Goal: Task Accomplishment & Management: Manage account settings

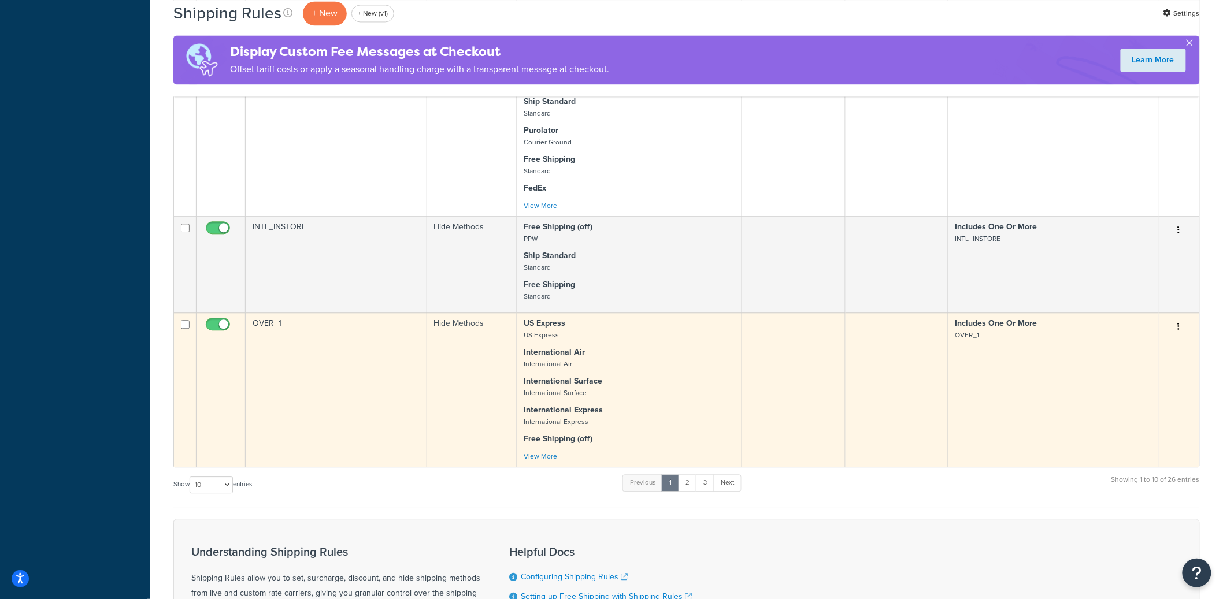
scroll to position [1259, 0]
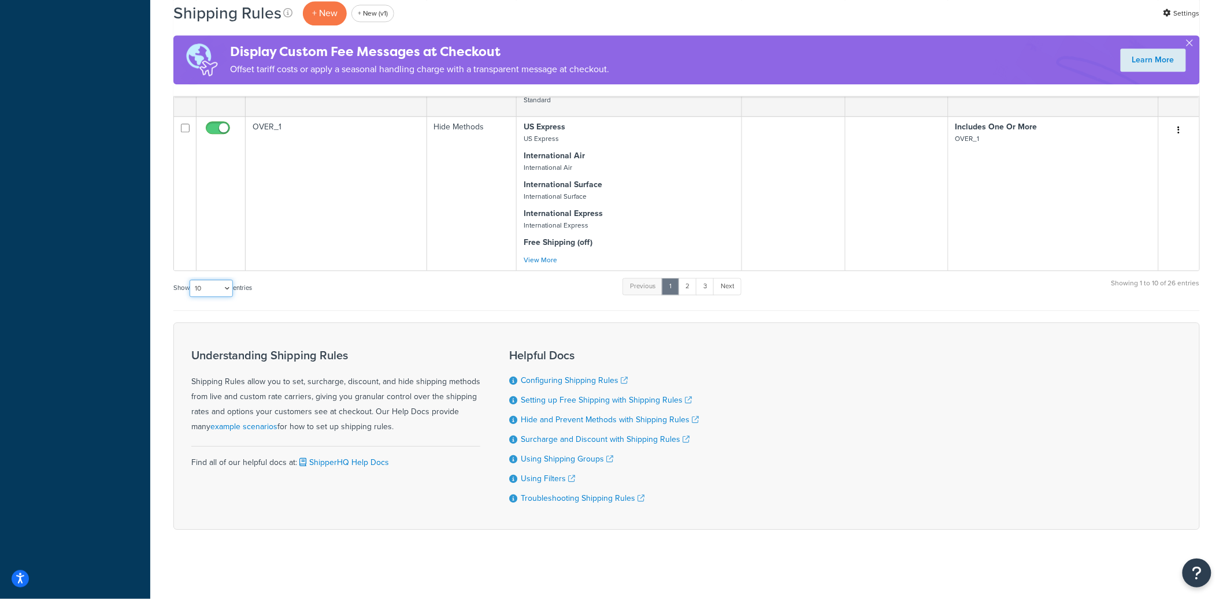
click at [227, 288] on select "10 15 25 50 100 1000" at bounding box center [211, 288] width 43 height 17
select select "50"
click at [191, 280] on select "10 15 25 50 100 1000" at bounding box center [211, 288] width 43 height 17
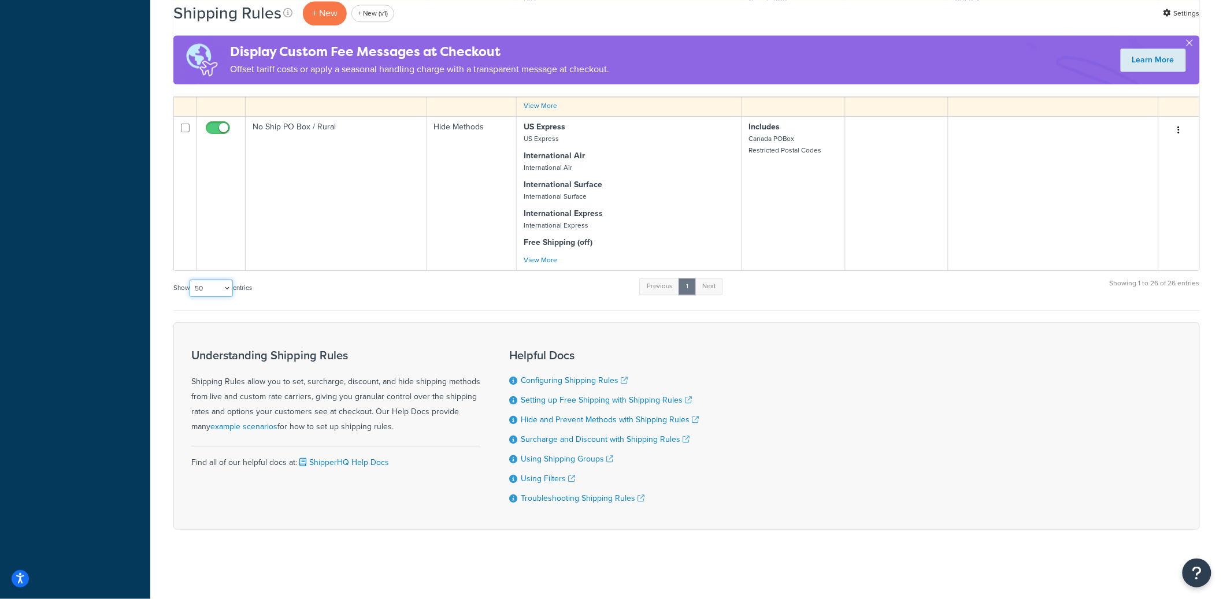
scroll to position [2851, 0]
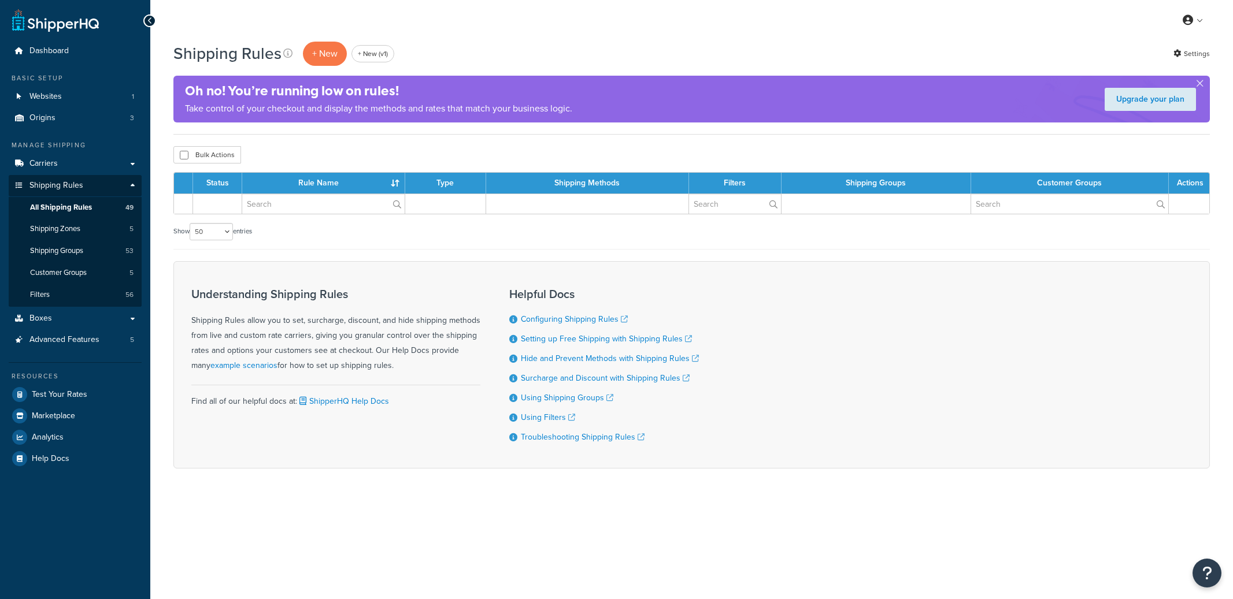
select select "50"
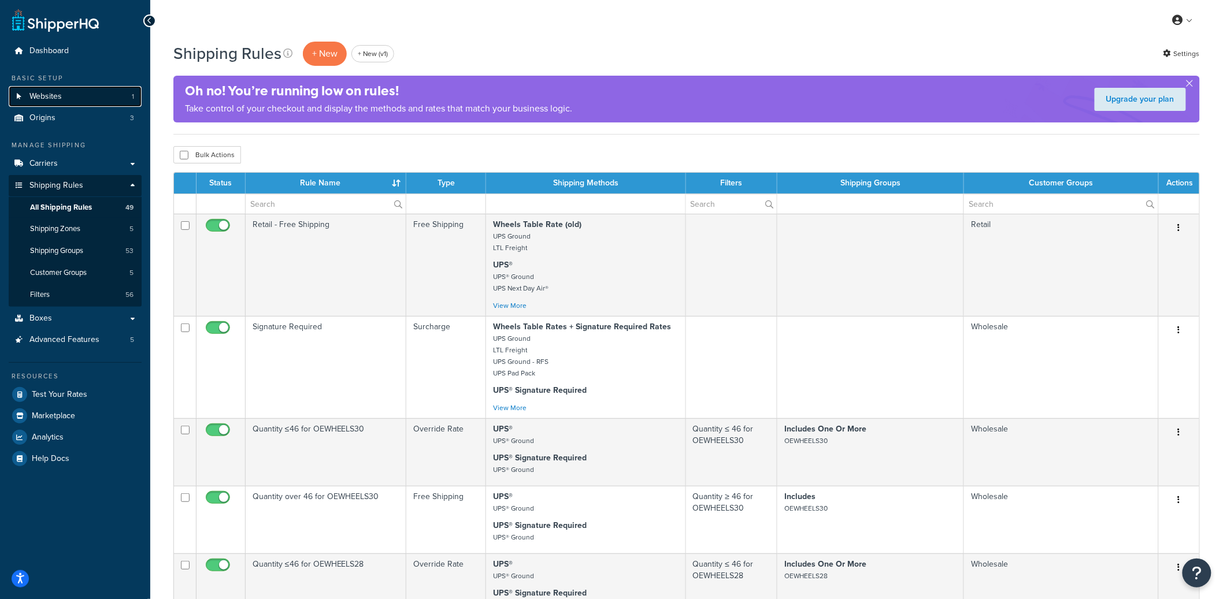
click at [112, 98] on link "Websites 1" at bounding box center [75, 96] width 133 height 21
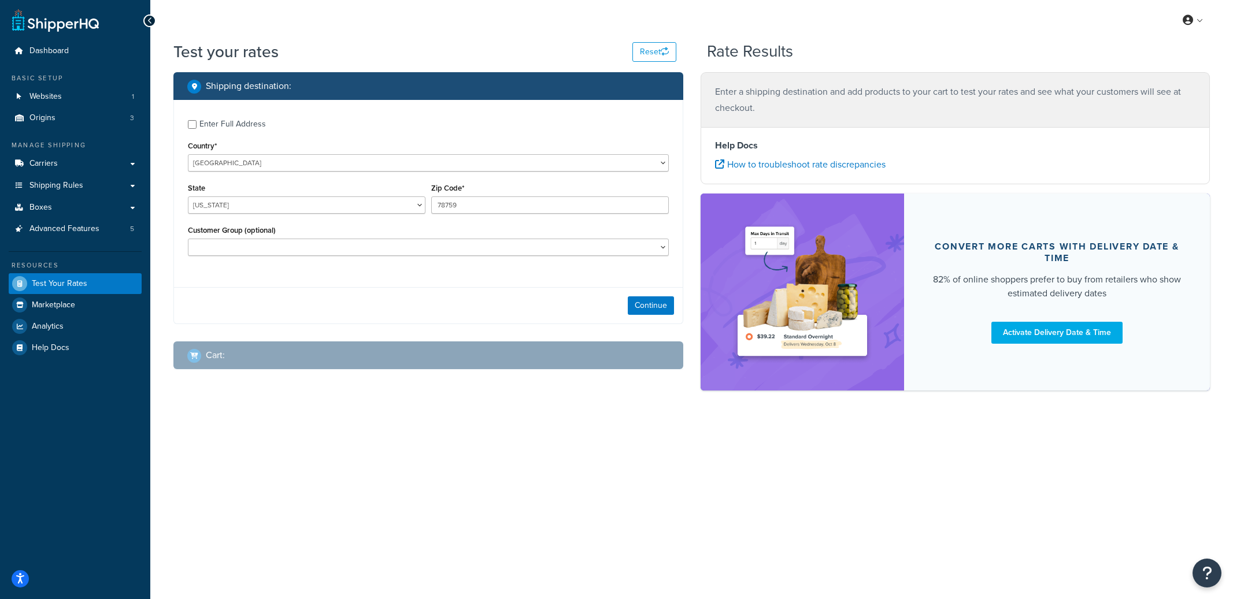
select select "[GEOGRAPHIC_DATA]"
checkbox input "true"
type input "48239"
select select "MI"
select select
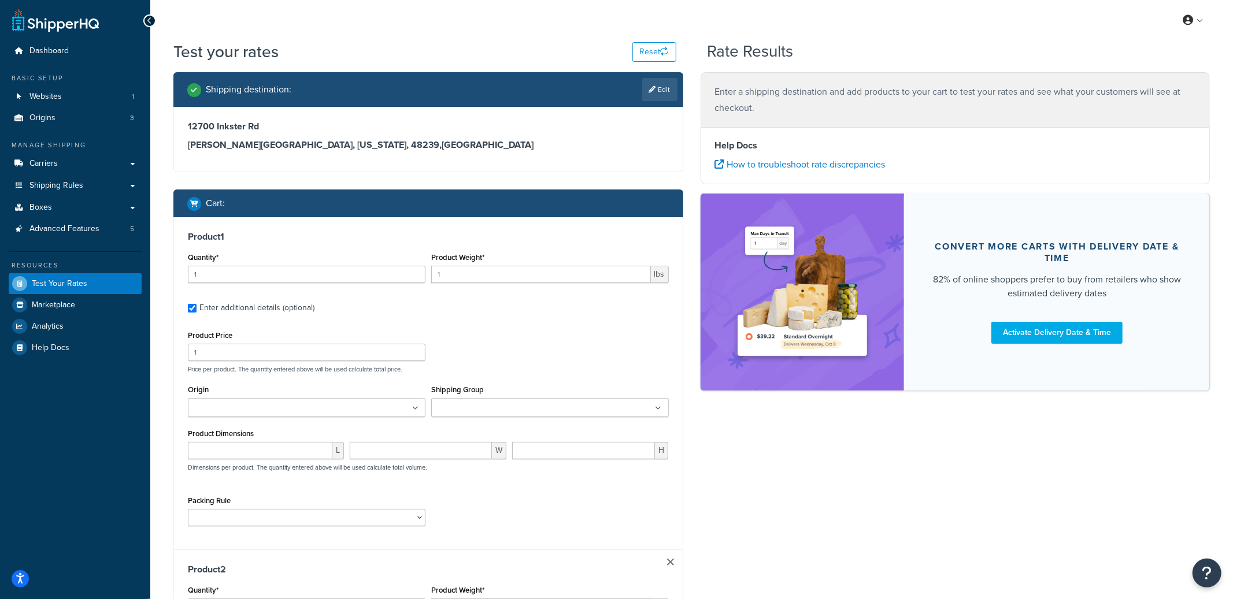
type input "33.9005"
type input "224"
type input "20"
type input "12"
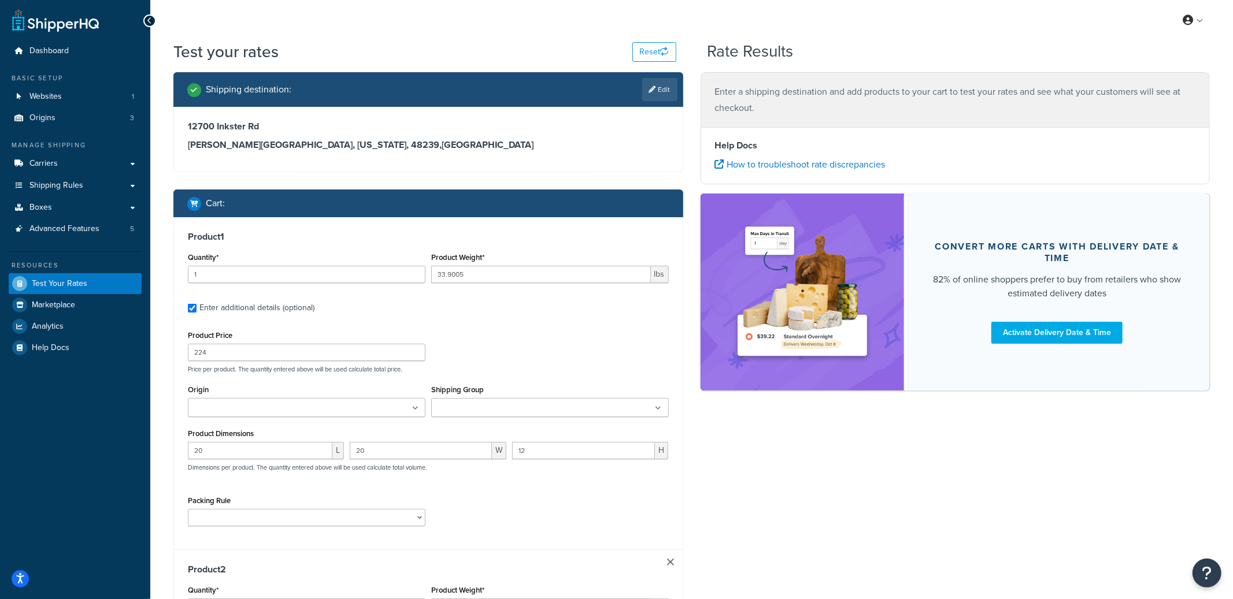
scroll to position [106, 0]
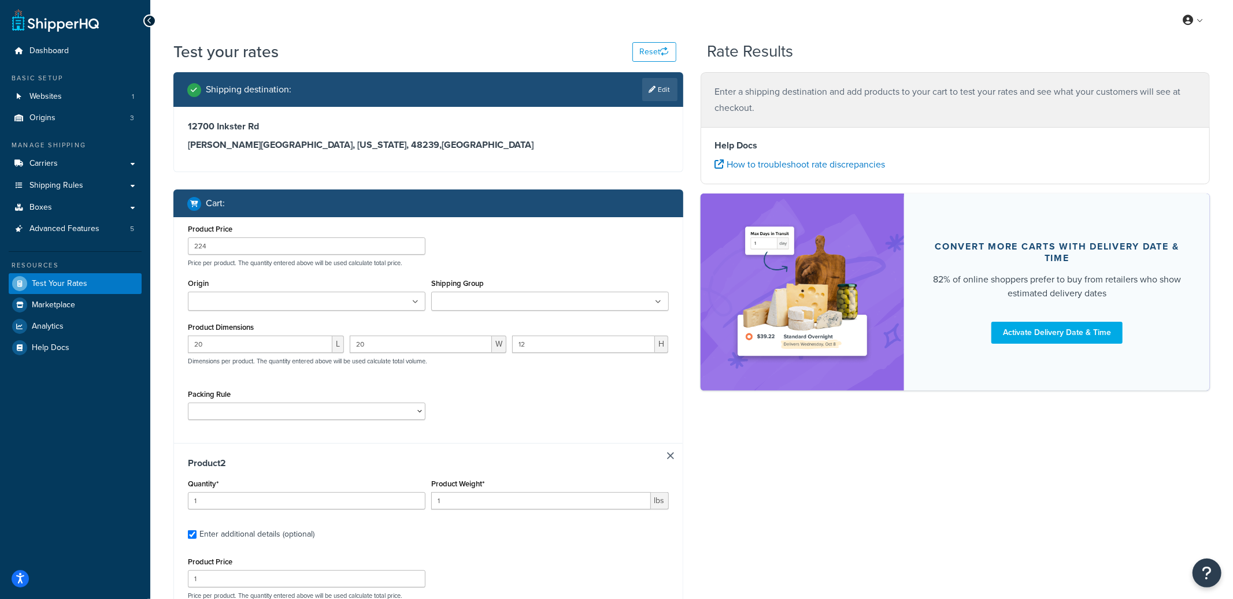
type input "35.9001"
type input "245"
type input "21"
type input "12"
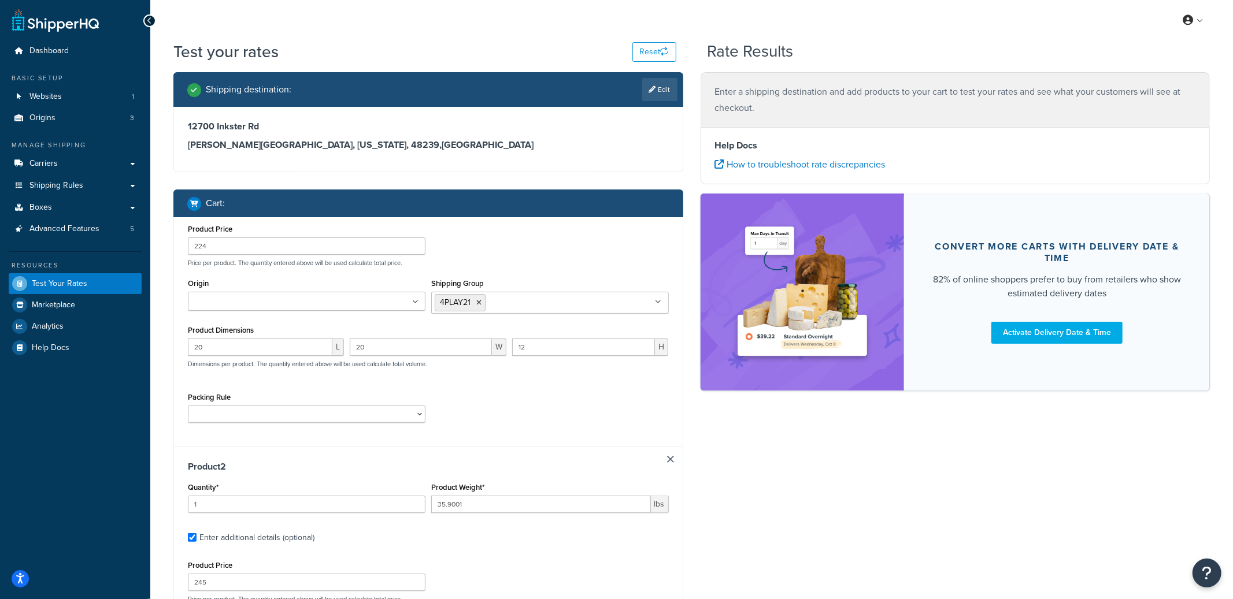
scroll to position [216, 0]
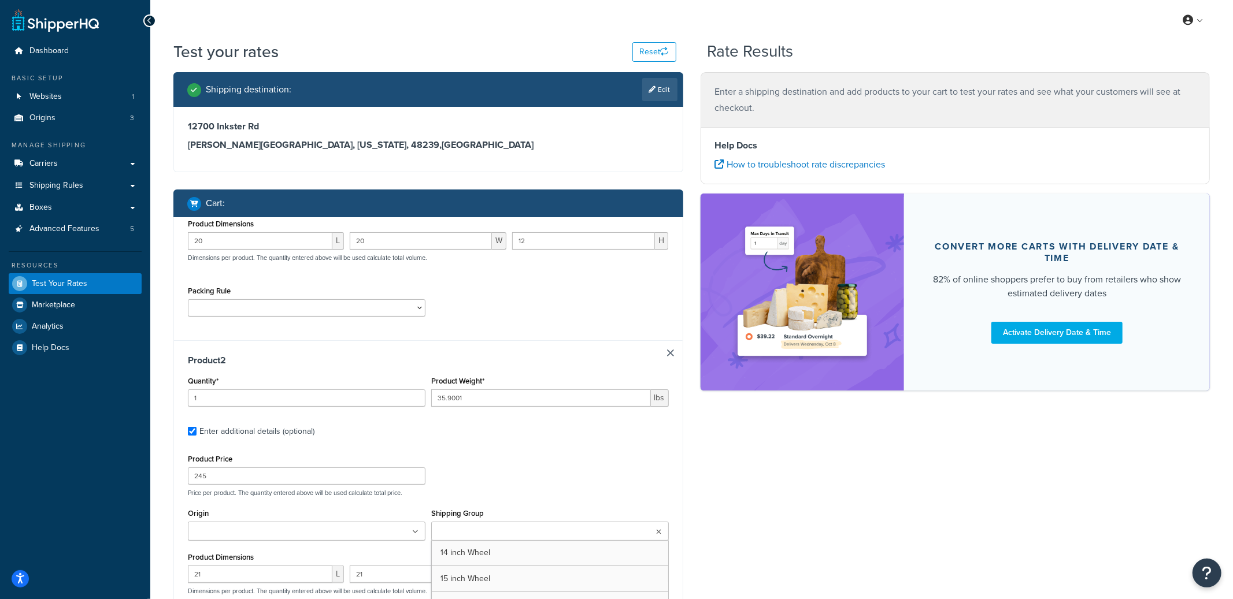
type input "40.9002"
type input "294"
type input "23"
type input "12"
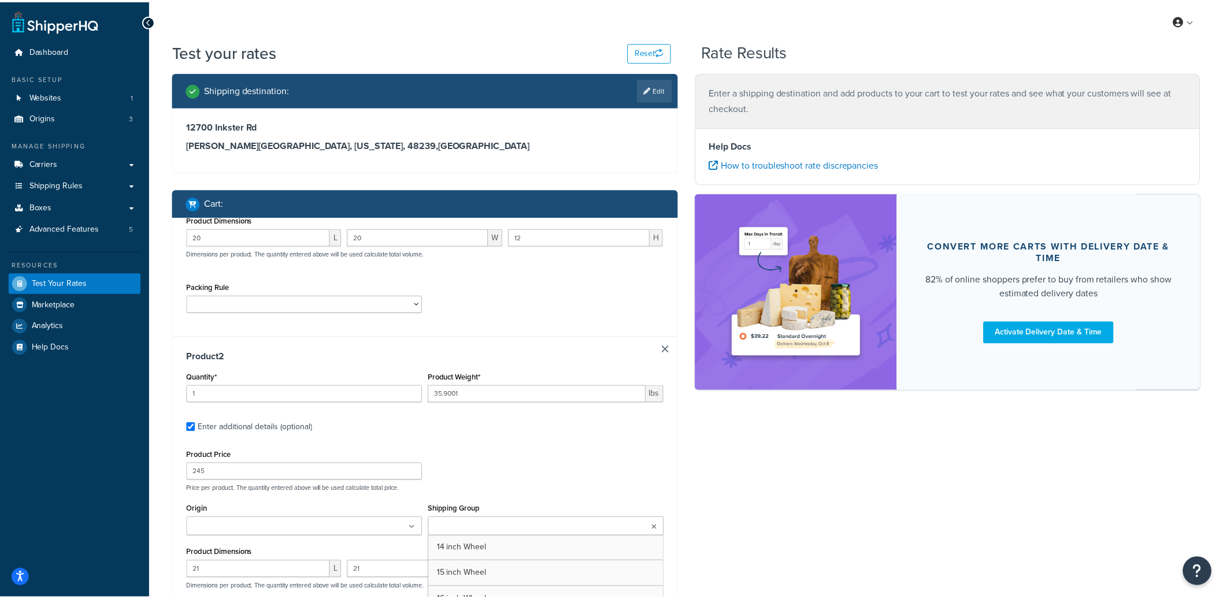
scroll to position [74, 0]
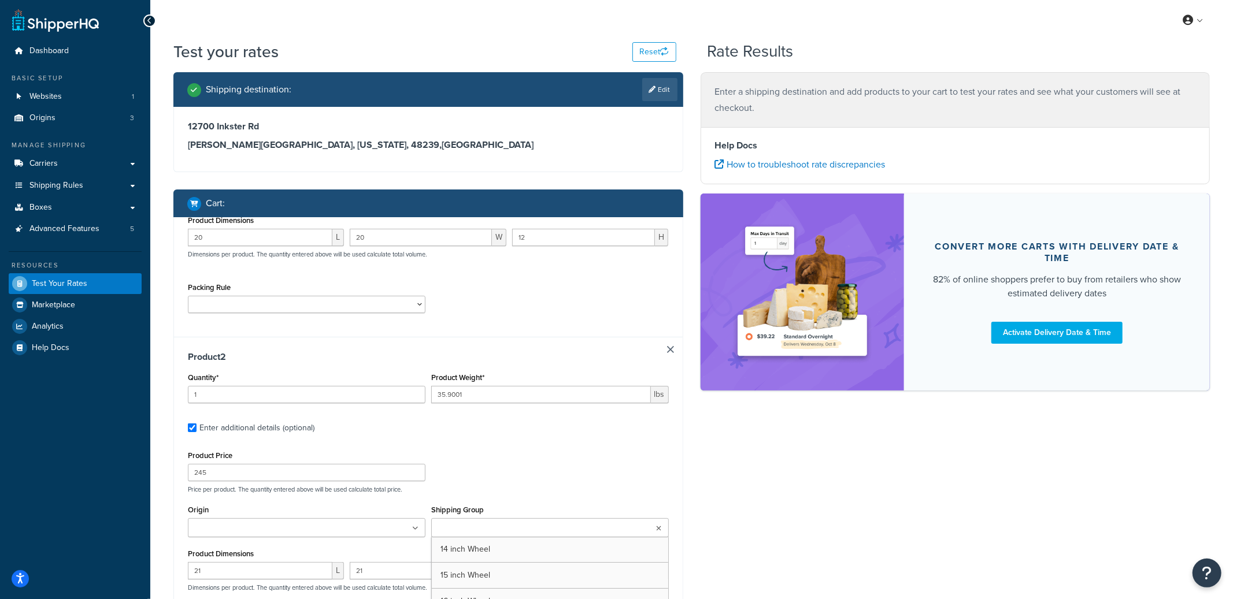
type input "44.8993"
type input "249"
type input "23"
type input "12"
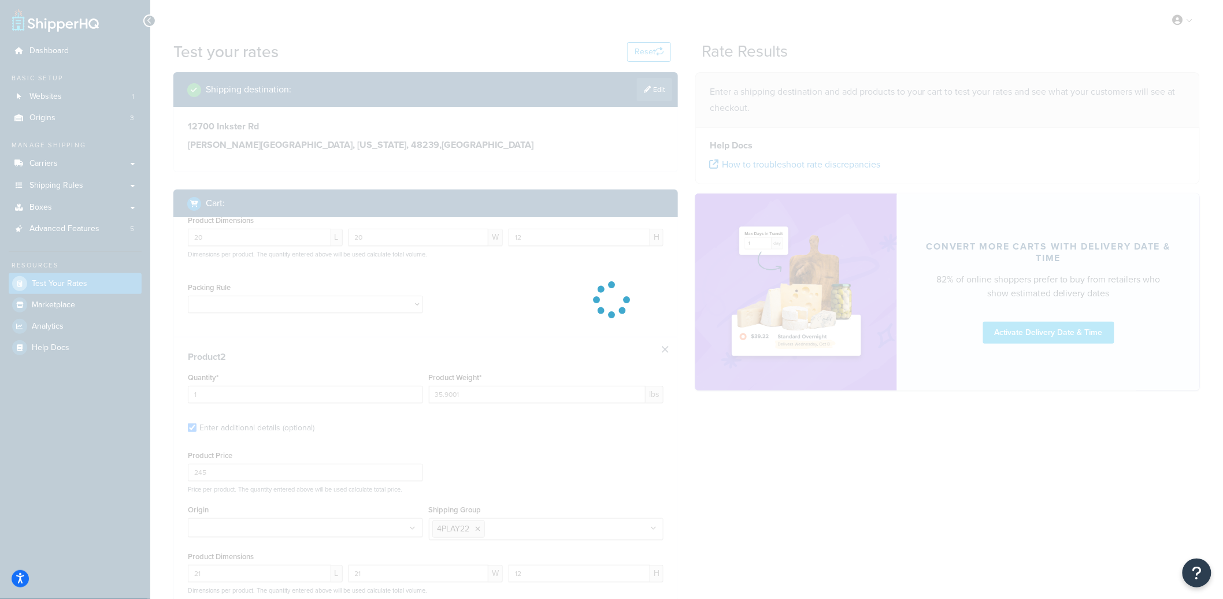
scroll to position [0, 0]
type input "50.9003"
type input "215"
type input "25"
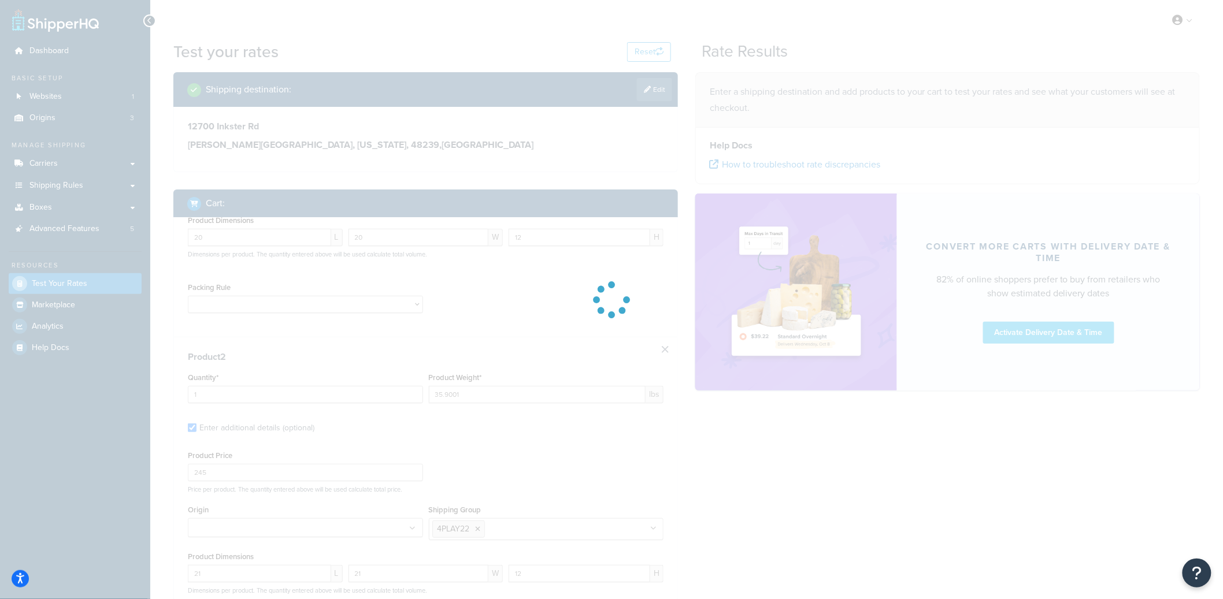
type input "12"
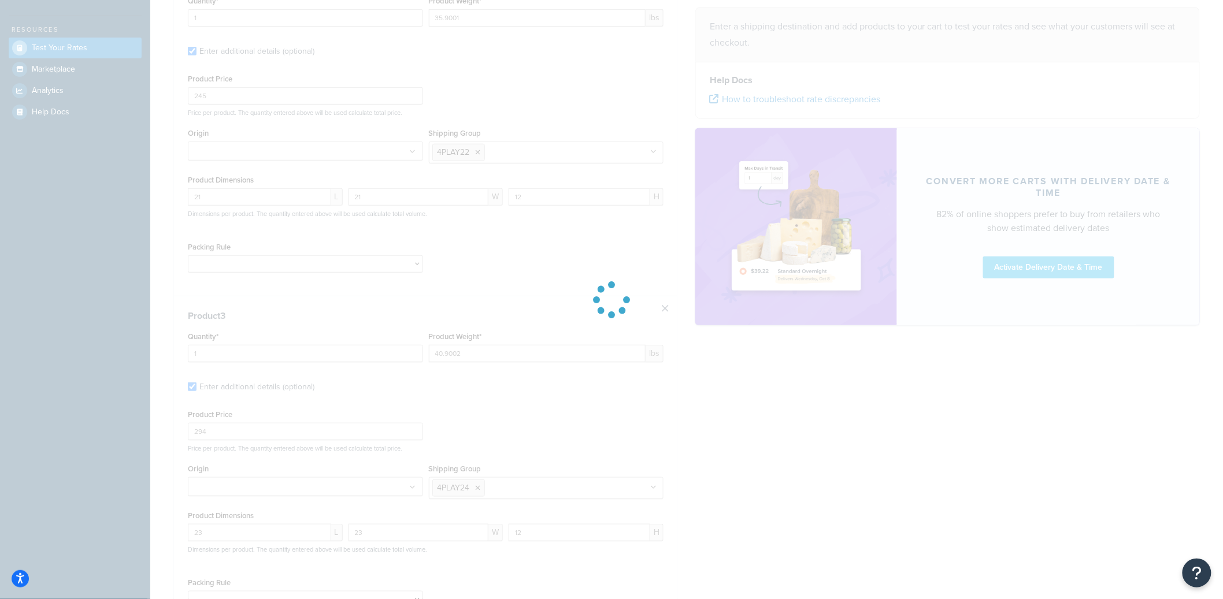
type input "56.8991"
type input "269"
type input "27"
type input "13"
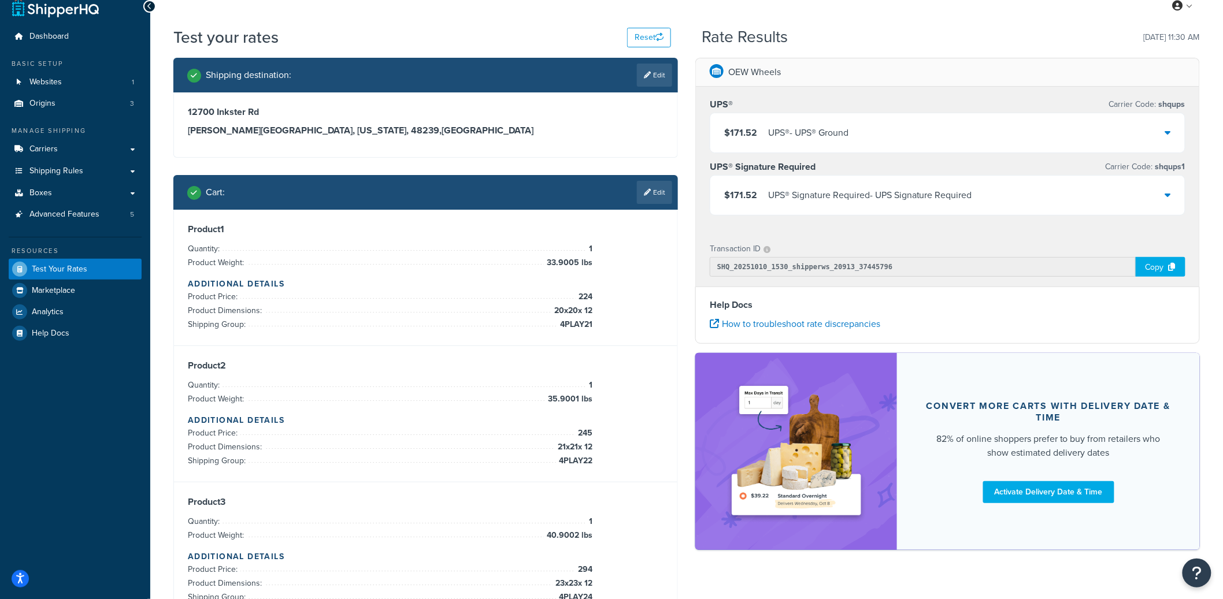
scroll to position [9, 0]
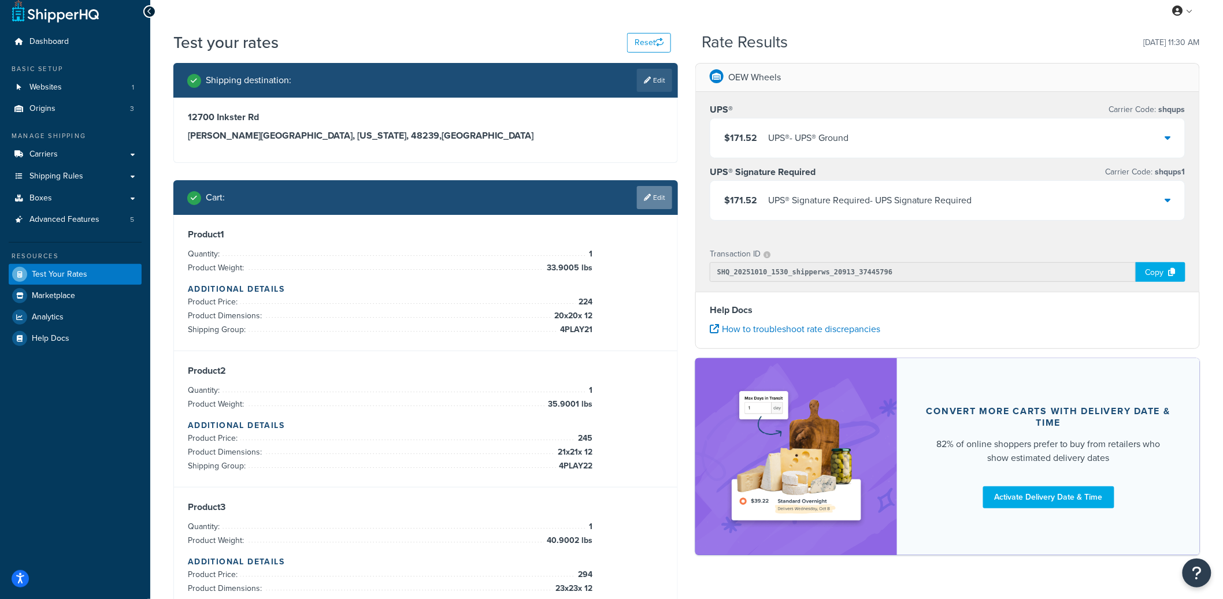
click at [652, 198] on link "Edit" at bounding box center [654, 197] width 35 height 23
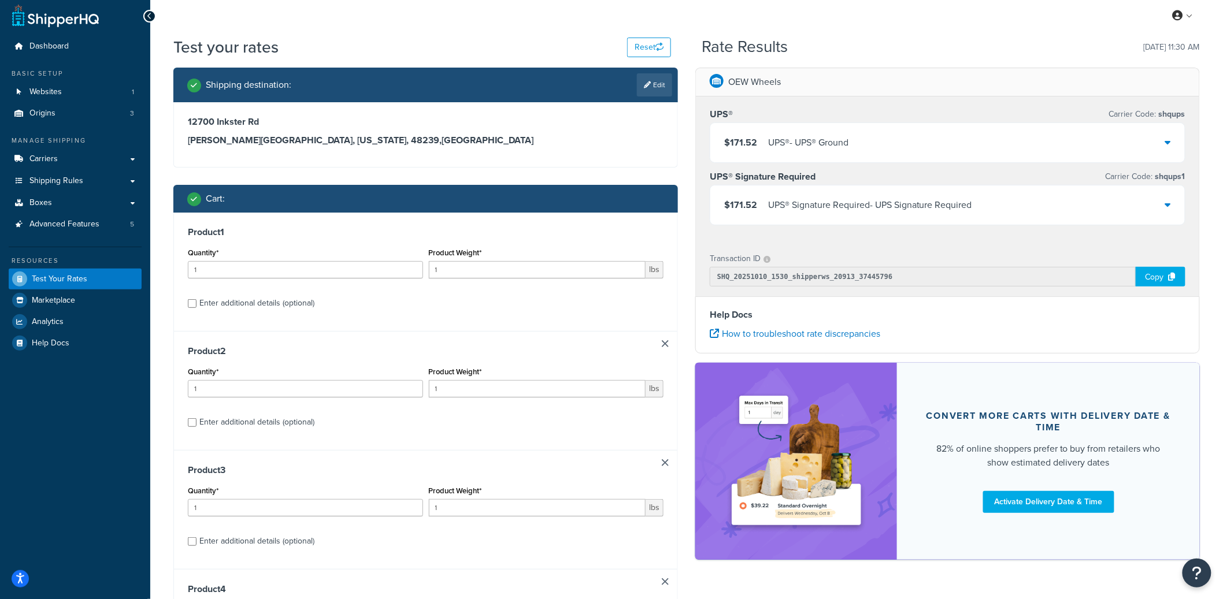
scroll to position [0, 0]
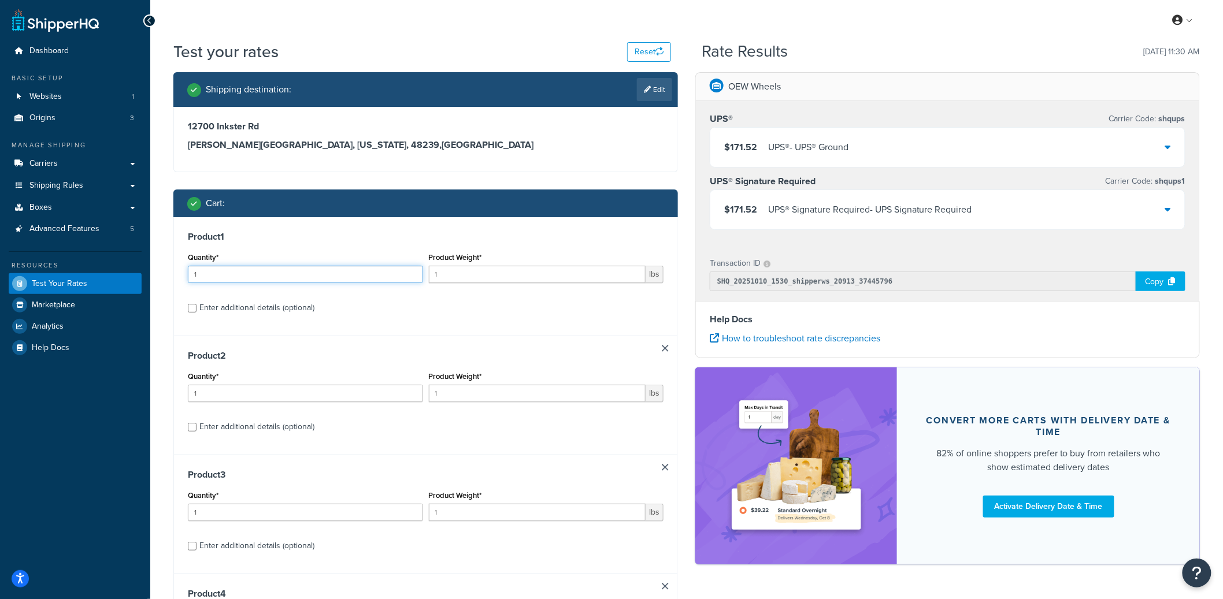
click at [305, 276] on input "1" at bounding box center [305, 274] width 235 height 17
click at [250, 305] on div "Enter additional details (optional)" at bounding box center [256, 308] width 115 height 16
click at [196, 305] on input "Enter additional details (optional)" at bounding box center [192, 308] width 9 height 9
checkbox input "true"
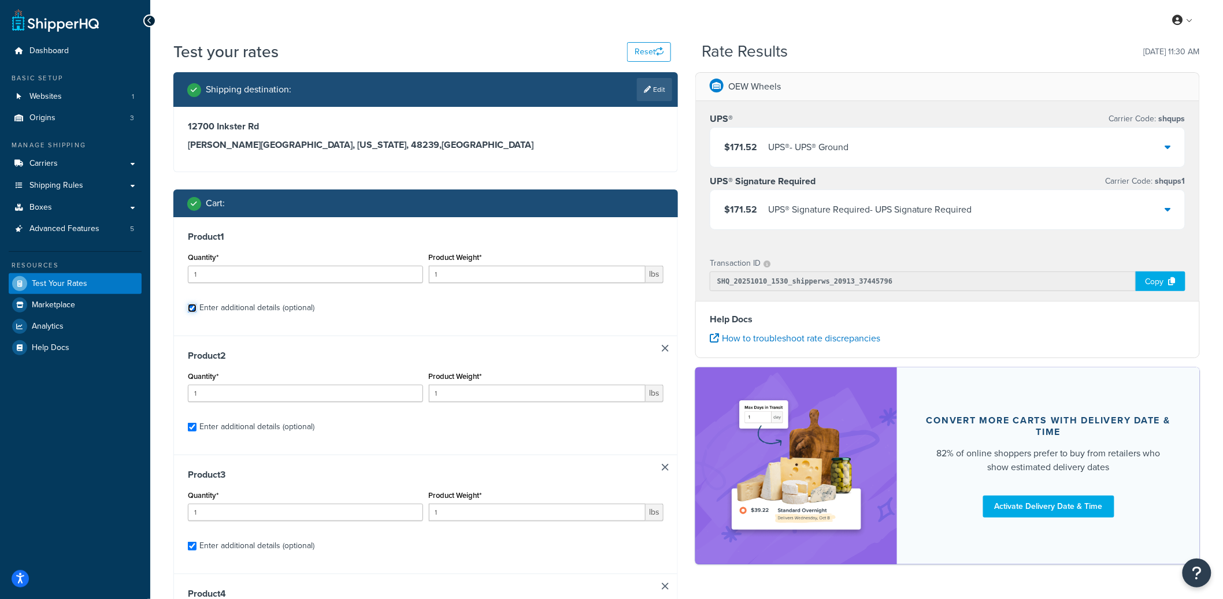
checkbox input "true"
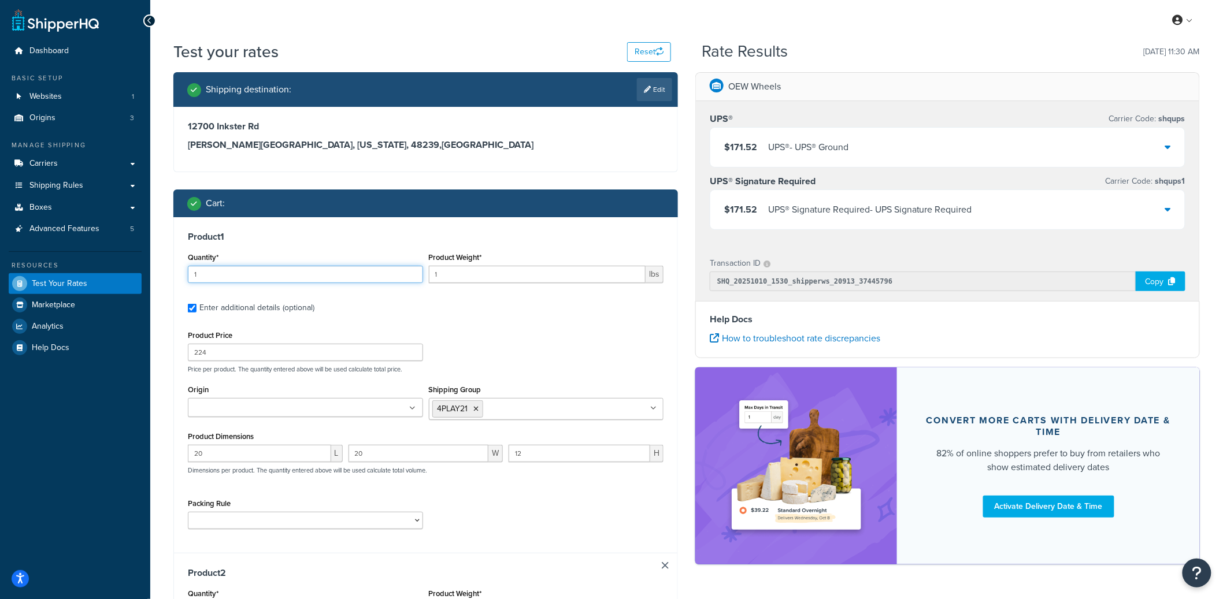
click at [231, 273] on input "1" at bounding box center [305, 274] width 235 height 17
type input "33.9005"
click at [220, 405] on input "Origin" at bounding box center [242, 408] width 102 height 13
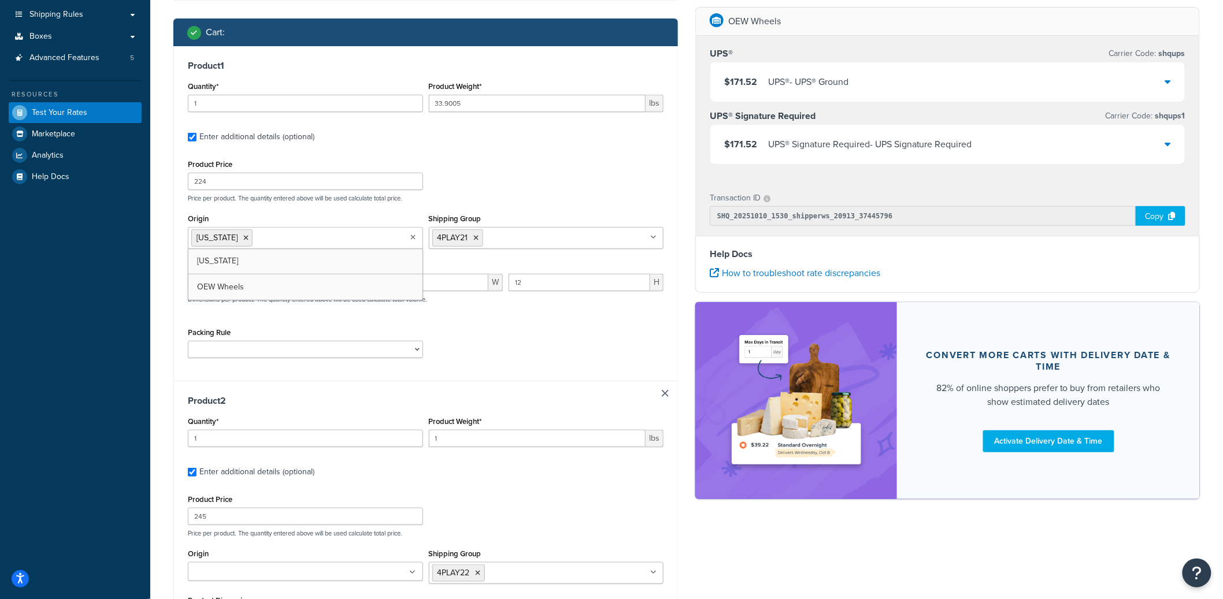
scroll to position [172, 0]
click at [301, 441] on input "1" at bounding box center [305, 437] width 235 height 17
type input "35.9001"
click at [261, 568] on input "Origin" at bounding box center [242, 572] width 102 height 13
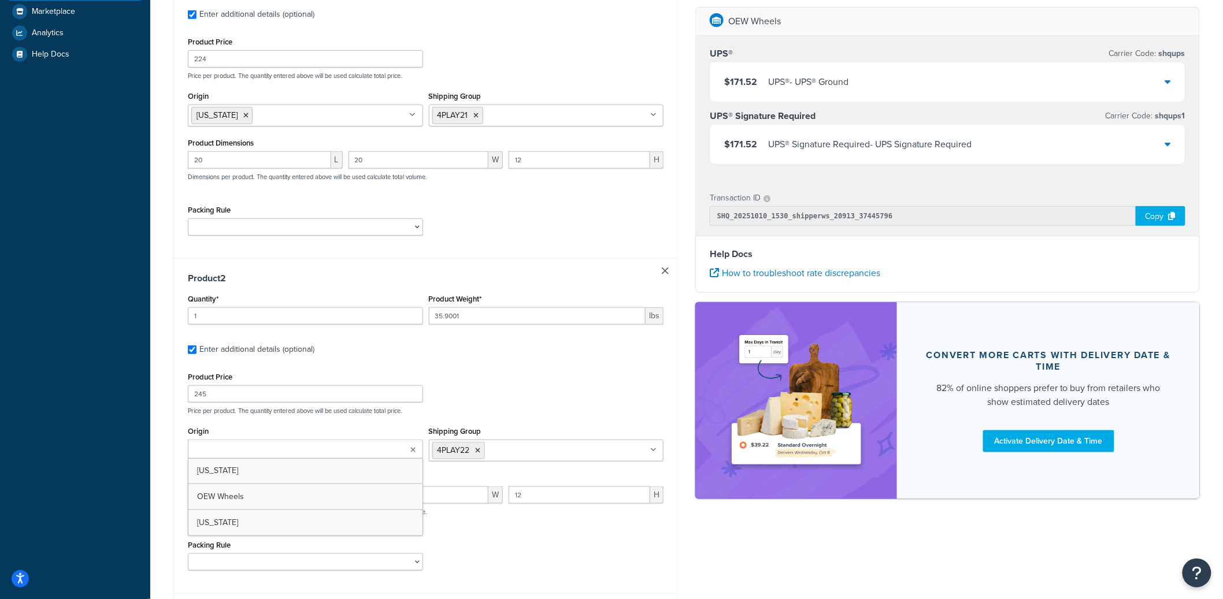
scroll to position [421, 0]
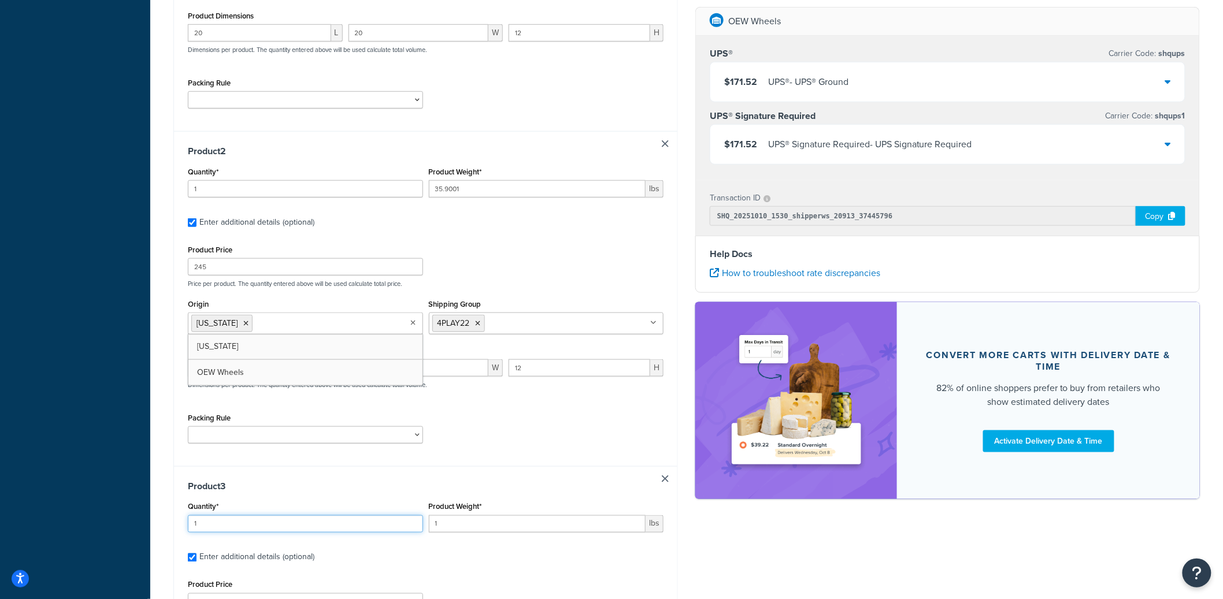
click at [336, 524] on input "1" at bounding box center [305, 524] width 235 height 17
type input "40.9002"
click at [494, 450] on div "Packing Rule Pack Separately for all" at bounding box center [425, 431] width 481 height 42
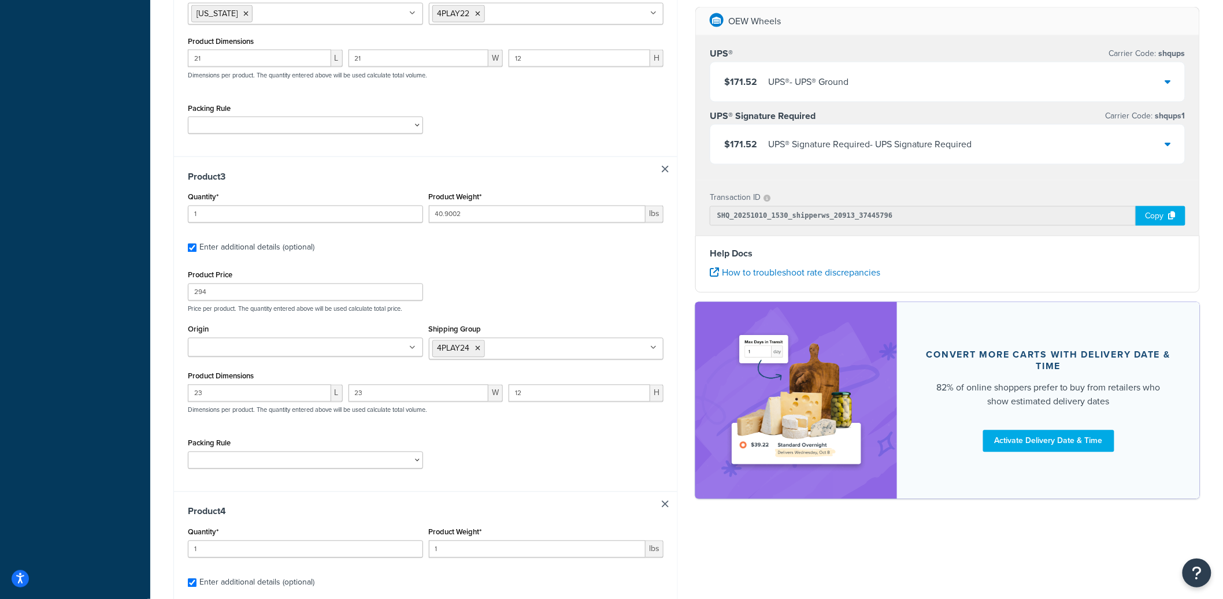
scroll to position [732, 0]
click at [267, 346] on input "Origin" at bounding box center [242, 347] width 102 height 13
click at [489, 437] on div "Packing Rule Pack Separately for all" at bounding box center [425, 456] width 481 height 42
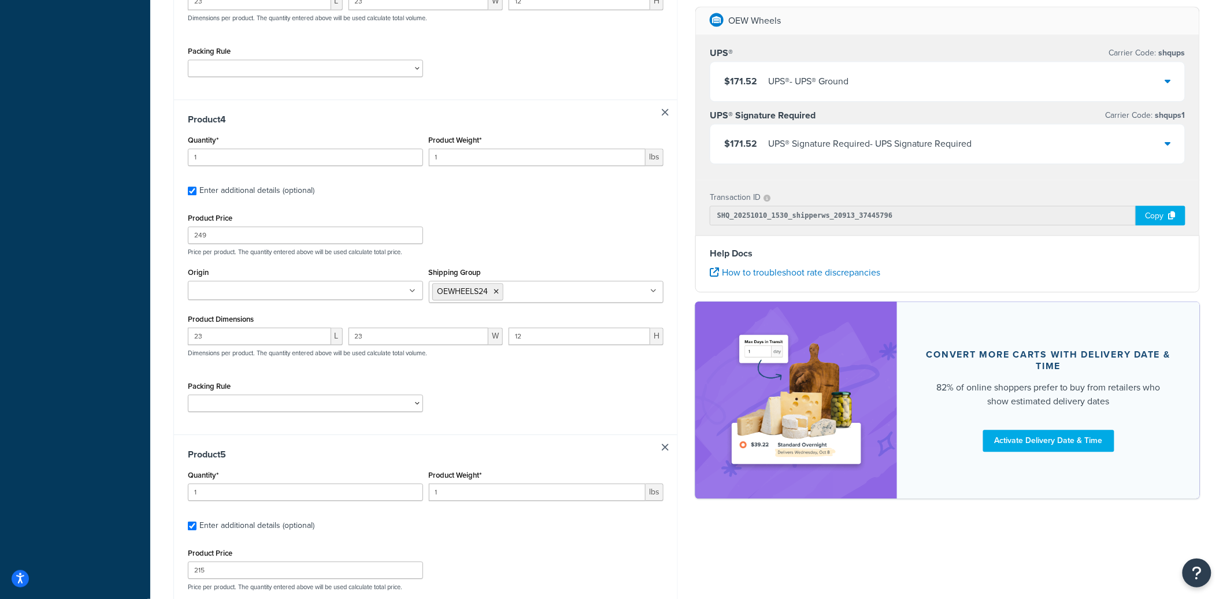
scroll to position [1164, 0]
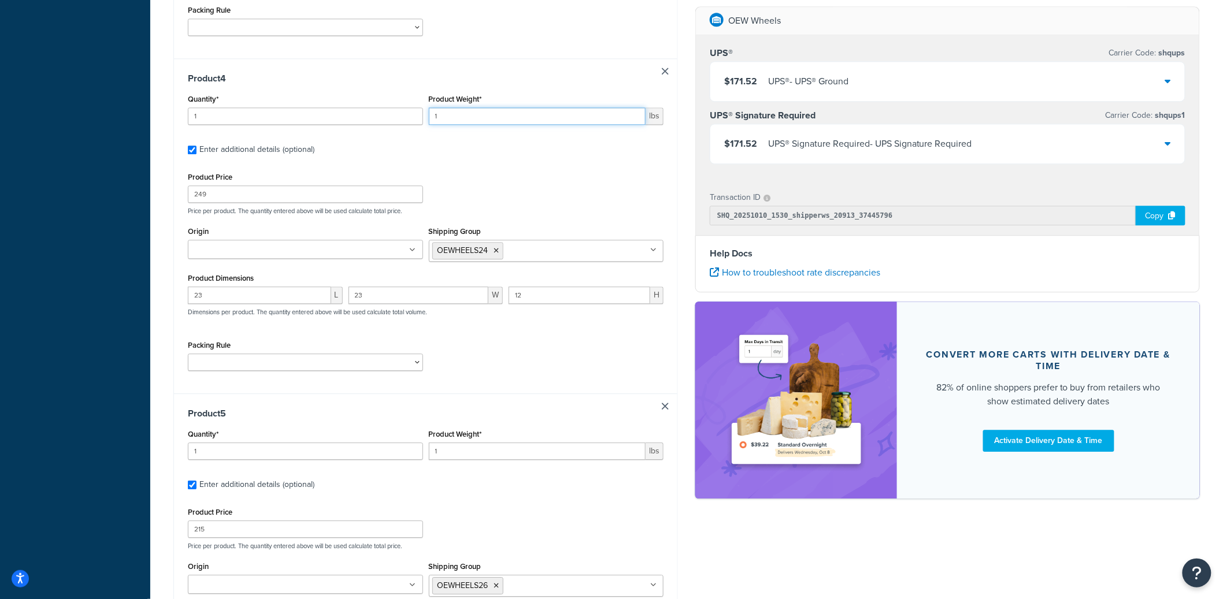
click at [476, 123] on input "1" at bounding box center [537, 115] width 217 height 17
type input "44.8993"
click at [342, 246] on ul at bounding box center [305, 249] width 235 height 19
click at [498, 189] on div "Product Price 249 Price per product. The quantity entered above will be used ca…" at bounding box center [425, 192] width 481 height 46
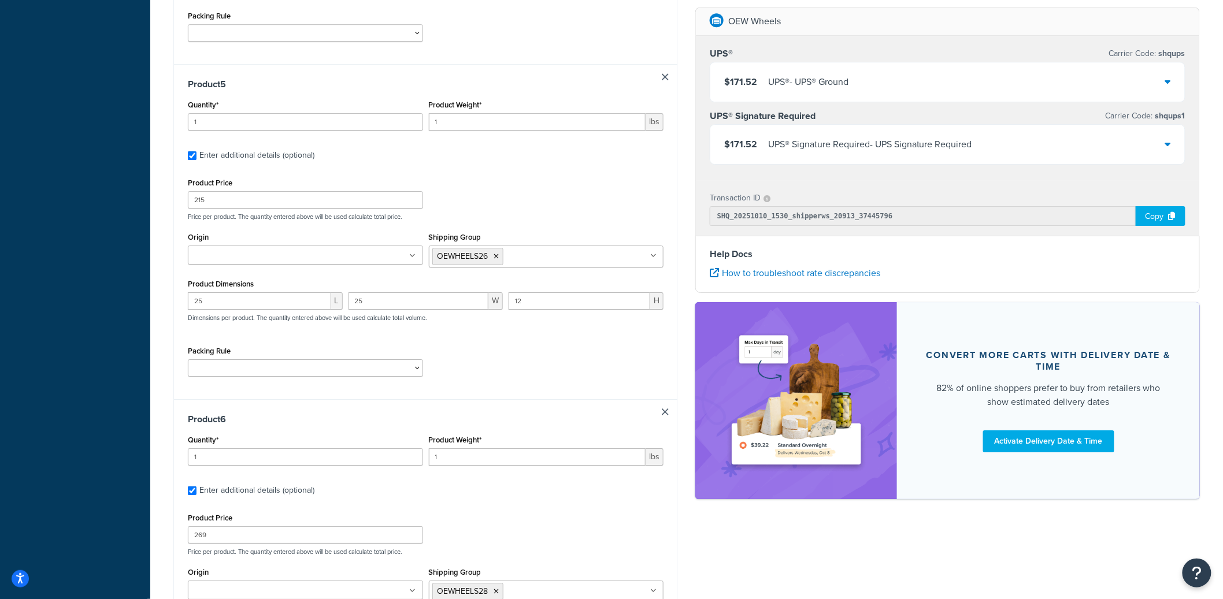
scroll to position [1507, 0]
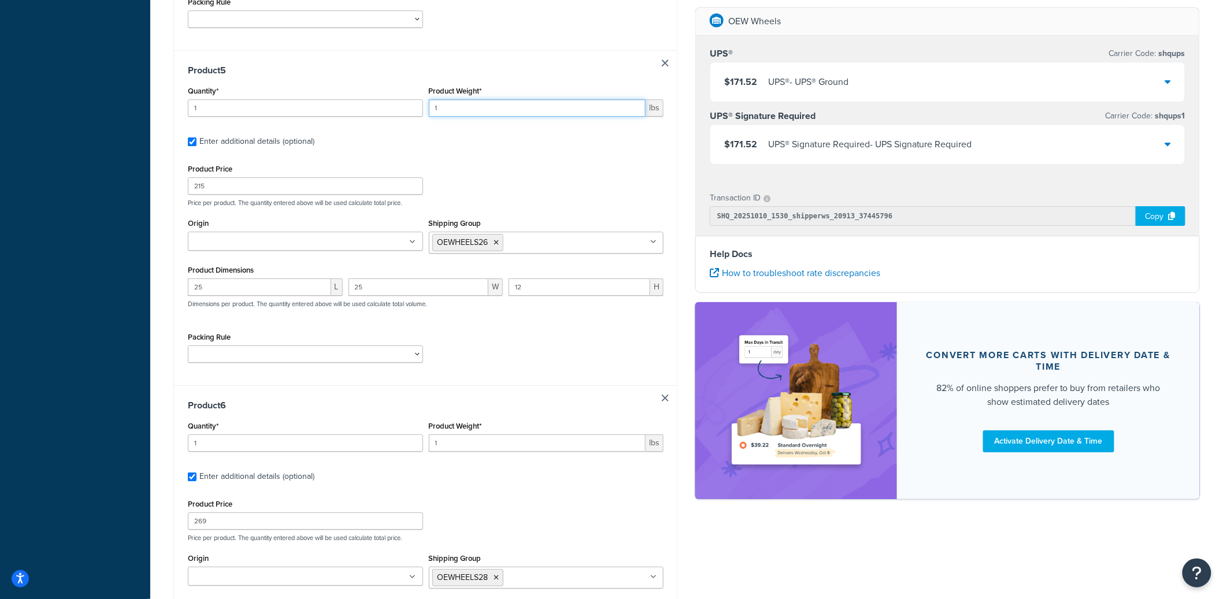
click at [474, 110] on input "1" at bounding box center [537, 107] width 217 height 17
type input "50.9003"
click at [269, 241] on input "Origin" at bounding box center [242, 242] width 102 height 13
click at [258, 448] on input "1" at bounding box center [305, 443] width 235 height 17
type input "56.8991"
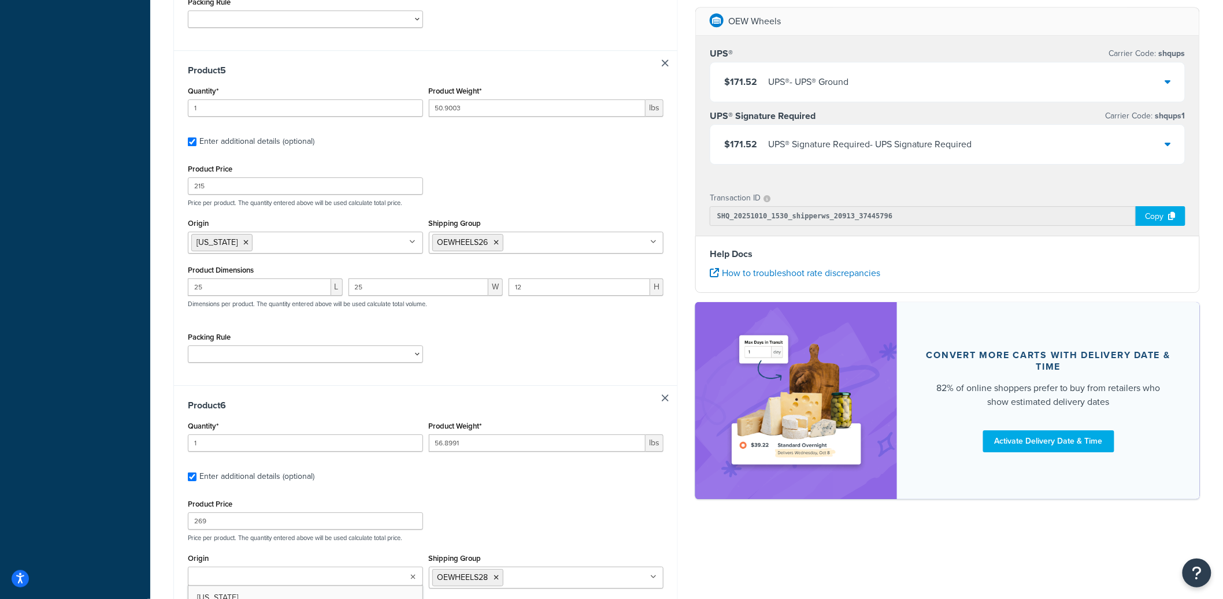
click at [256, 583] on input "Origin" at bounding box center [242, 577] width 102 height 13
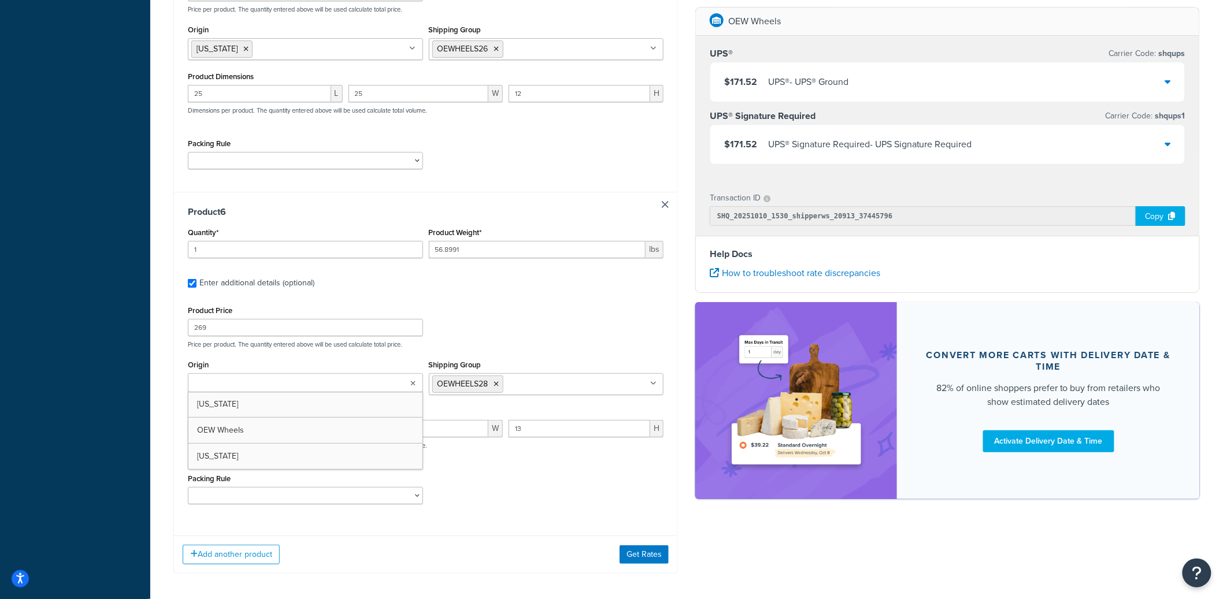
scroll to position [1732, 0]
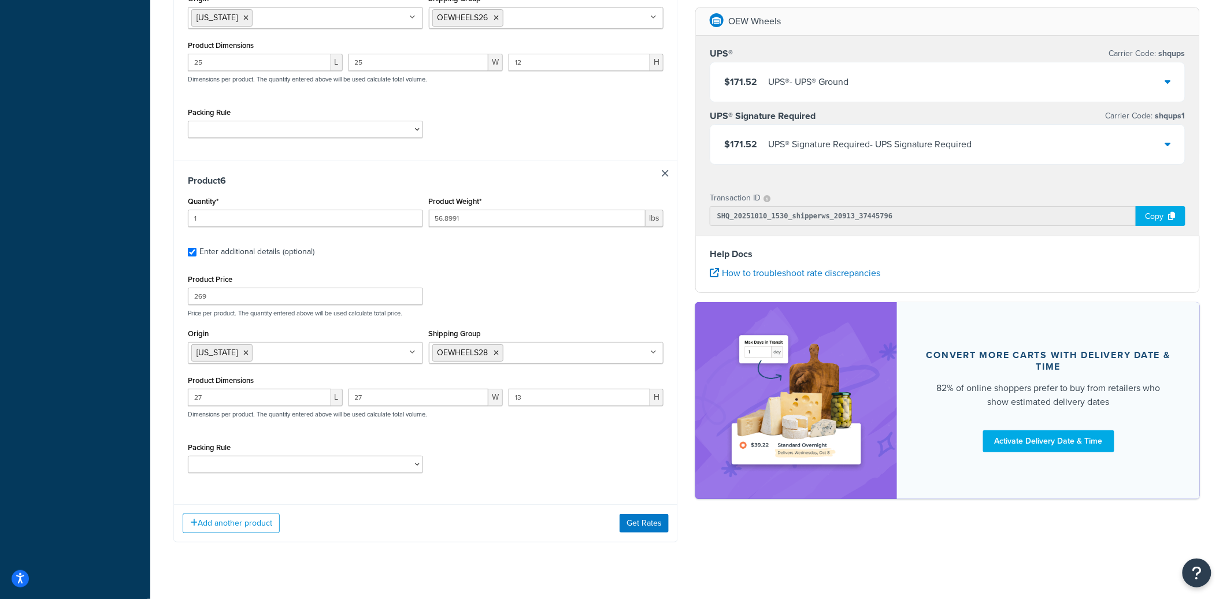
click at [514, 444] on div "Product Price 269 Price per product. The quantity entered above will be used ca…" at bounding box center [426, 377] width 476 height 210
click at [649, 525] on button "Get Rates" at bounding box center [644, 523] width 49 height 18
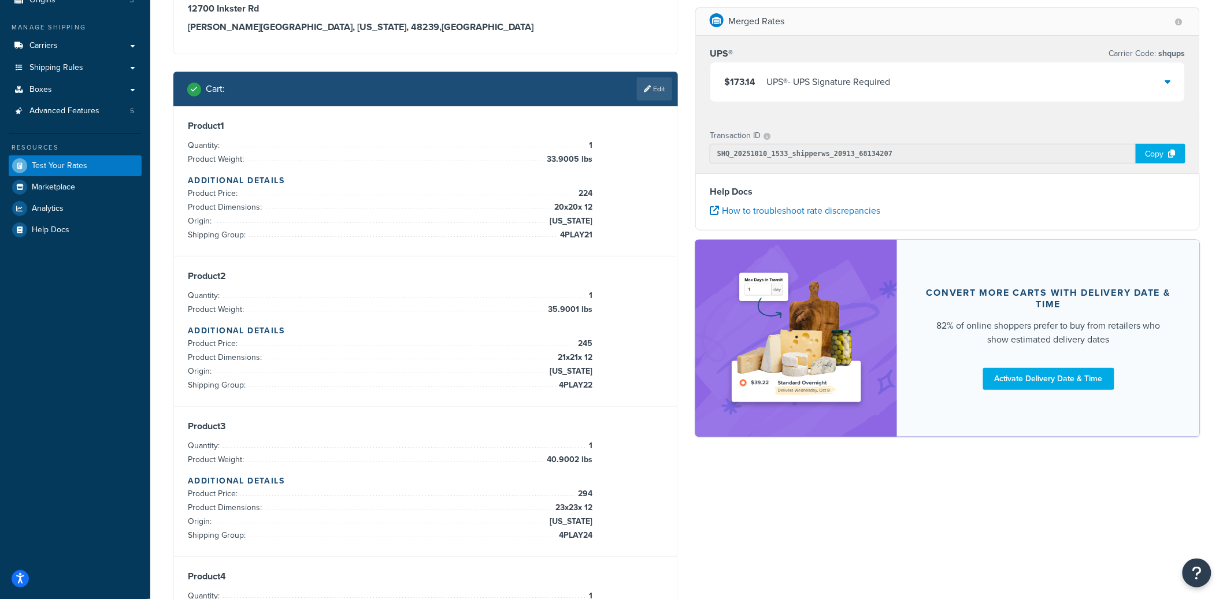
scroll to position [109, 0]
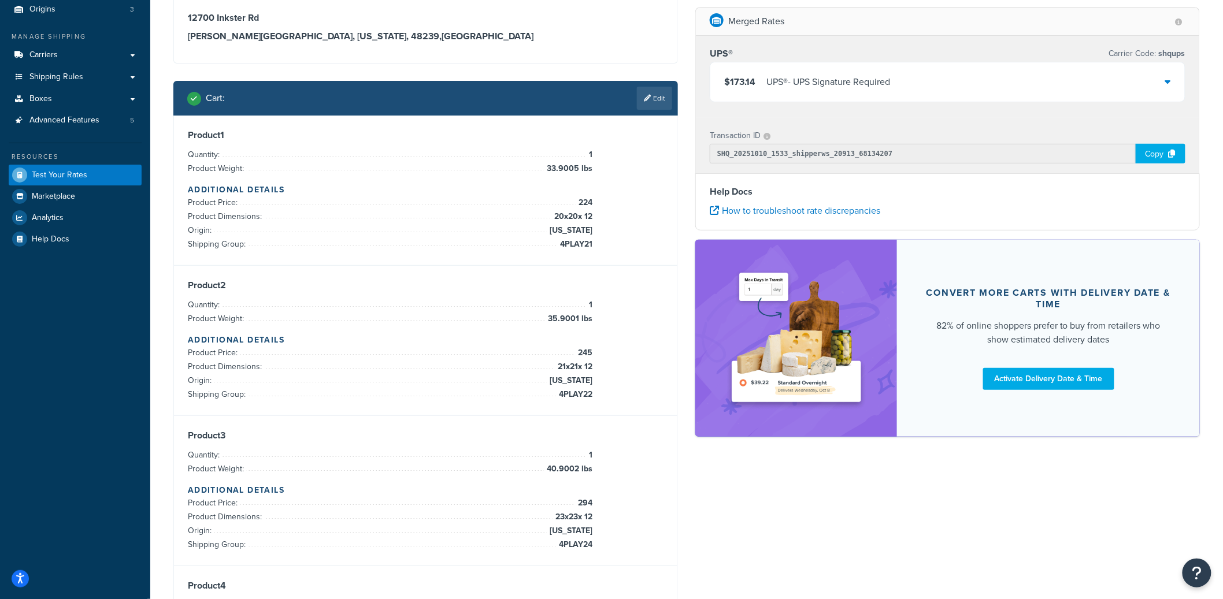
click at [921, 81] on div "$173.14 UPS® - UPS Signature Required" at bounding box center [947, 81] width 474 height 39
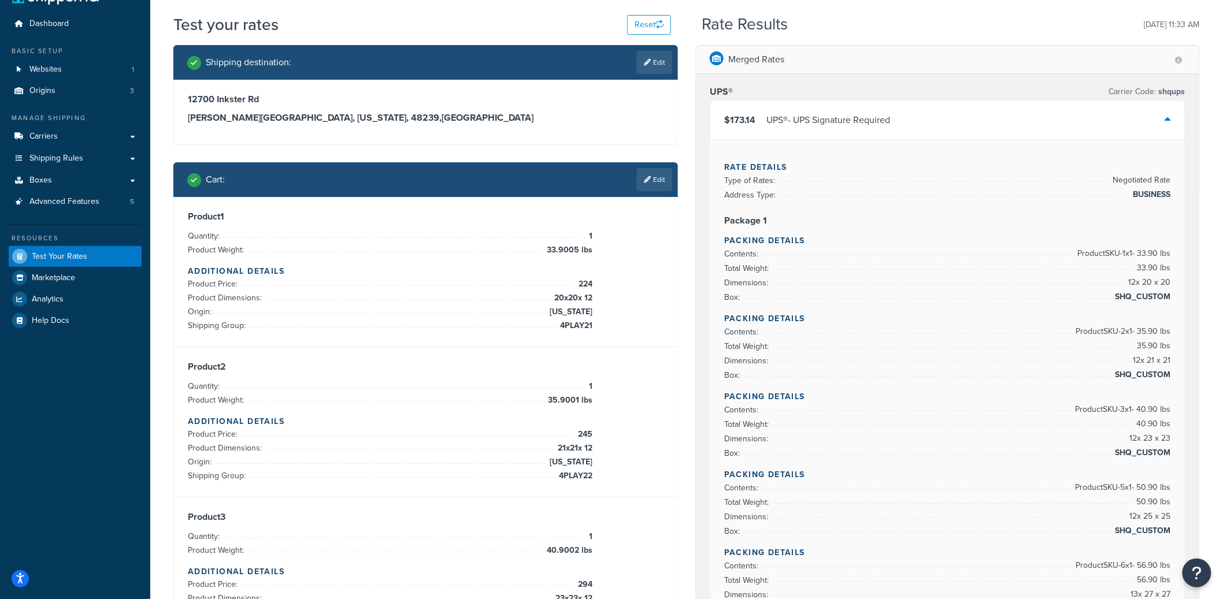
scroll to position [25, 0]
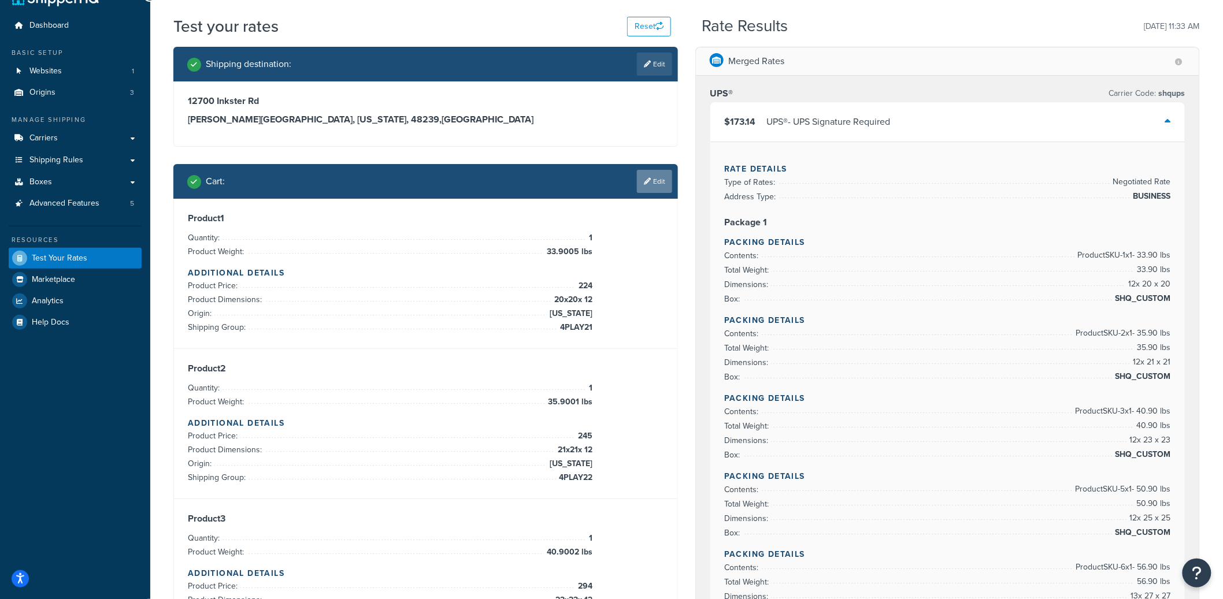
click at [646, 185] on link "Edit" at bounding box center [654, 181] width 35 height 23
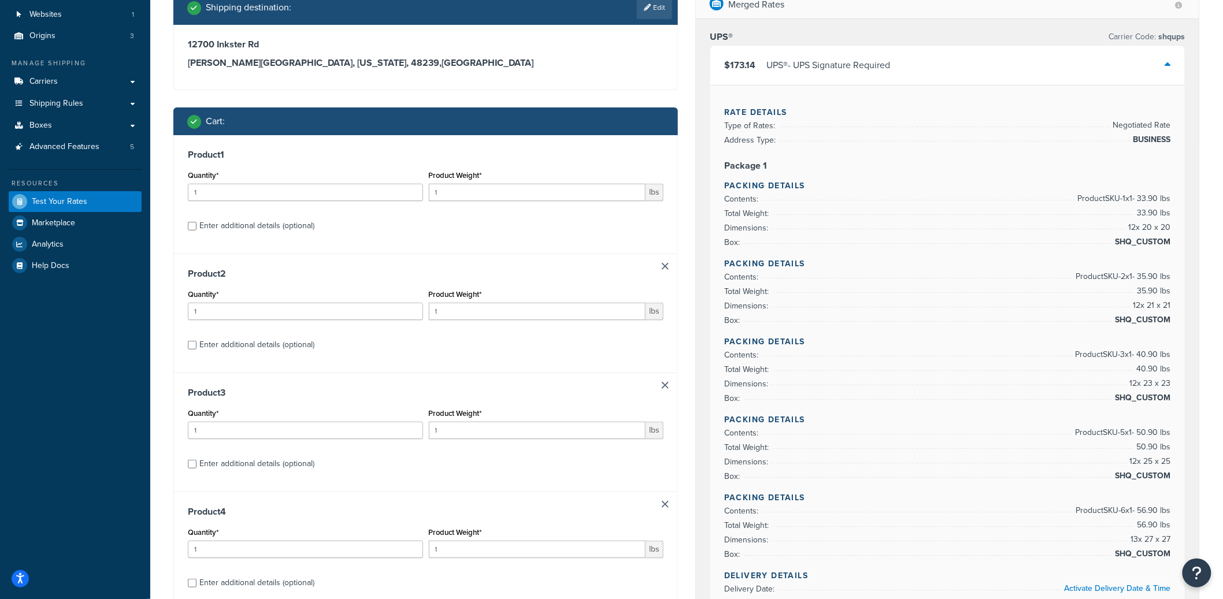
scroll to position [161, 0]
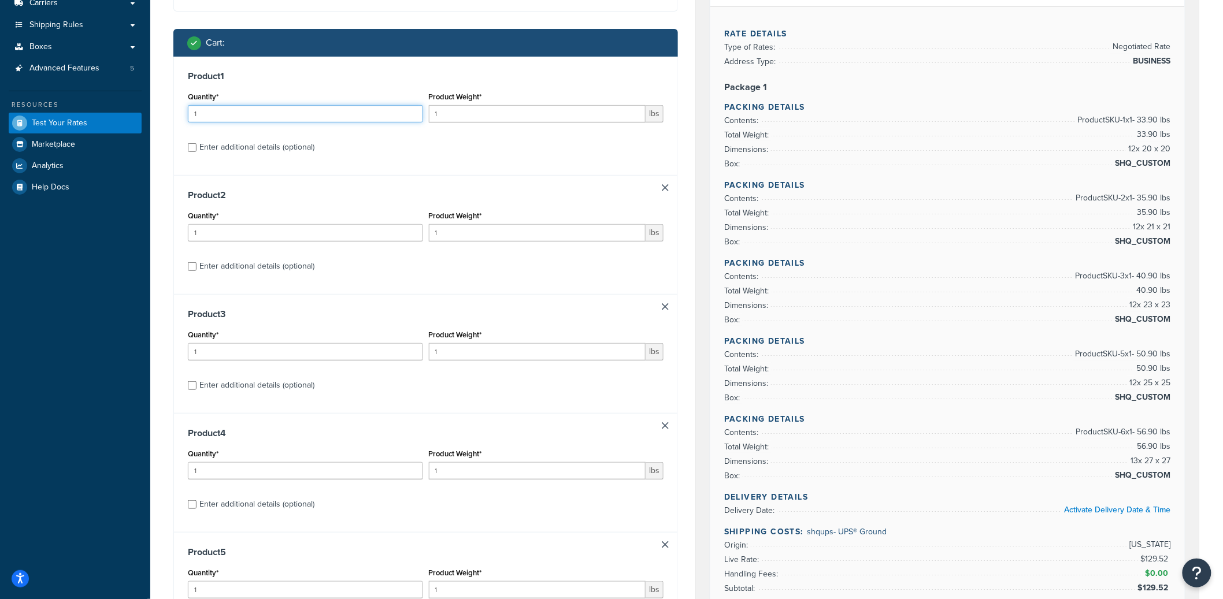
click at [277, 113] on input "1" at bounding box center [305, 113] width 235 height 17
type input "33.9005"
click at [250, 232] on input "1" at bounding box center [305, 232] width 235 height 17
type input "35.9001"
click at [291, 353] on input "1" at bounding box center [305, 351] width 235 height 17
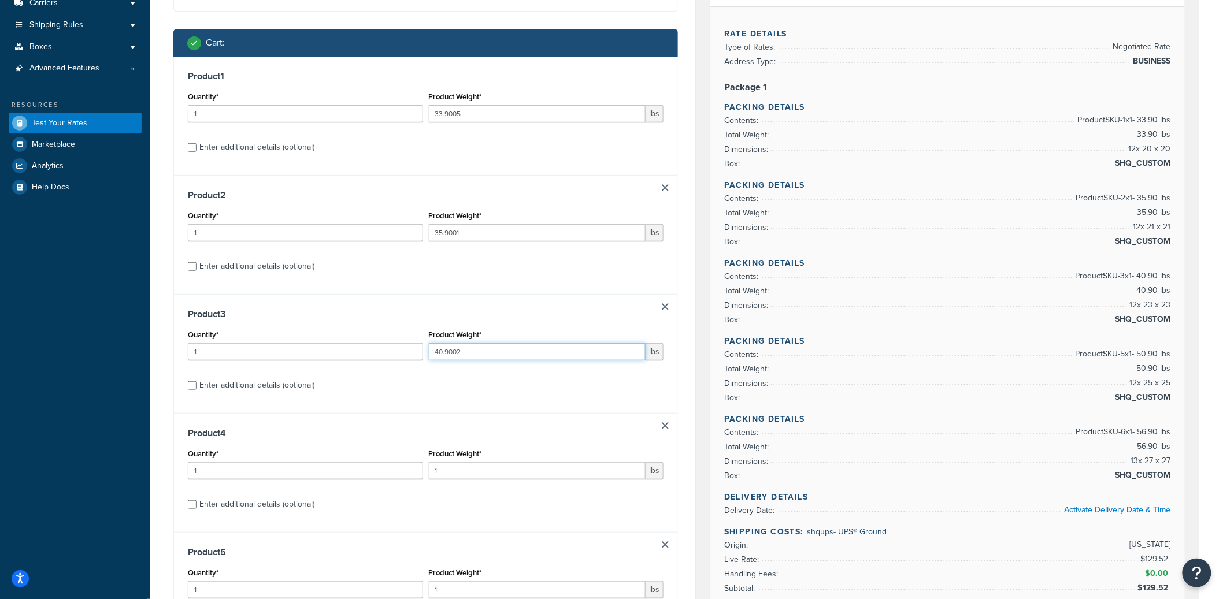
type input "40.9002"
click at [314, 470] on input "1" at bounding box center [305, 470] width 235 height 17
type input "44.8993"
click at [321, 584] on input "1" at bounding box center [305, 589] width 235 height 17
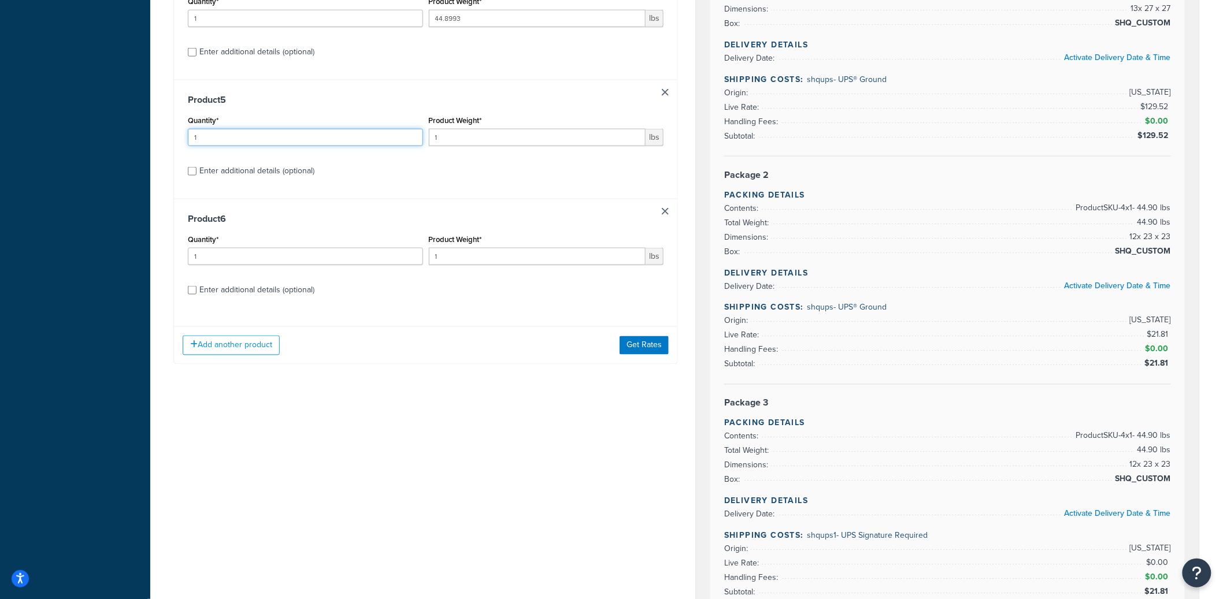
scroll to position [684, 0]
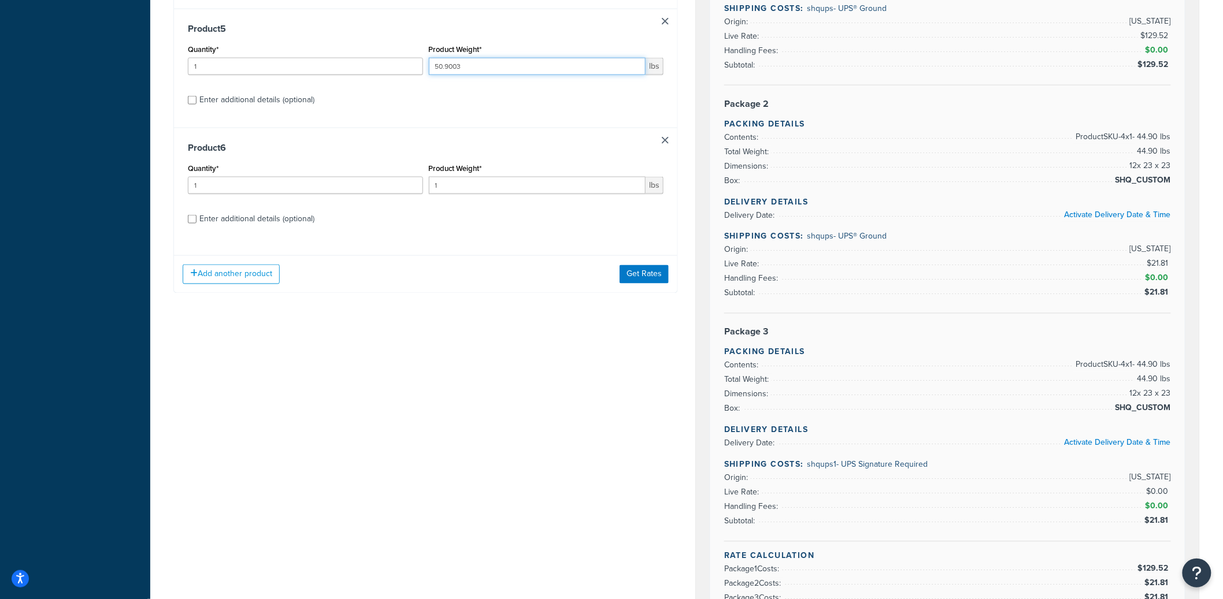
type input "50.9003"
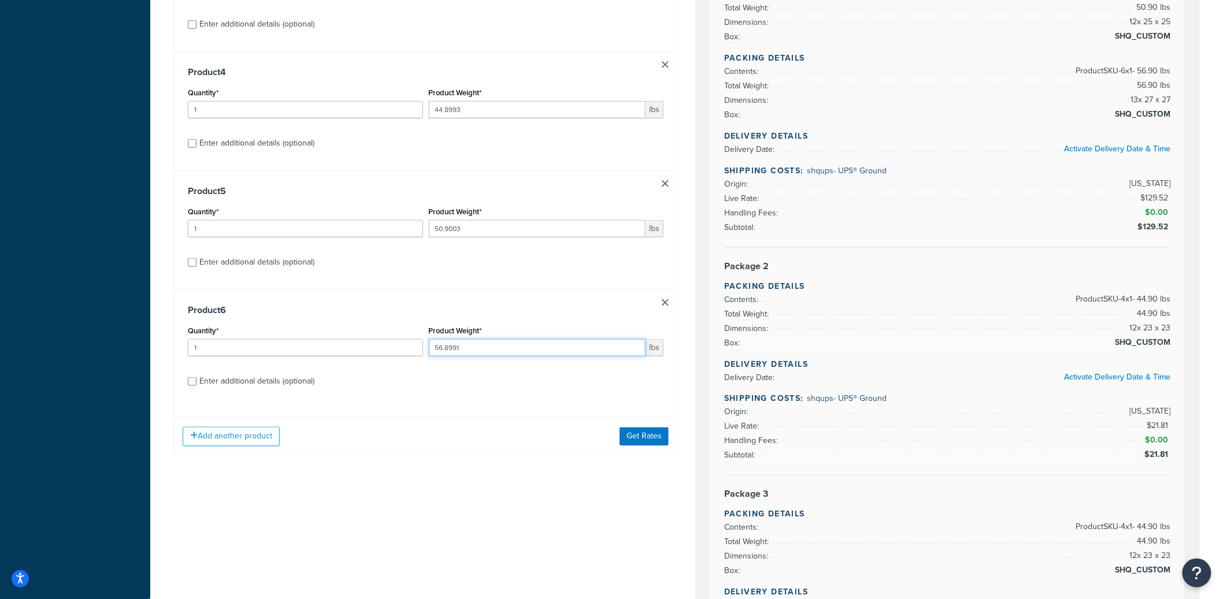
scroll to position [394, 0]
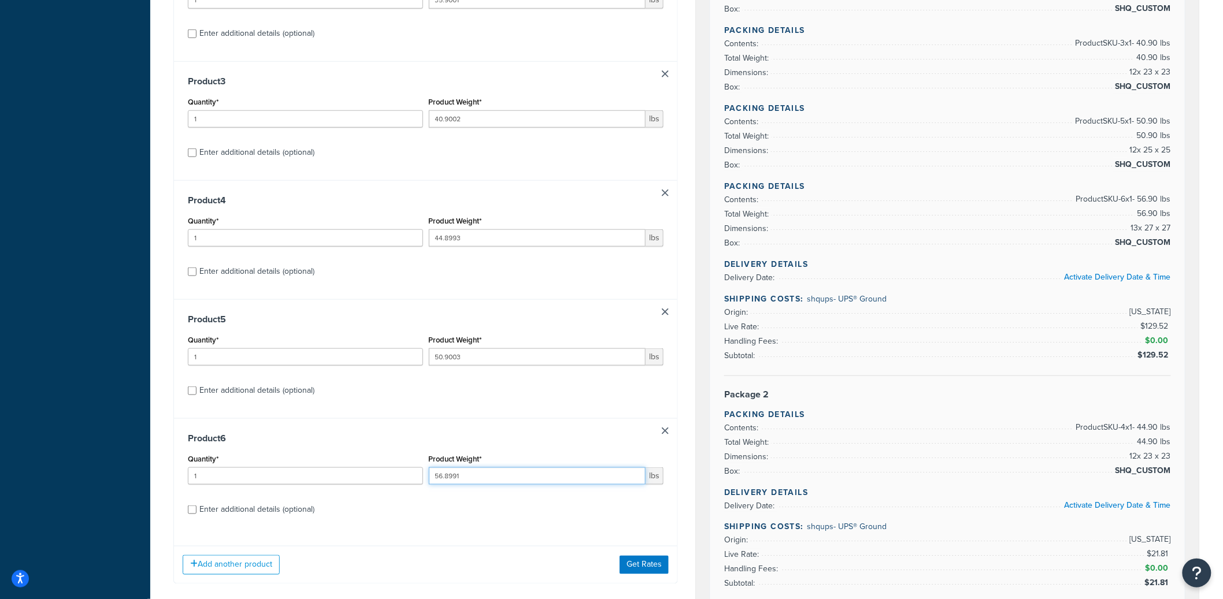
type input "56.8991"
click at [665, 195] on link at bounding box center [665, 193] width 7 height 7
type input "50.9003"
type input "56.8991"
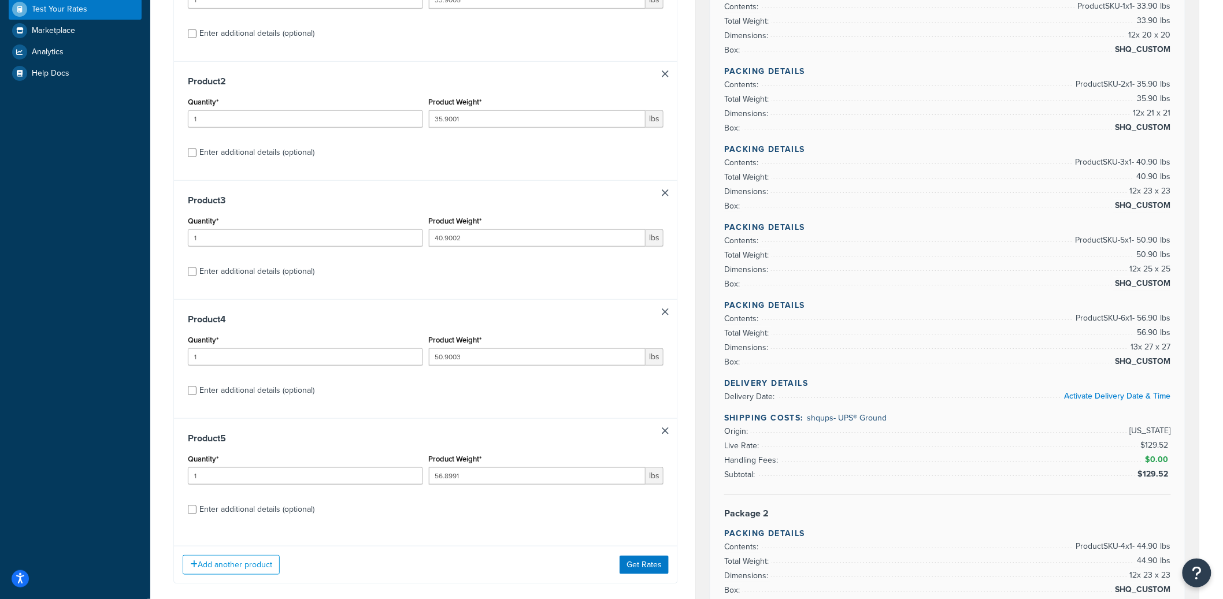
scroll to position [283, 0]
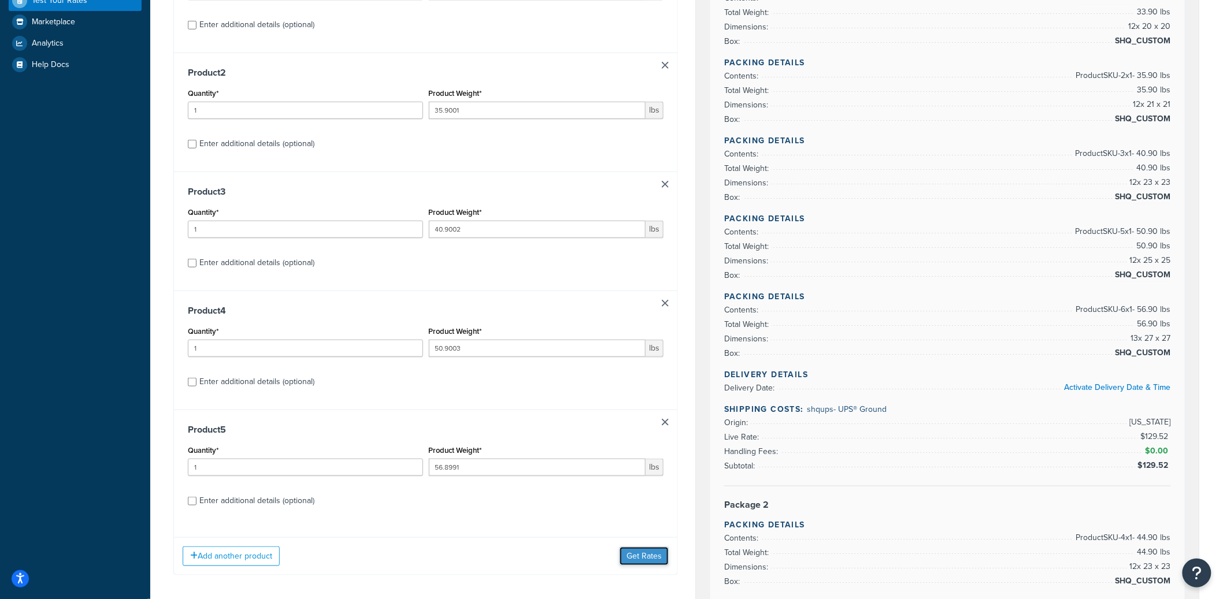
click at [644, 551] on button "Get Rates" at bounding box center [644, 556] width 49 height 18
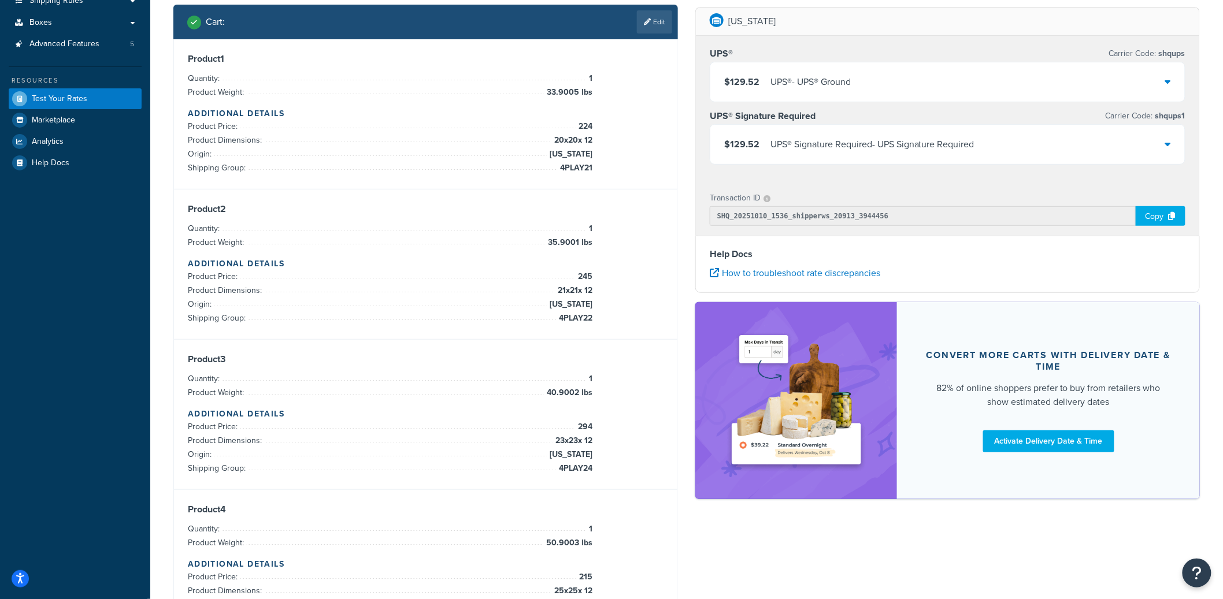
scroll to position [0, 0]
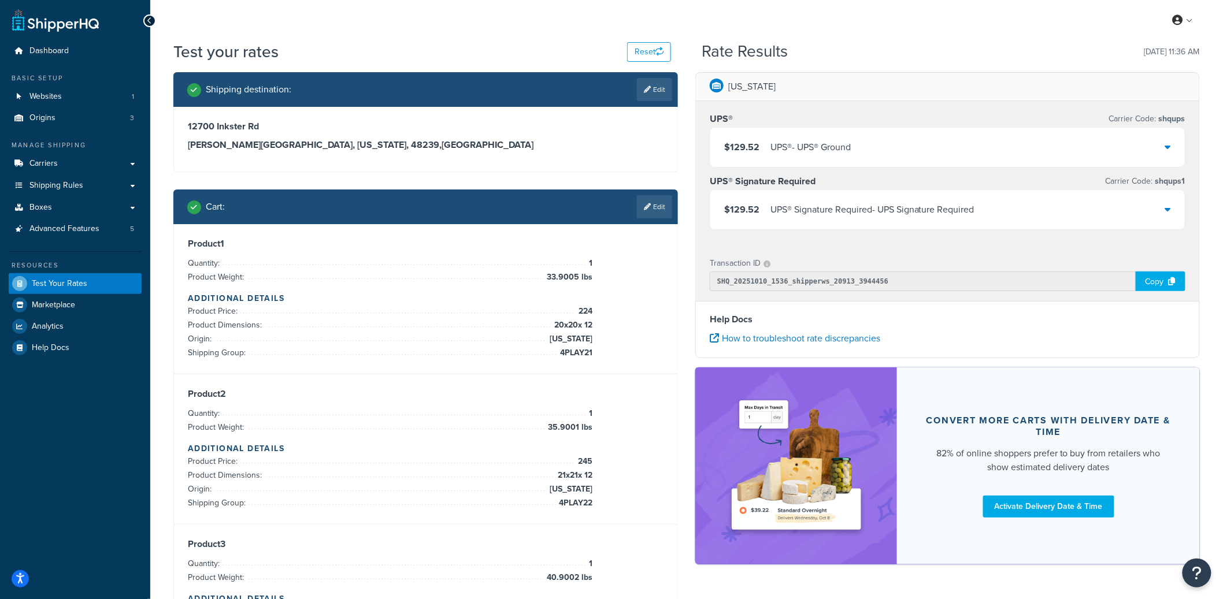
click at [221, 350] on li "Shipping Group: 4PLAY21" at bounding box center [390, 353] width 405 height 14
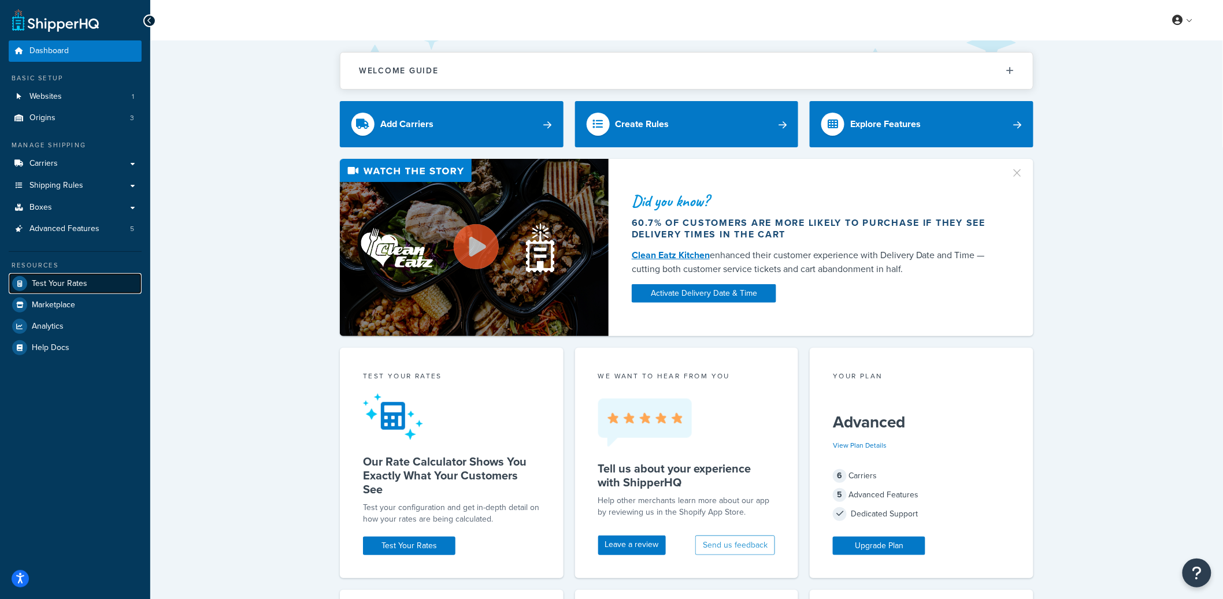
click at [99, 277] on link "Test Your Rates" at bounding box center [75, 283] width 133 height 21
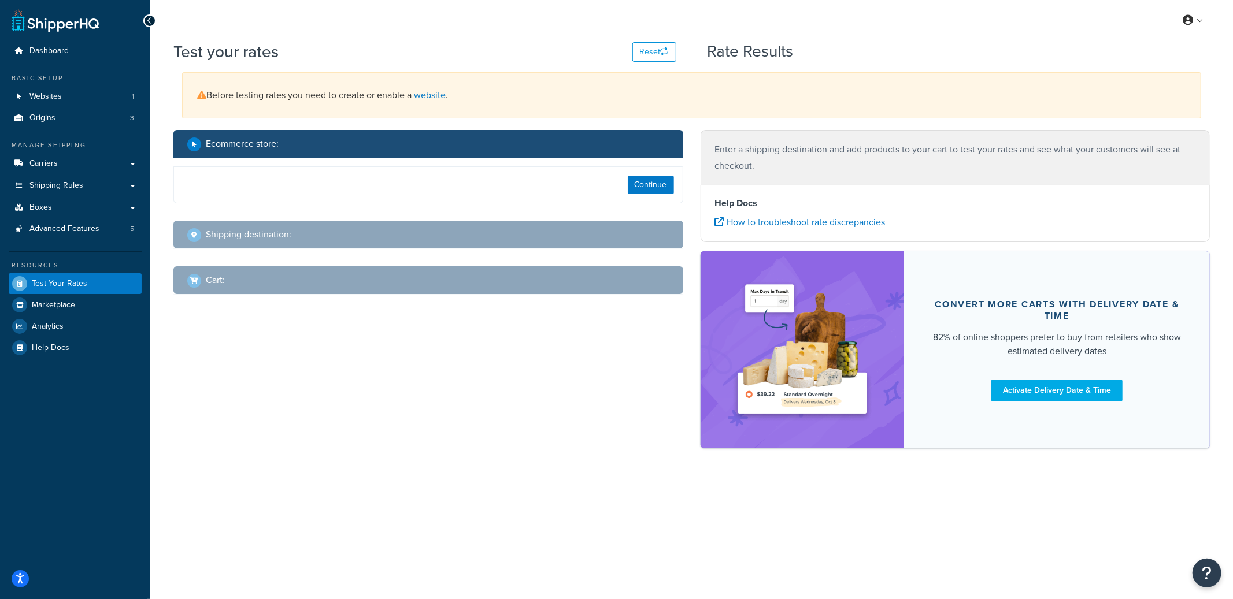
select select "[GEOGRAPHIC_DATA]"
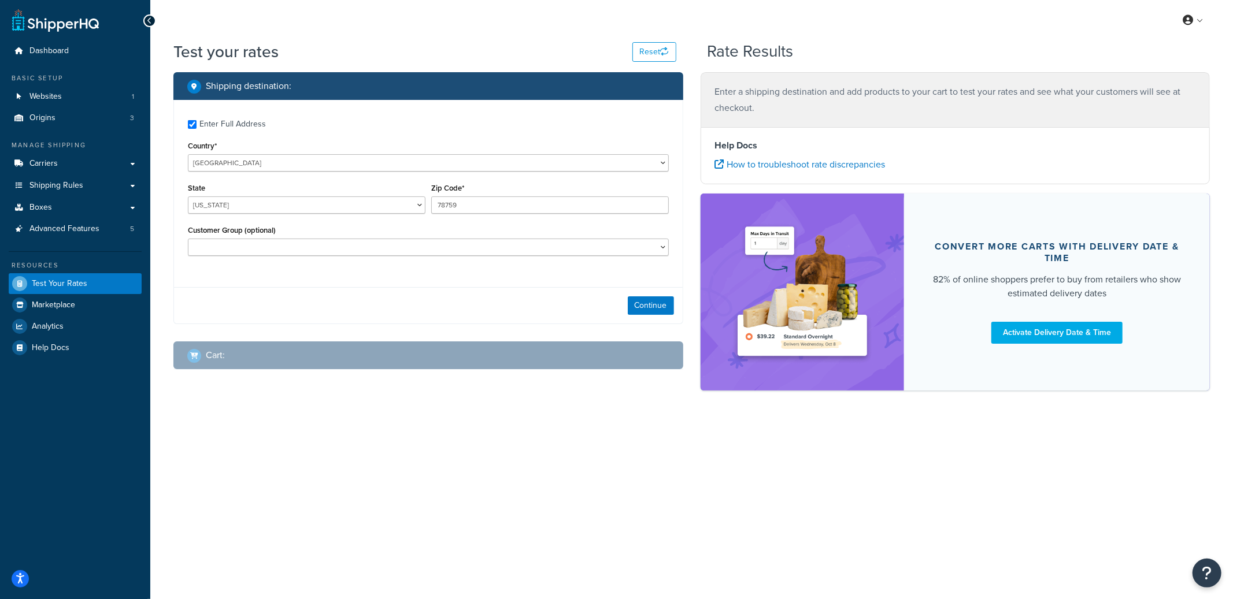
checkbox input "true"
type input "48239"
select select "MI"
select select
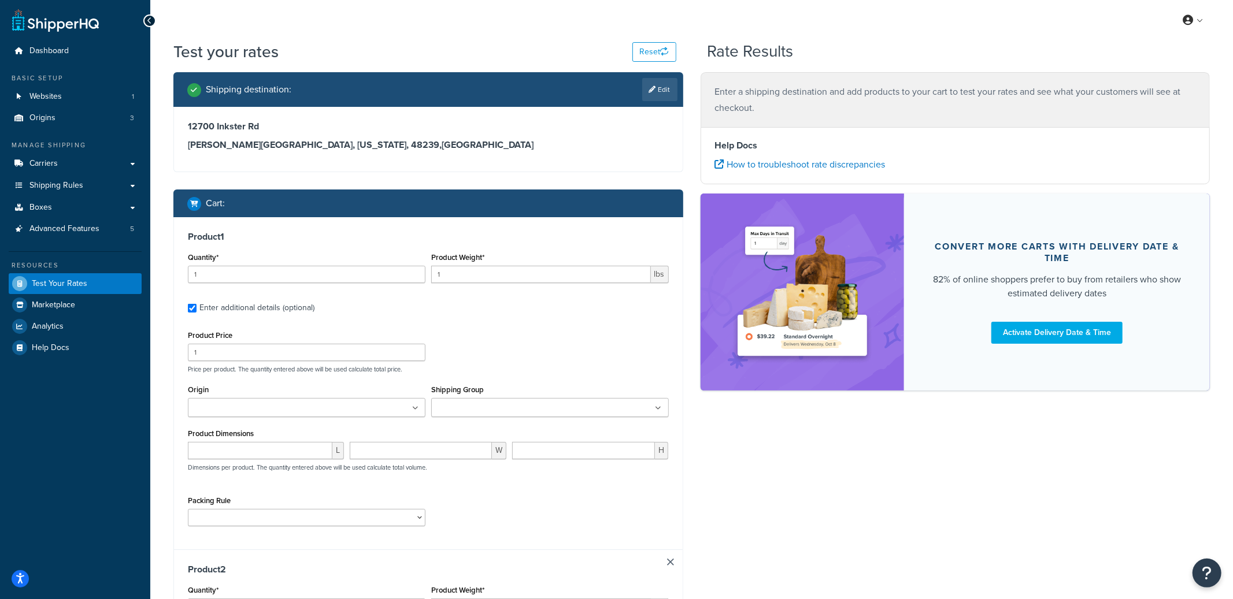
type input "33.9005"
type input "224"
type input "20"
type input "12"
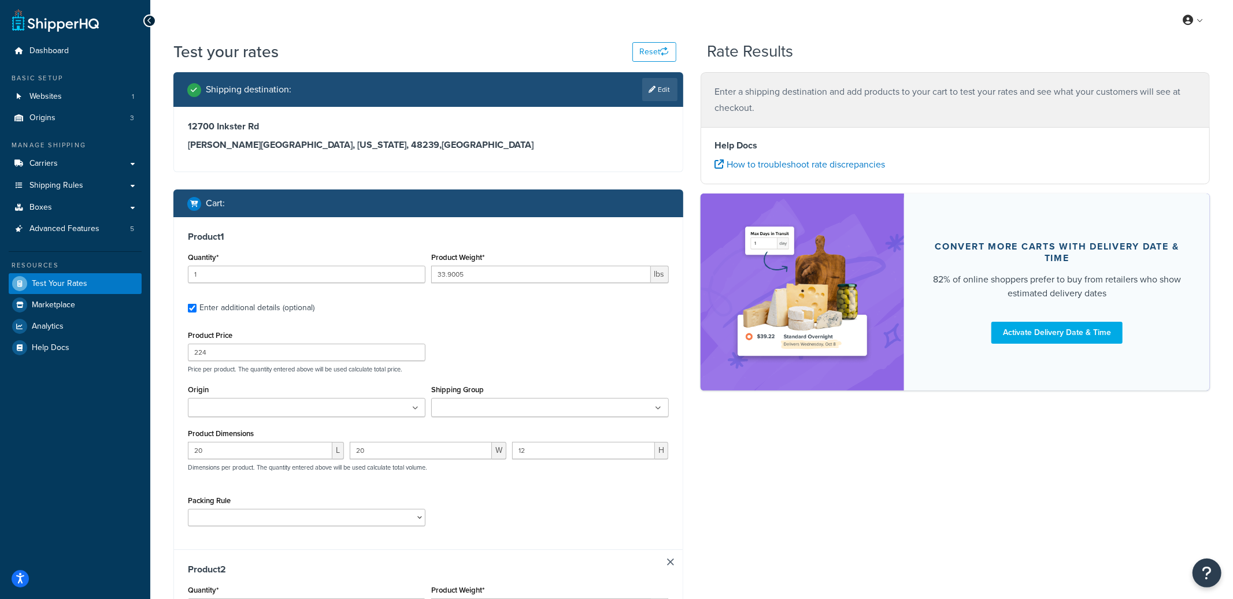
scroll to position [106, 0]
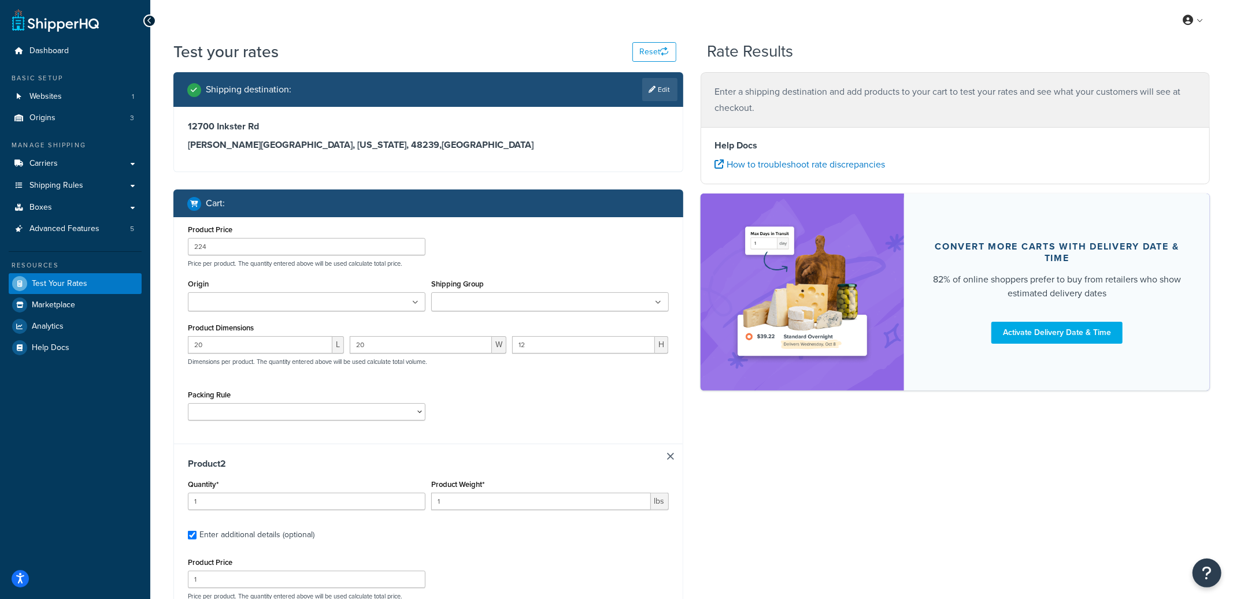
type input "35.9001"
type input "245"
type input "21"
type input "12"
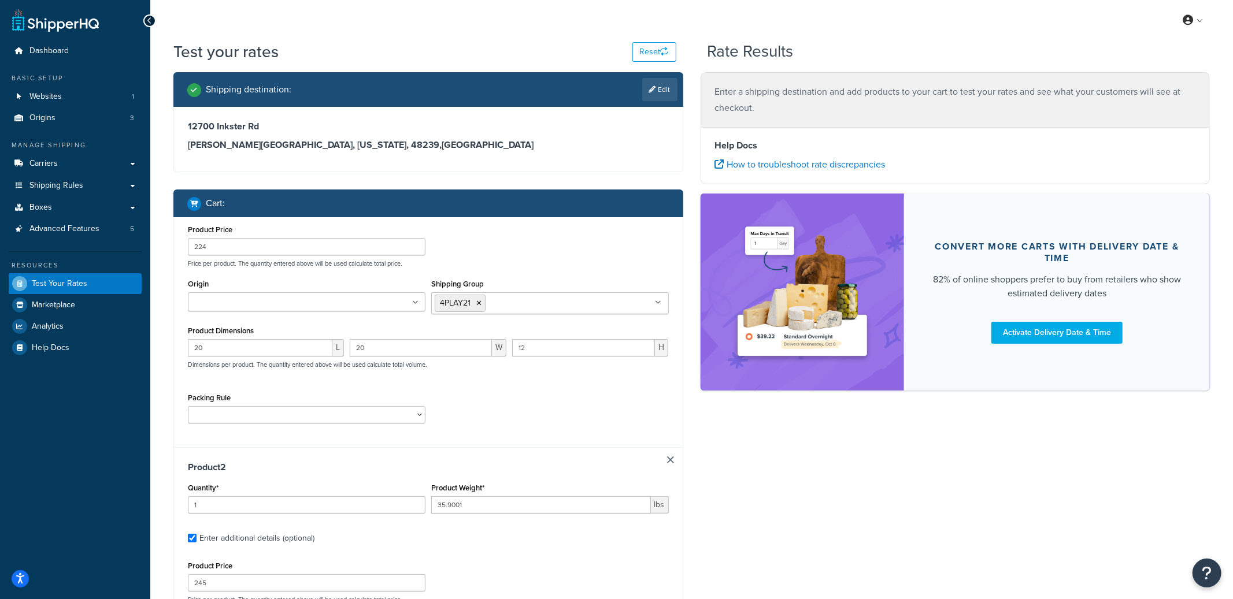
scroll to position [77, 0]
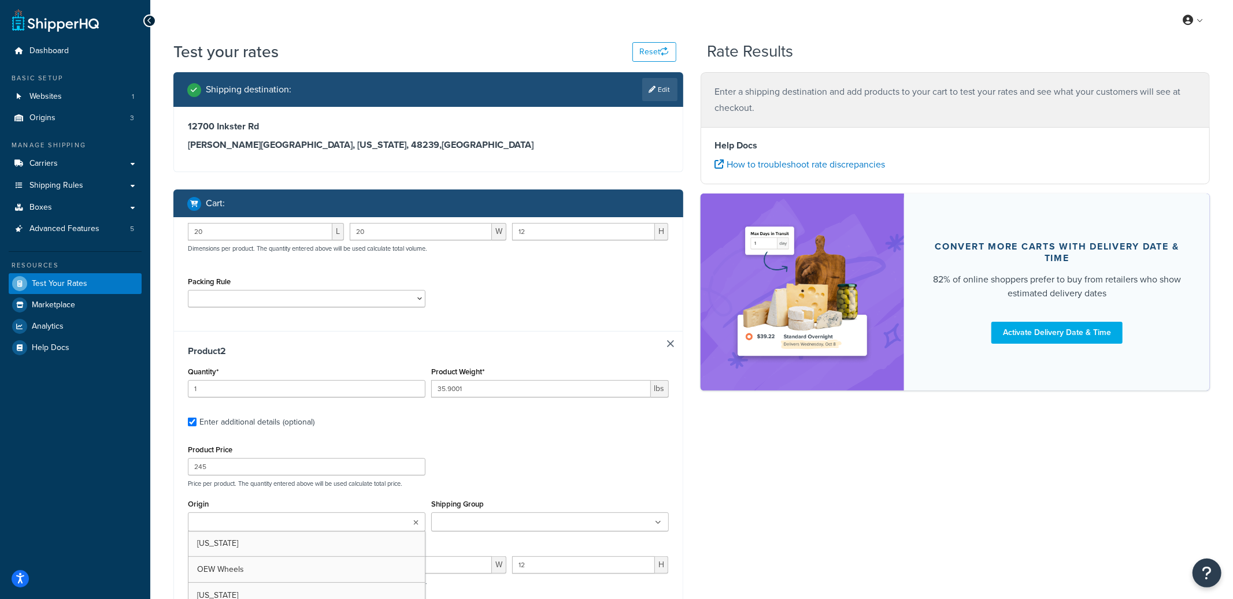
type input "40.9002"
type input "294"
type input "23"
type input "12"
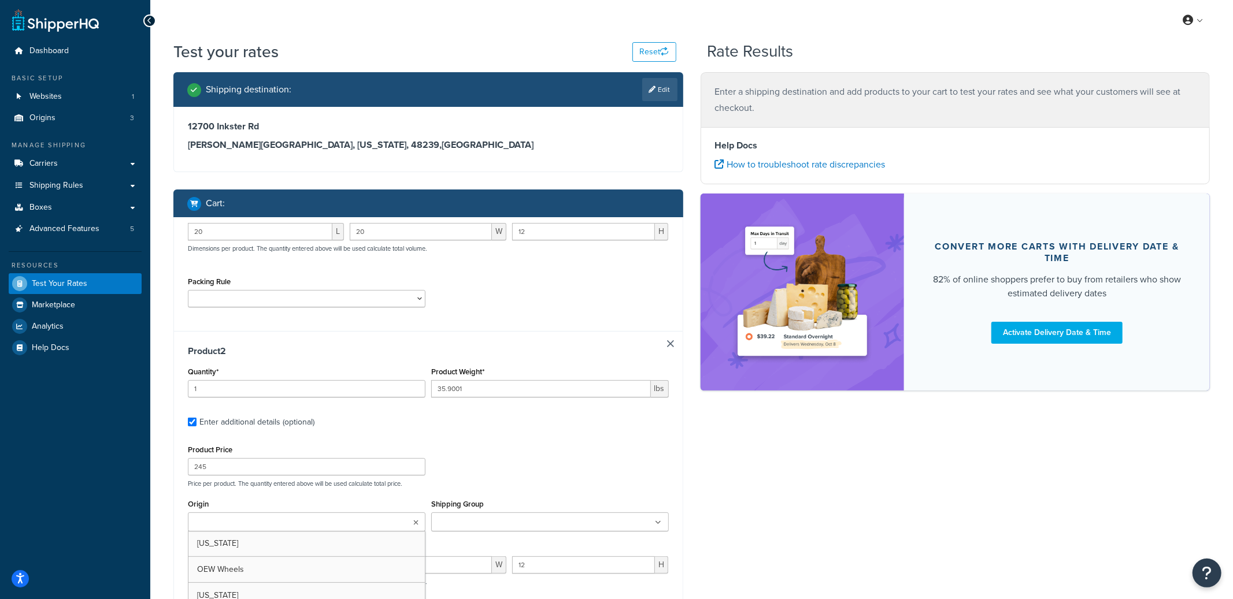
type input "44.8993"
type input "249"
type input "23"
type input "12"
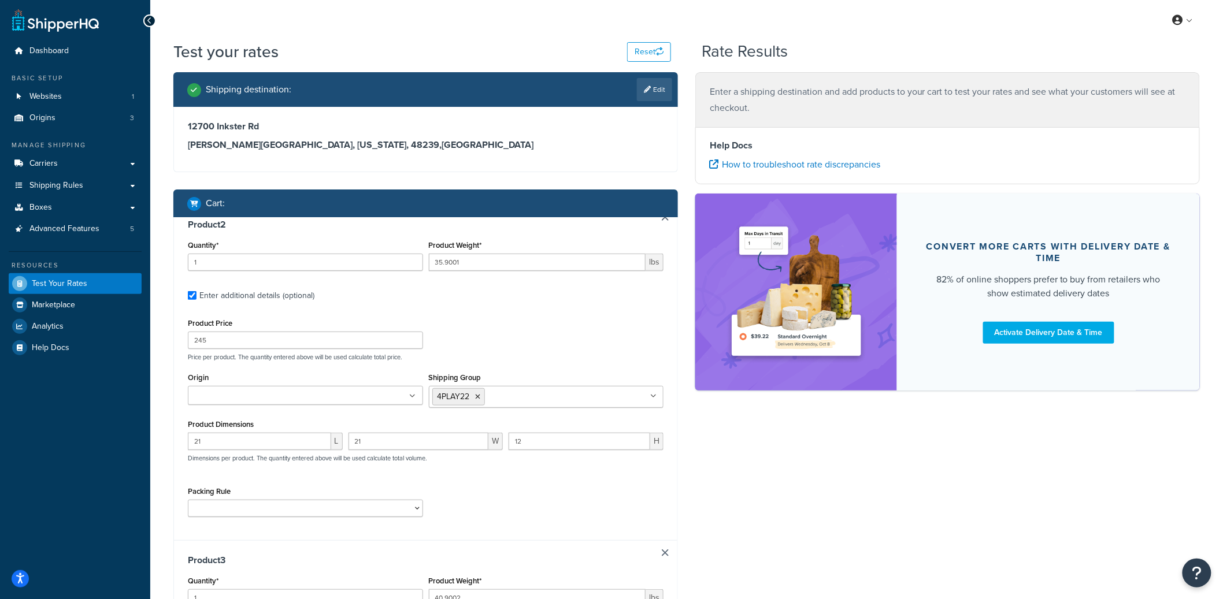
scroll to position [0, 0]
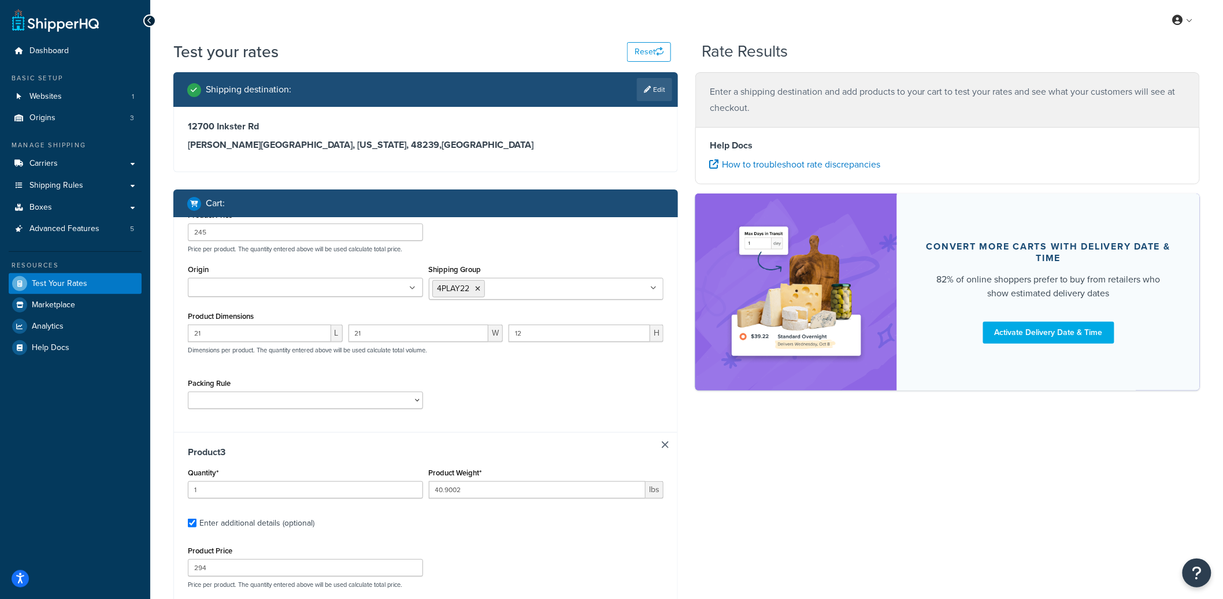
type input "50.9003"
type input "215"
type input "25"
type input "12"
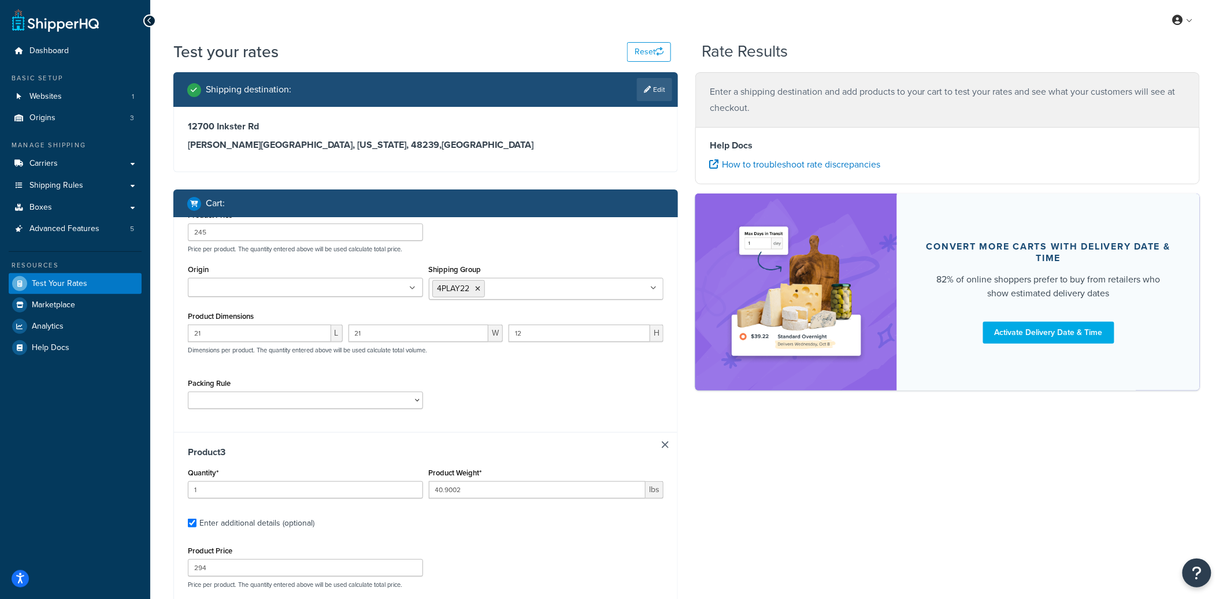
type input "56.8991"
type input "269"
type input "27"
type input "13"
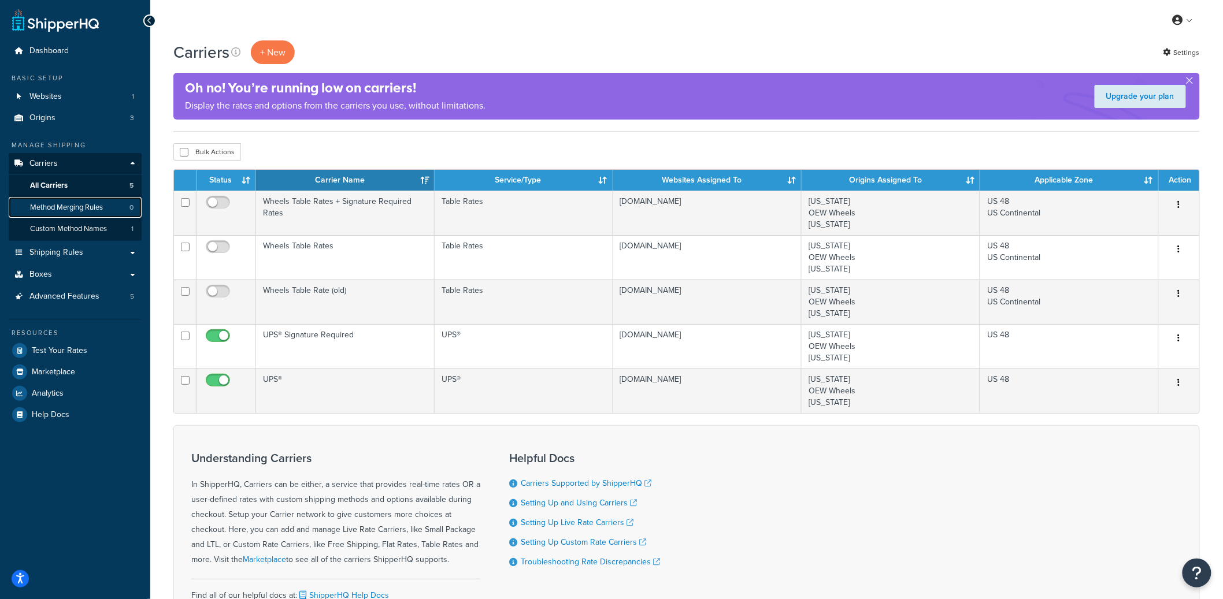
click at [86, 203] on span "Method Merging Rules" at bounding box center [66, 208] width 73 height 10
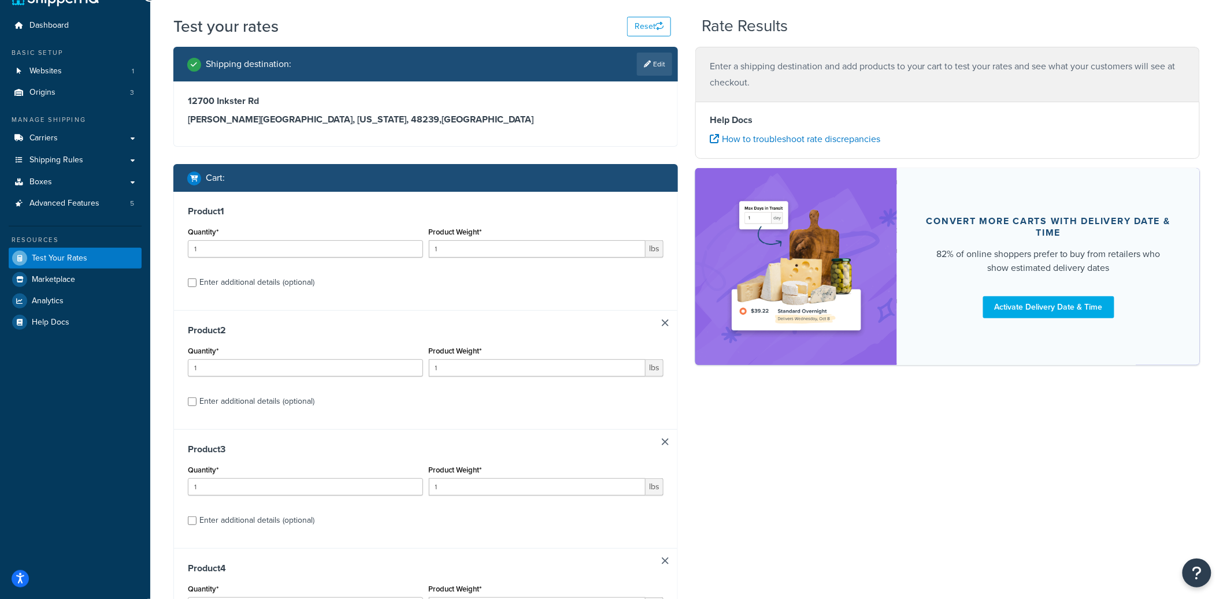
click at [666, 322] on link at bounding box center [665, 323] width 7 height 7
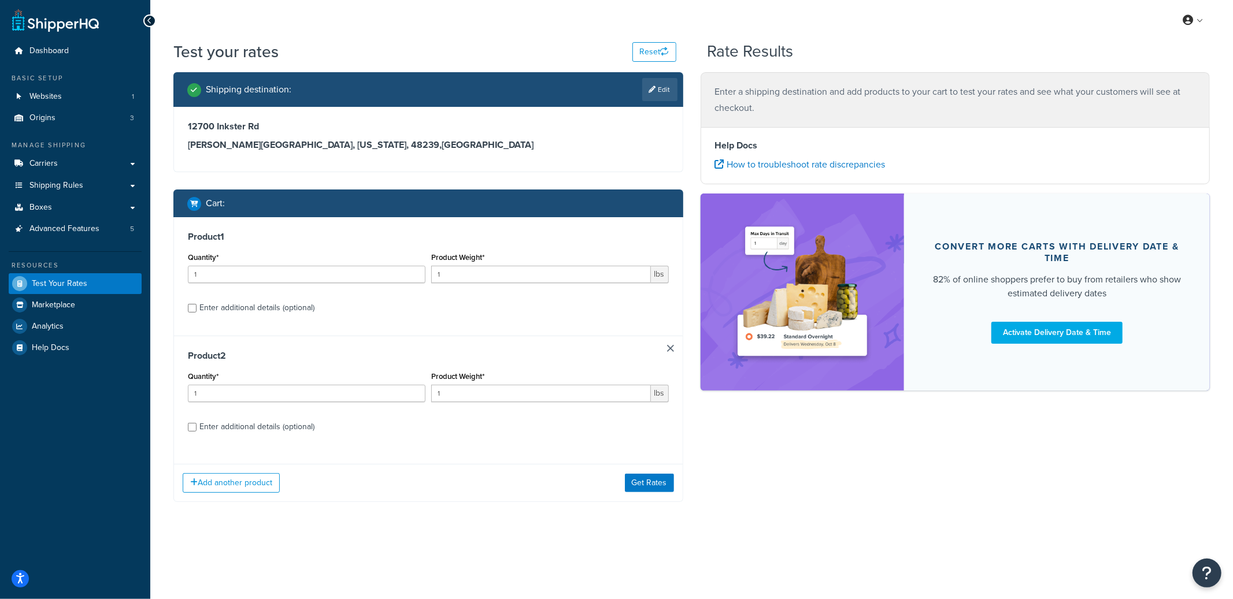
click at [664, 343] on div "Product 2 Quantity* 1 Product Weight* 1 lbs Enter additional details (optional)" at bounding box center [428, 395] width 509 height 119
click at [668, 347] on link at bounding box center [670, 348] width 7 height 7
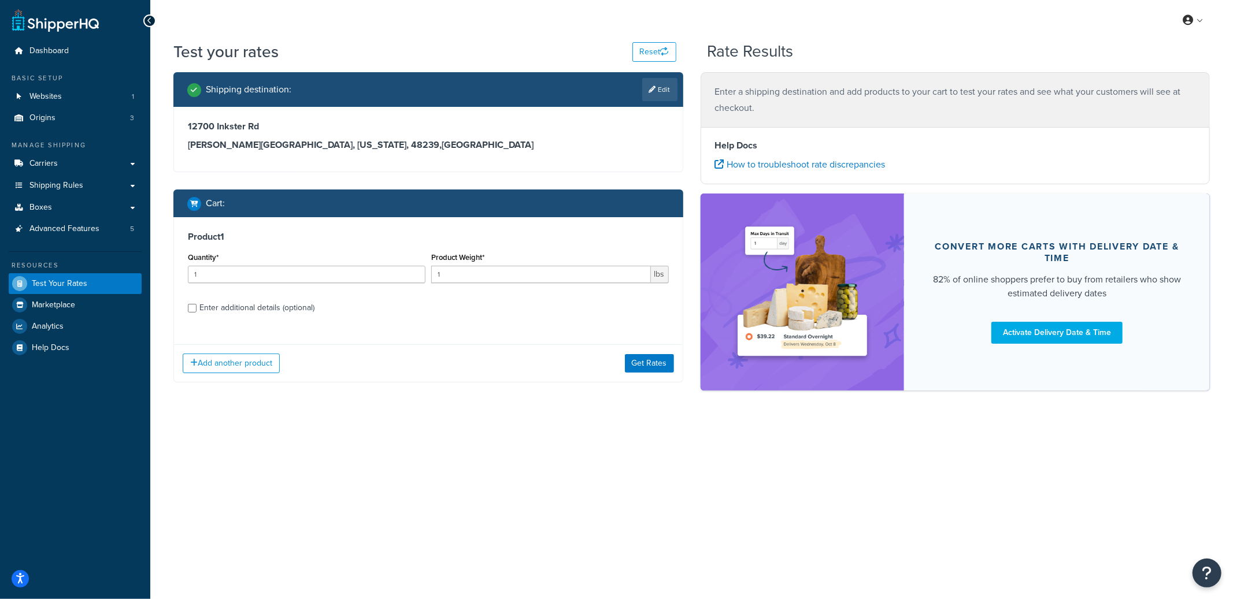
click at [242, 312] on div "Enter additional details (optional)" at bounding box center [256, 308] width 115 height 16
click at [196, 312] on input "Enter additional details (optional)" at bounding box center [192, 308] width 9 height 9
checkbox input "true"
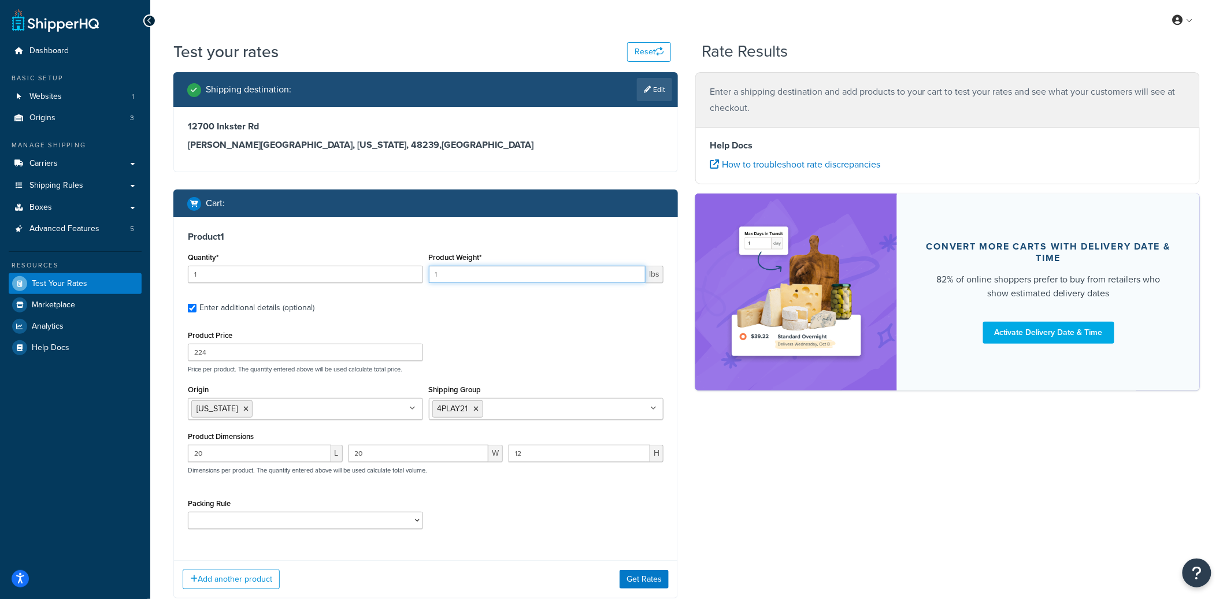
click at [458, 276] on input "1" at bounding box center [537, 274] width 217 height 17
type input "44.8993"
type input "249"
click at [243, 407] on icon at bounding box center [245, 409] width 5 height 7
click at [477, 409] on icon at bounding box center [476, 409] width 5 height 7
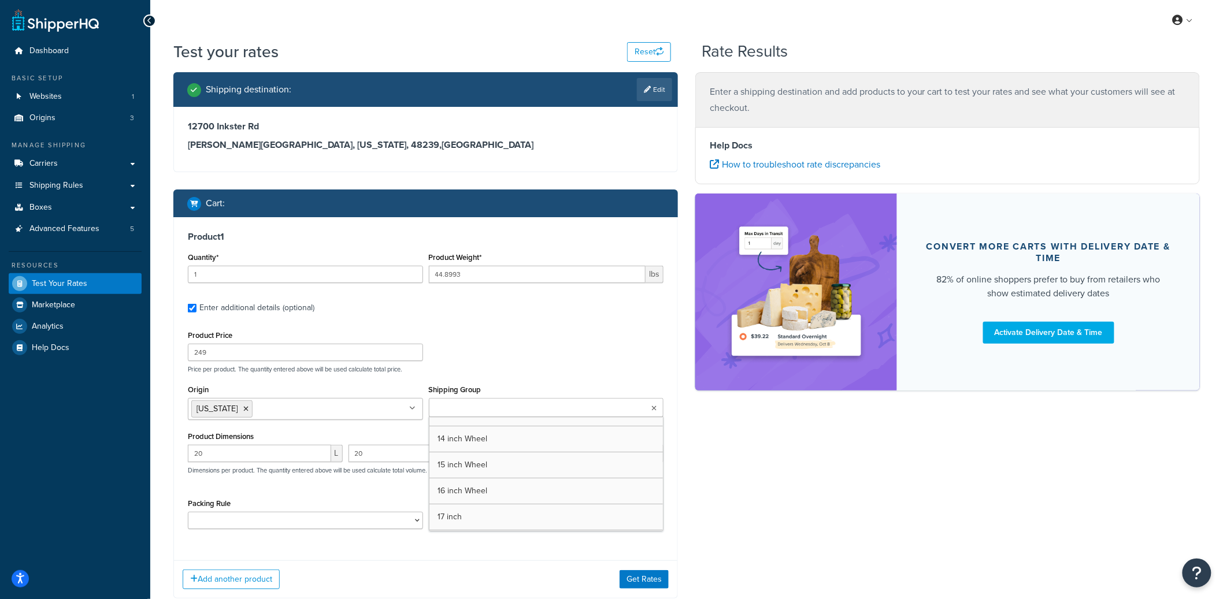
click at [477, 409] on input "Shipping Group" at bounding box center [483, 408] width 102 height 13
type input "oe"
click at [233, 453] on input "20" at bounding box center [259, 453] width 143 height 17
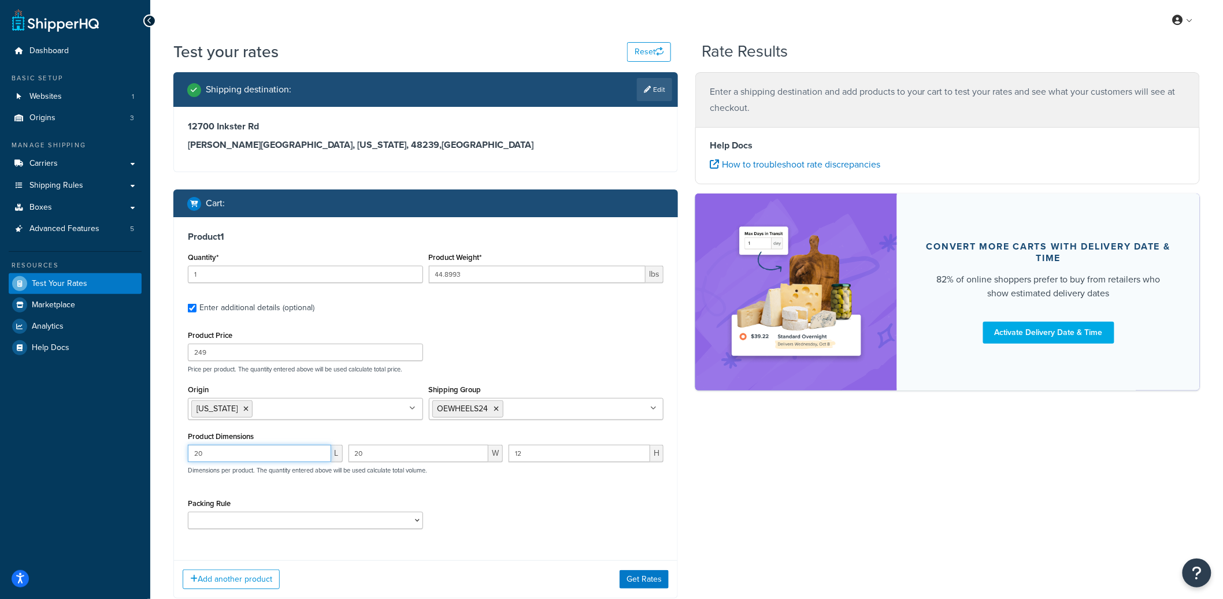
click at [233, 453] on input "20" at bounding box center [259, 453] width 143 height 17
type input "23"
type input "12"
click at [644, 576] on button "Get Rates" at bounding box center [644, 579] width 49 height 18
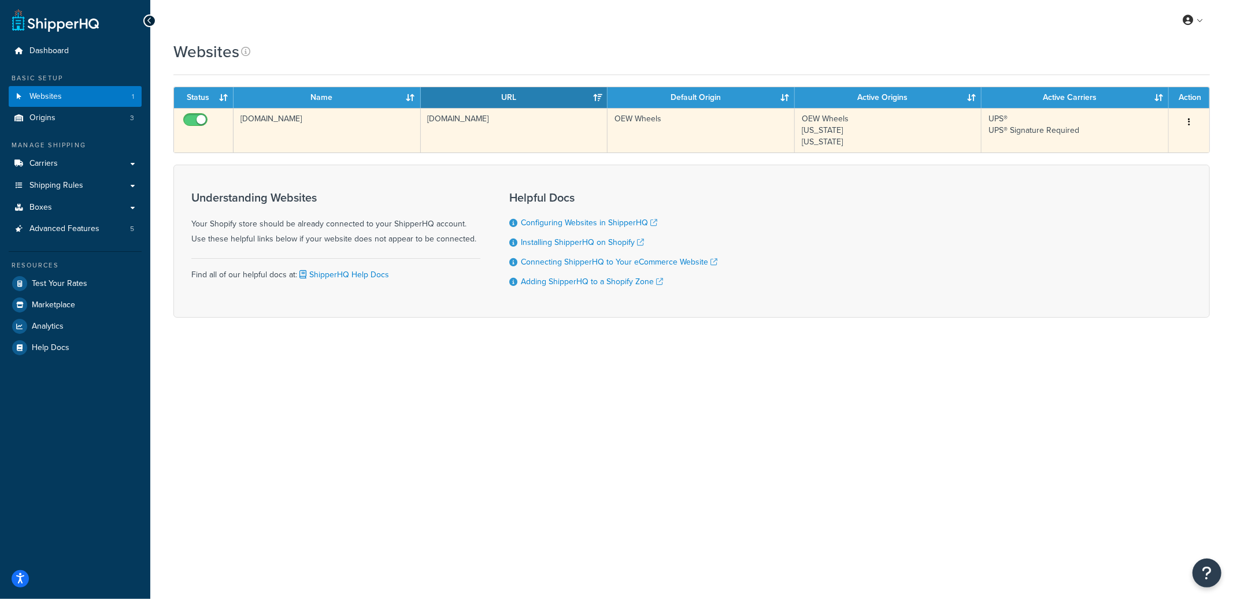
click at [339, 139] on td "[DOMAIN_NAME]" at bounding box center [326, 130] width 187 height 45
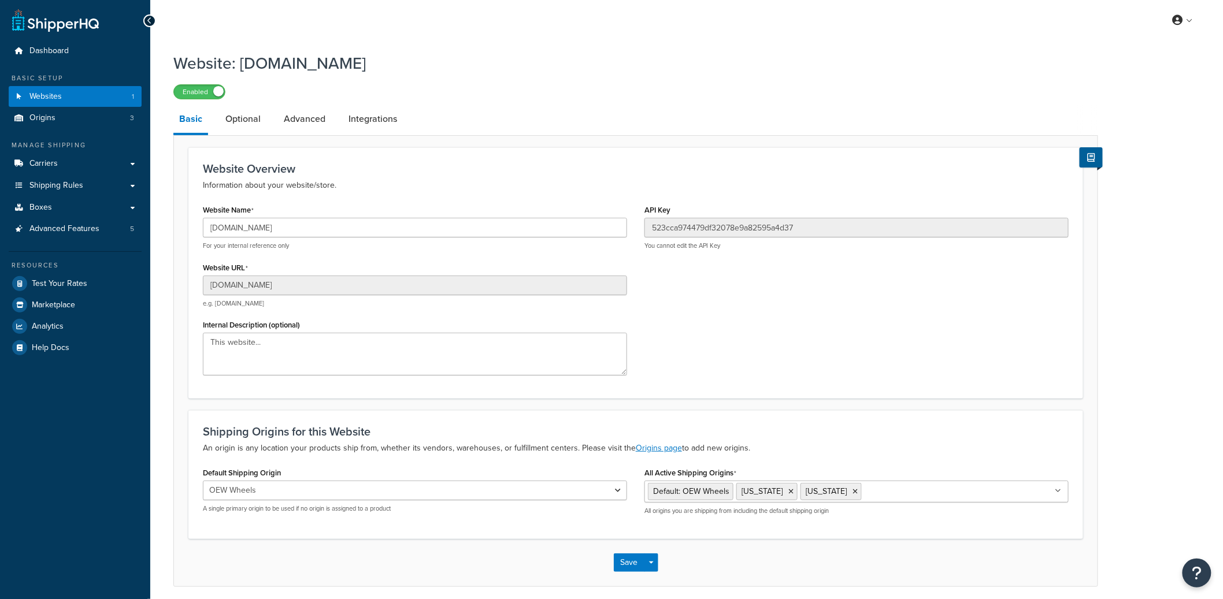
click at [273, 127] on li "Optional" at bounding box center [249, 119] width 58 height 28
click at [255, 124] on link "Optional" at bounding box center [243, 119] width 47 height 28
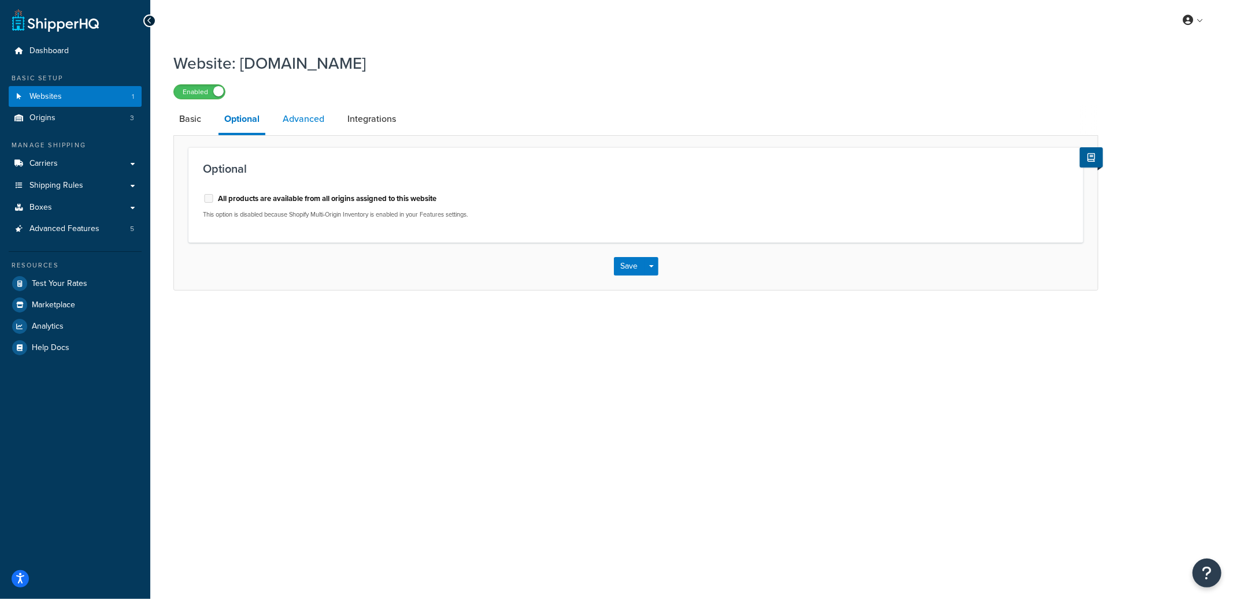
click at [316, 122] on link "Advanced" at bounding box center [303, 119] width 53 height 28
click at [351, 123] on link "Integrations" at bounding box center [372, 119] width 60 height 28
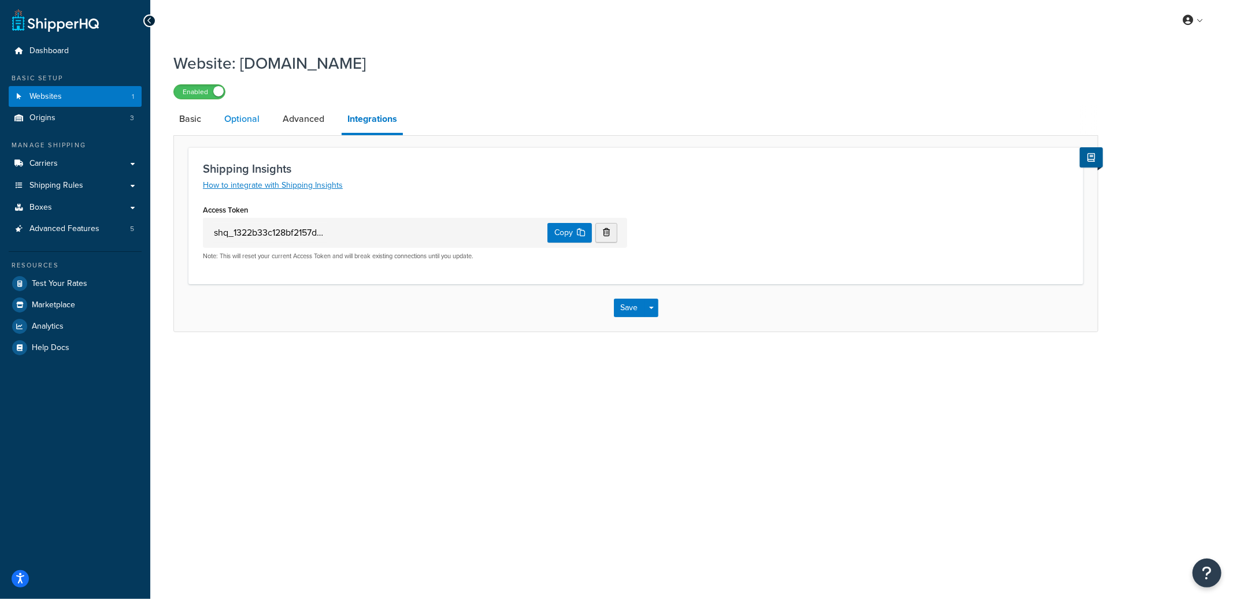
click at [242, 124] on link "Optional" at bounding box center [241, 119] width 47 height 28
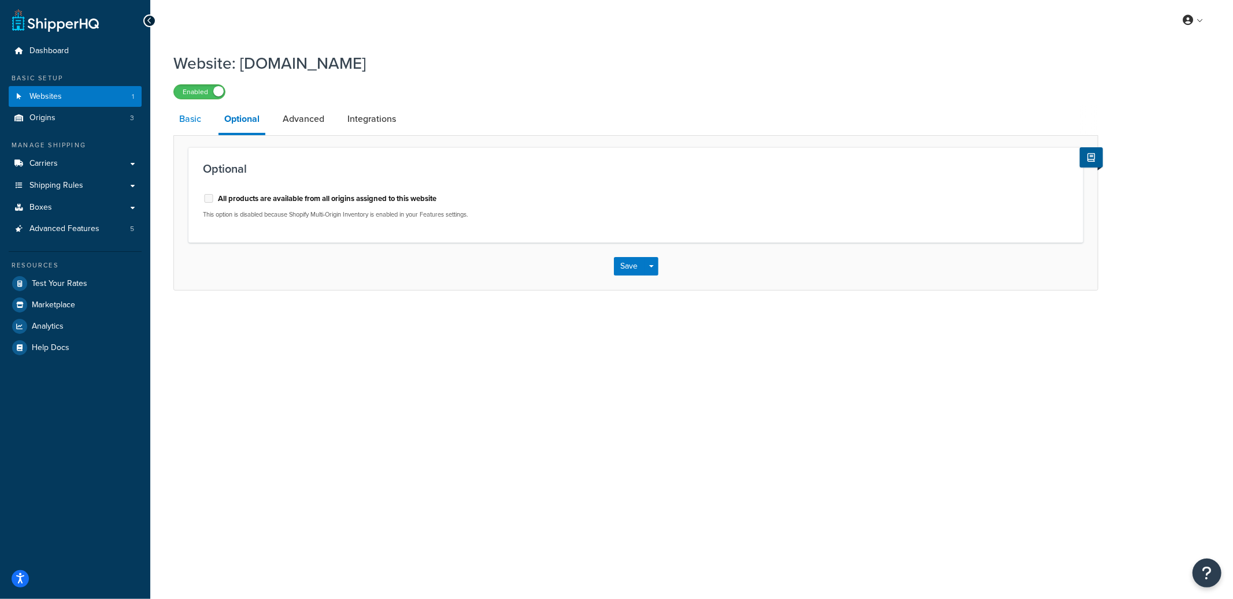
click at [177, 123] on link "Basic" at bounding box center [190, 119] width 34 height 28
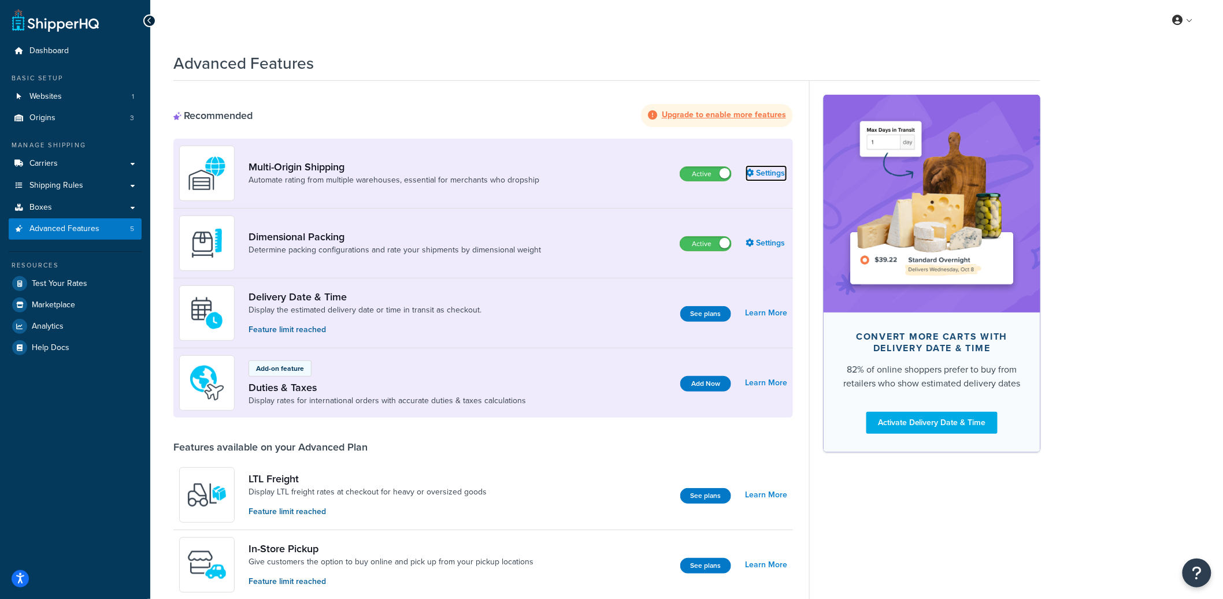
click at [773, 176] on link "Settings" at bounding box center [767, 173] width 42 height 16
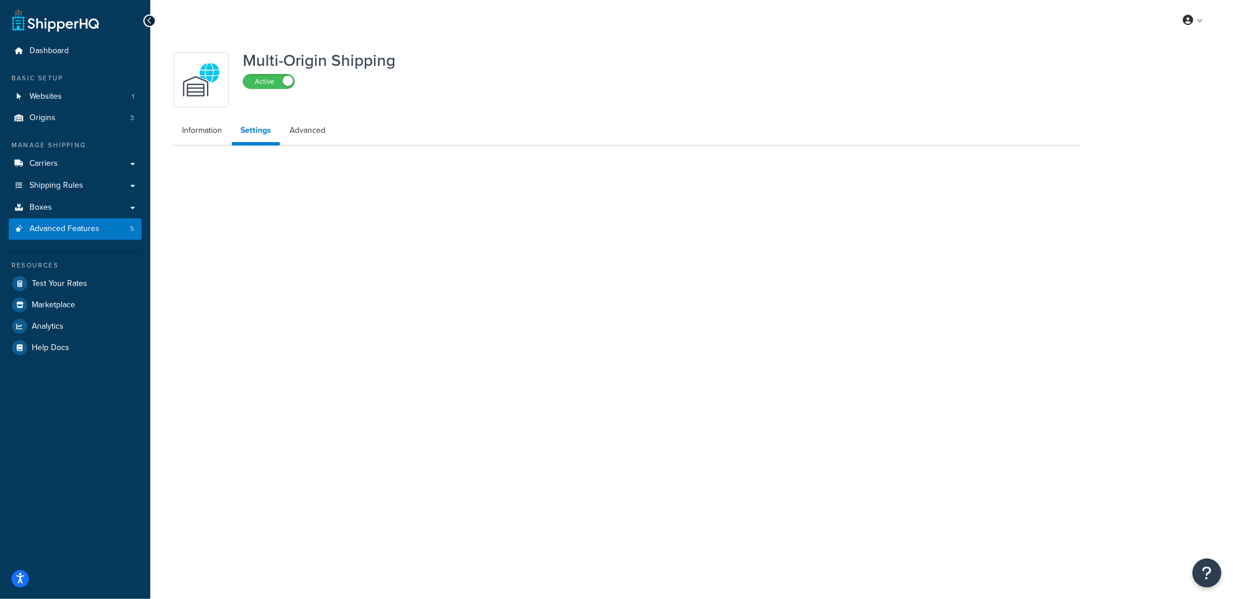
select select "false"
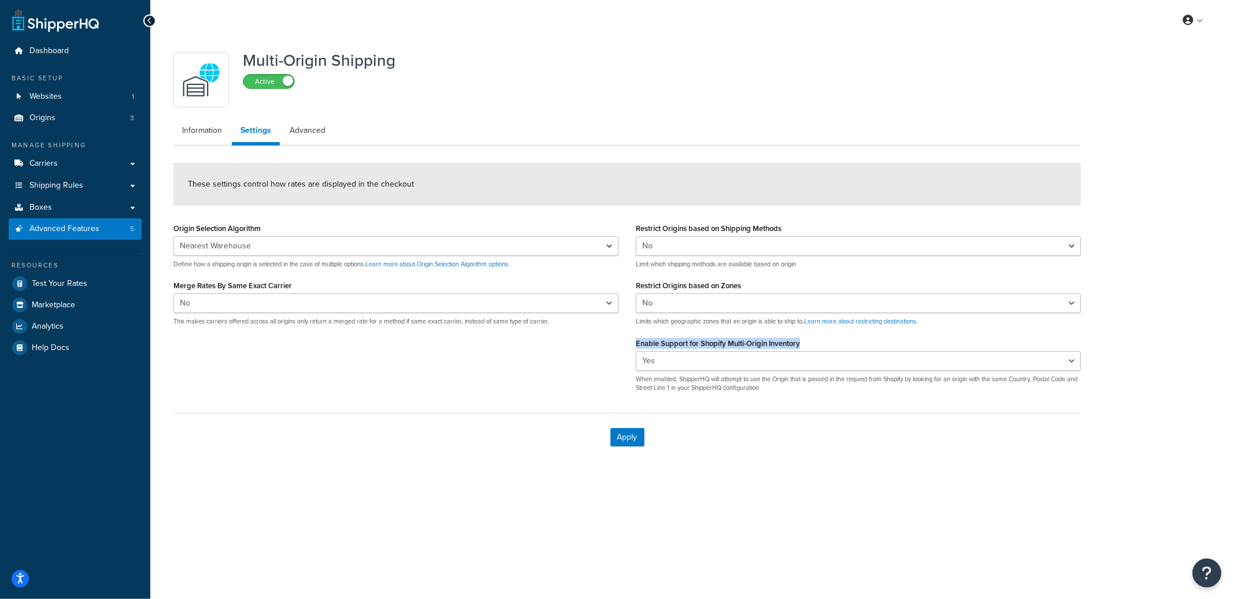
drag, startPoint x: 631, startPoint y: 342, endPoint x: 804, endPoint y: 344, distance: 172.8
click at [804, 344] on div "Restrict Origins based on Shipping Methods Yes No Limit which shipping methods …" at bounding box center [858, 310] width 462 height 181
click at [692, 335] on div "Enable Support for Shopify Multi-Origin Inventory Yes No When enabled, ShipperH…" at bounding box center [858, 364] width 445 height 58
drag, startPoint x: 802, startPoint y: 342, endPoint x: 662, endPoint y: 344, distance: 139.9
click at [662, 344] on div "Enable Support for Shopify Multi-Origin Inventory Yes No When enabled, ShipperH…" at bounding box center [858, 364] width 445 height 58
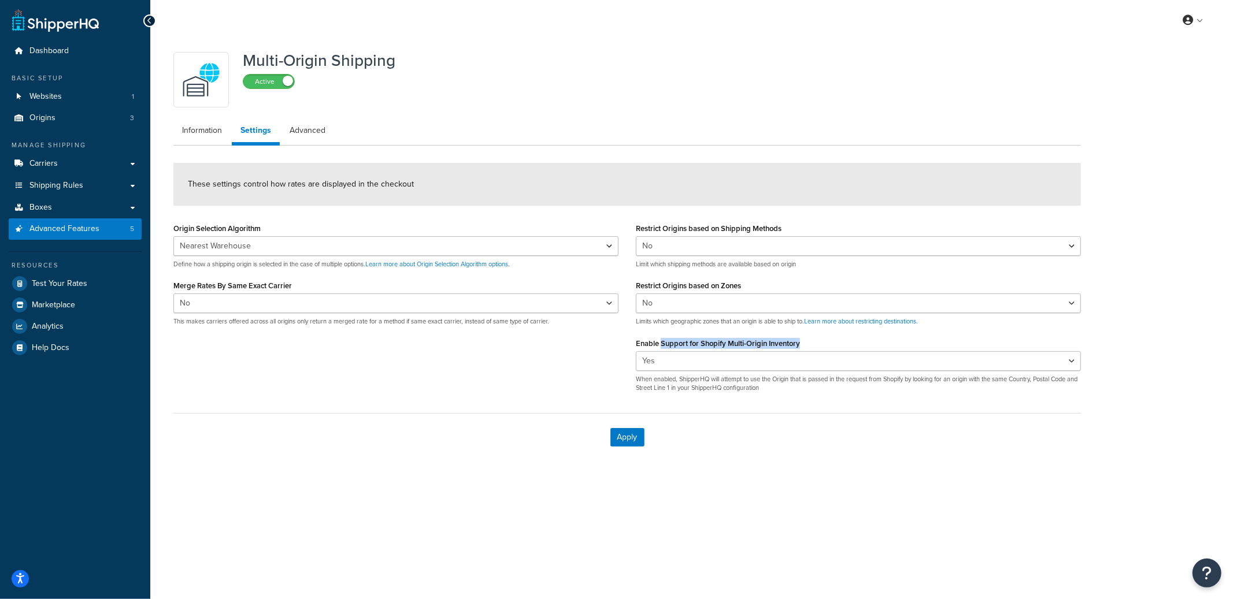
copy label "Support for Shopify Multi-Origin Inventory"
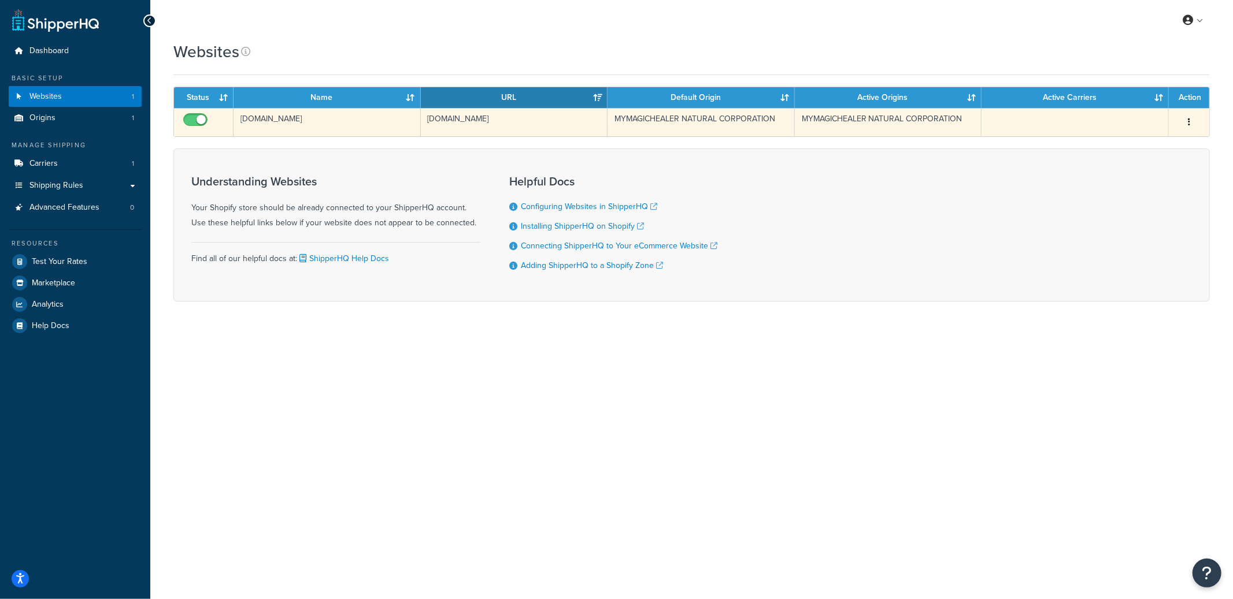
click at [369, 123] on td "[DOMAIN_NAME]" at bounding box center [326, 122] width 187 height 28
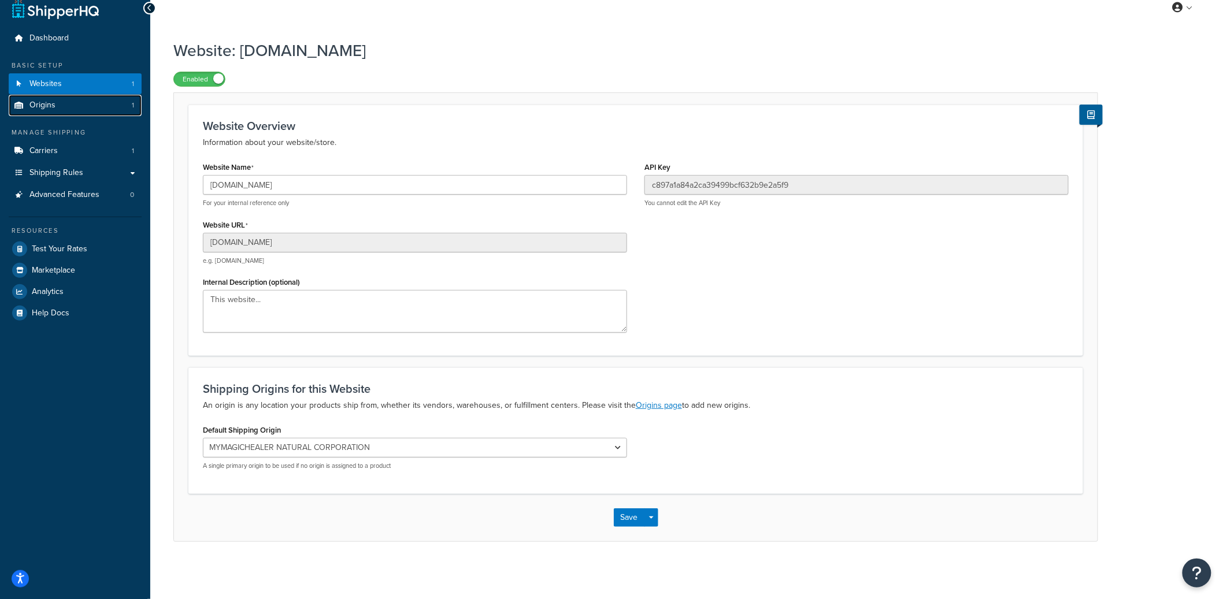
scroll to position [13, 0]
click at [285, 191] on input "mymagichealer.myshopify.com" at bounding box center [415, 185] width 424 height 20
click at [280, 178] on input "[DOMAIN_NAME]" at bounding box center [415, 185] width 424 height 20
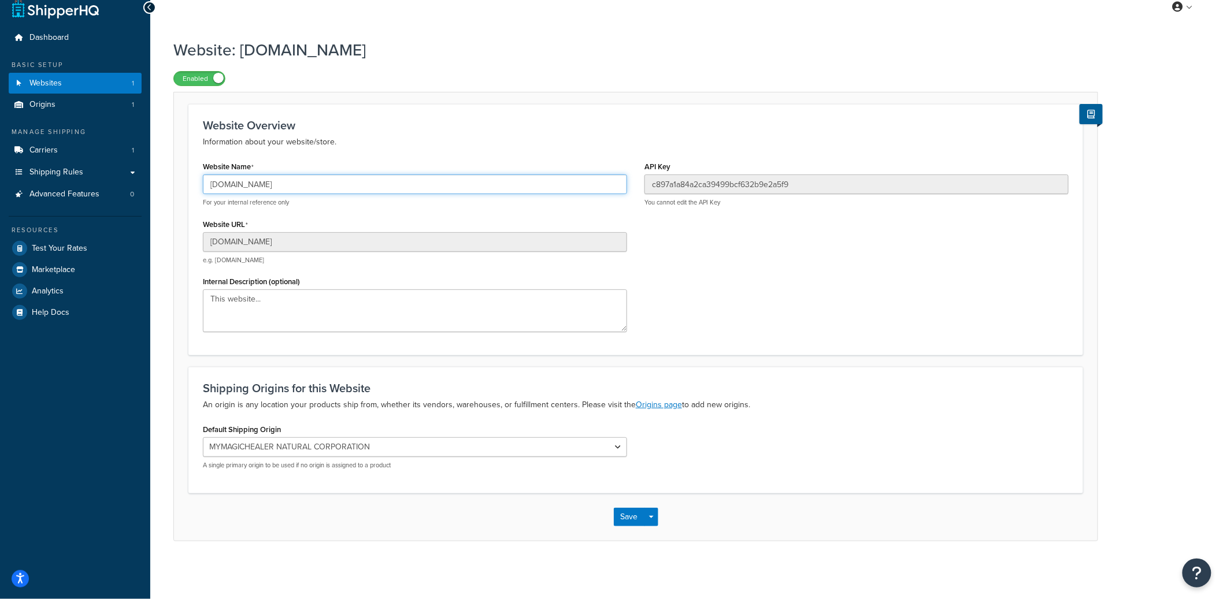
click at [280, 178] on input "[DOMAIN_NAME]" at bounding box center [415, 185] width 424 height 20
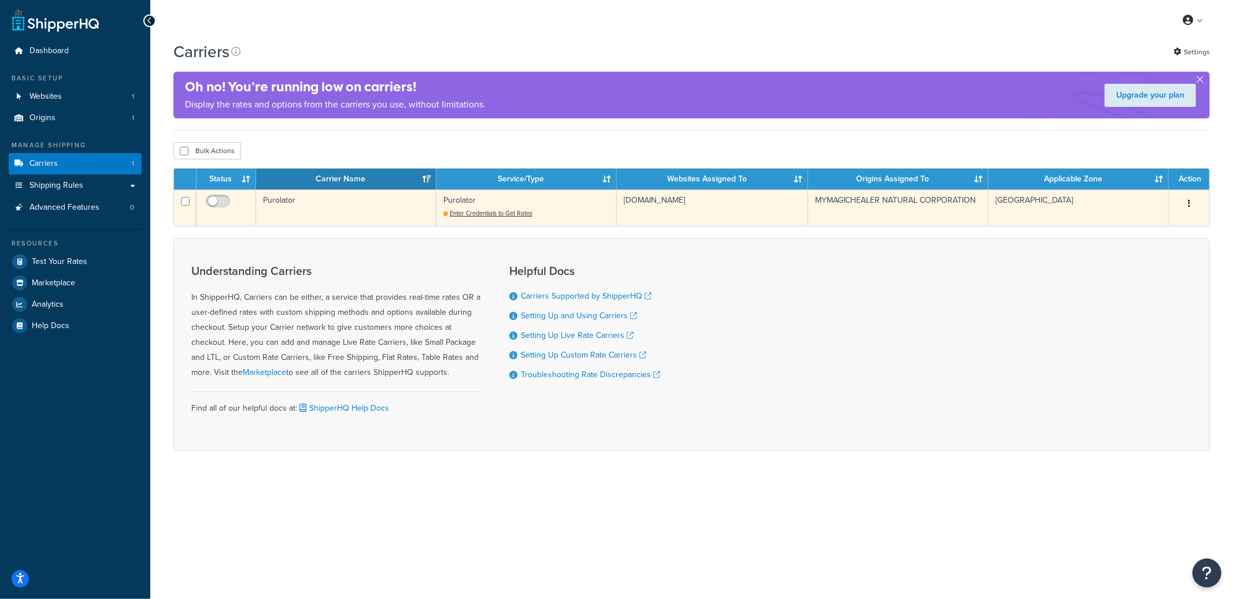
click at [378, 203] on td "Purolator" at bounding box center [346, 208] width 180 height 36
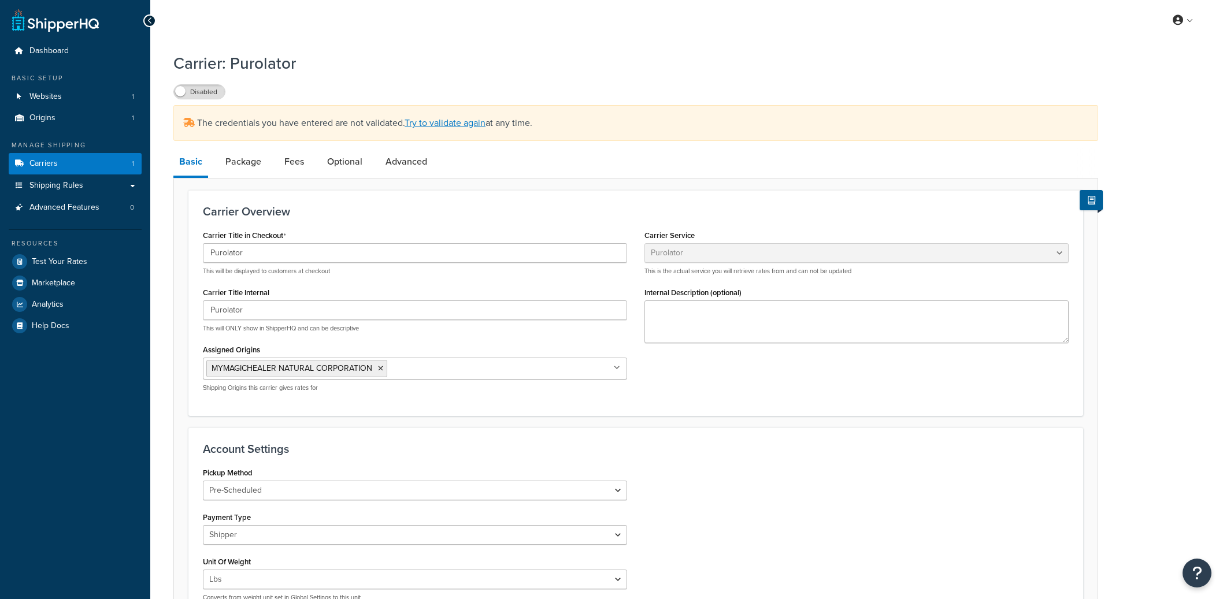
select select "purolator"
select select "PRE_SCHEDULED"
click at [205, 96] on label "Disabled" at bounding box center [199, 92] width 51 height 14
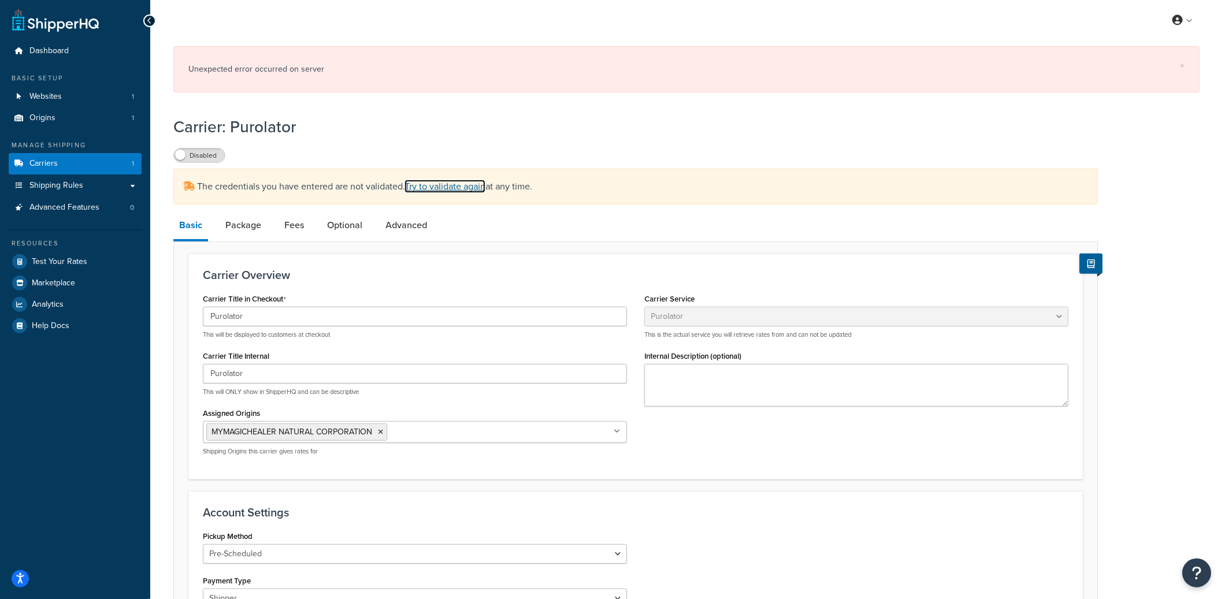
click at [470, 183] on link "Try to validate again" at bounding box center [445, 186] width 81 height 13
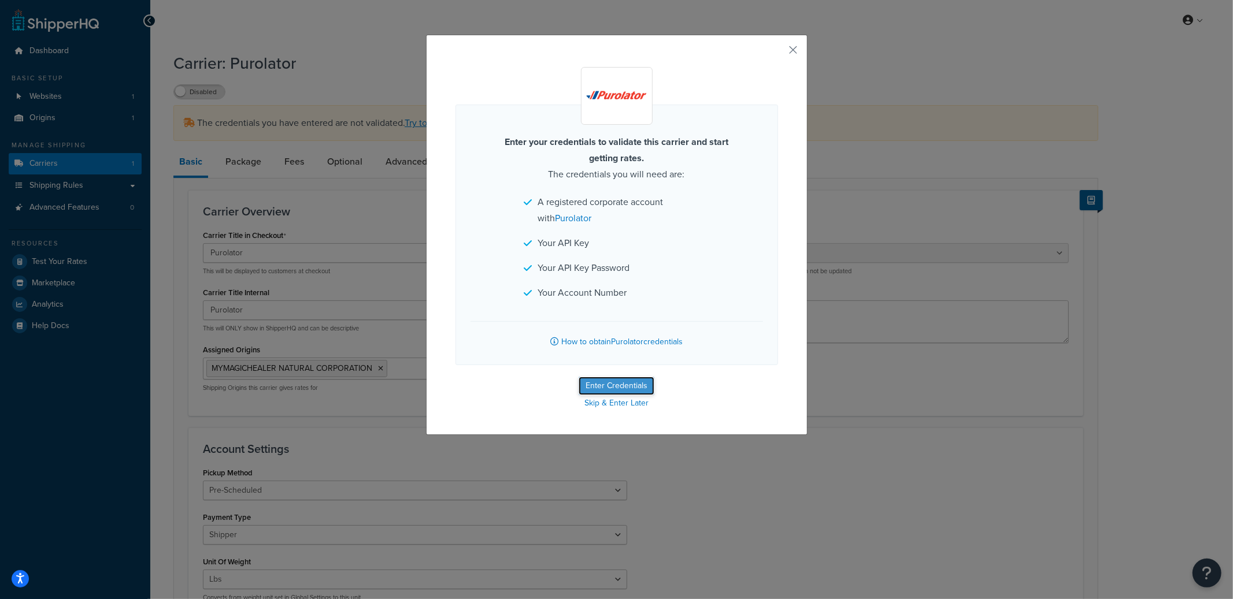
click at [622, 383] on button "Enter Credentials" at bounding box center [617, 386] width 76 height 18
select select "PRE_SCHEDULED"
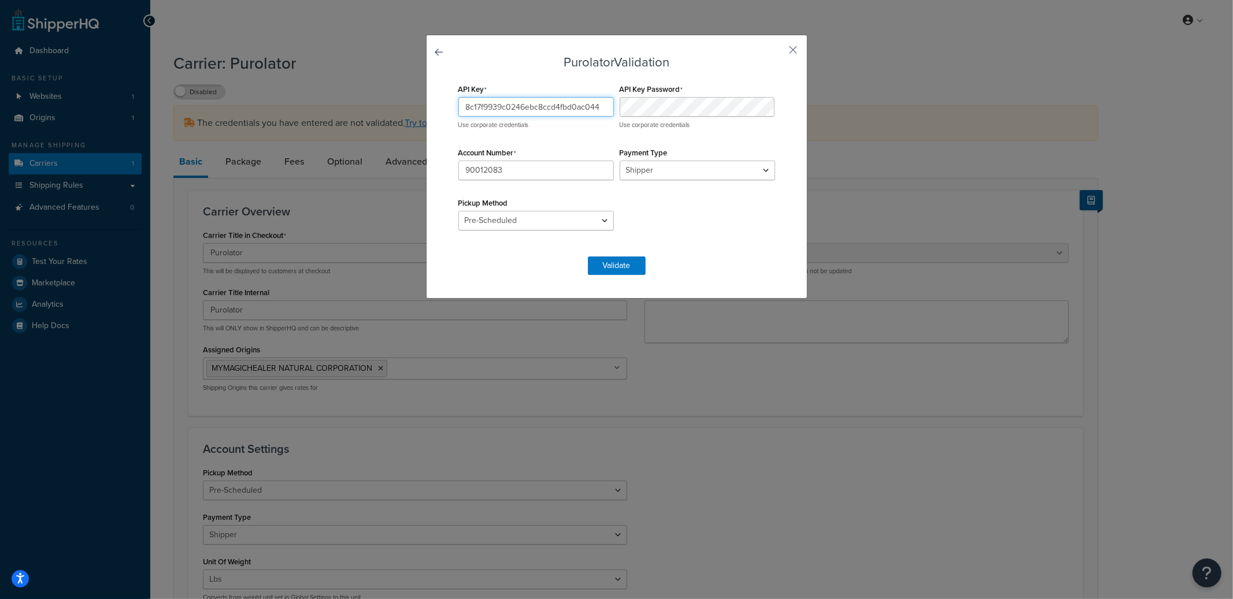
click at [533, 107] on input "8c17f9939c0246ebc8ccd4fbd0ac044" at bounding box center [535, 107] width 155 height 20
paste input "93c024e"
type input "8c17f9993c024e6ebc8ccd4fbd0ac044"
click at [528, 223] on select "Drop Off Pre-Scheduled" at bounding box center [535, 221] width 155 height 20
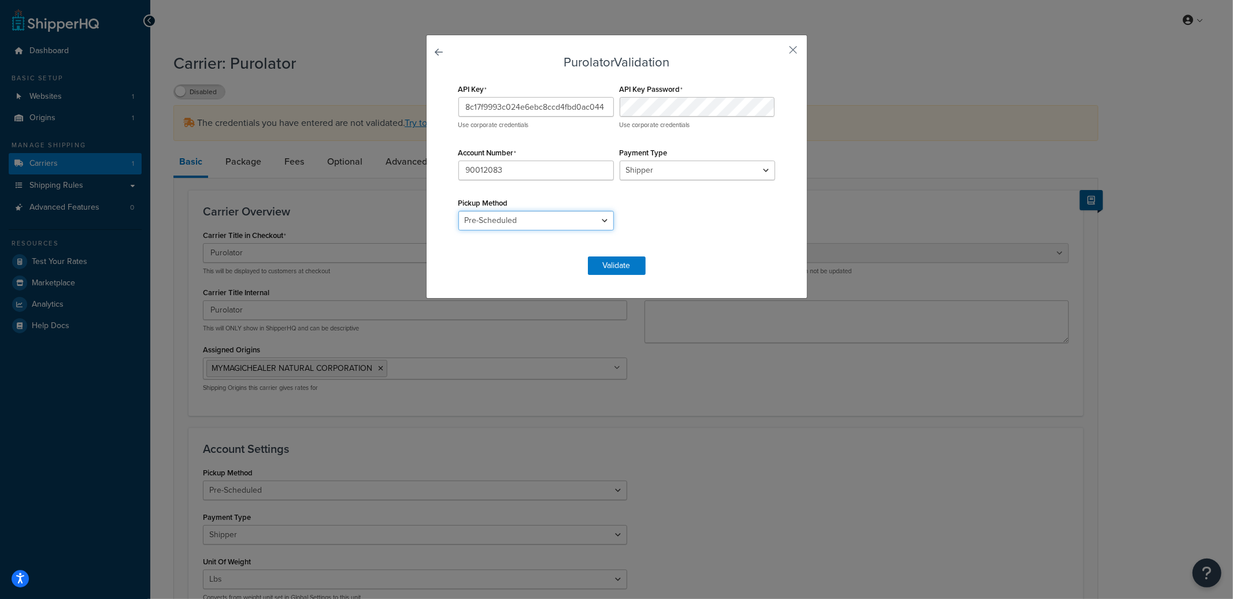
click at [458, 211] on select "Drop Off Pre-Scheduled" at bounding box center [535, 221] width 155 height 20
click at [726, 178] on select "Shipper Consignee Third Party" at bounding box center [697, 171] width 155 height 20
click at [620, 161] on select "Shipper Consignee Third Party" at bounding box center [697, 171] width 155 height 20
click at [524, 218] on select "Drop Off Pre-Scheduled" at bounding box center [535, 221] width 155 height 20
click at [458, 211] on select "Drop Off Pre-Scheduled" at bounding box center [535, 221] width 155 height 20
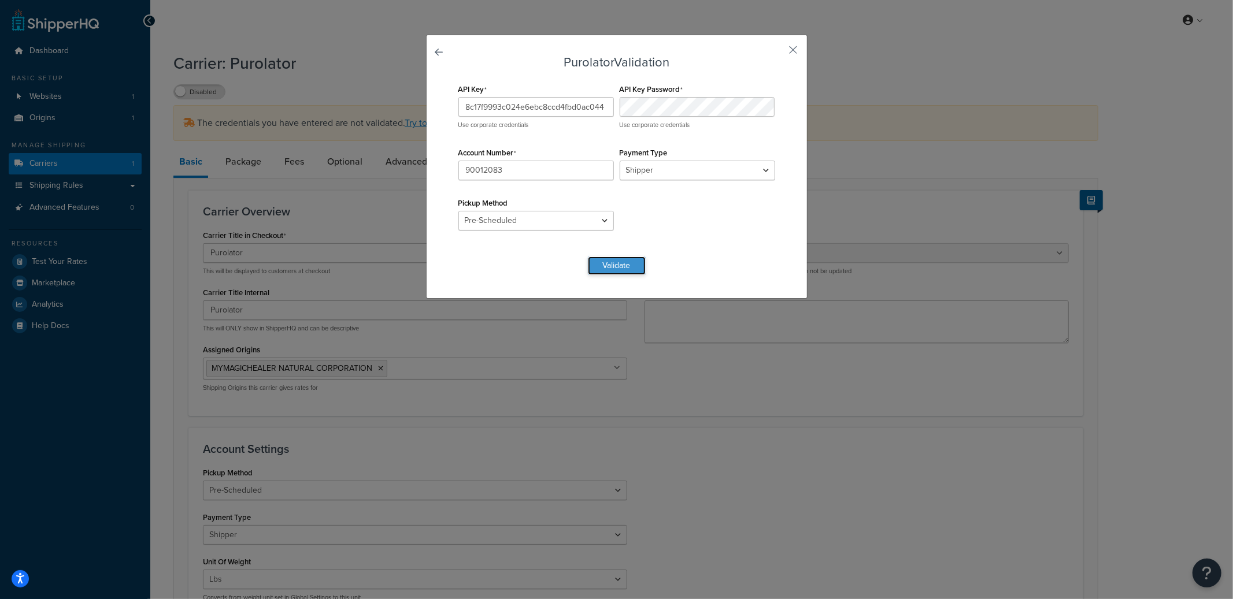
click at [635, 269] on button "Validate" at bounding box center [617, 266] width 58 height 18
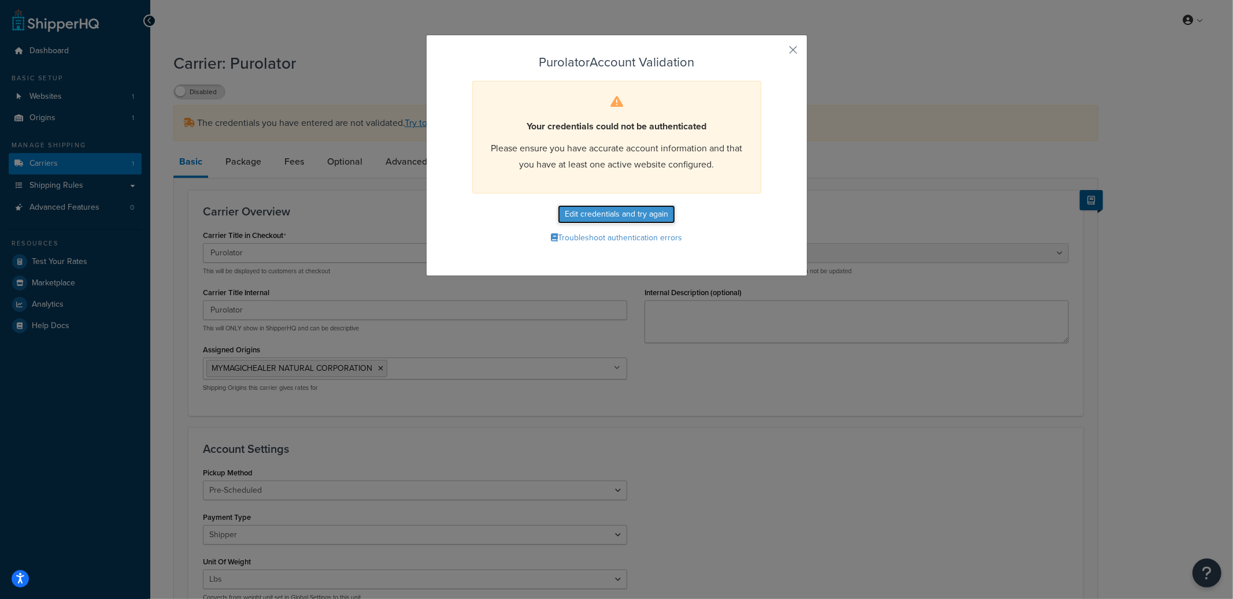
click at [628, 214] on button "Edit credentials and try again" at bounding box center [616, 214] width 117 height 18
select select "PRE_SCHEDULED"
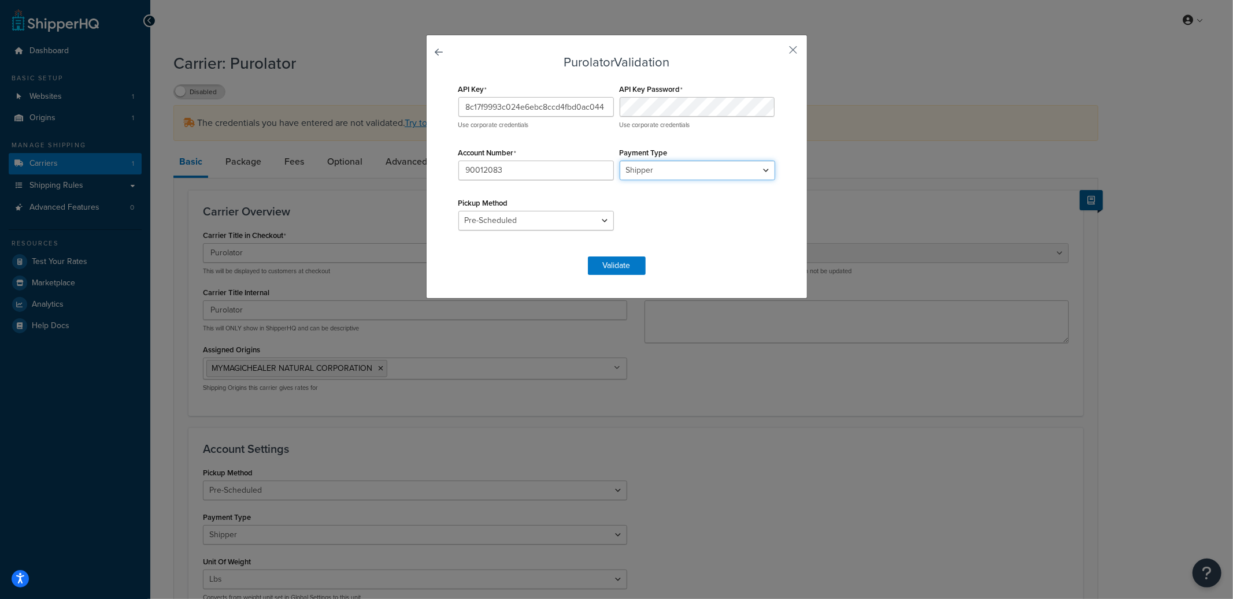
click at [661, 164] on select "Shipper Consignee Third Party" at bounding box center [697, 171] width 155 height 20
select select "CONSIGNEE"
click at [620, 161] on select "Shipper Consignee Third Party" at bounding box center [697, 171] width 155 height 20
click at [612, 268] on button "Validate" at bounding box center [617, 266] width 58 height 18
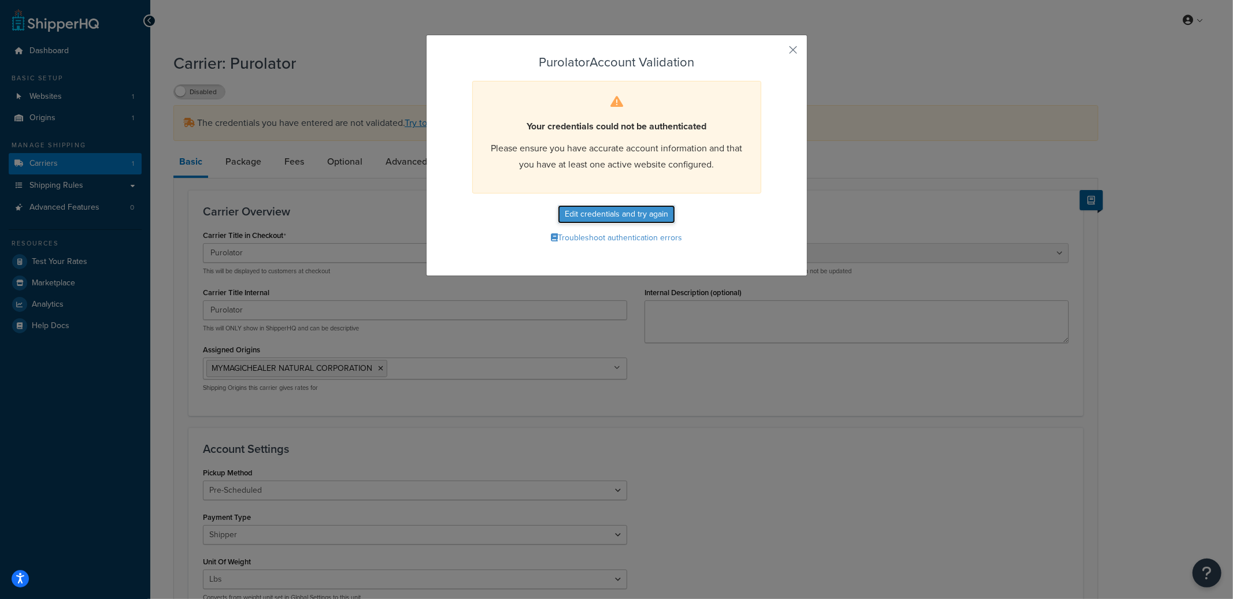
click at [631, 214] on button "Edit credentials and try again" at bounding box center [616, 214] width 117 height 18
select select "CONSIGNEE"
select select "PRE_SCHEDULED"
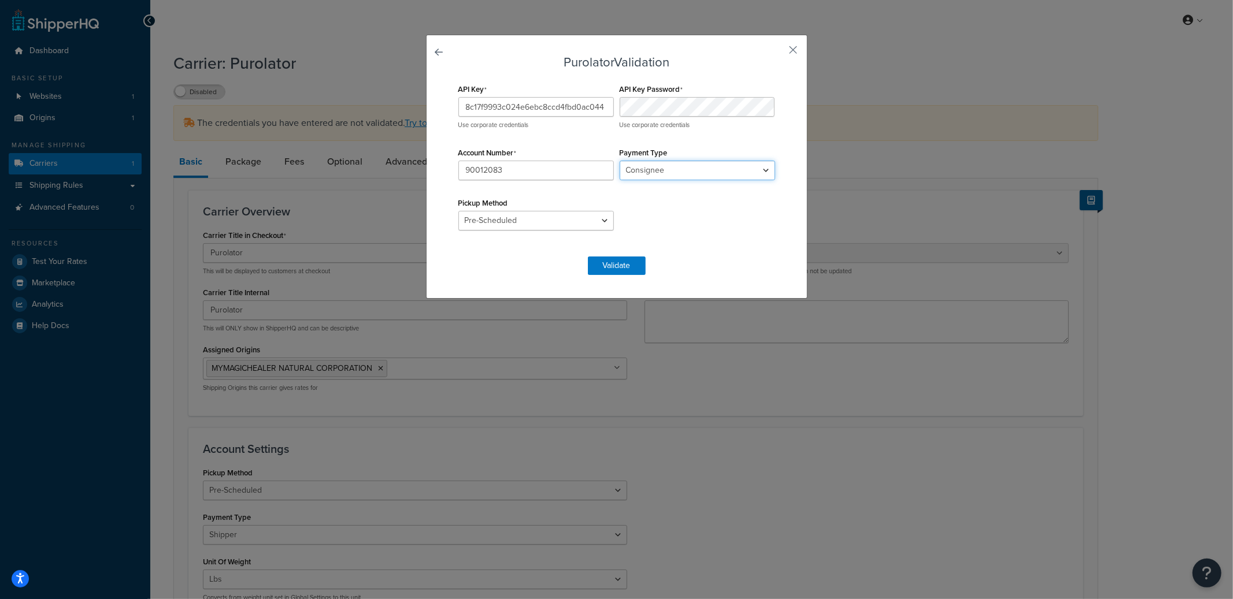
click at [654, 165] on select "Shipper Consignee Third Party" at bounding box center [697, 171] width 155 height 20
select select "THIRD PARTY"
click at [620, 161] on select "Shipper Consignee Third Party" at bounding box center [697, 171] width 155 height 20
click at [626, 262] on button "Validate" at bounding box center [617, 266] width 58 height 18
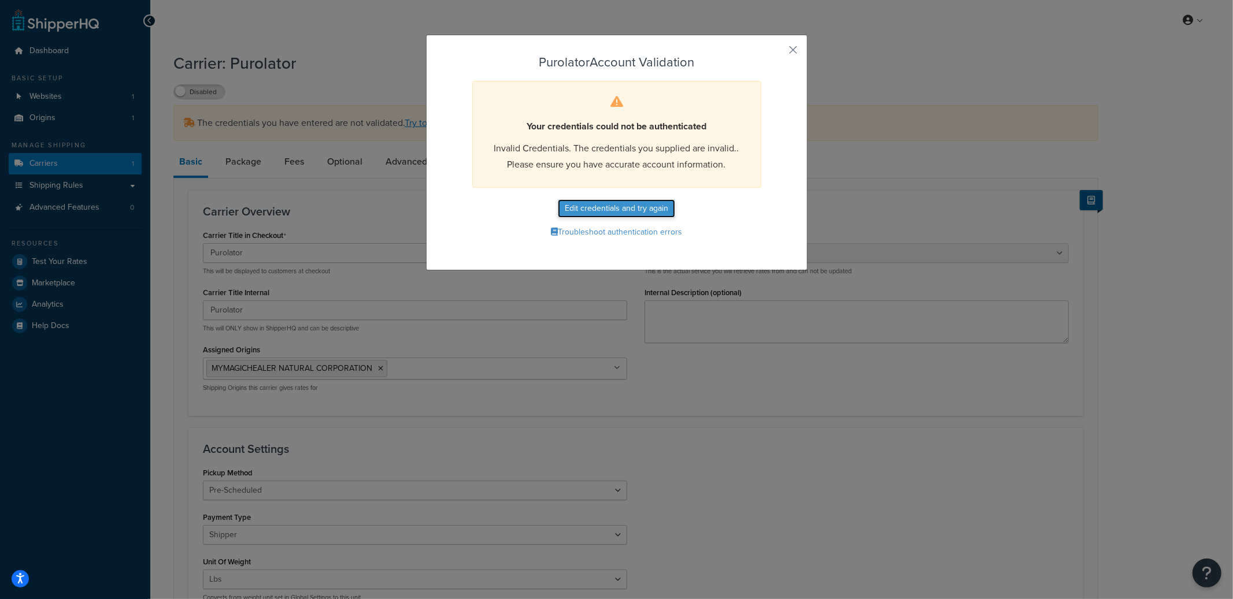
click at [630, 209] on button "Edit credentials and try again" at bounding box center [616, 208] width 117 height 18
select select "THIRD PARTY"
select select "PRE_SCHEDULED"
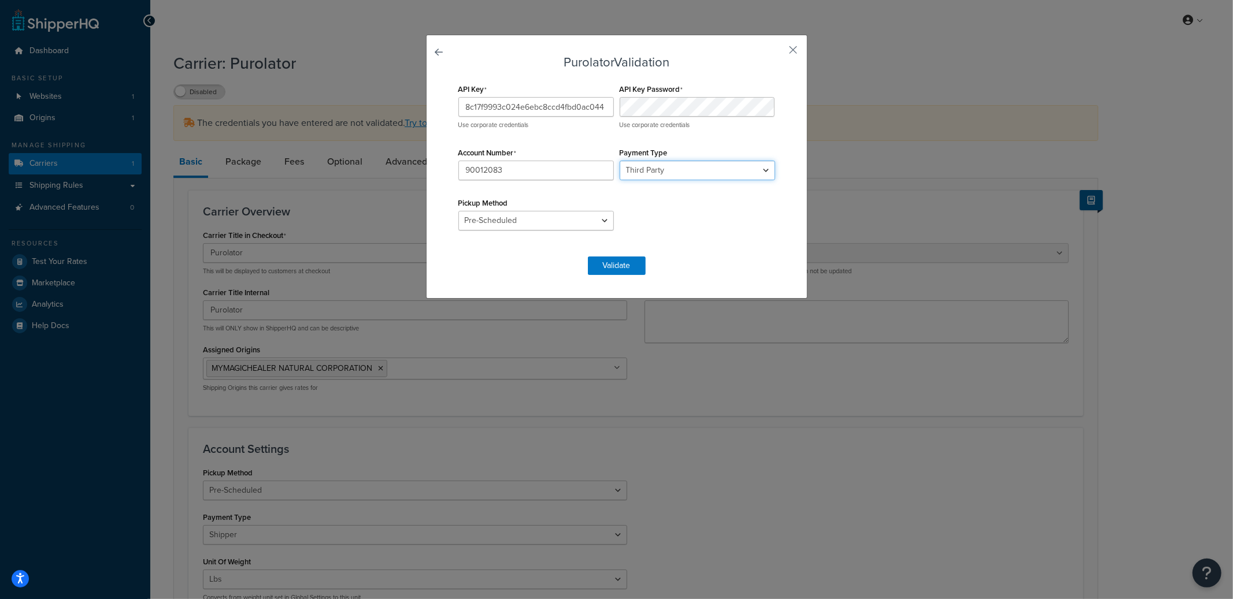
click at [640, 168] on select "Shipper Consignee Third Party" at bounding box center [697, 171] width 155 height 20
select select "SHIPPER"
click at [620, 161] on select "Shipper Consignee Third Party" at bounding box center [697, 171] width 155 height 20
click at [525, 218] on select "Drop Off Pre-Scheduled" at bounding box center [535, 221] width 155 height 20
select select "DROP_OFF"
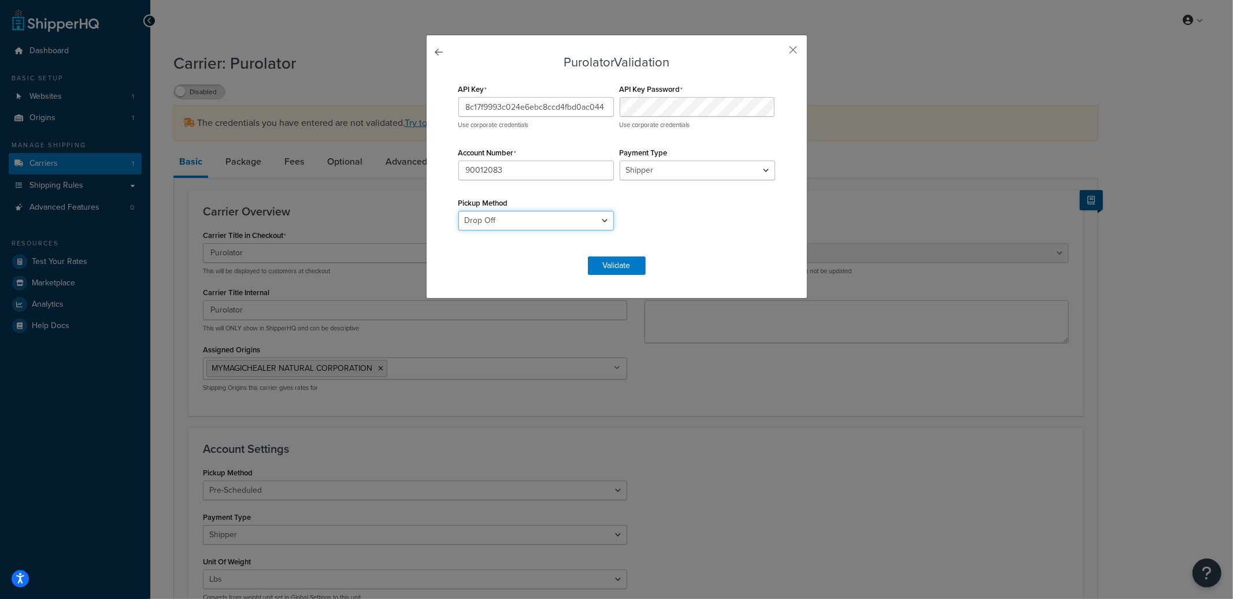
click at [458, 211] on select "Drop Off Pre-Scheduled" at bounding box center [535, 221] width 155 height 20
click at [608, 262] on button "Validate" at bounding box center [617, 266] width 58 height 18
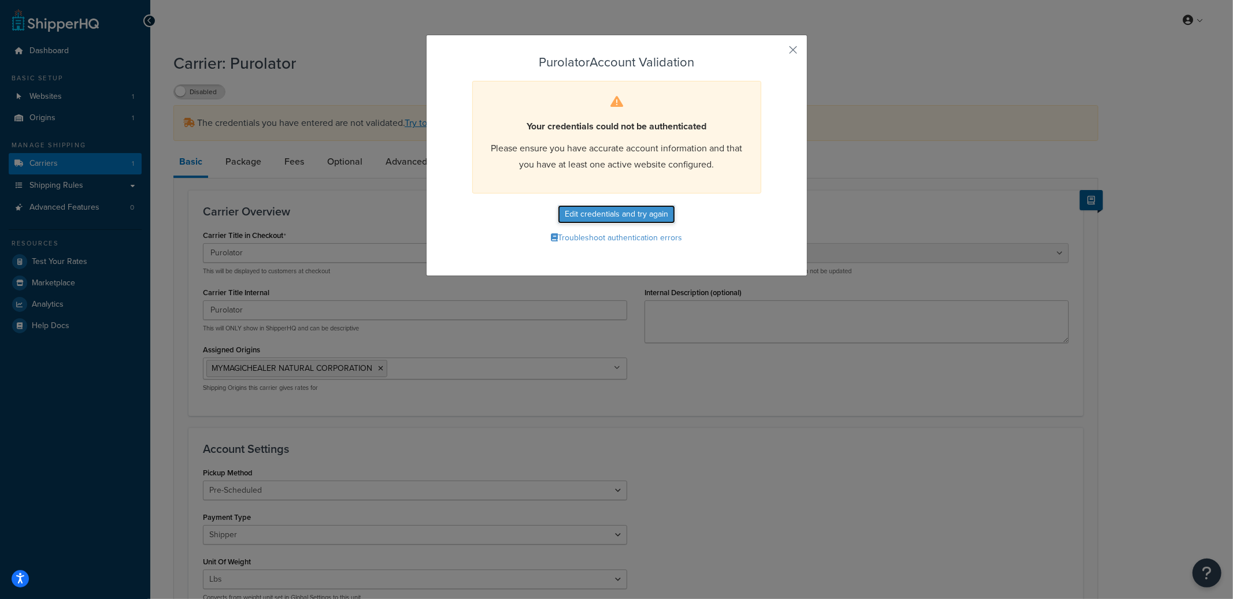
click at [629, 216] on button "Edit credentials and try again" at bounding box center [616, 214] width 117 height 18
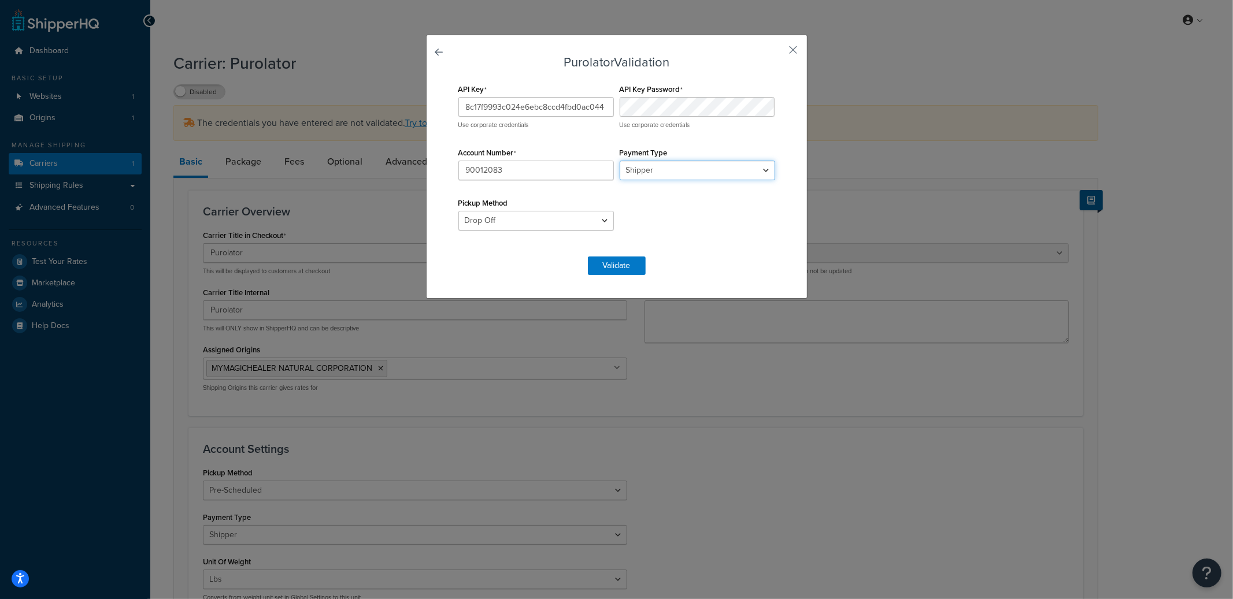
click at [651, 167] on select "Shipper Consignee Third Party" at bounding box center [697, 171] width 155 height 20
select select "CONSIGNEE"
click at [620, 161] on select "Shipper Consignee Third Party" at bounding box center [697, 171] width 155 height 20
click at [613, 269] on button "Validate" at bounding box center [617, 266] width 58 height 18
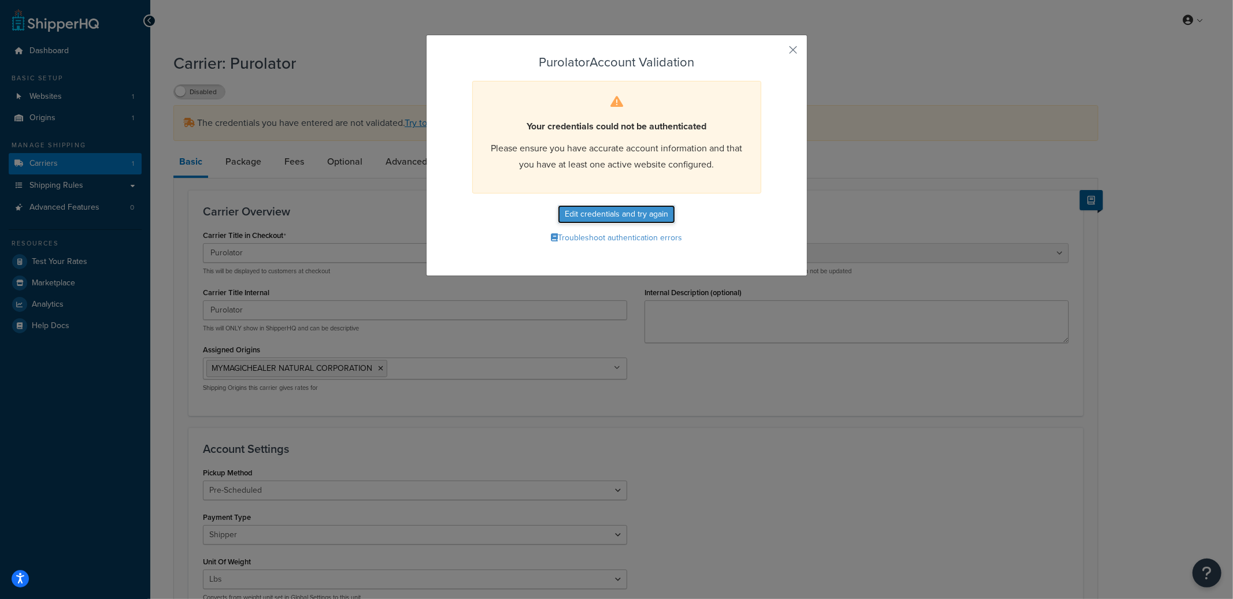
click at [620, 216] on button "Edit credentials and try again" at bounding box center [616, 214] width 117 height 18
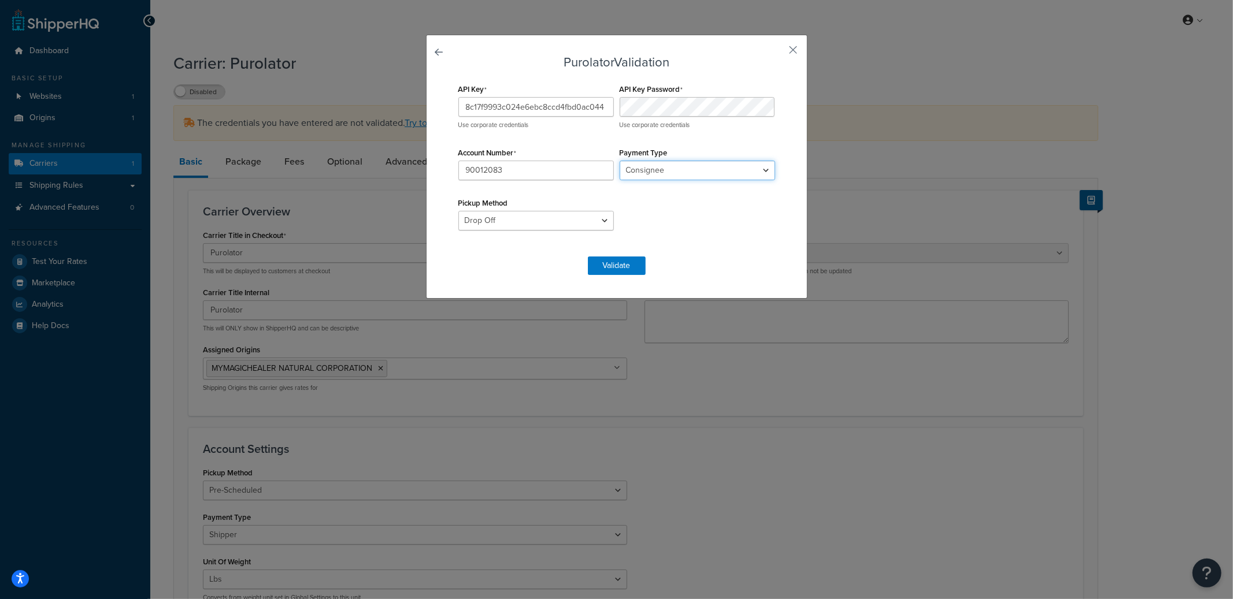
click at [646, 165] on select "Shipper Consignee Third Party" at bounding box center [697, 171] width 155 height 20
select select "THIRD PARTY"
click at [620, 161] on select "Shipper Consignee Third Party" at bounding box center [697, 171] width 155 height 20
click at [613, 258] on button "Validate" at bounding box center [617, 266] width 58 height 18
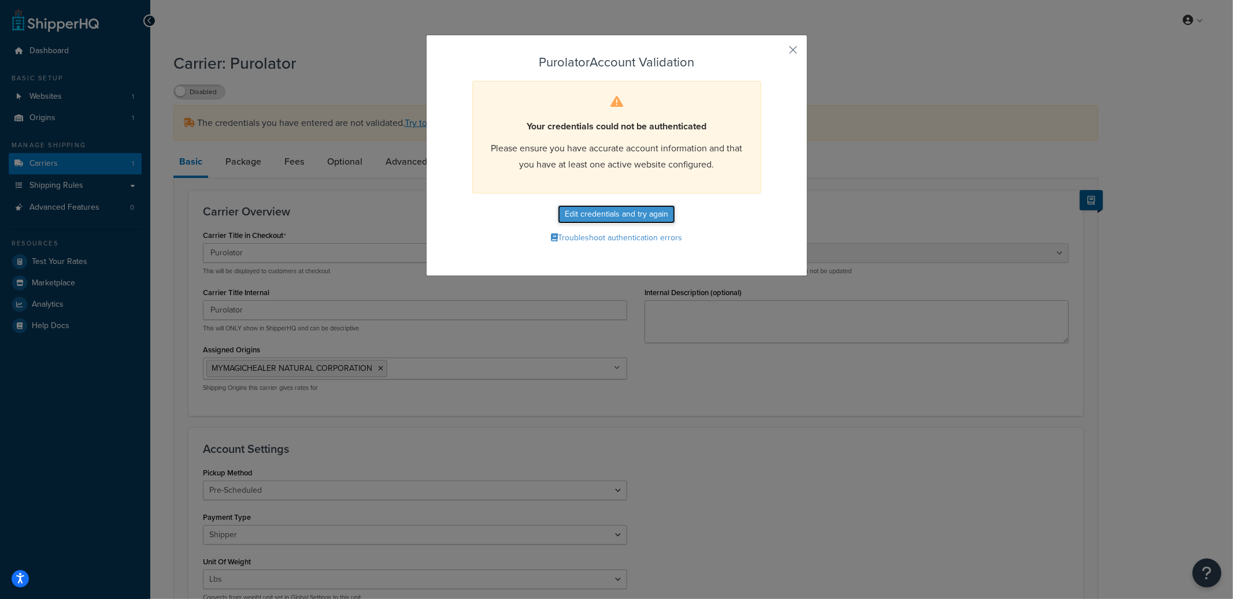
click at [617, 216] on button "Edit credentials and try again" at bounding box center [616, 214] width 117 height 18
select select "THIRD PARTY"
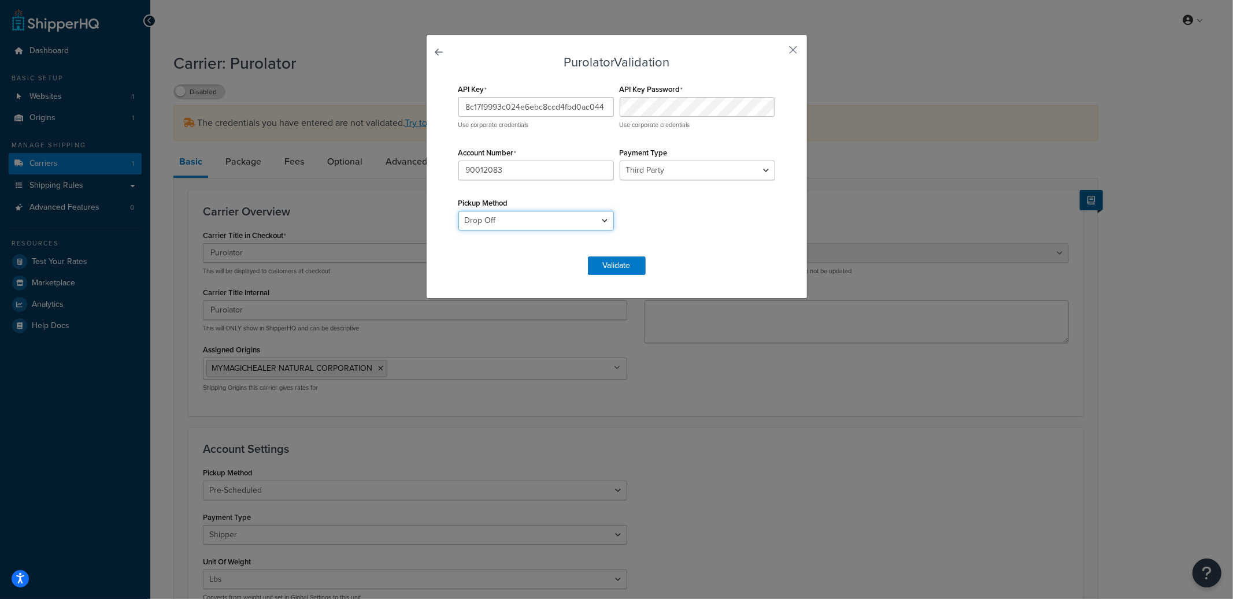
click at [553, 217] on select "Drop Off Pre-Scheduled" at bounding box center [535, 221] width 155 height 20
click at [517, 223] on select "Drop Off Pre-Scheduled" at bounding box center [535, 221] width 155 height 20
select select "PRE_SCHEDULED"
click at [458, 211] on select "Drop Off Pre-Scheduled" at bounding box center [535, 221] width 155 height 20
click at [642, 172] on select "Shipper Consignee Third Party" at bounding box center [697, 171] width 155 height 20
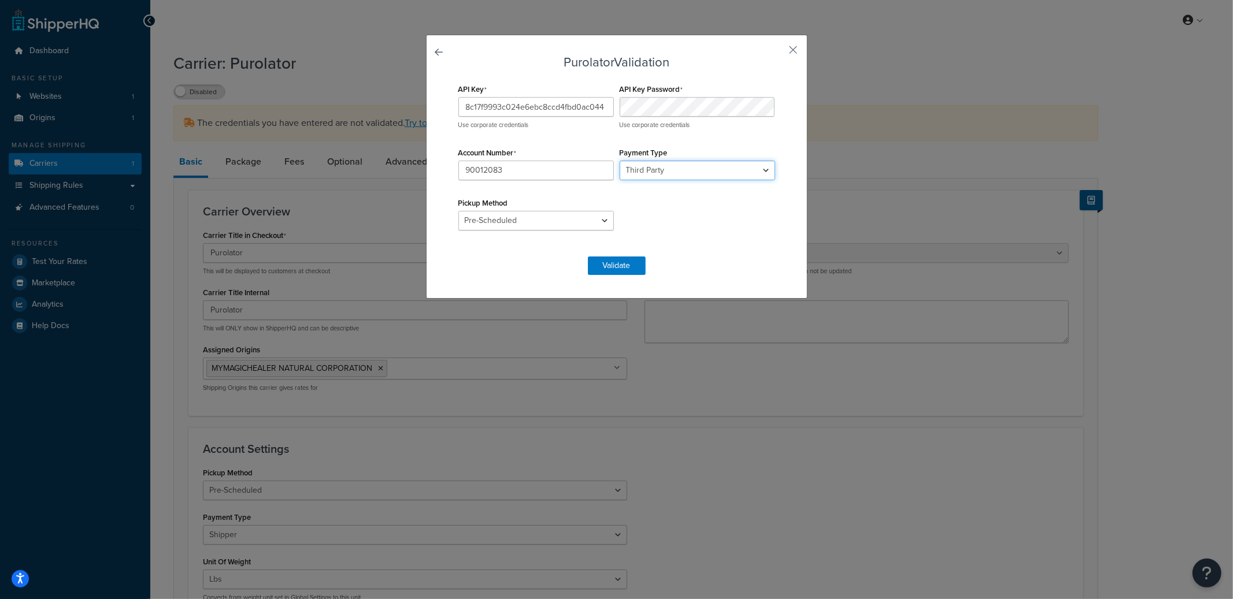
select select "SHIPPER"
click at [620, 161] on select "Shipper Consignee Third Party" at bounding box center [697, 171] width 155 height 20
click at [603, 265] on button "Validate" at bounding box center [617, 266] width 58 height 18
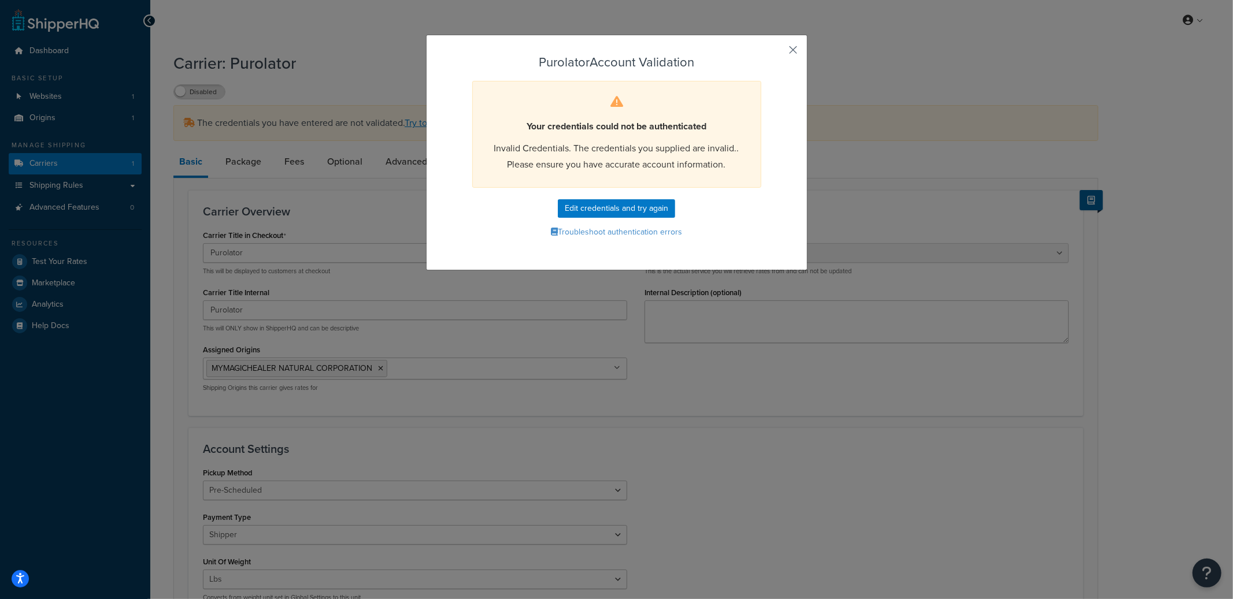
click at [778, 53] on button "button" at bounding box center [776, 54] width 3 height 3
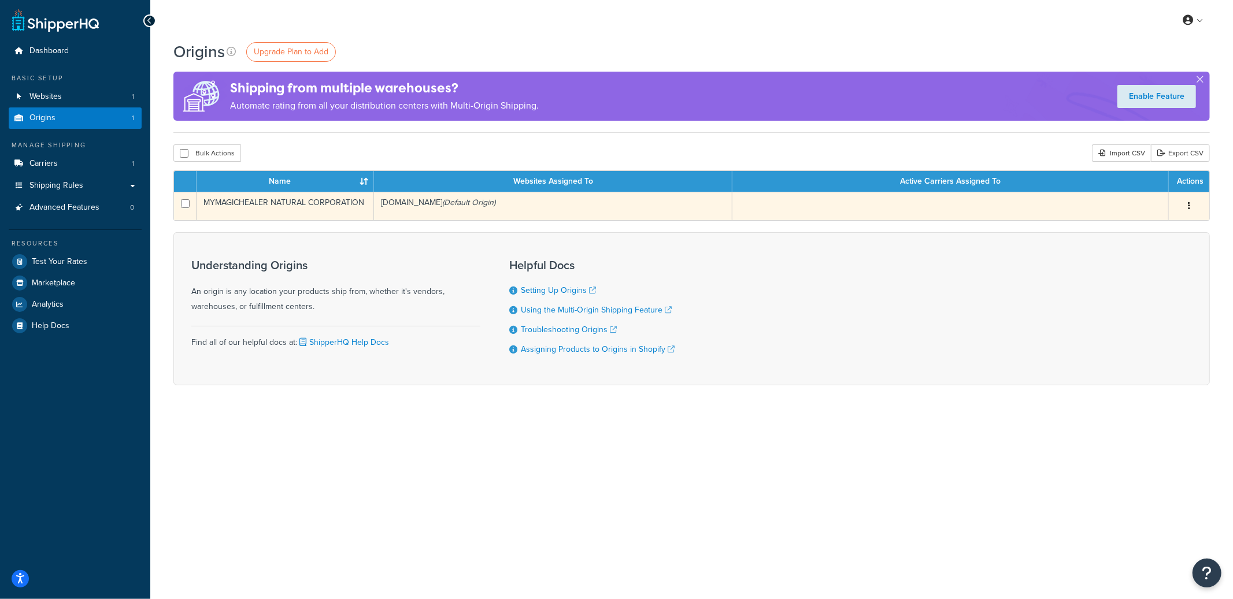
click at [600, 213] on td "[DOMAIN_NAME] (Default Origin)" at bounding box center [553, 206] width 358 height 28
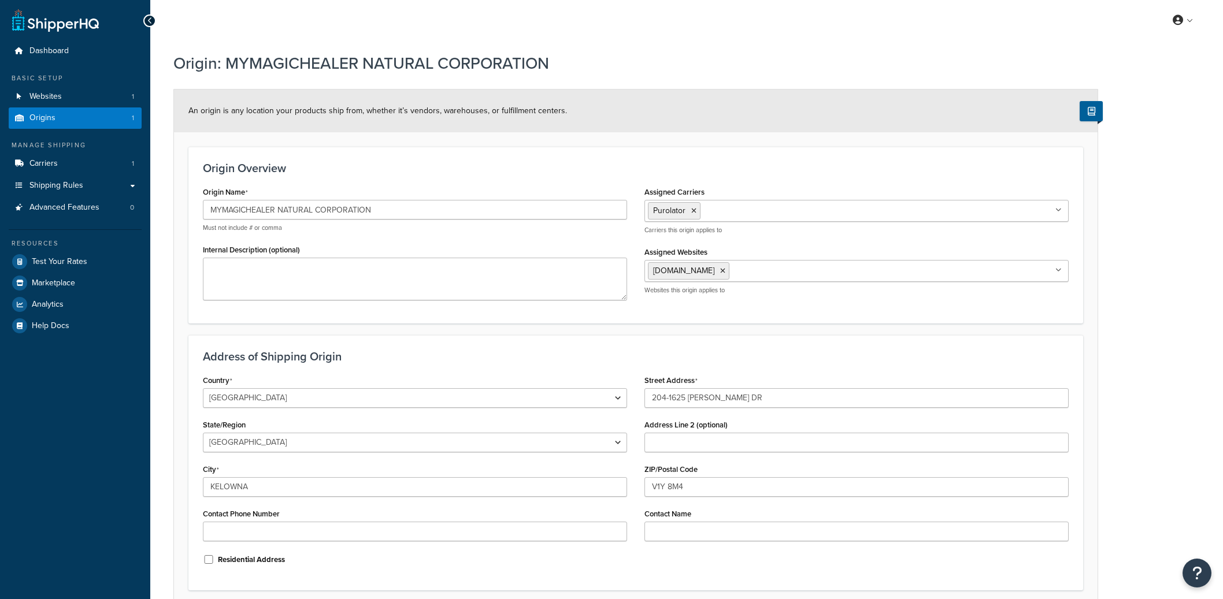
select select "1039"
select select "62"
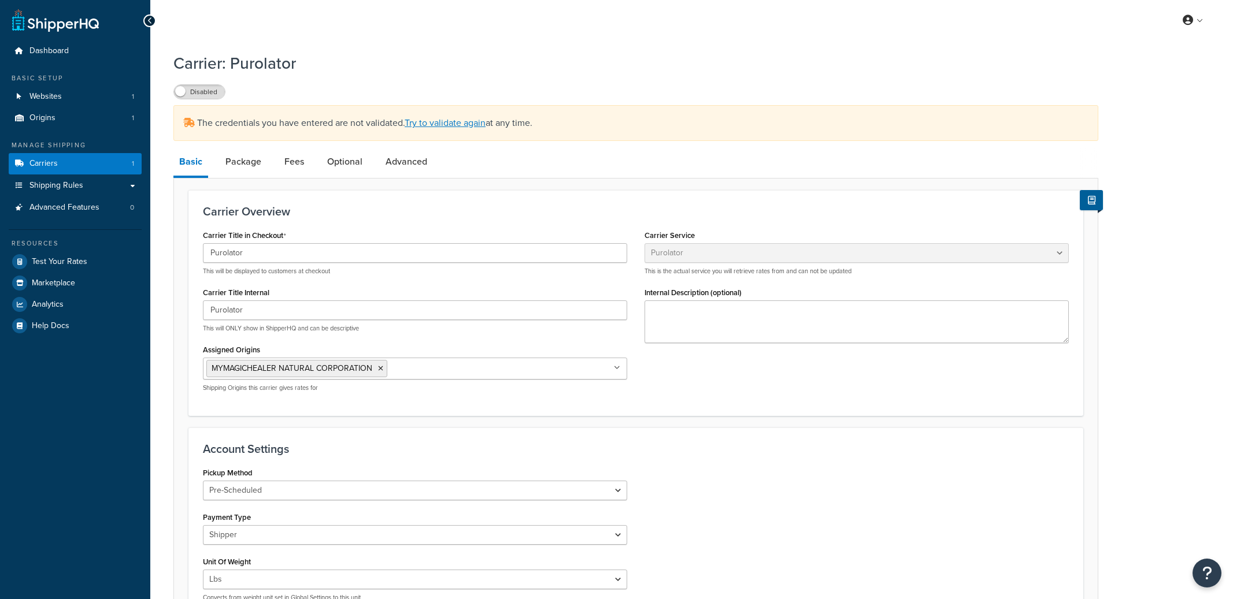
select select "purolator"
select select "PRE_SCHEDULED"
click at [1192, 25] on body "ShipperHQ Dashboard - Manage Your Shipping Rates Free Trial Dashboard Basic Set…" at bounding box center [611, 563] width 1223 height 1127
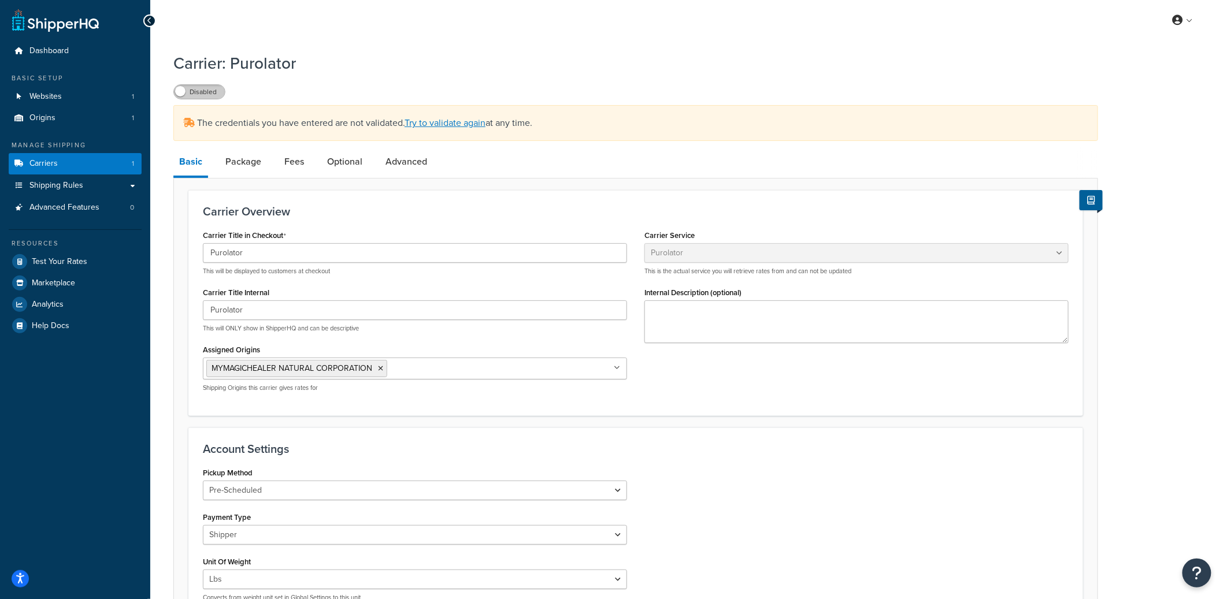
click at [217, 94] on label "Disabled" at bounding box center [199, 92] width 51 height 14
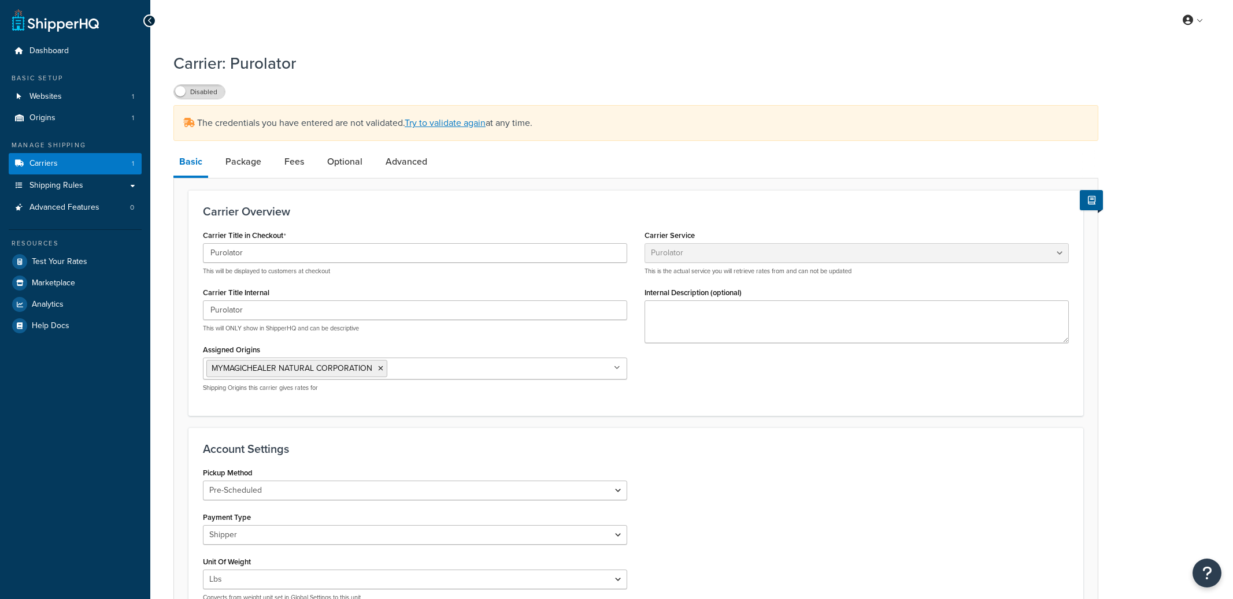
select select "purolator"
select select "PRE_SCHEDULED"
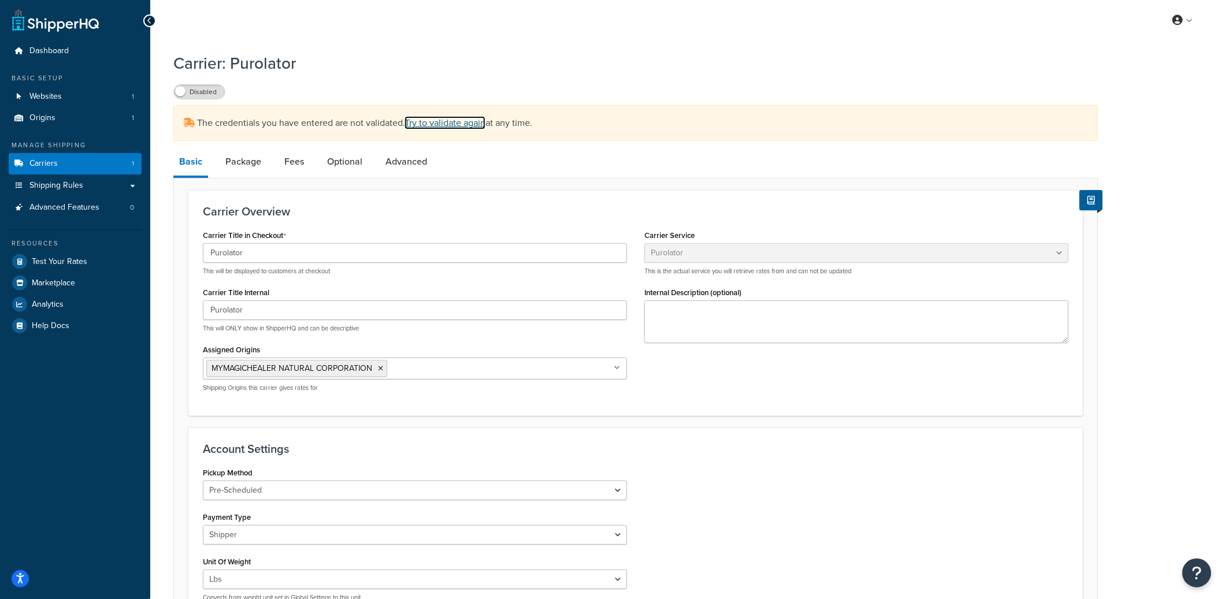
click at [430, 127] on link "Try to validate again" at bounding box center [445, 122] width 81 height 13
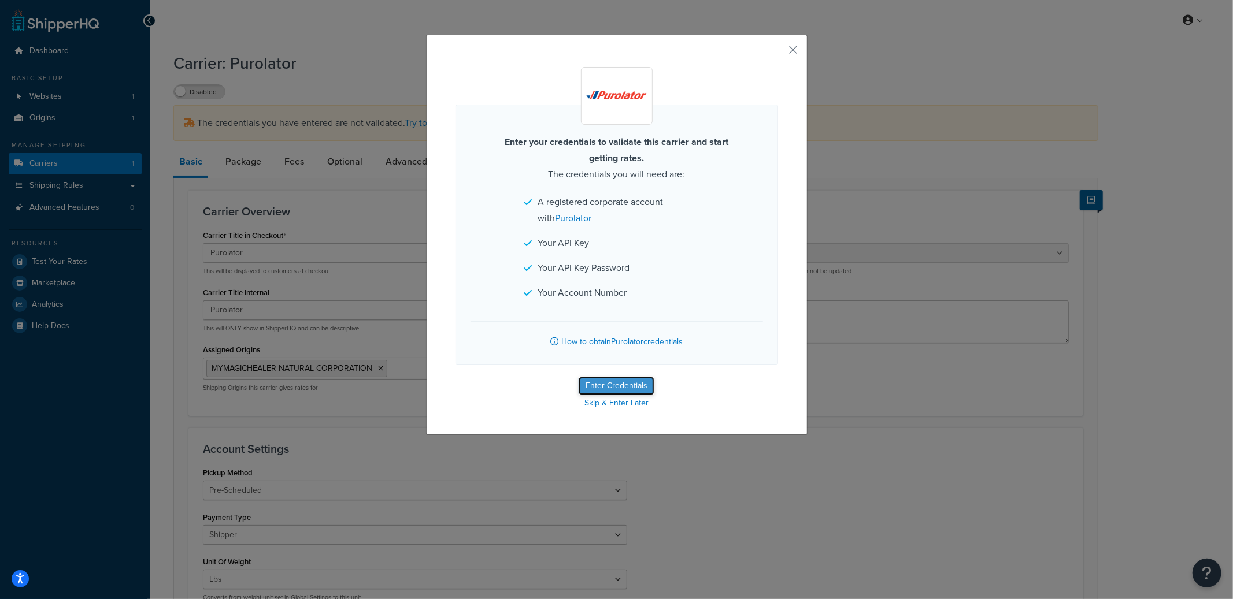
click at [612, 388] on button "Enter Credentials" at bounding box center [617, 386] width 76 height 18
select select "PRE_SCHEDULED"
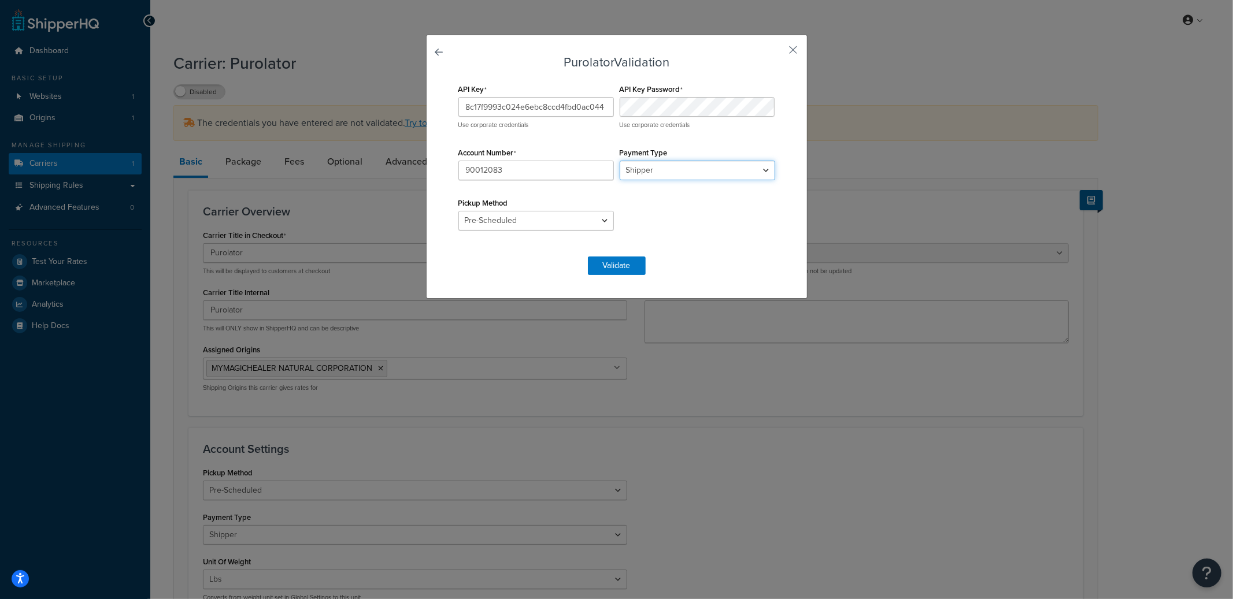
click at [643, 176] on select "Shipper Consignee Third Party" at bounding box center [697, 171] width 155 height 20
click at [620, 161] on select "Shipper Consignee Third Party" at bounding box center [697, 171] width 155 height 20
click at [602, 266] on button "Validate" at bounding box center [617, 266] width 58 height 18
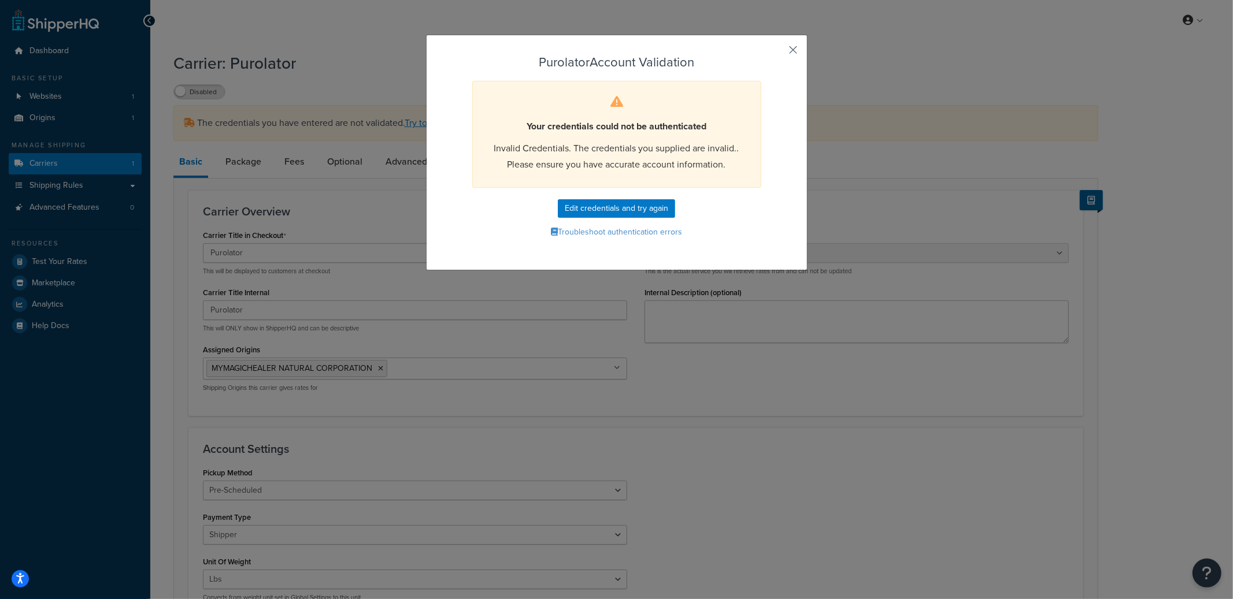
click at [778, 53] on button "button" at bounding box center [776, 54] width 3 height 3
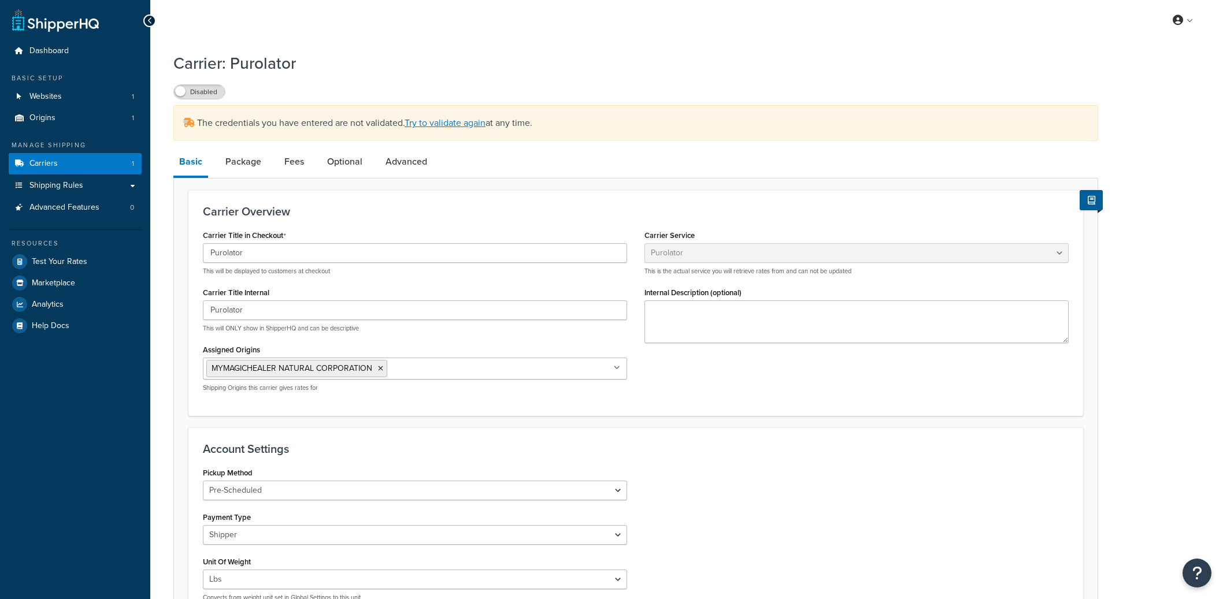
select select "purolator"
select select "PRE_SCHEDULED"
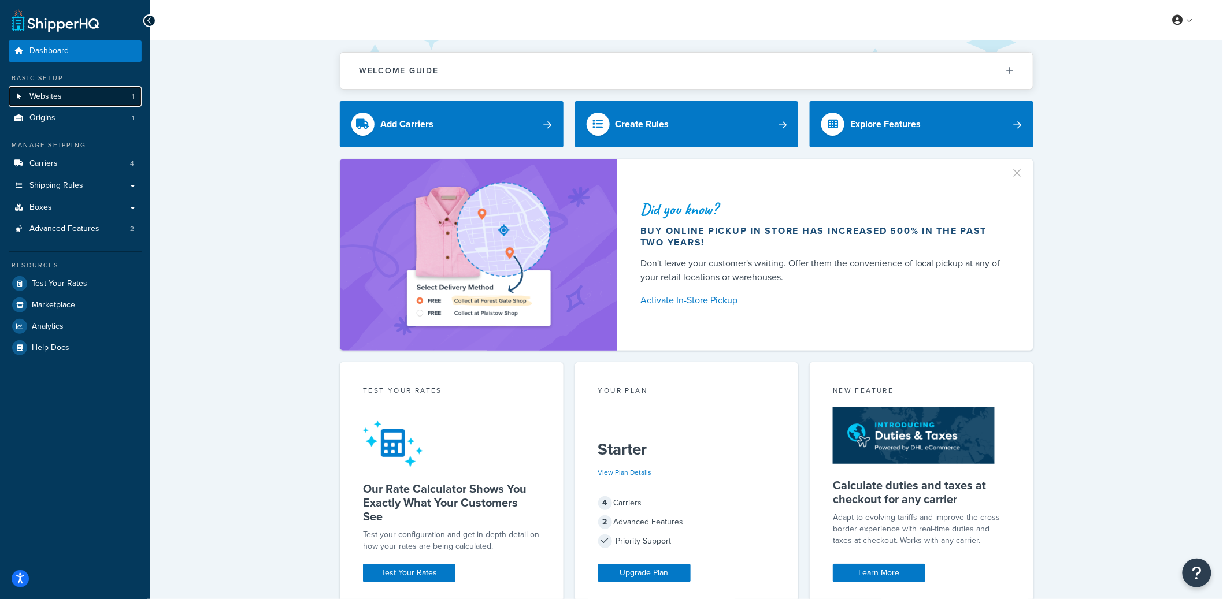
click at [94, 100] on link "Websites 1" at bounding box center [75, 96] width 133 height 21
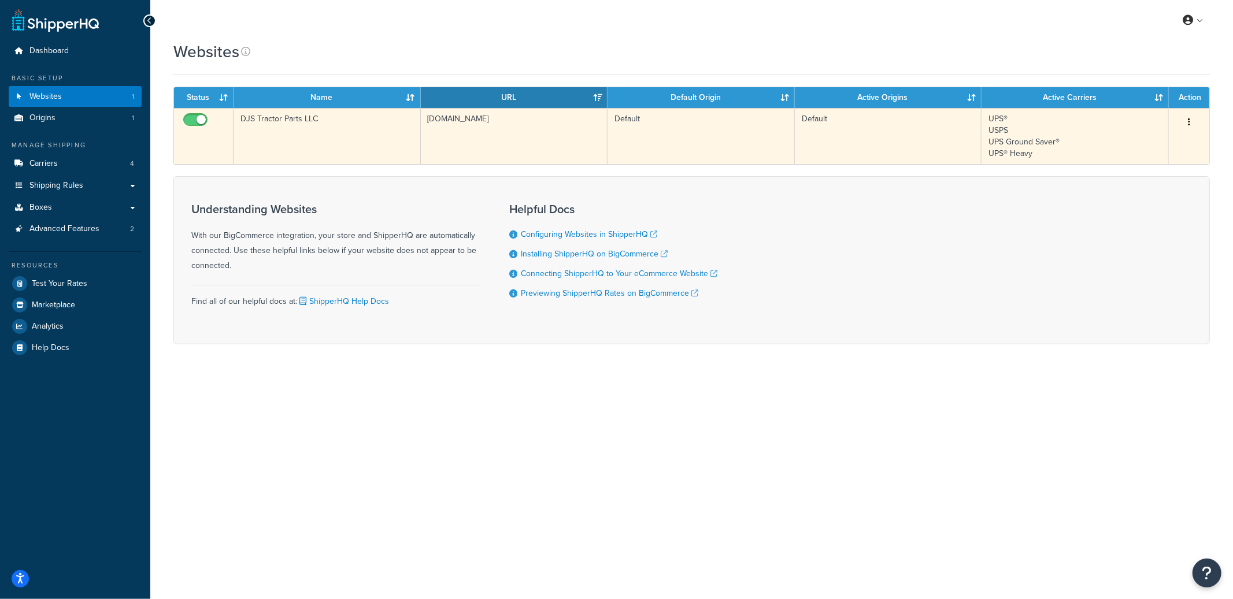
click at [358, 134] on td "DJS Tractor Parts LLC" at bounding box center [326, 136] width 187 height 56
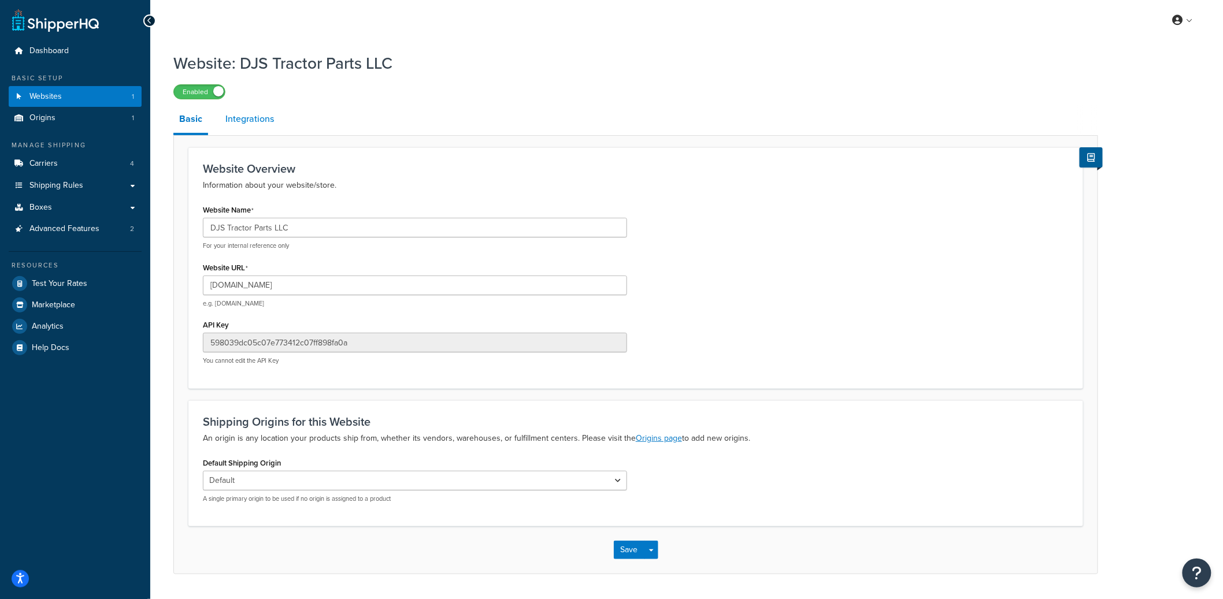
click at [265, 132] on link "Integrations" at bounding box center [250, 119] width 60 height 28
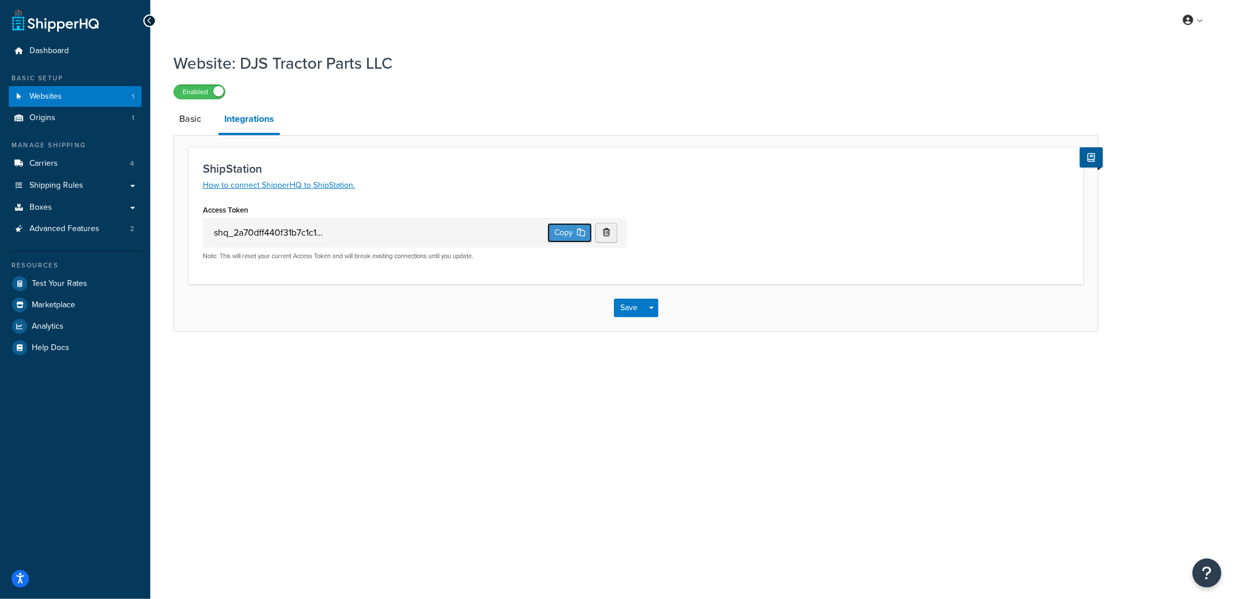
click at [558, 231] on button "Copy" at bounding box center [569, 233] width 45 height 20
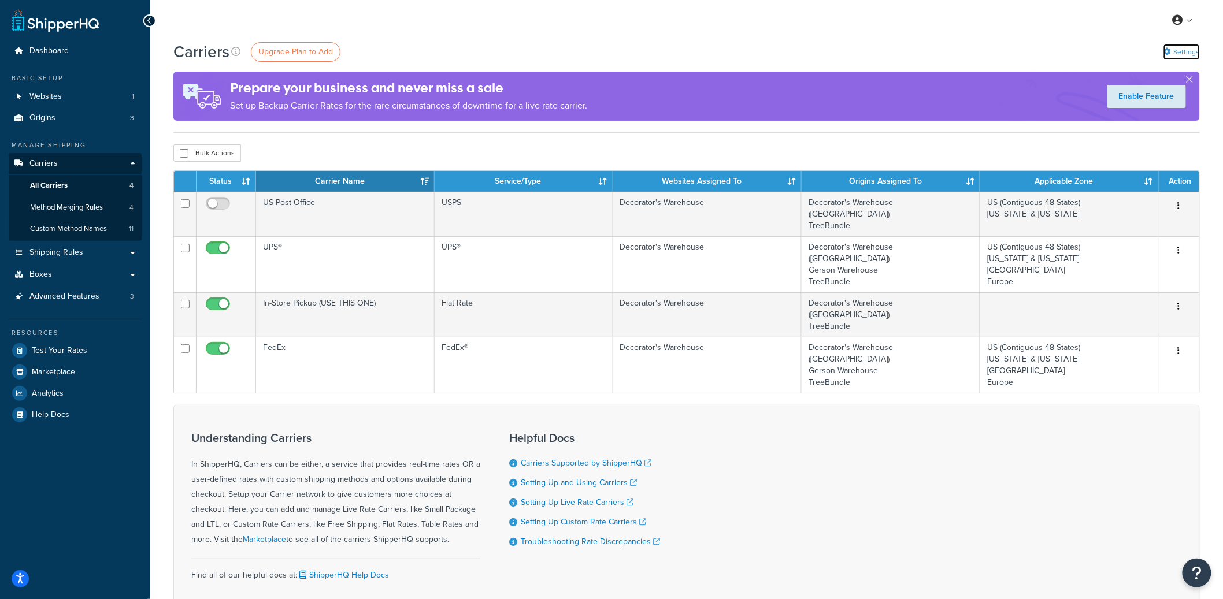
click at [1193, 49] on link "Settings" at bounding box center [1181, 52] width 36 height 16
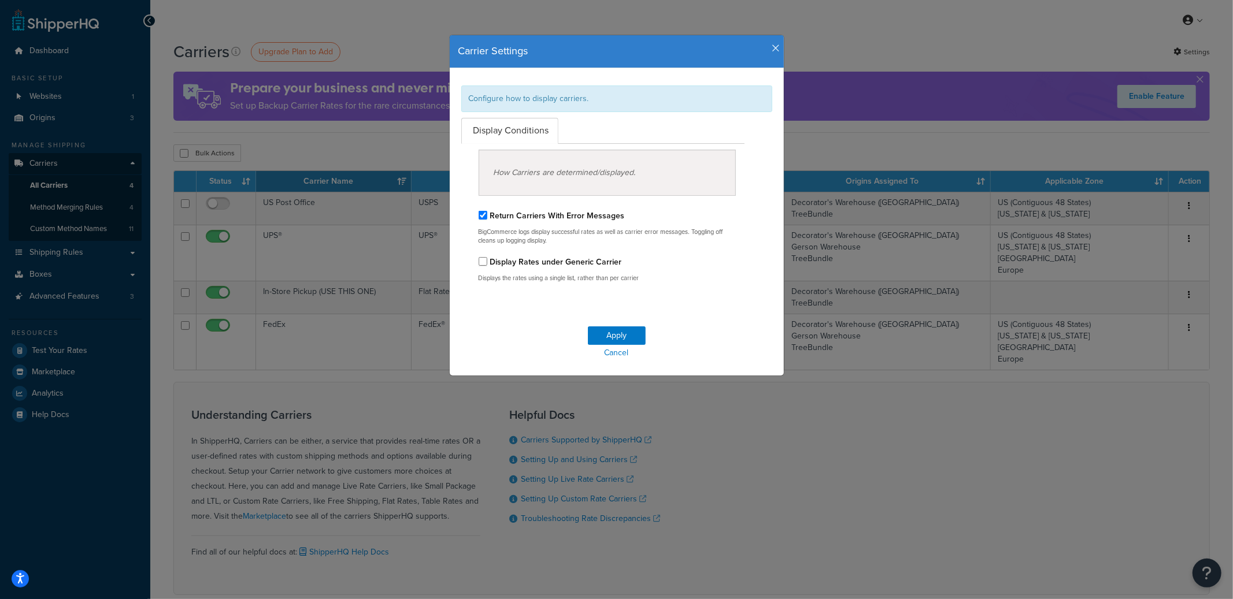
click at [772, 50] on icon "button" at bounding box center [776, 48] width 8 height 10
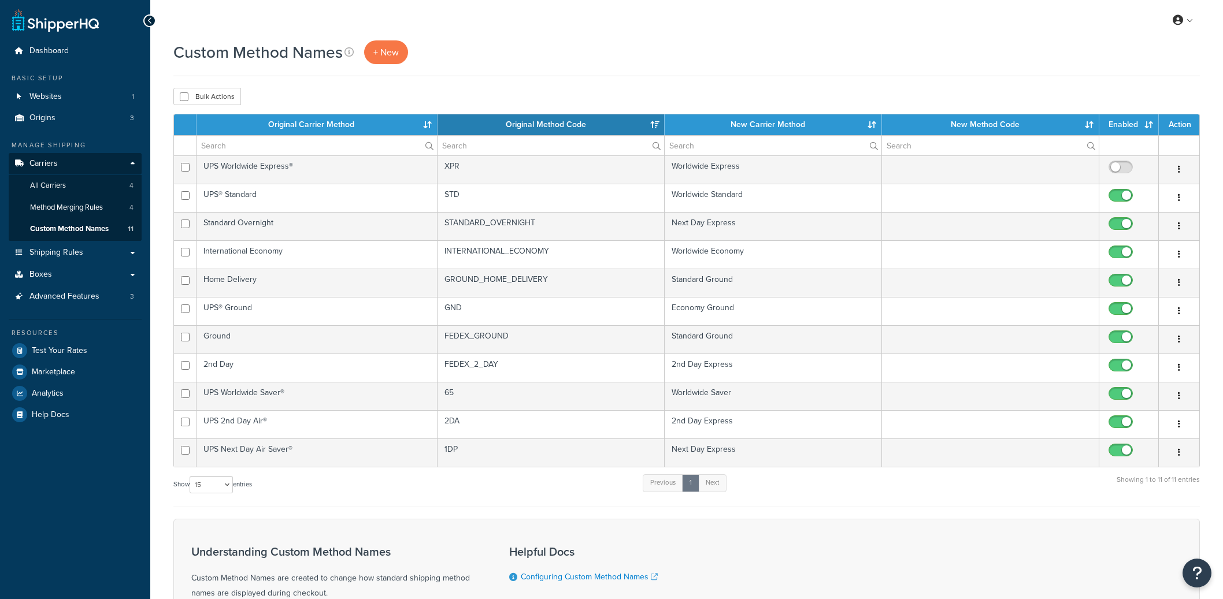
select select "15"
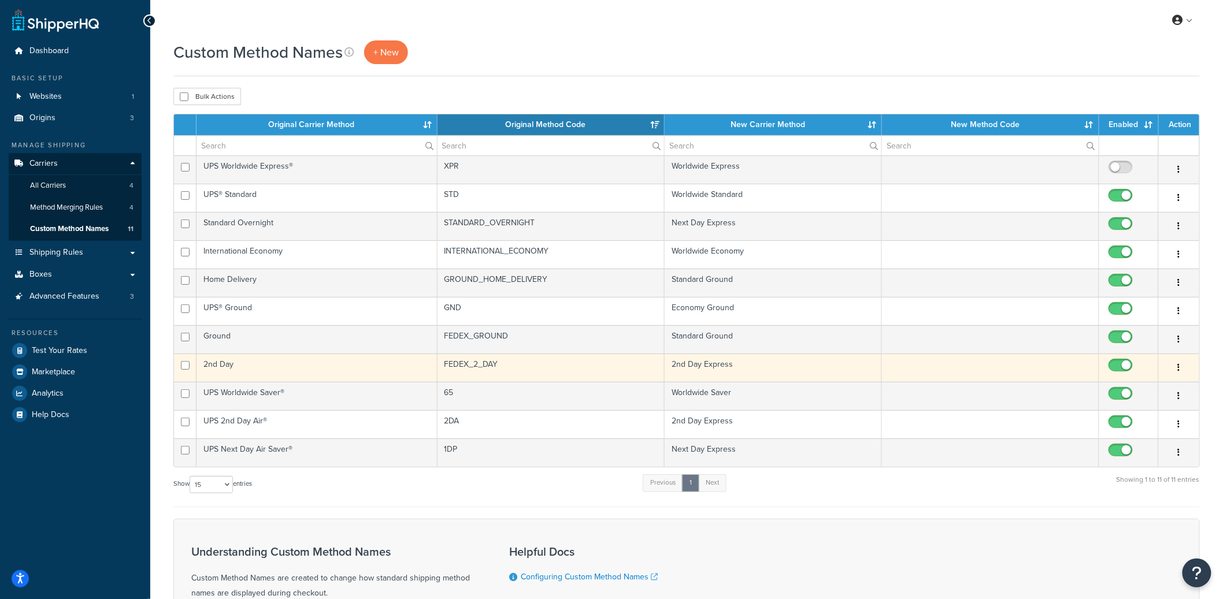
click at [258, 360] on td "2nd Day" at bounding box center [316, 368] width 241 height 28
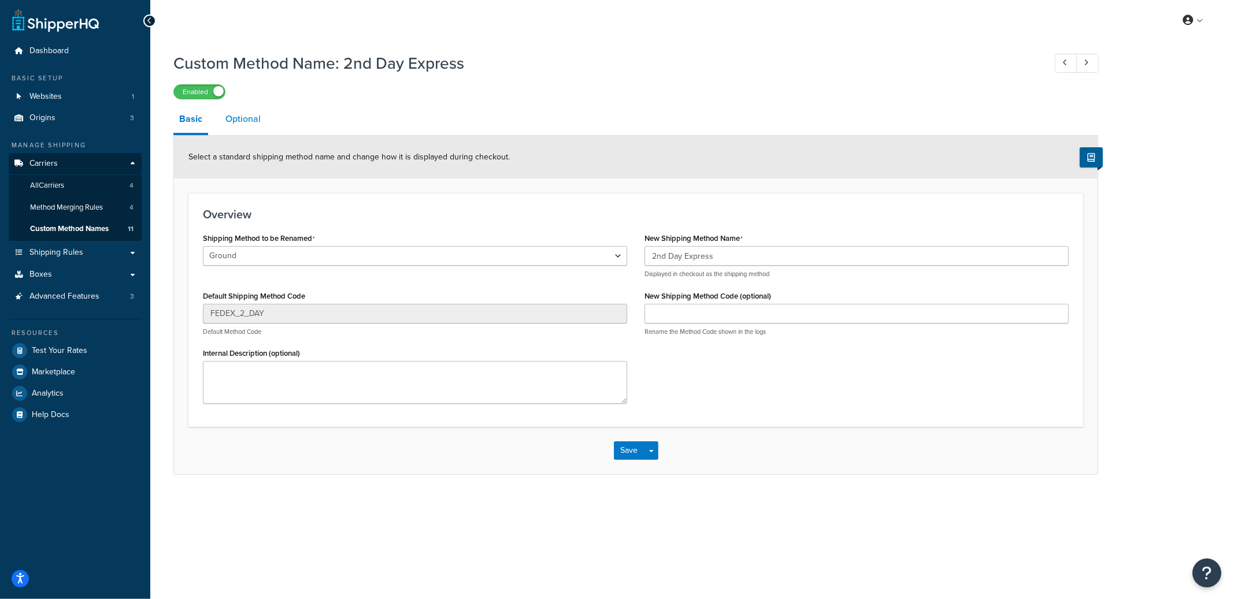
click at [264, 114] on link "Optional" at bounding box center [243, 119] width 47 height 28
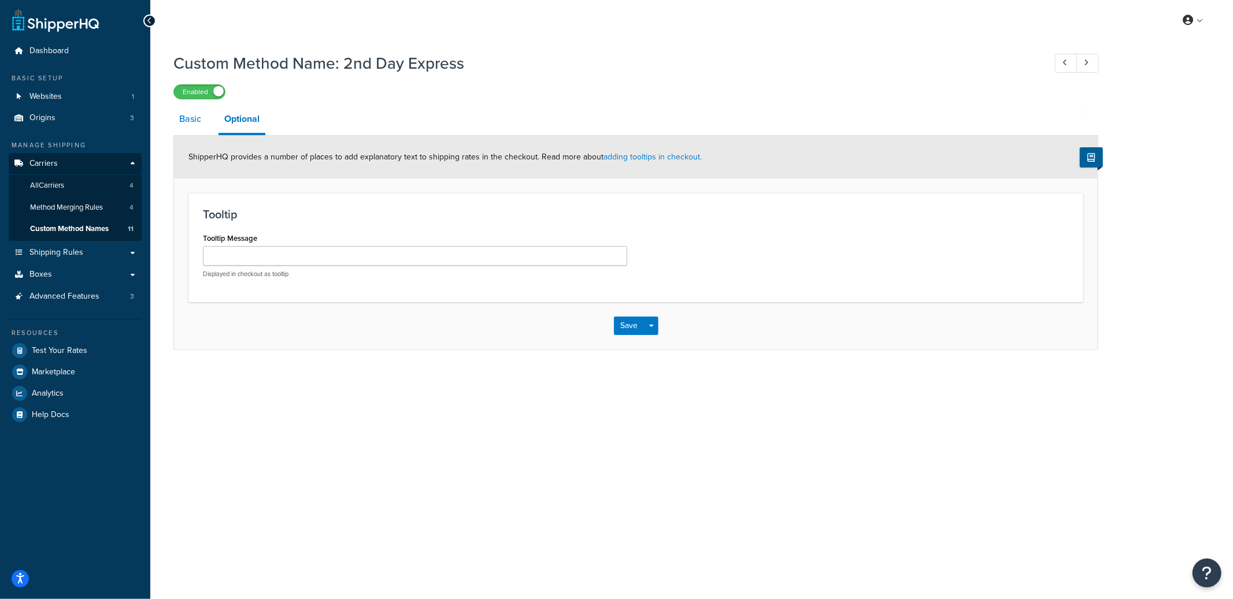
click at [190, 121] on link "Basic" at bounding box center [190, 119] width 34 height 28
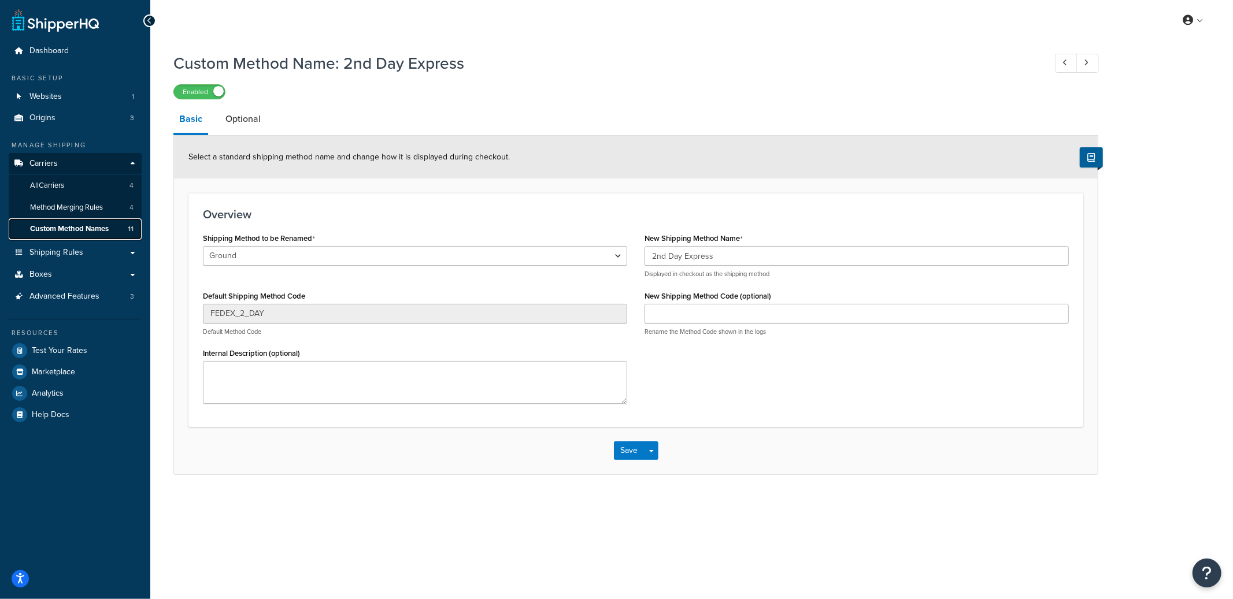
click at [95, 233] on span "Custom Method Names" at bounding box center [69, 229] width 79 height 10
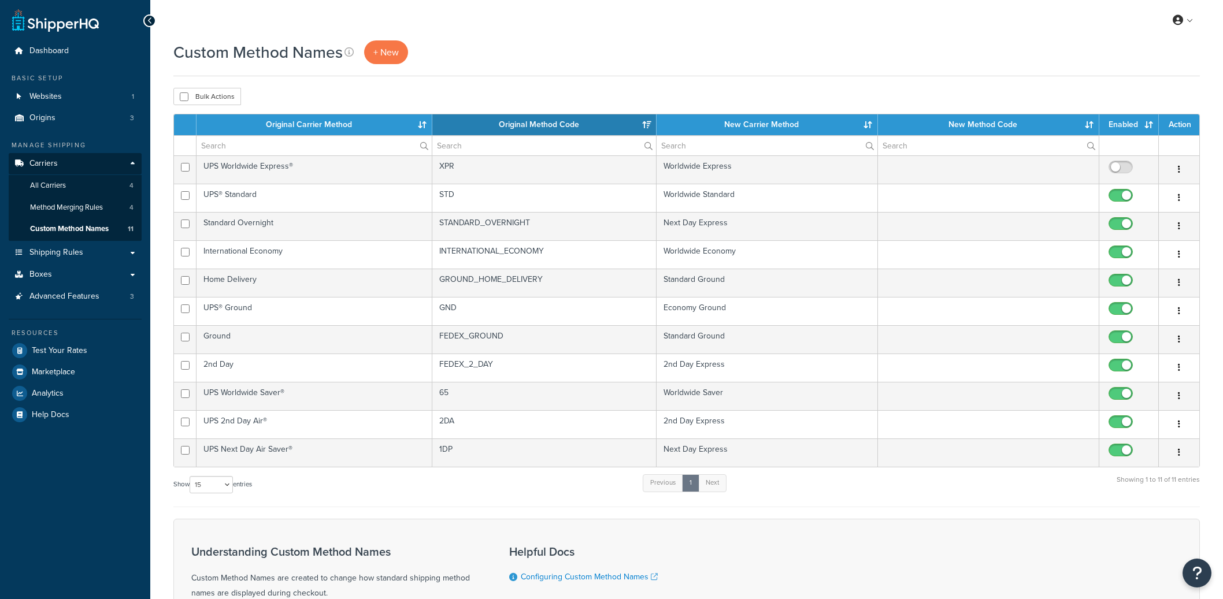
select select "15"
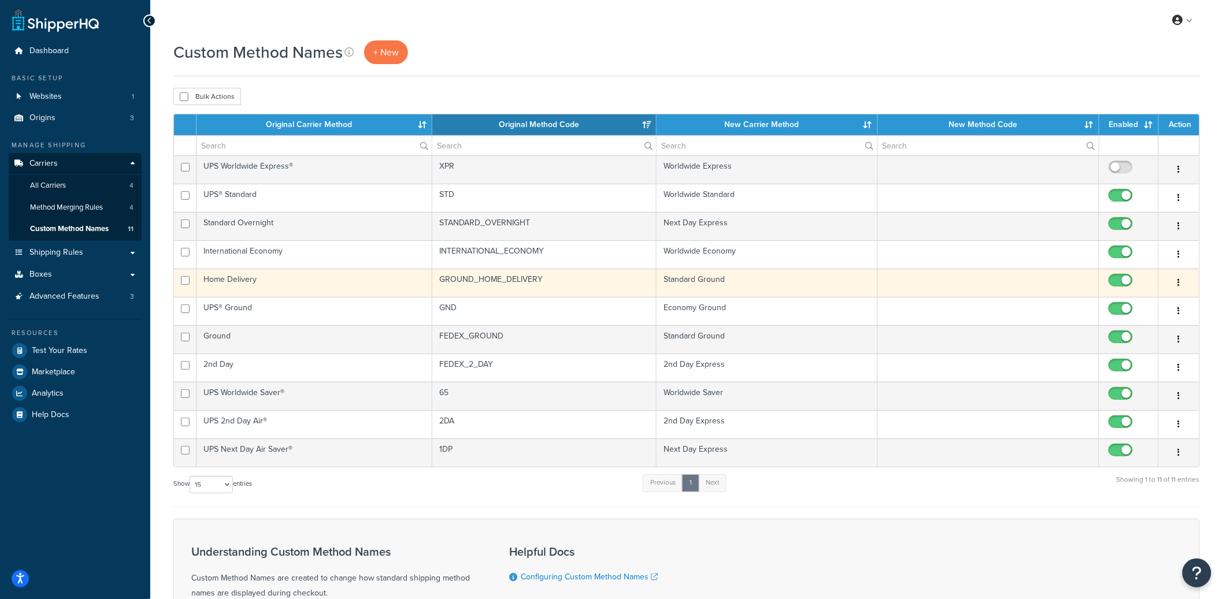
click at [1179, 281] on icon "button" at bounding box center [1179, 283] width 2 height 8
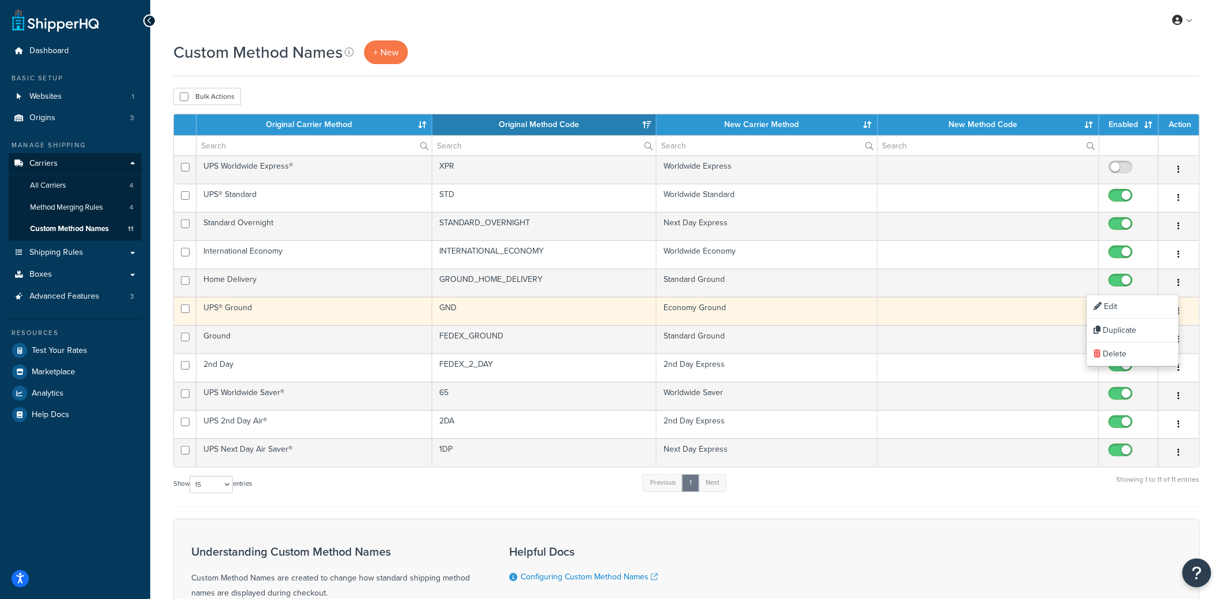
click at [1182, 312] on button "button" at bounding box center [1179, 311] width 16 height 18
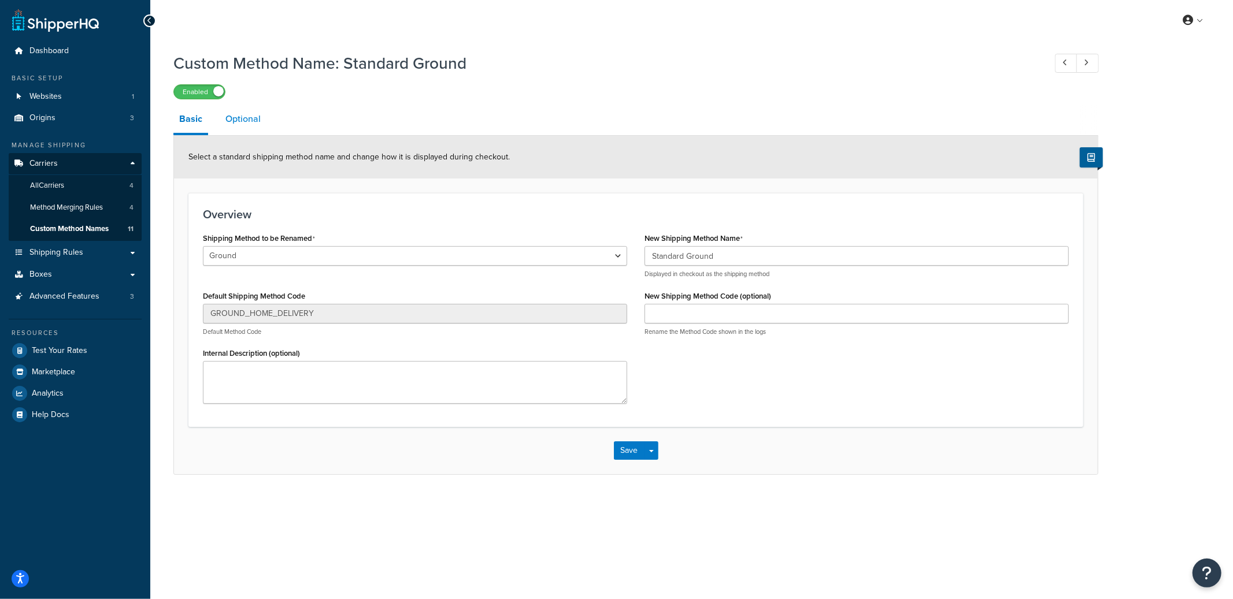
click at [244, 119] on link "Optional" at bounding box center [243, 119] width 47 height 28
select select "528319"
click at [256, 125] on link "Optional" at bounding box center [243, 119] width 47 height 28
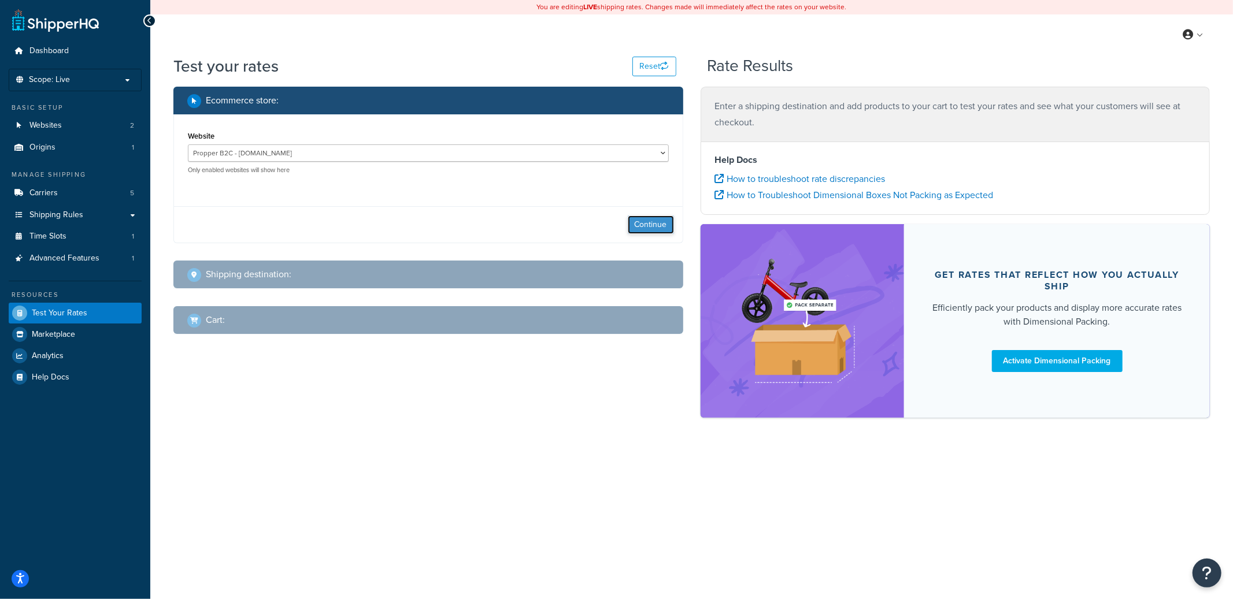
click at [639, 219] on button "Continue" at bounding box center [651, 225] width 46 height 18
select select "[GEOGRAPHIC_DATA]"
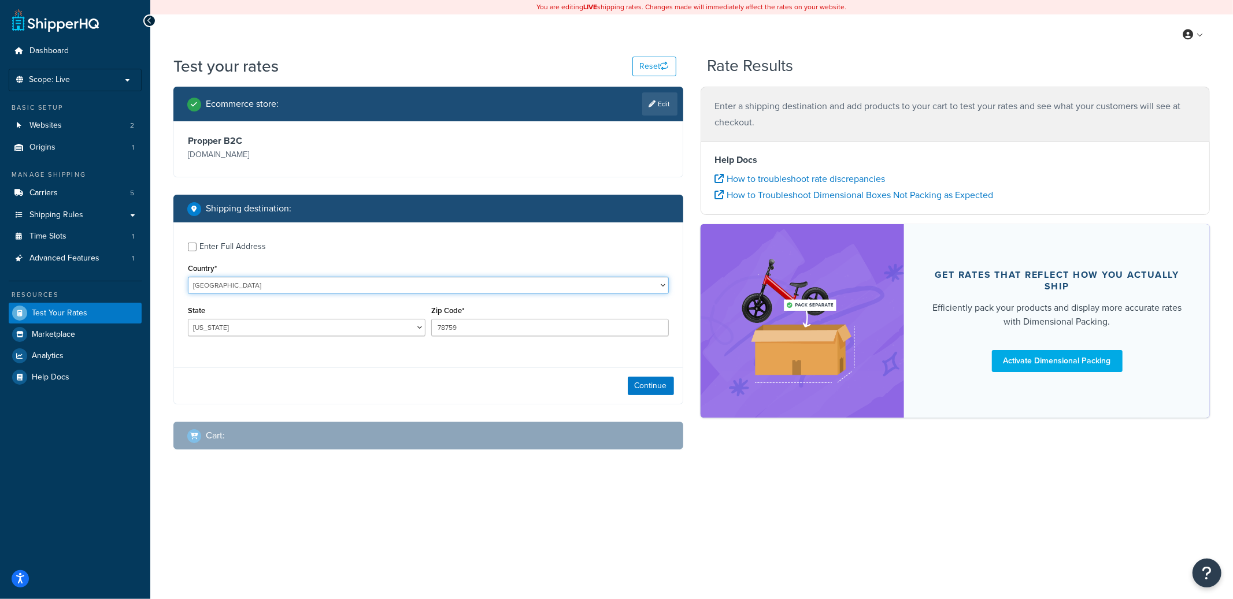
click at [268, 286] on select "United States United Kingdom Afghanistan Åland Islands Albania Algeria American…" at bounding box center [428, 285] width 481 height 17
click at [188, 277] on select "United States United Kingdom Afghanistan Åland Islands Albania Algeria American…" at bounding box center [428, 285] width 481 height 17
select select "KH"
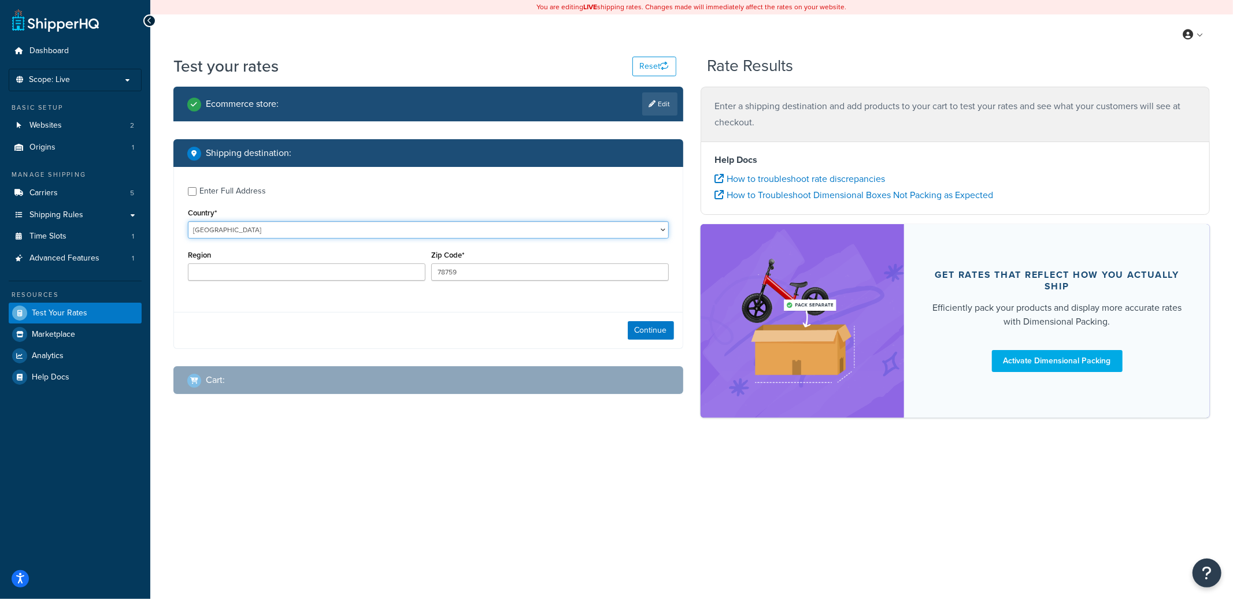
type input "TX"
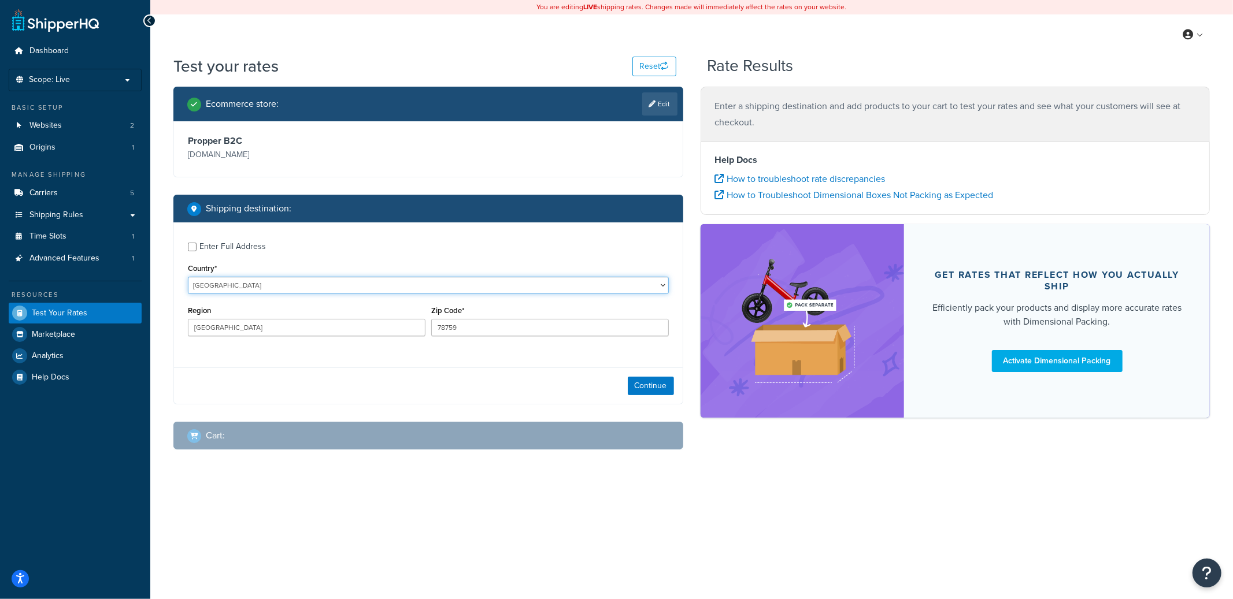
select select "CA"
click at [456, 332] on input "78759" at bounding box center [550, 327] width 238 height 17
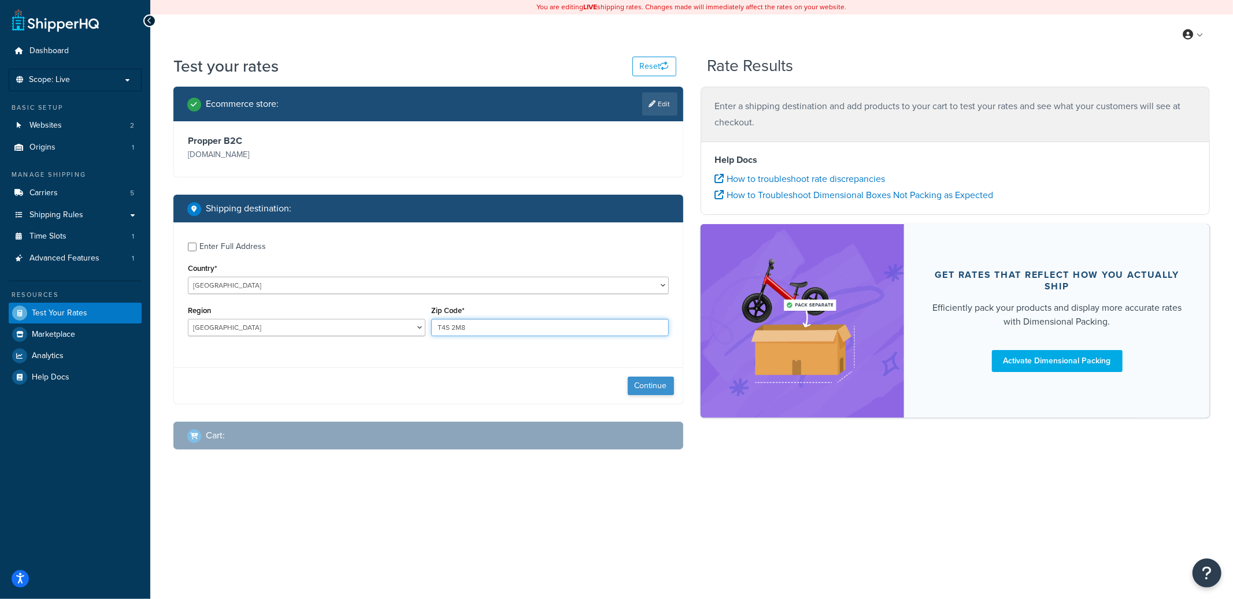
type input "T4S 2M8"
click at [662, 395] on button "Continue" at bounding box center [651, 386] width 46 height 18
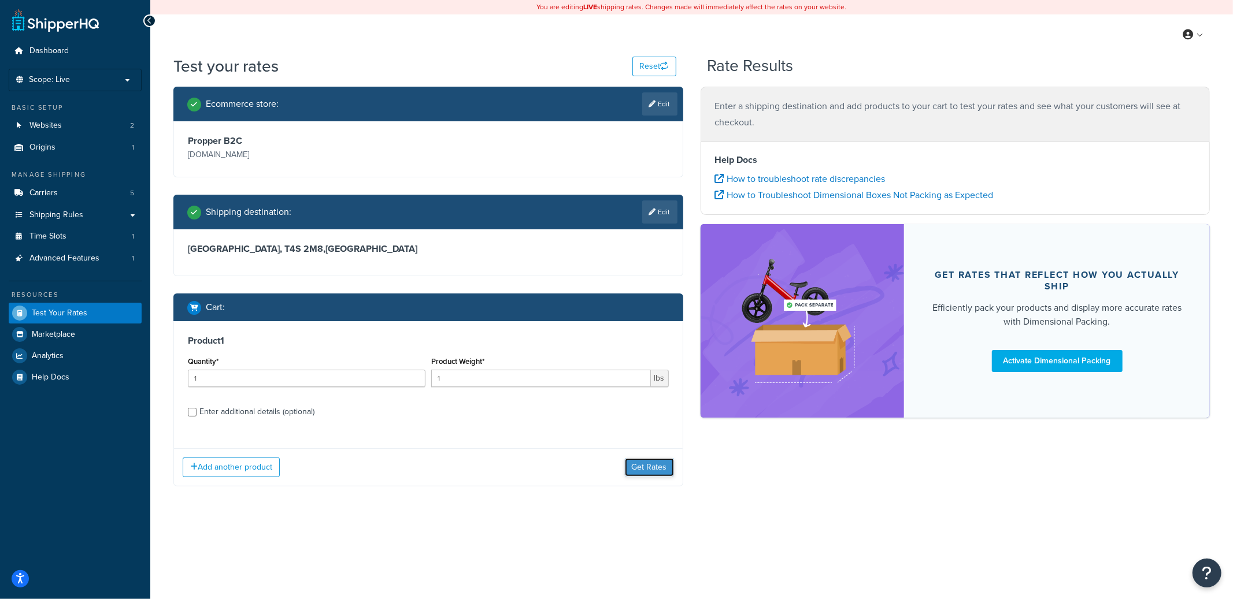
click at [642, 469] on button "Get Rates" at bounding box center [649, 467] width 49 height 18
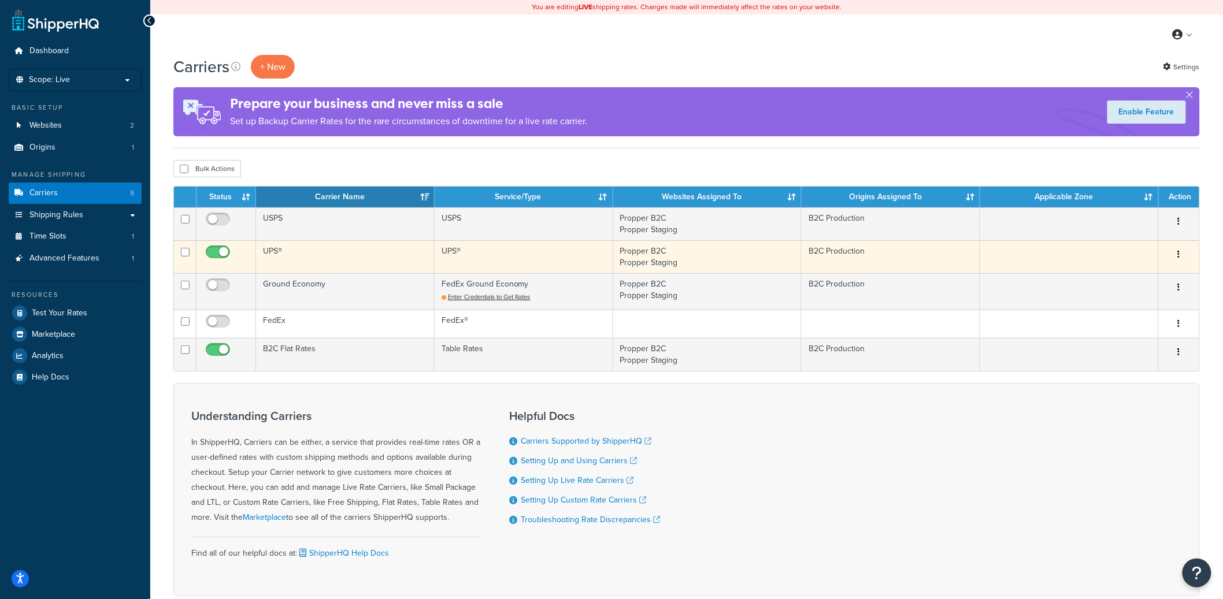
click at [1181, 255] on button "button" at bounding box center [1179, 255] width 16 height 18
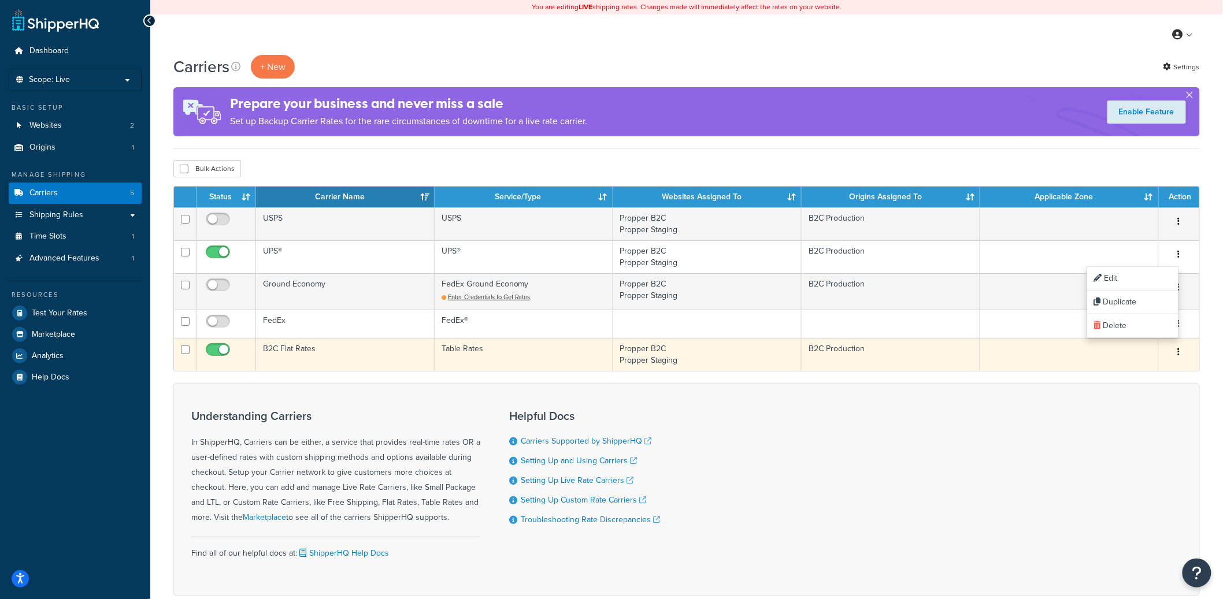
click at [1180, 354] on icon "button" at bounding box center [1179, 352] width 2 height 8
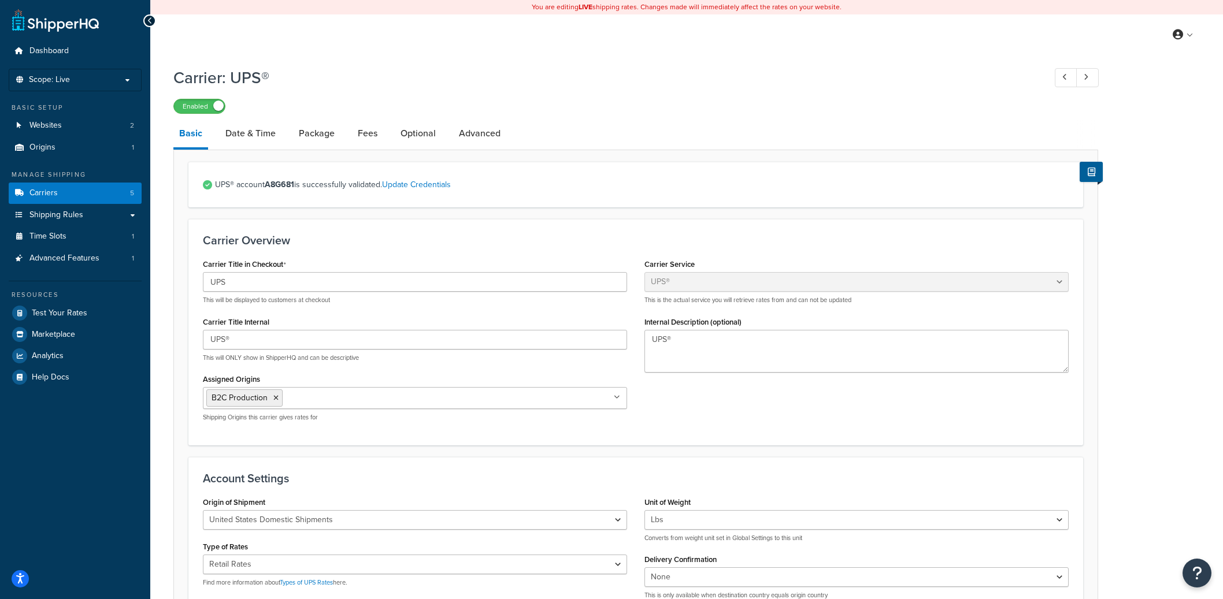
select select "ups"
select select "04"
click at [482, 140] on link "Advanced" at bounding box center [479, 134] width 53 height 28
select select "false"
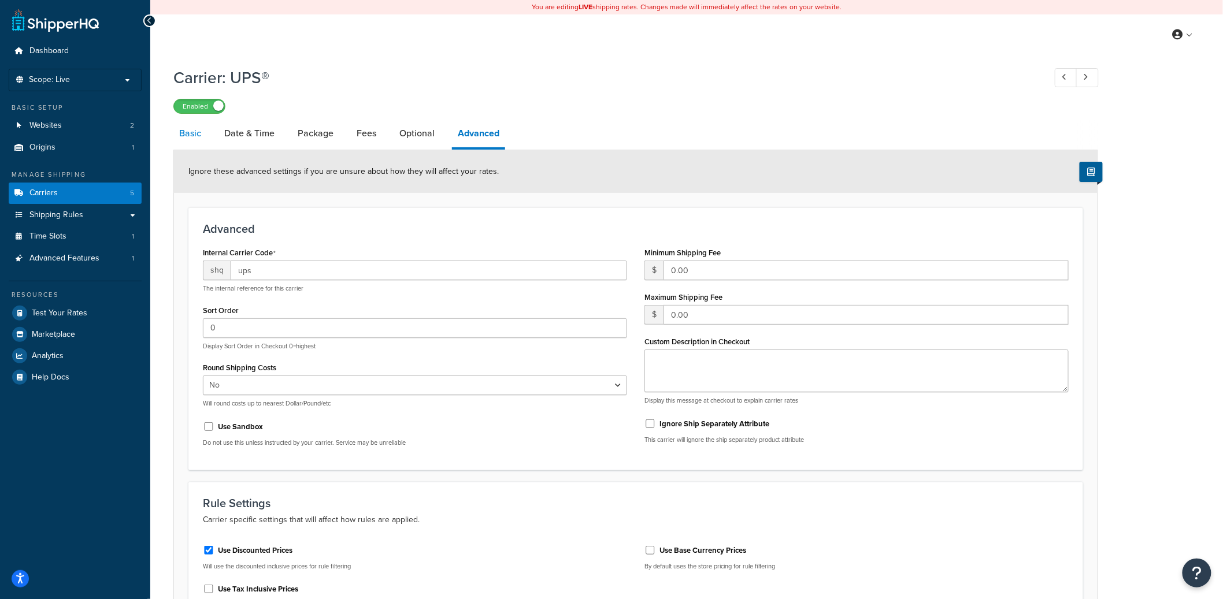
click at [190, 132] on link "Basic" at bounding box center [190, 134] width 34 height 28
select select "ups"
select select "04"
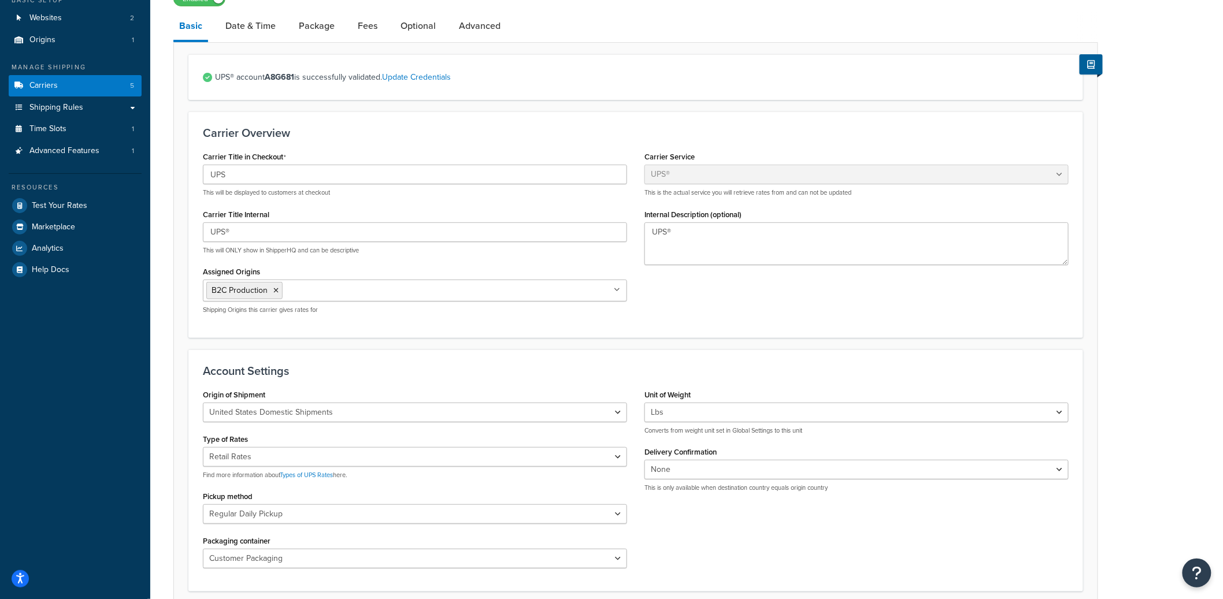
scroll to position [107, 0]
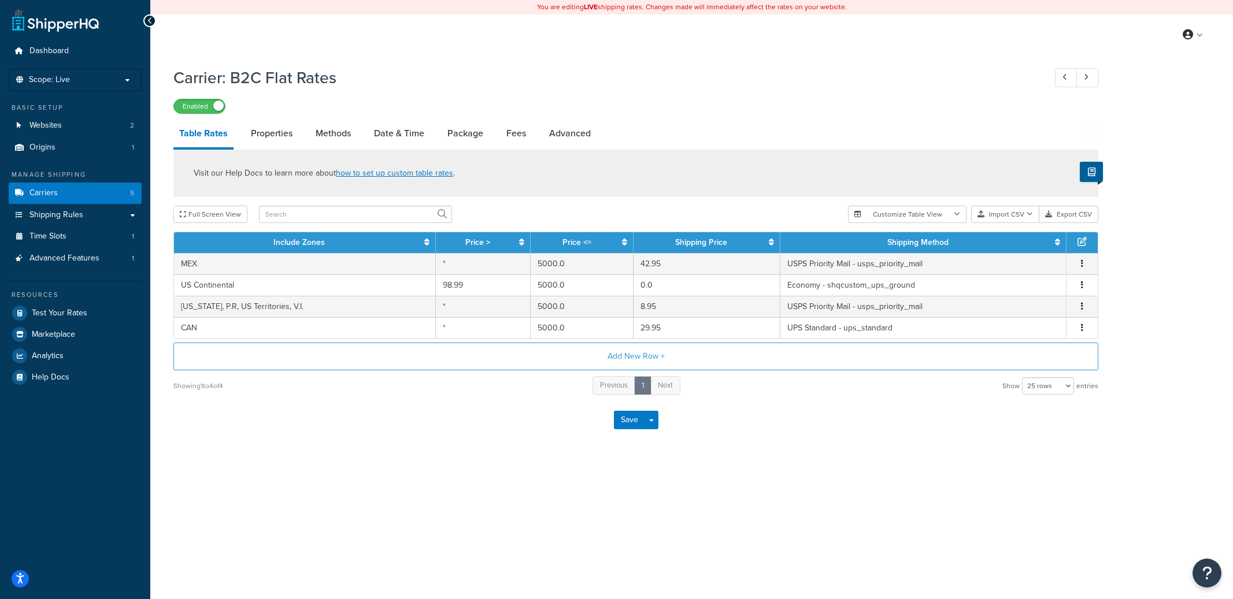
select select "25"
click at [277, 138] on link "Properties" at bounding box center [271, 134] width 53 height 28
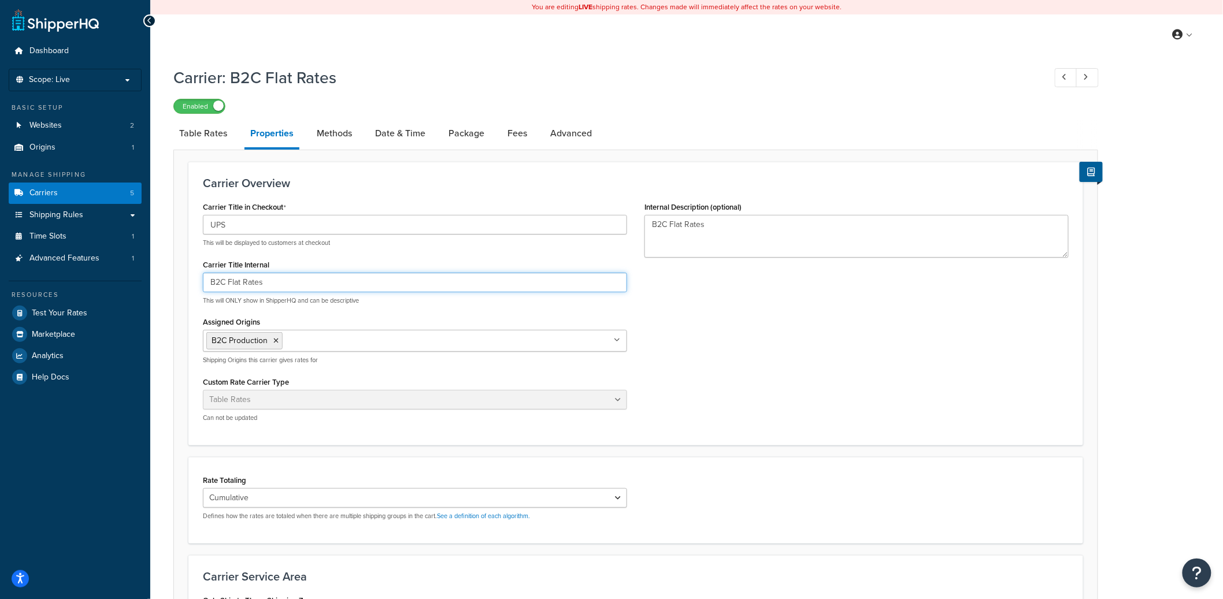
click at [261, 280] on input "B2C Flat Rates" at bounding box center [415, 283] width 424 height 20
click at [214, 141] on link "Table Rates" at bounding box center [203, 134] width 60 height 28
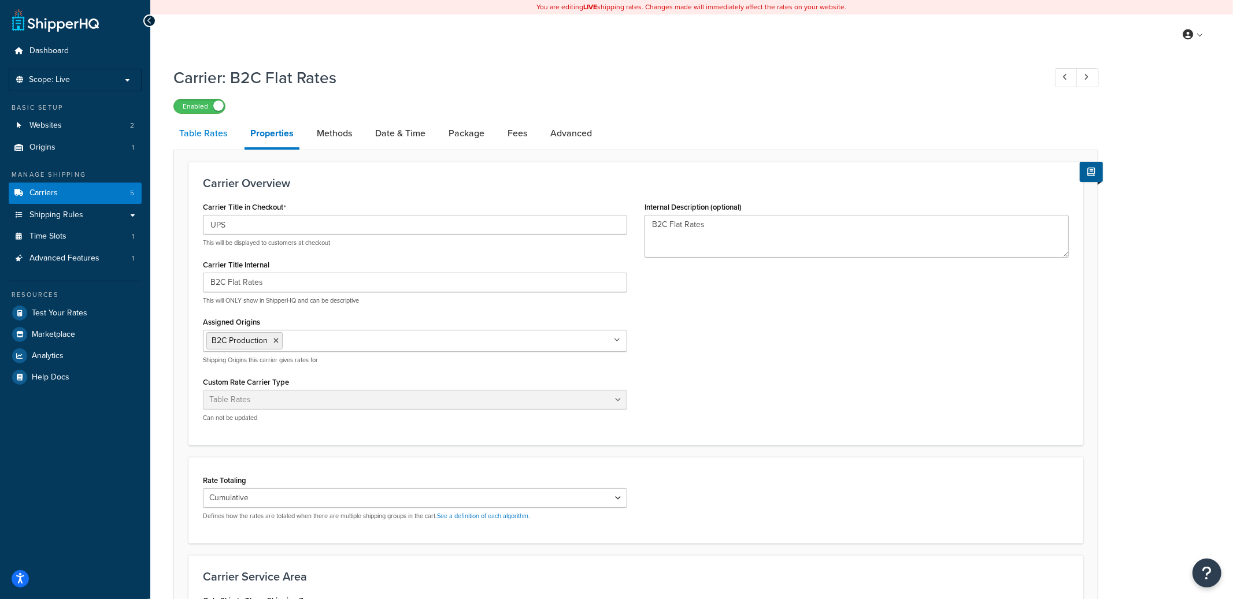
select select "25"
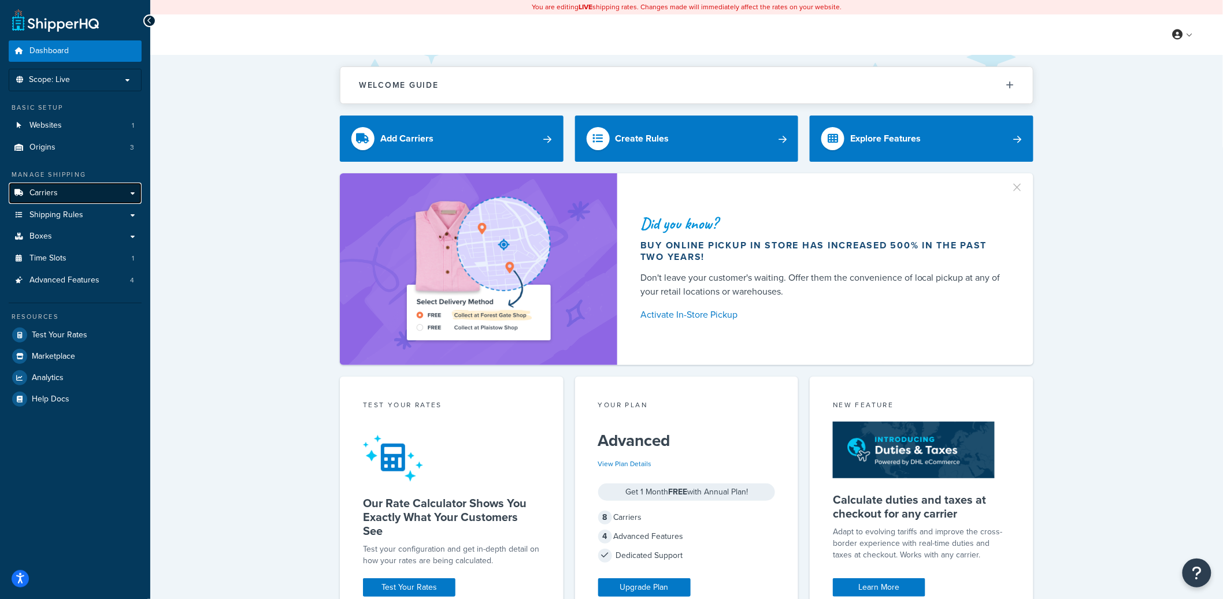
click at [102, 197] on link "Carriers" at bounding box center [75, 193] width 133 height 21
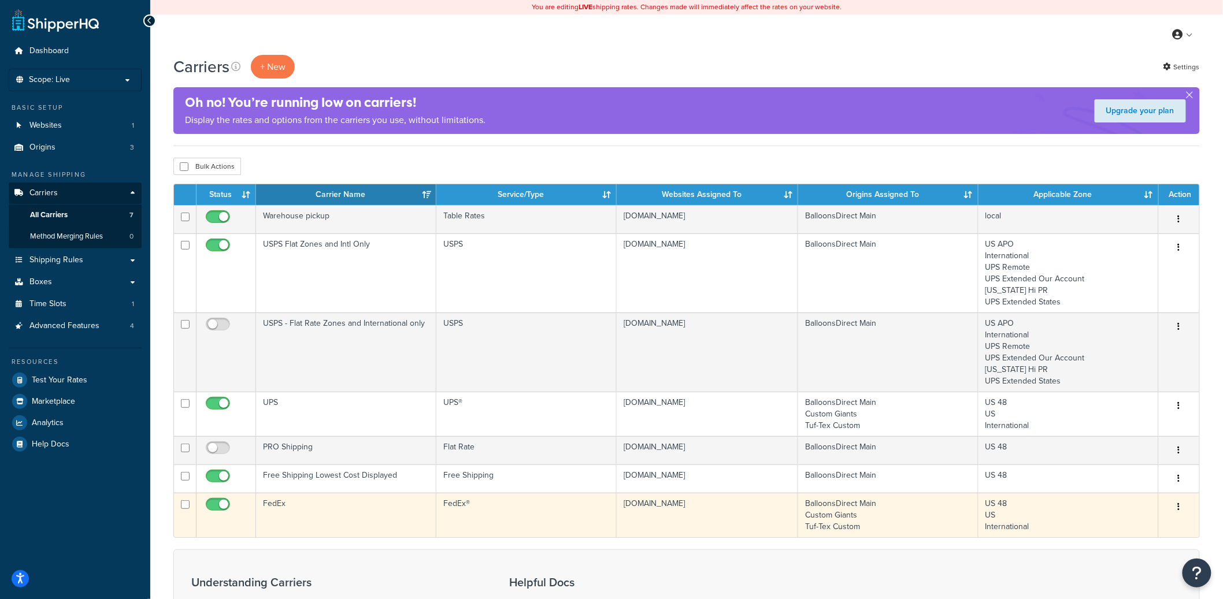
click at [1181, 508] on button "button" at bounding box center [1179, 507] width 16 height 18
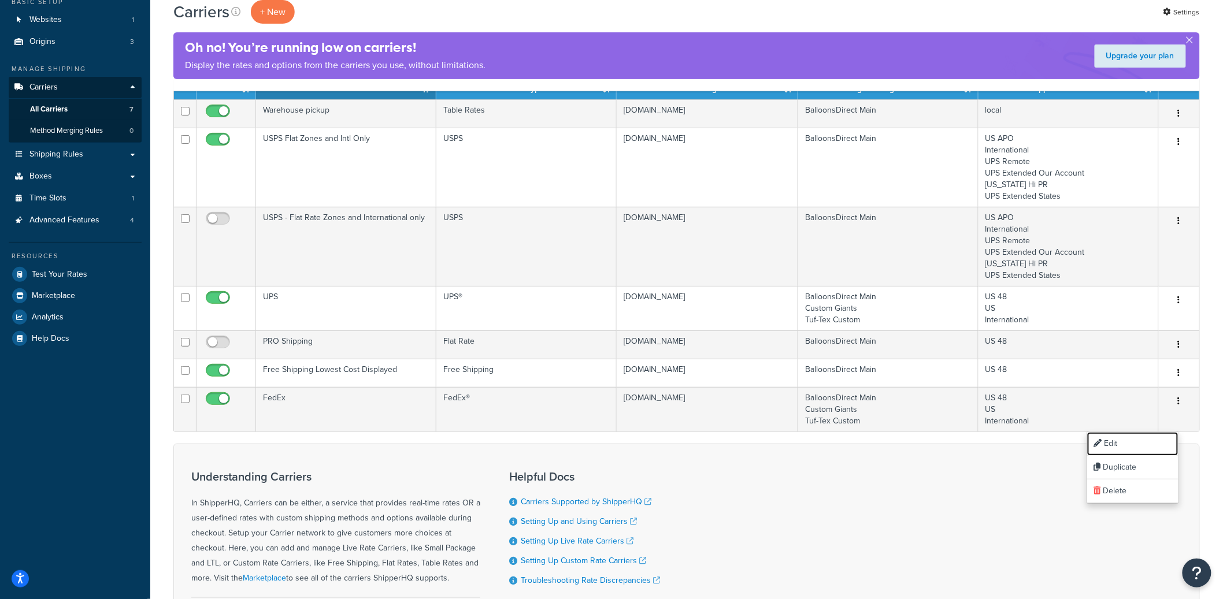
scroll to position [152, 0]
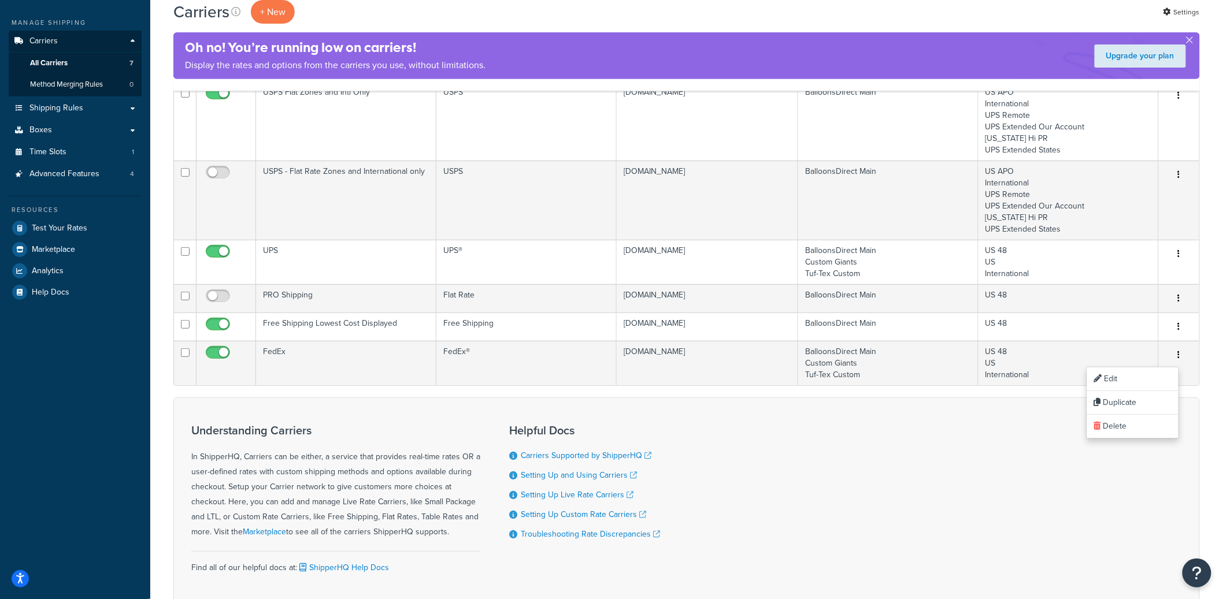
click at [680, 404] on div "Understanding Carriers In ShipperHQ, Carriers can be either, a service that pro…" at bounding box center [686, 504] width 1026 height 213
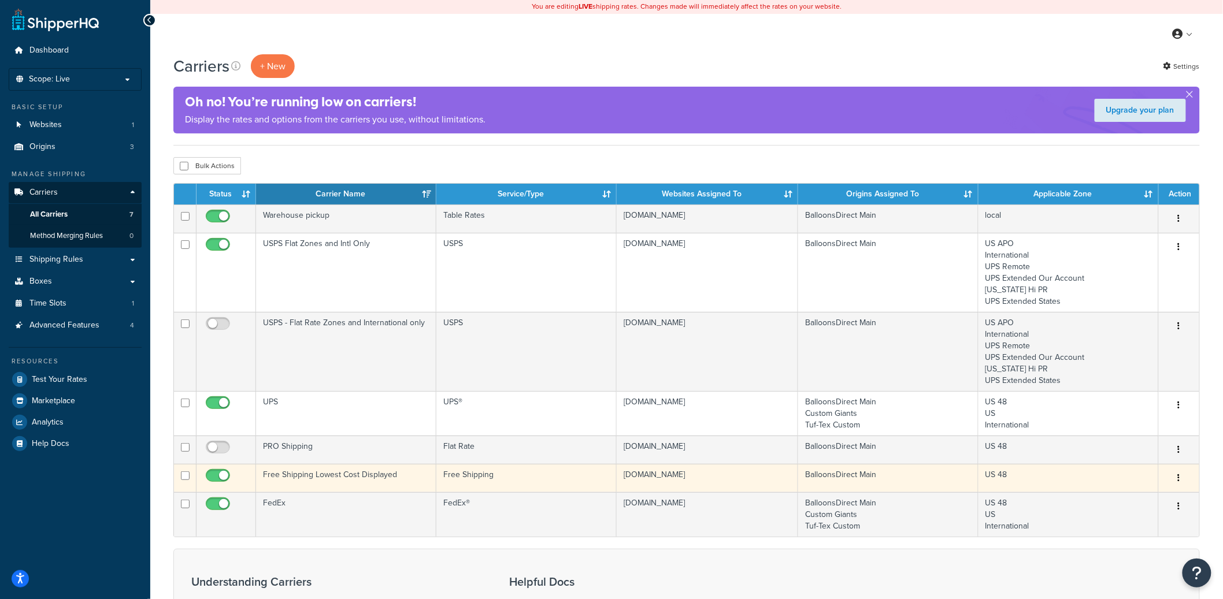
scroll to position [0, 0]
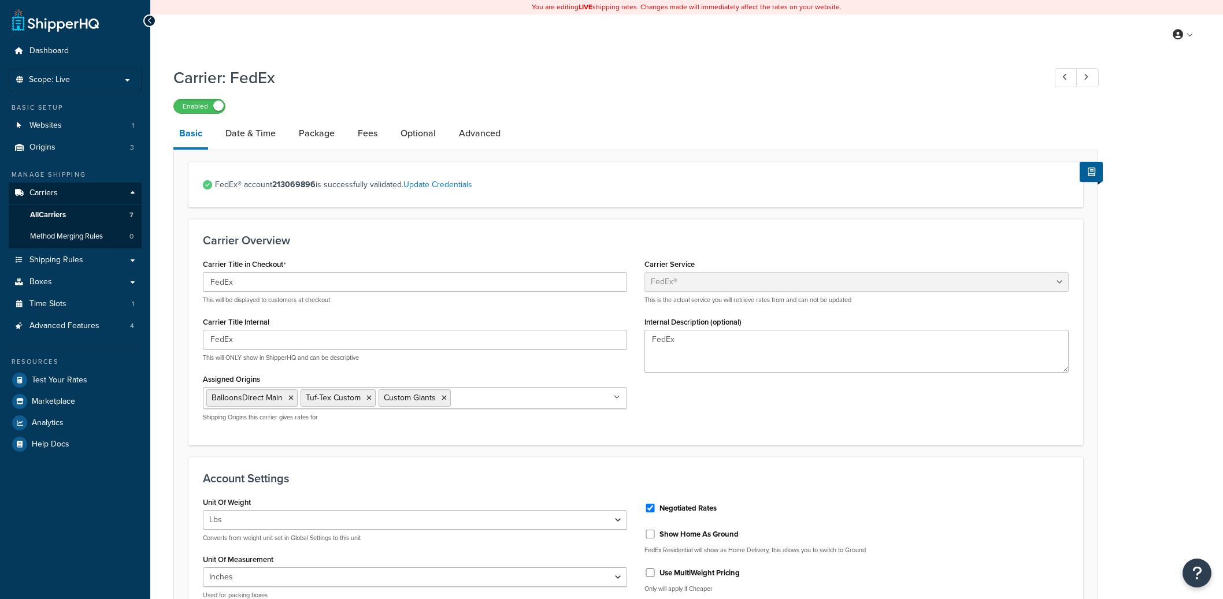
select select "fedEx"
select select "REGULAR_PICKUP"
select select "YOUR_PACKAGING"
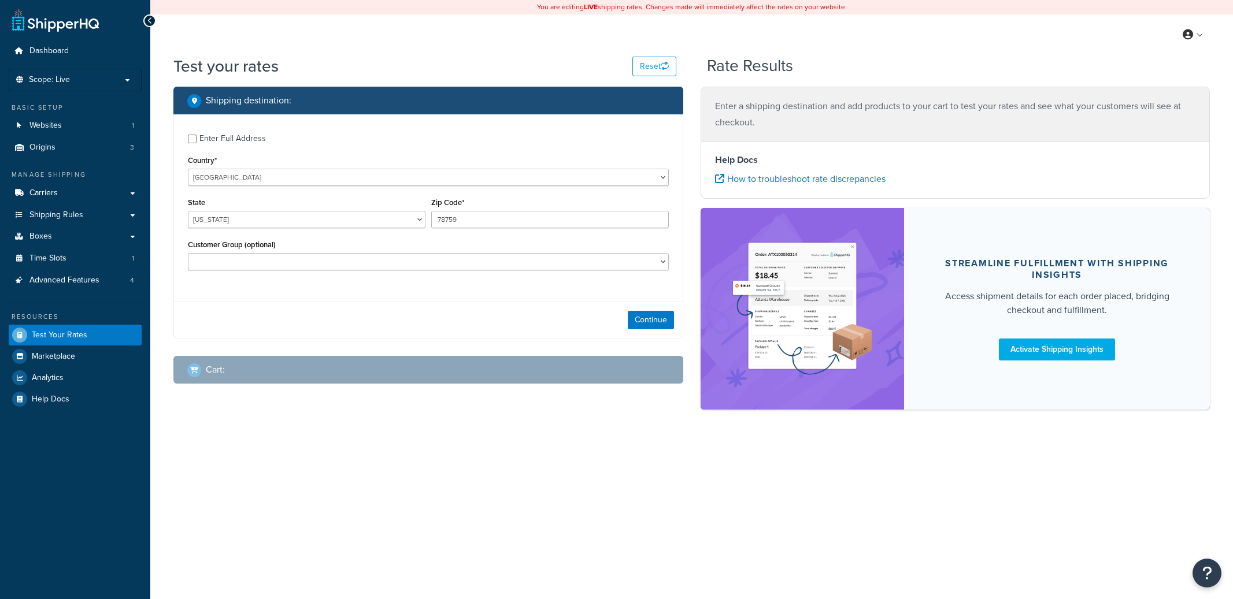
select select "[GEOGRAPHIC_DATA]"
click at [239, 145] on div "Enter Full Address" at bounding box center [232, 139] width 66 height 16
click at [196, 143] on input "Enter Full Address" at bounding box center [192, 139] width 9 height 9
checkbox input "true"
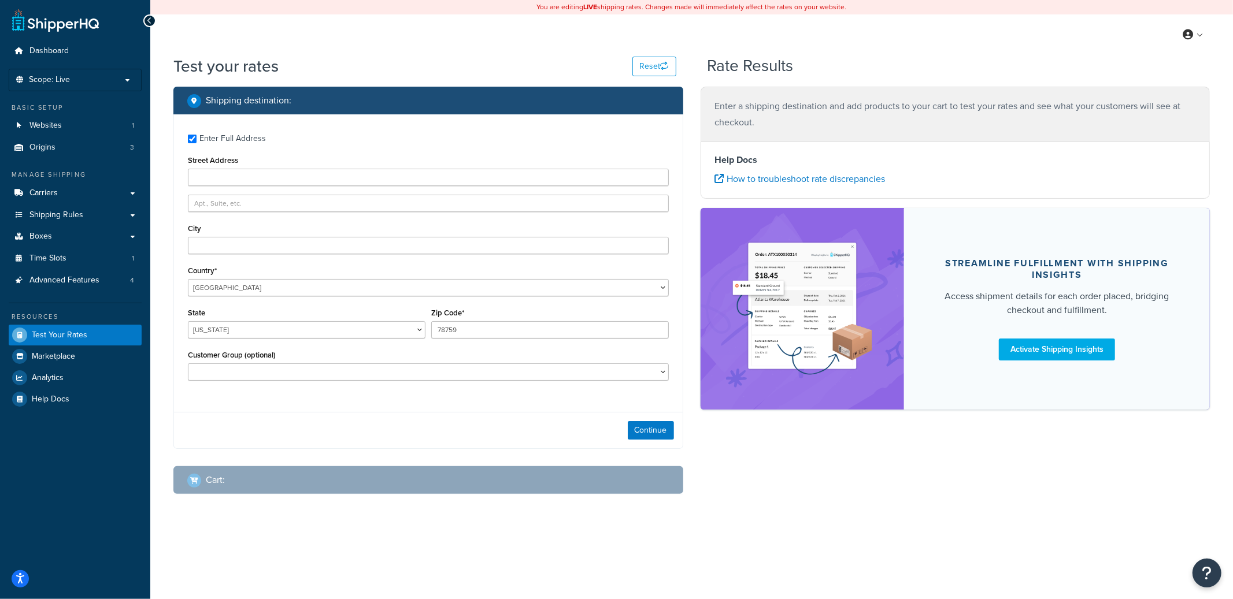
click at [237, 168] on div "Street Address" at bounding box center [428, 170] width 481 height 34
click at [235, 171] on input "Street Address" at bounding box center [428, 177] width 481 height 17
type input "9600 Great Hills Trail"
click at [238, 246] on input "City" at bounding box center [428, 245] width 481 height 17
type input "Austin"
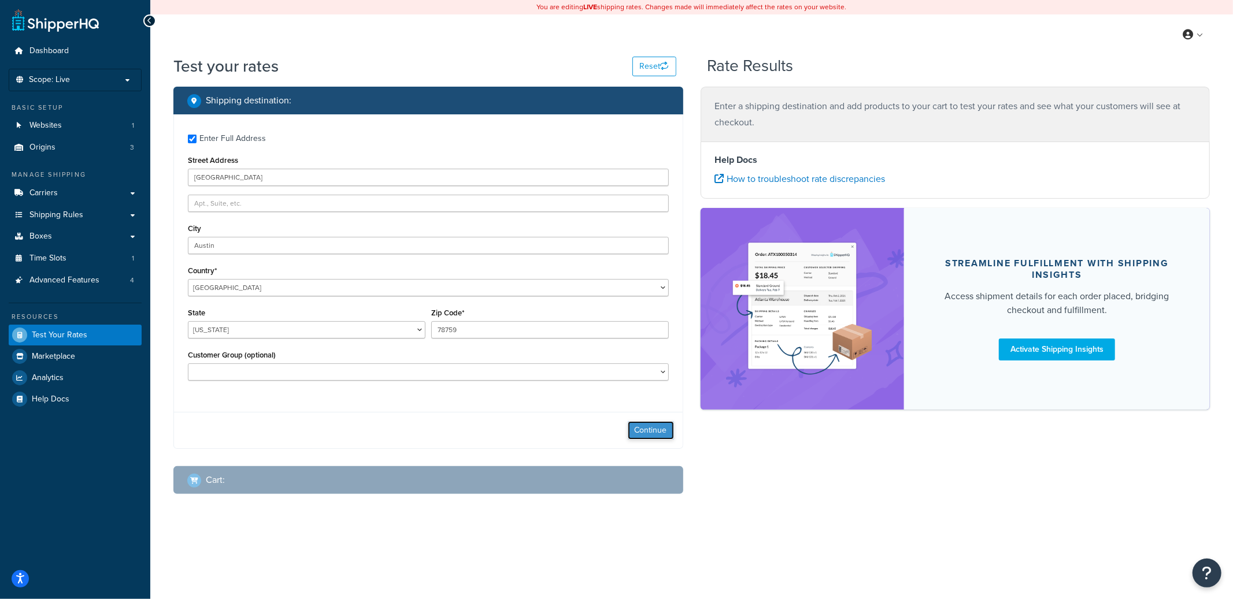
click at [663, 440] on button "Continue" at bounding box center [651, 430] width 46 height 18
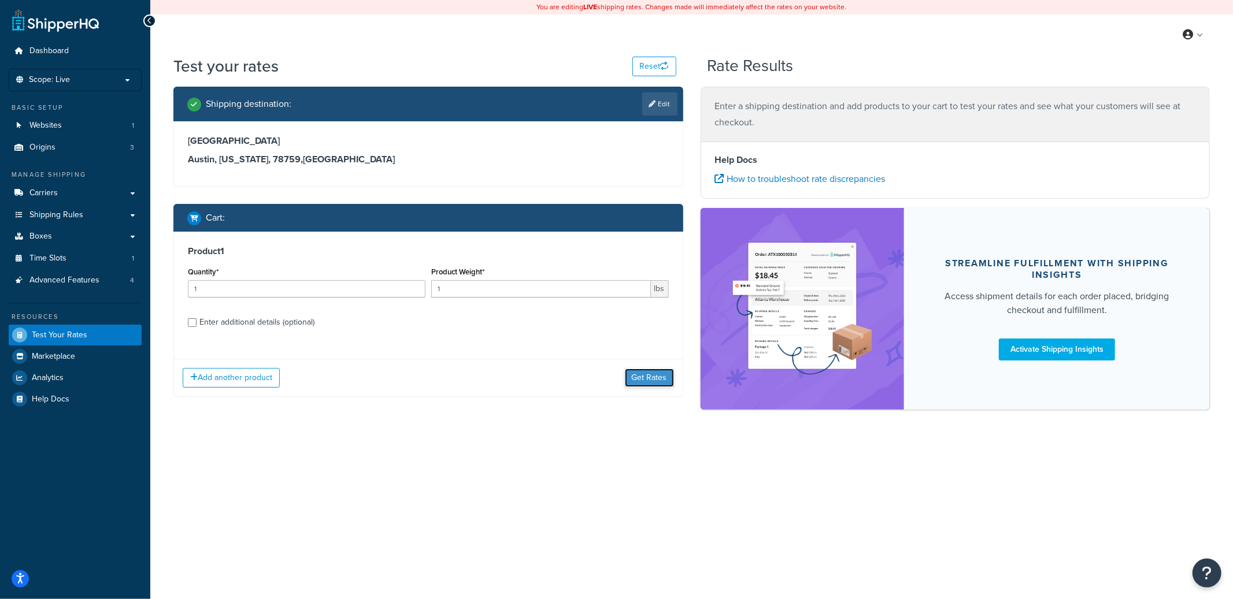
click at [669, 384] on button "Get Rates" at bounding box center [649, 378] width 49 height 18
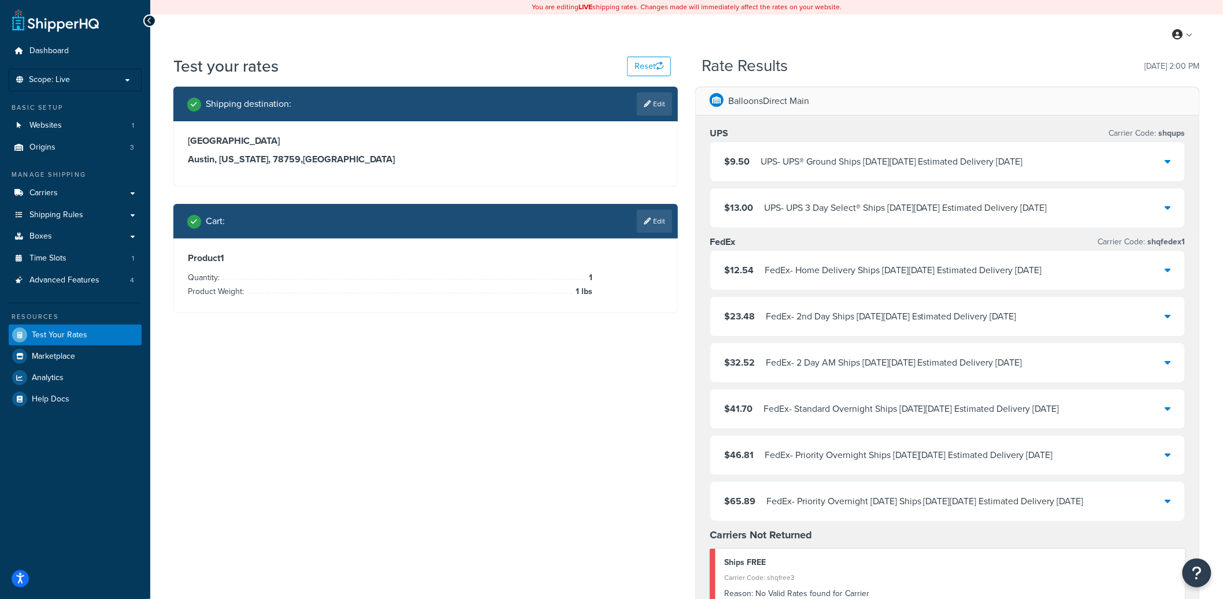
click at [888, 158] on div "UPS - UPS® Ground Ships on Fri, Oct 10 Estimated Delivery Thu, Oct 16" at bounding box center [892, 162] width 262 height 16
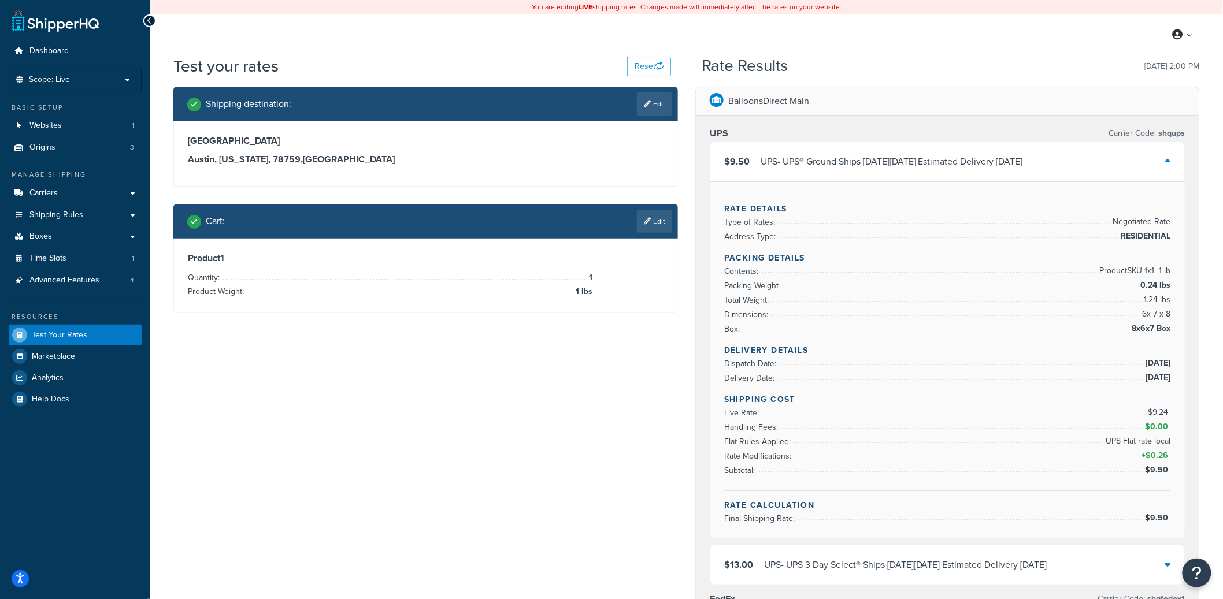
click at [888, 158] on div "UPS - UPS® Ground Ships on Fri, Oct 10 Estimated Delivery Thu, Oct 16" at bounding box center [892, 162] width 262 height 16
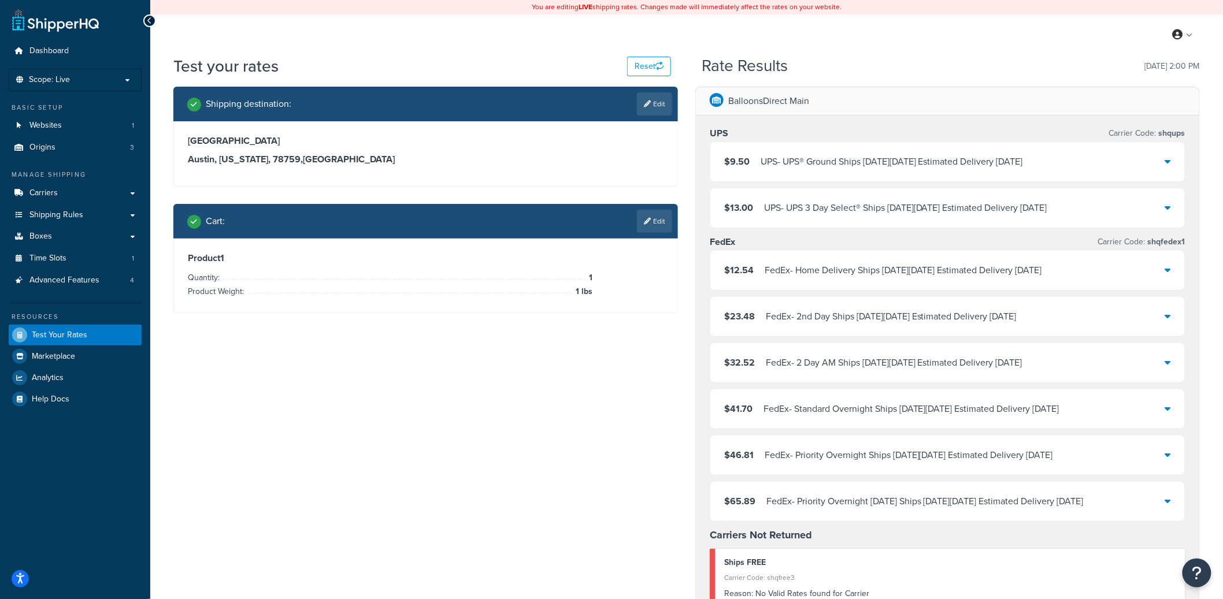
click at [844, 262] on div "FedEx - Home Delivery Ships on Fri, Oct 10 Estimated Delivery Mon, Oct 13" at bounding box center [903, 270] width 277 height 16
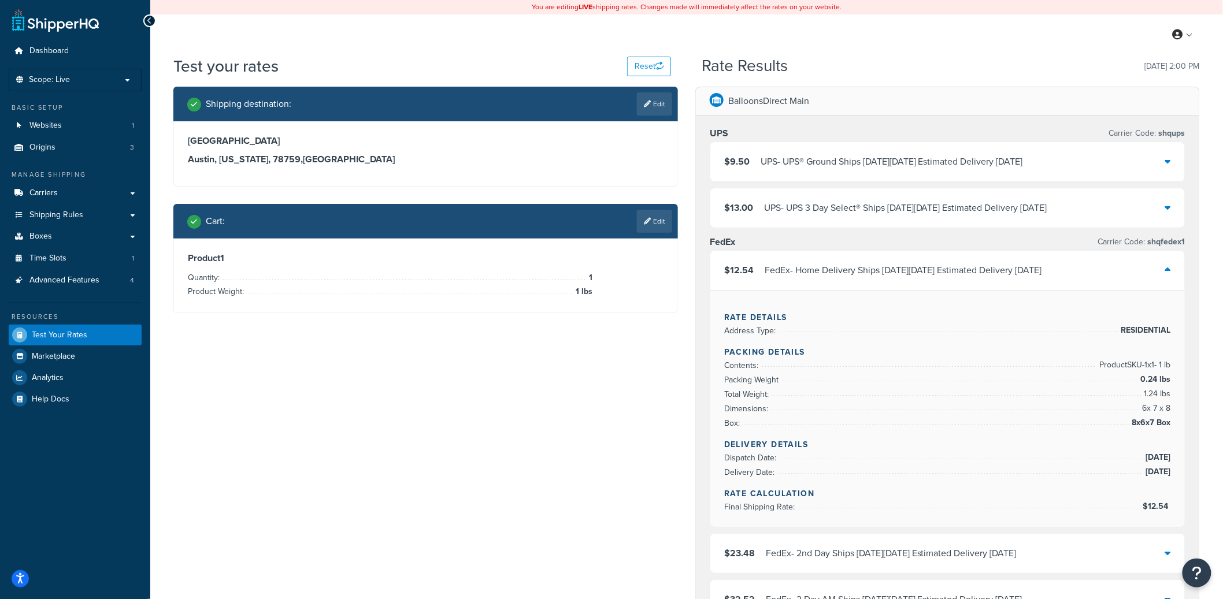
click at [844, 262] on div "FedEx - Home Delivery Ships on Fri, Oct 10 Estimated Delivery Mon, Oct 13" at bounding box center [903, 270] width 277 height 16
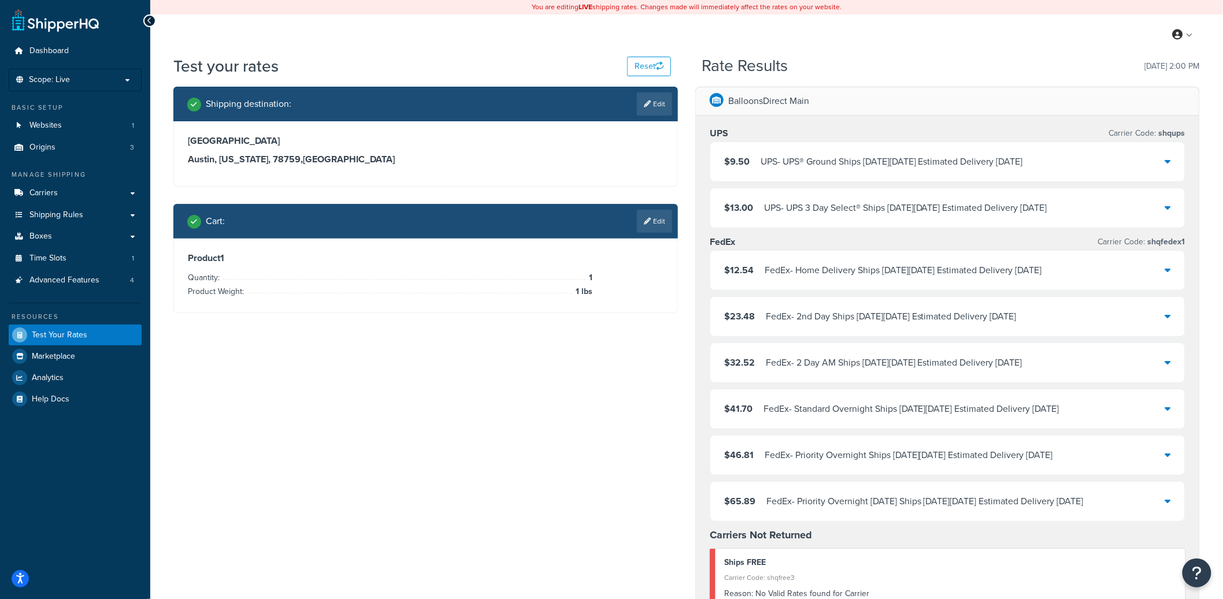
click at [1007, 276] on div "FedEx - Home Delivery Ships on Fri, Oct 10 Estimated Delivery Mon, Oct 13" at bounding box center [903, 270] width 277 height 16
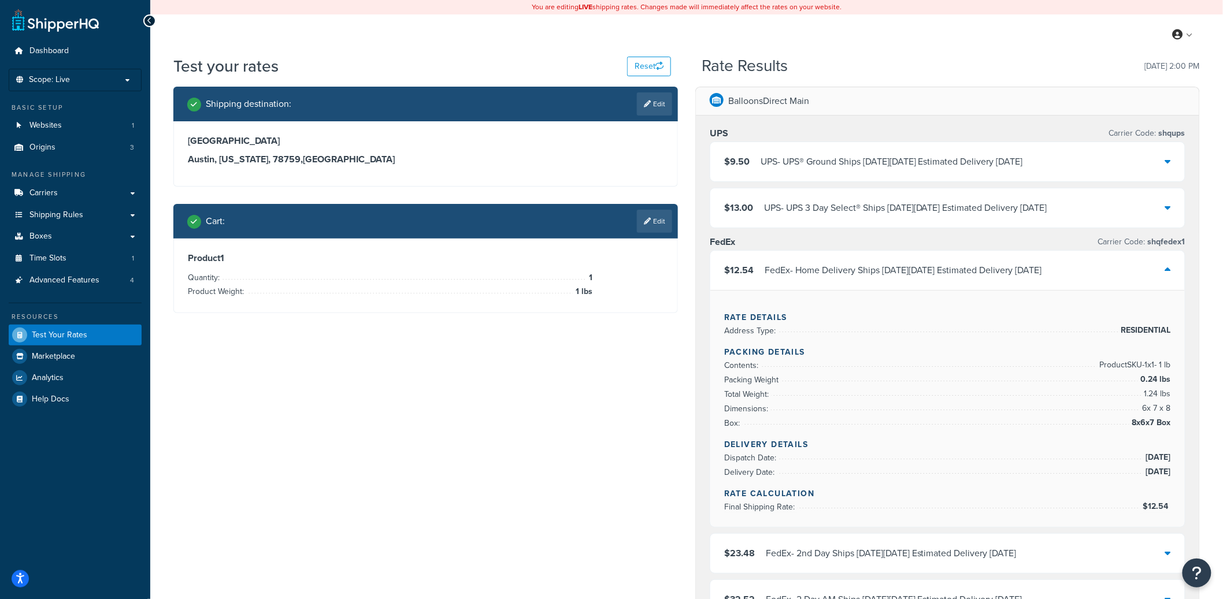
click at [1006, 274] on div "FedEx - Home Delivery Ships on Fri, Oct 10 Estimated Delivery Mon, Oct 13" at bounding box center [903, 270] width 277 height 16
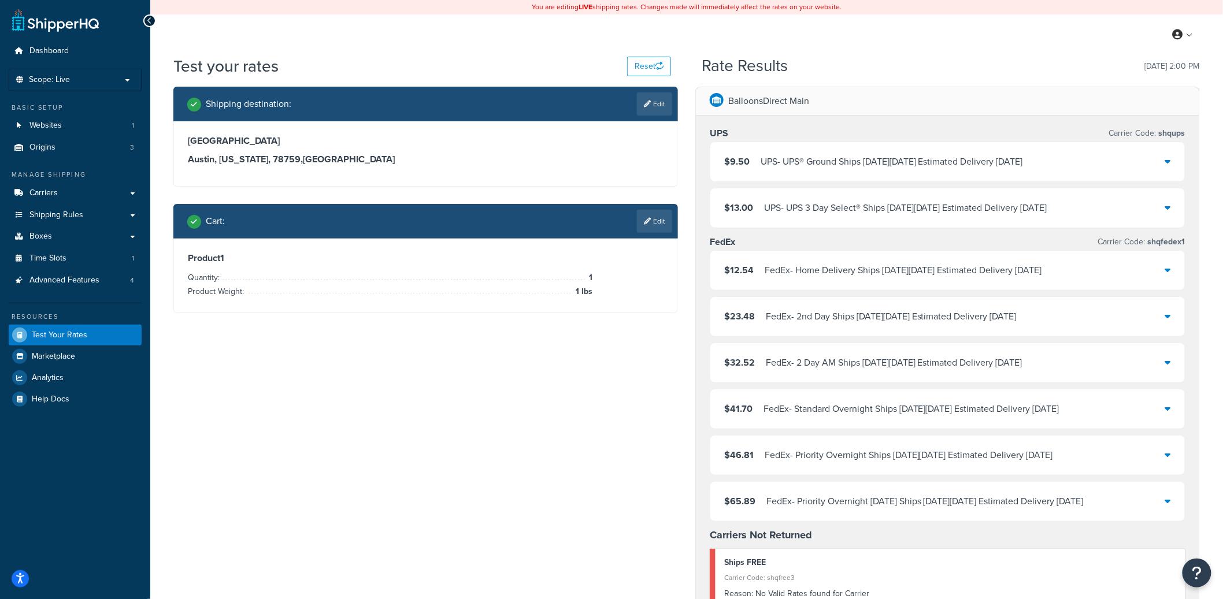
click at [892, 158] on div "UPS - UPS® Ground Ships on Fri, Oct 10 Estimated Delivery Thu, Oct 16" at bounding box center [892, 162] width 262 height 16
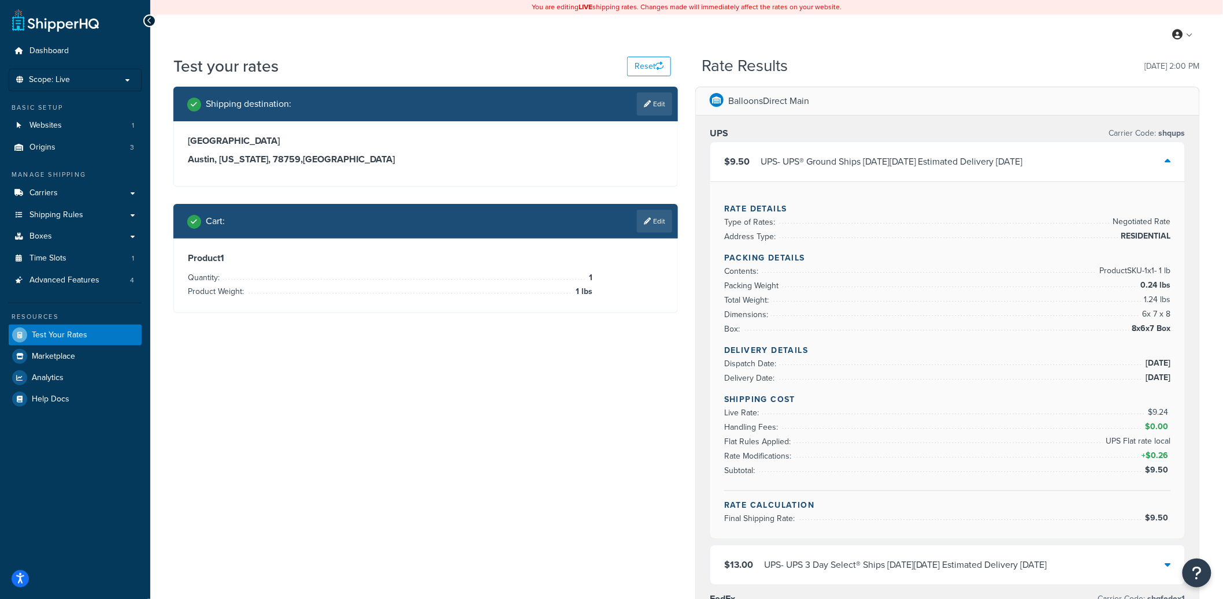
click at [892, 158] on div "UPS - UPS® Ground Ships on Fri, Oct 10 Estimated Delivery Thu, Oct 16" at bounding box center [892, 162] width 262 height 16
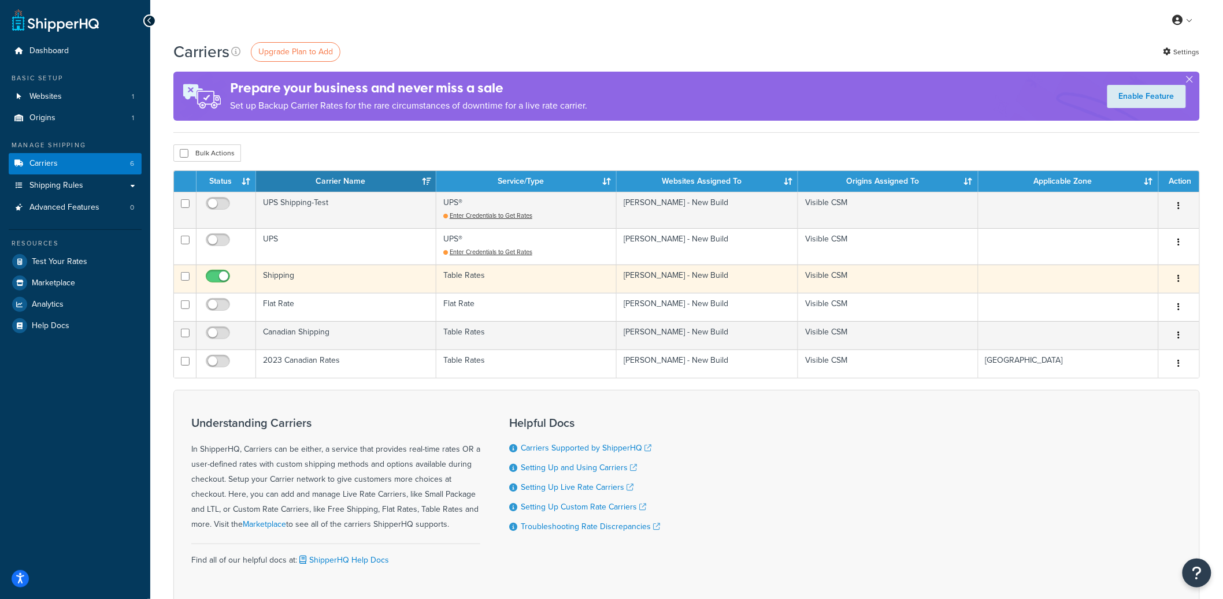
click at [373, 270] on td "Shipping" at bounding box center [346, 279] width 180 height 28
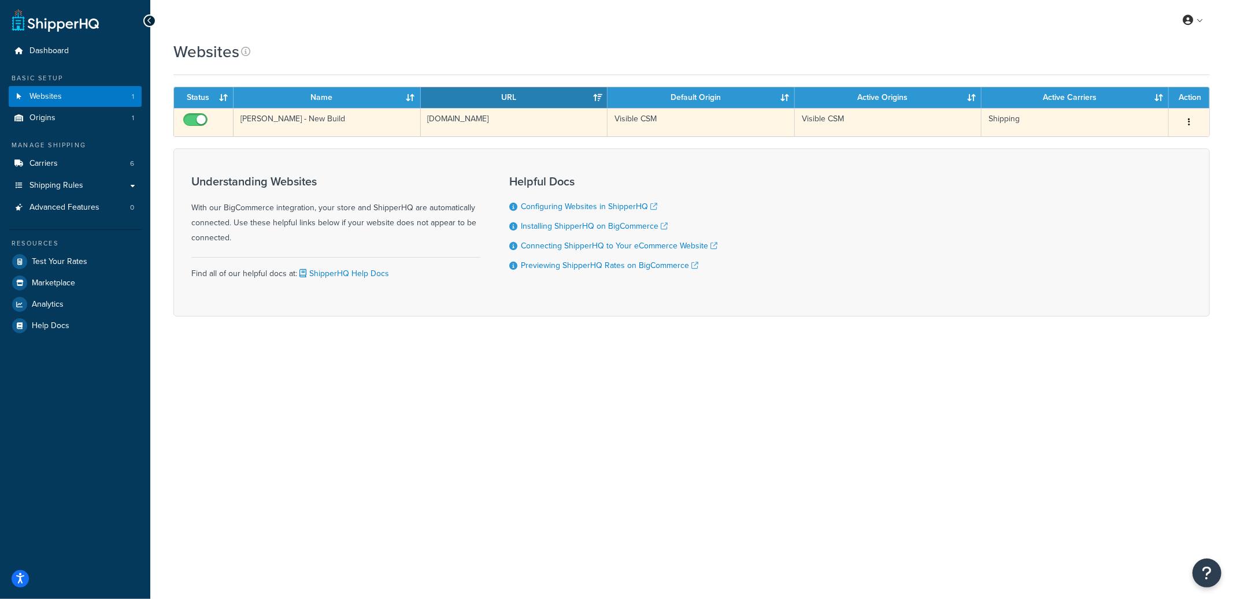
click at [439, 132] on td "[DOMAIN_NAME]" at bounding box center [514, 122] width 187 height 28
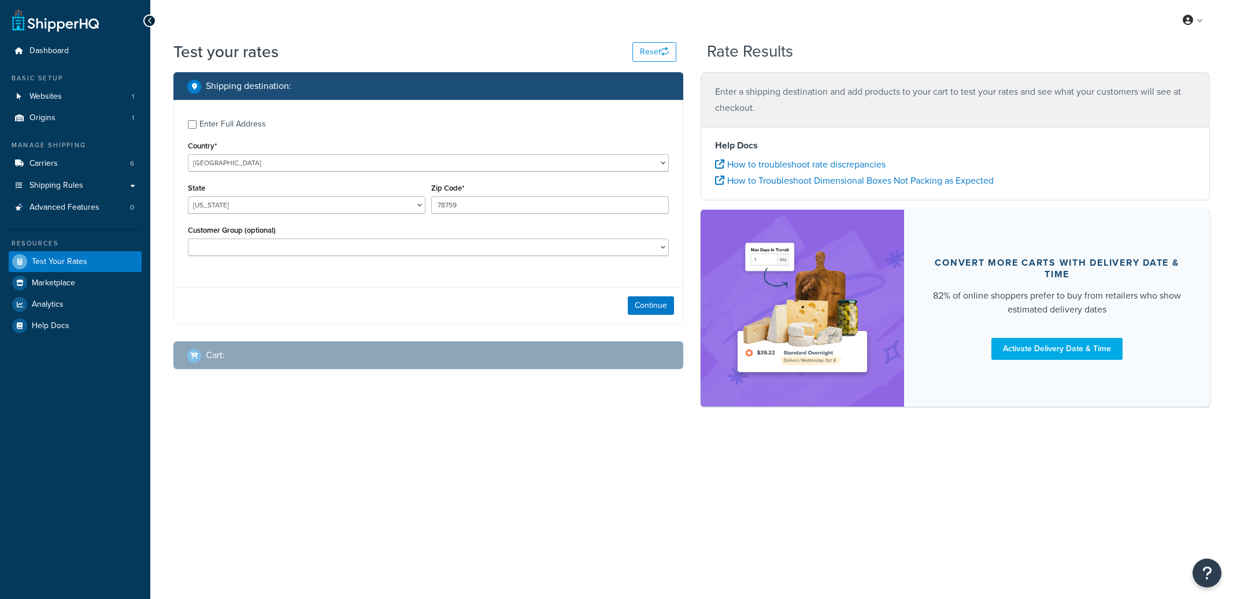
select select "[GEOGRAPHIC_DATA]"
checkbox input "true"
type input "34786"
select select "FL"
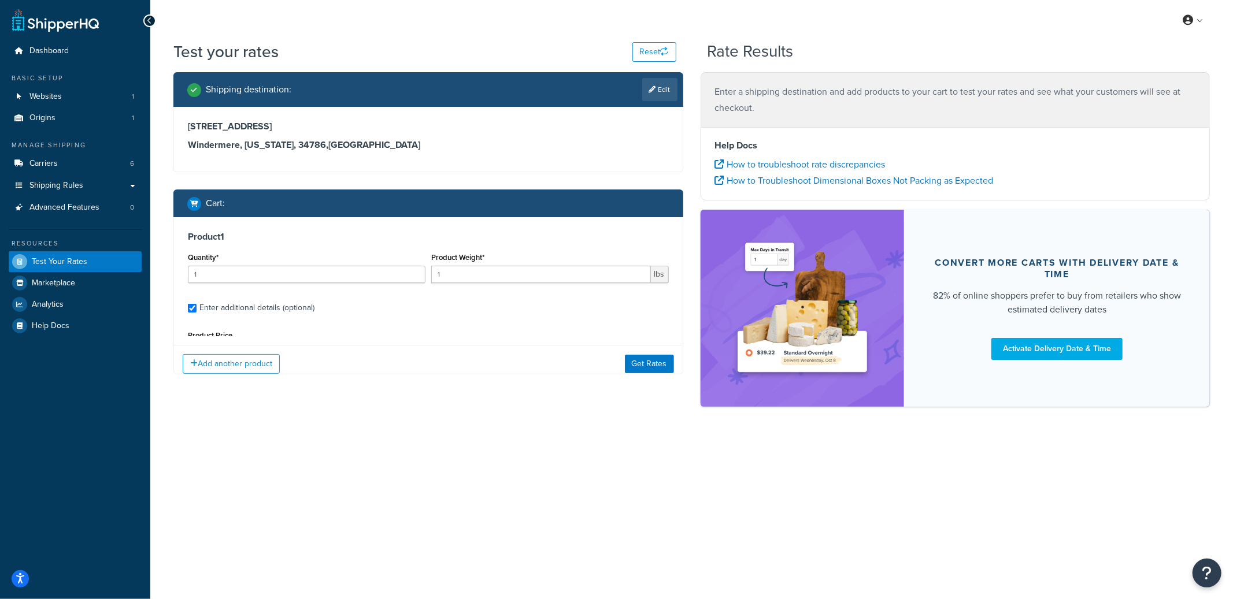
type input "8.85"
type input "0"
type input "24.0000"
type input "11.0000"
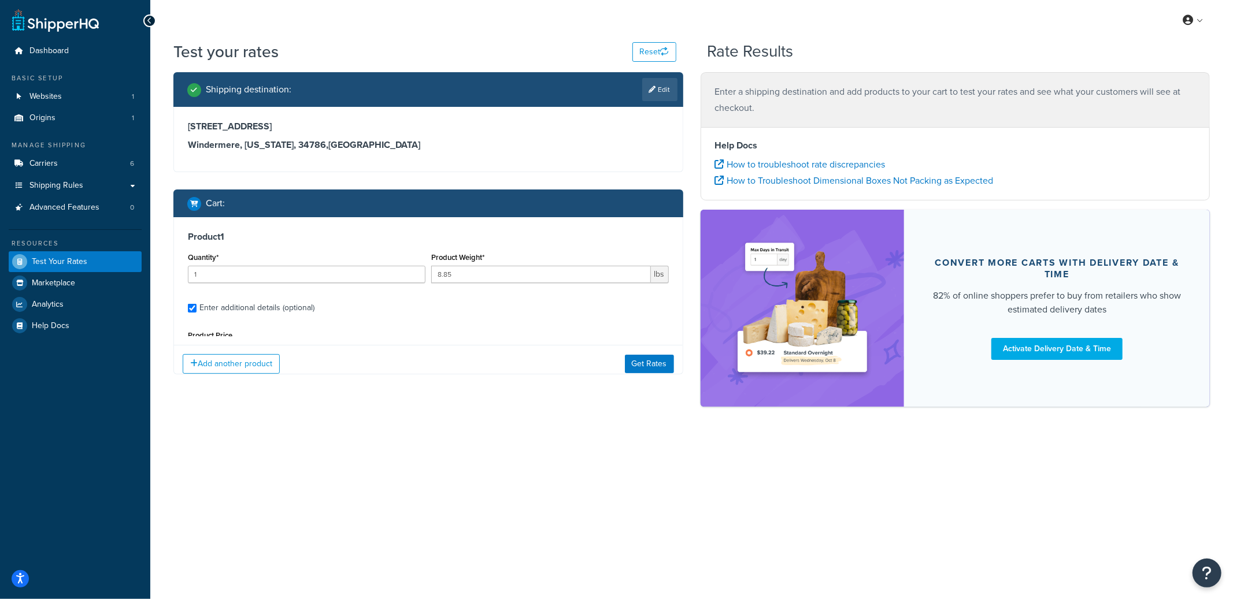
scroll to position [109, 0]
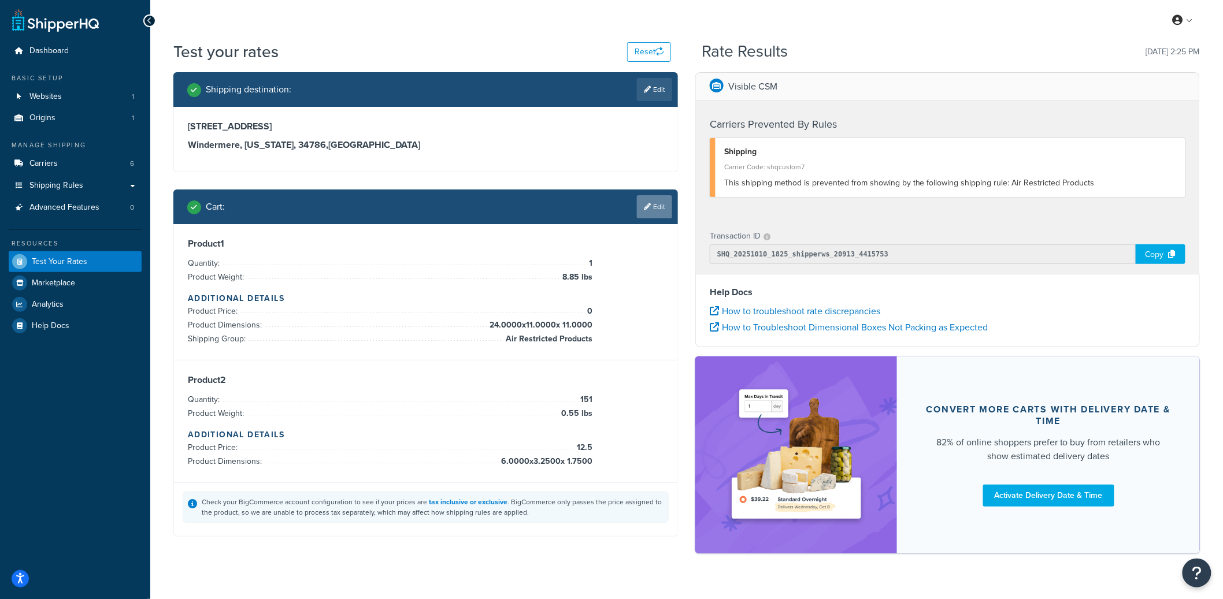
click at [649, 209] on icon at bounding box center [647, 206] width 7 height 7
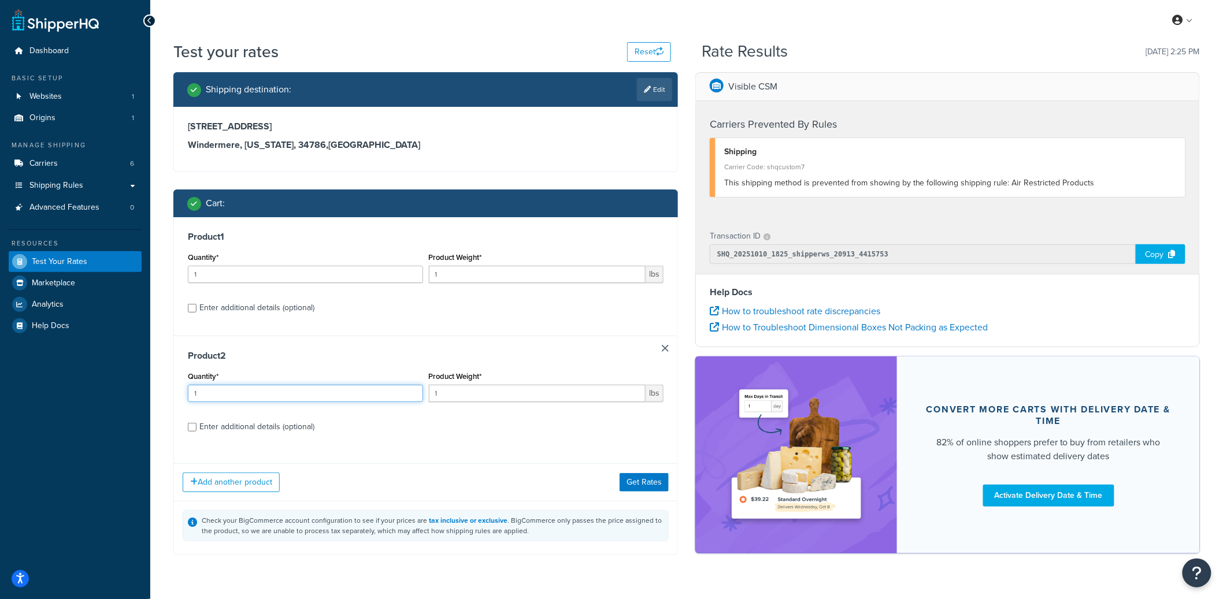
click at [273, 398] on input "1" at bounding box center [305, 393] width 235 height 17
type input "151"
click at [301, 314] on div "Enter additional details (optional)" at bounding box center [256, 308] width 115 height 16
click at [196, 313] on input "Enter additional details (optional)" at bounding box center [192, 308] width 9 height 9
checkbox input "true"
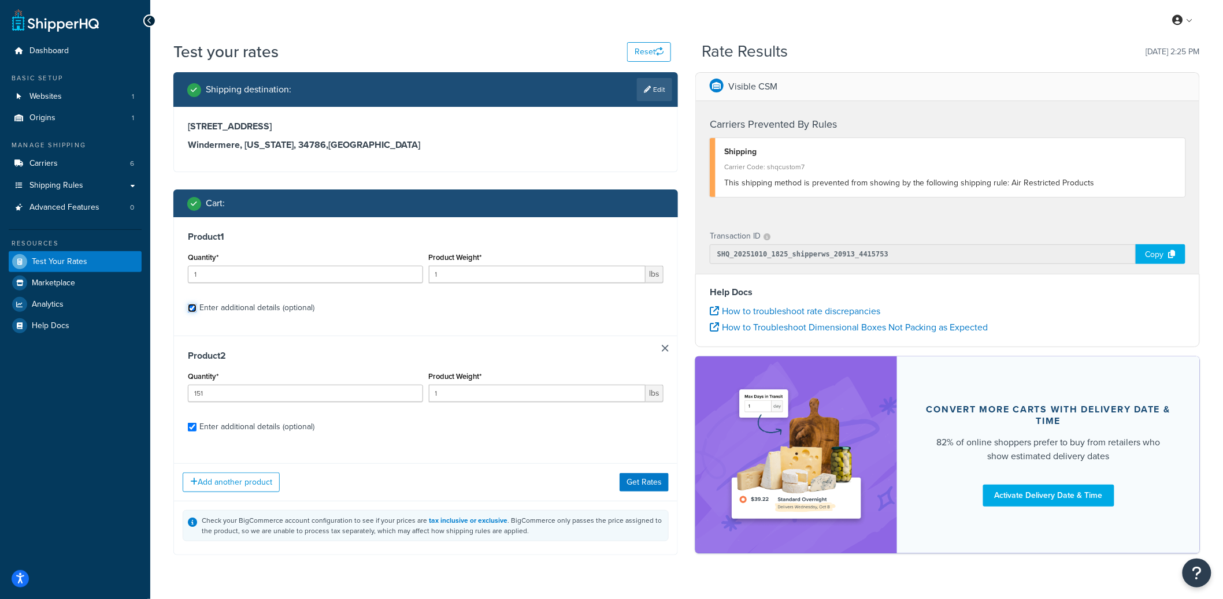
checkbox input "true"
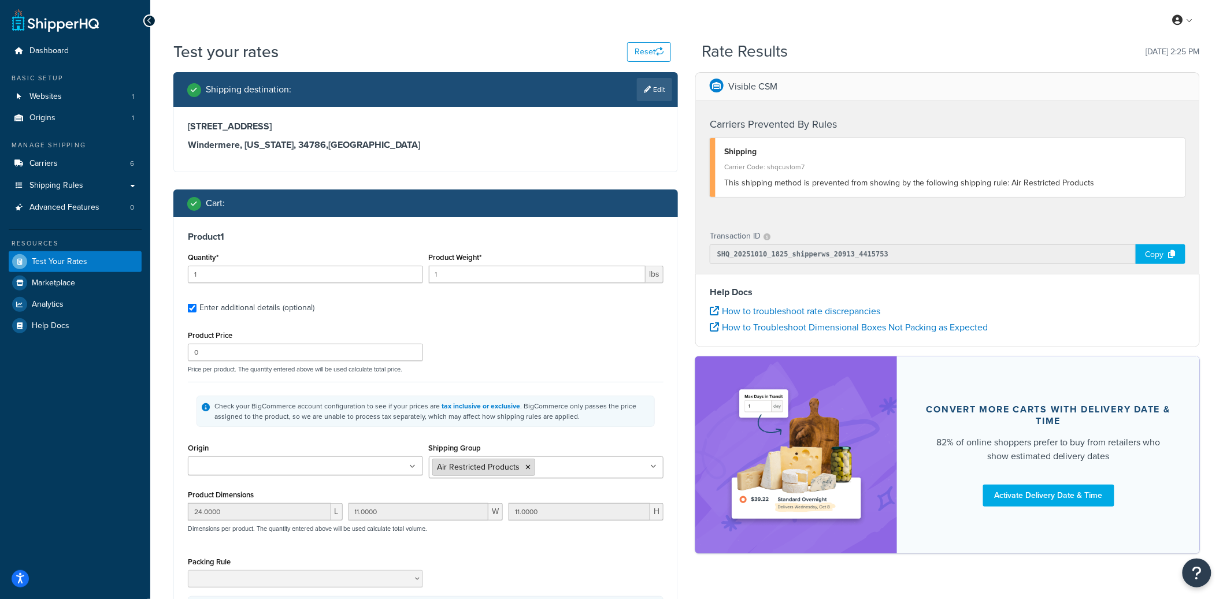
click at [529, 465] on icon at bounding box center [528, 467] width 5 height 7
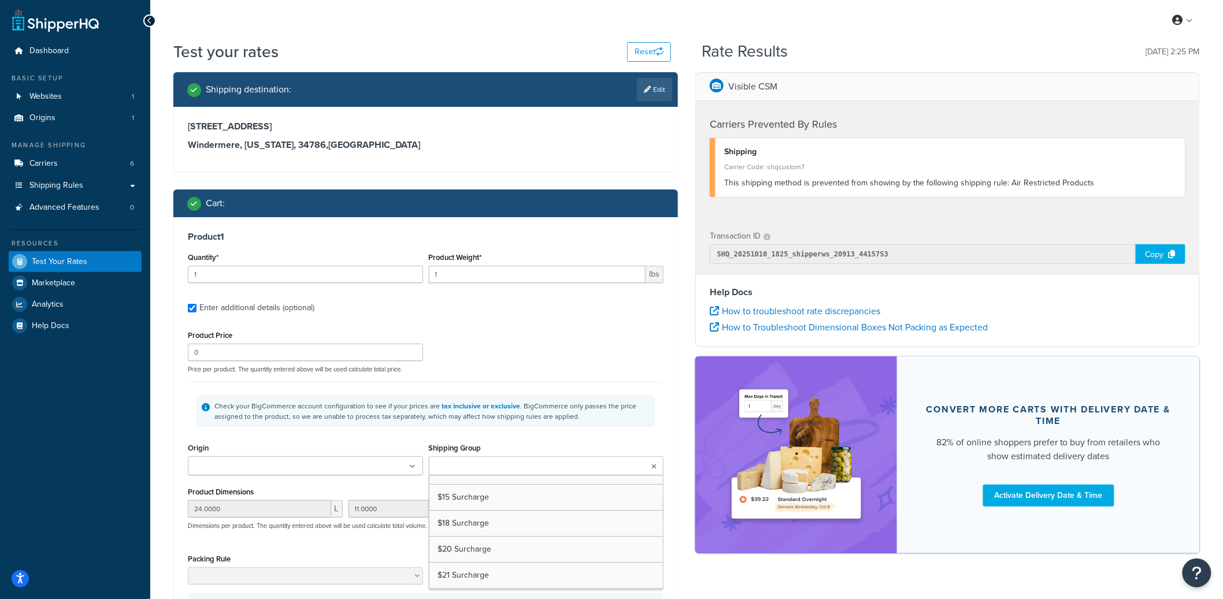
click at [577, 328] on div "Product Price 0 Price per product. The quantity entered above will be used calc…" at bounding box center [425, 351] width 481 height 46
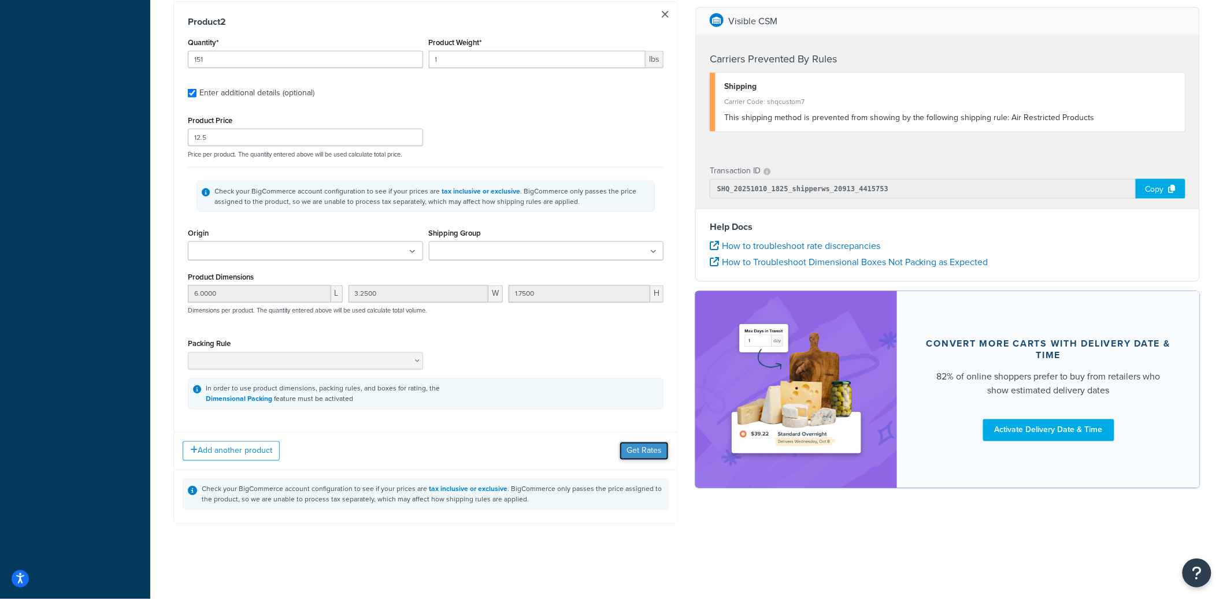
click at [646, 458] on button "Get Rates" at bounding box center [644, 451] width 49 height 18
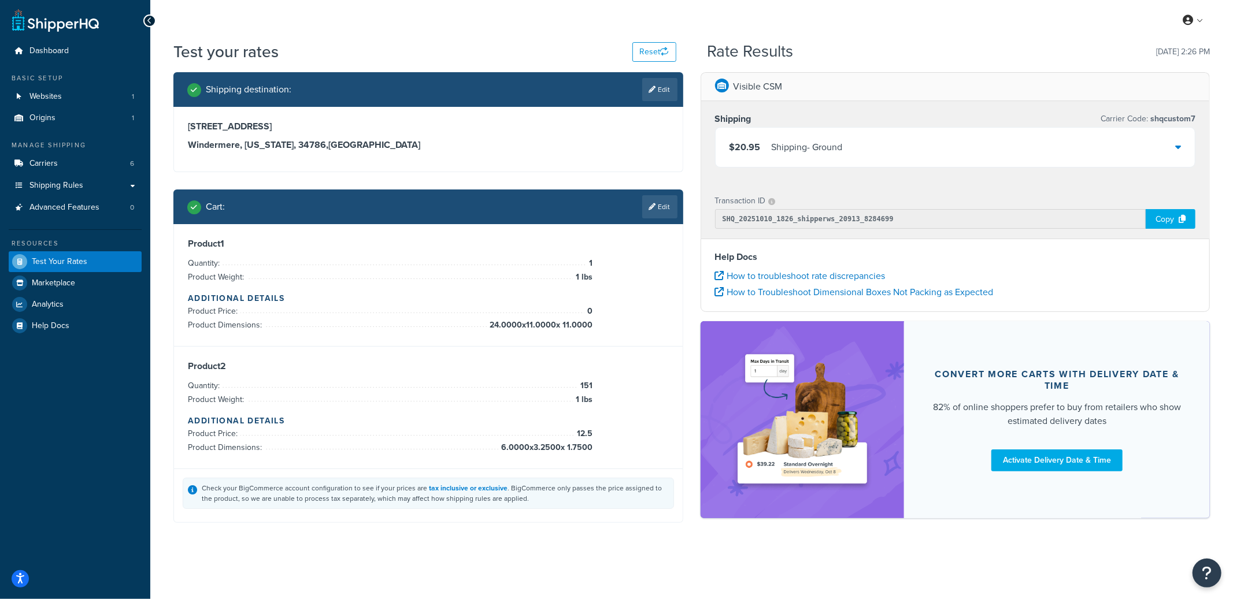
select select "FL"
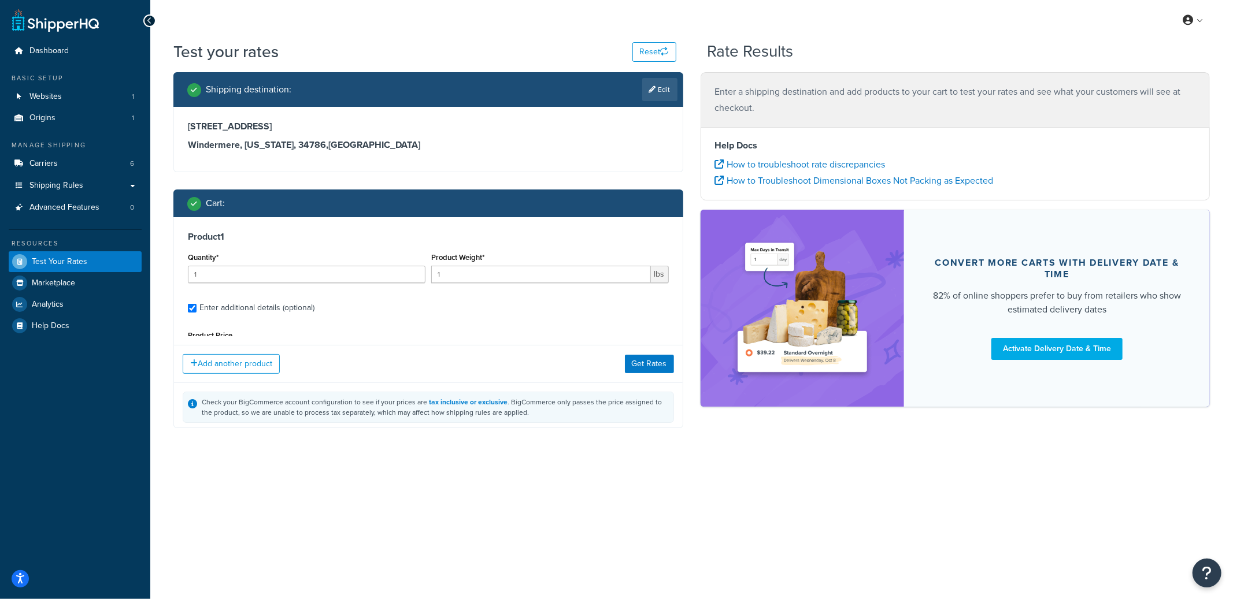
type input "8.85"
type input "0"
type input "24.0000"
type input "11.0000"
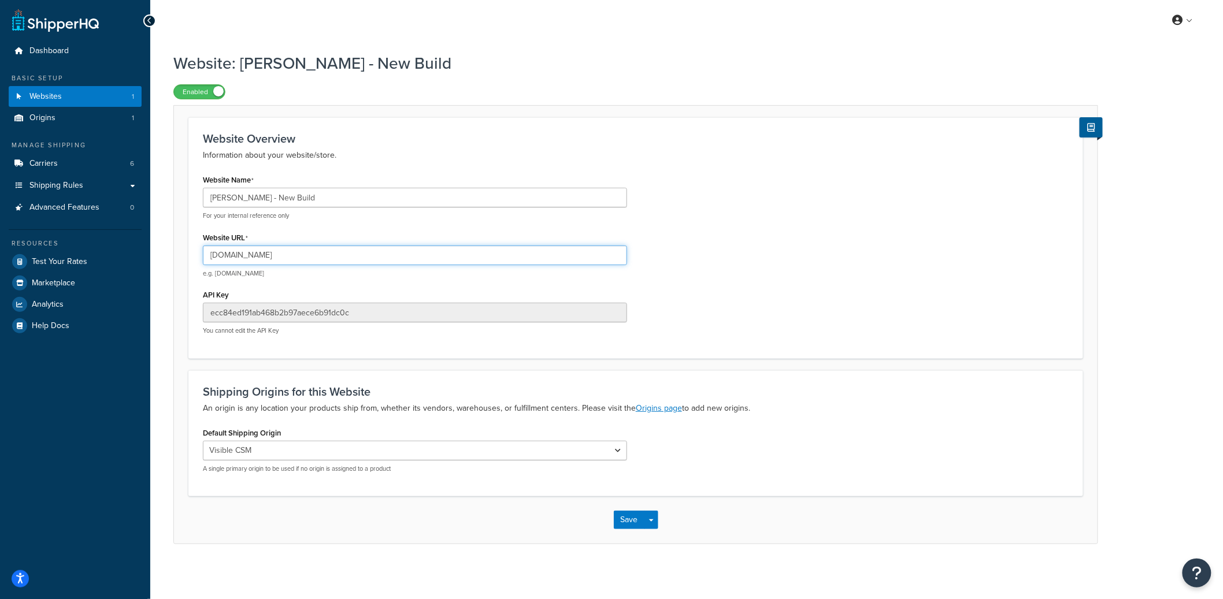
drag, startPoint x: 387, startPoint y: 254, endPoint x: 210, endPoint y: 253, distance: 177.4
click at [210, 253] on input "garrett-wade-new-build.mybigcommerce.com" at bounding box center [415, 256] width 424 height 20
click at [295, 255] on input "garrett-wade-new-build.mybigcommerce.com" at bounding box center [415, 256] width 424 height 20
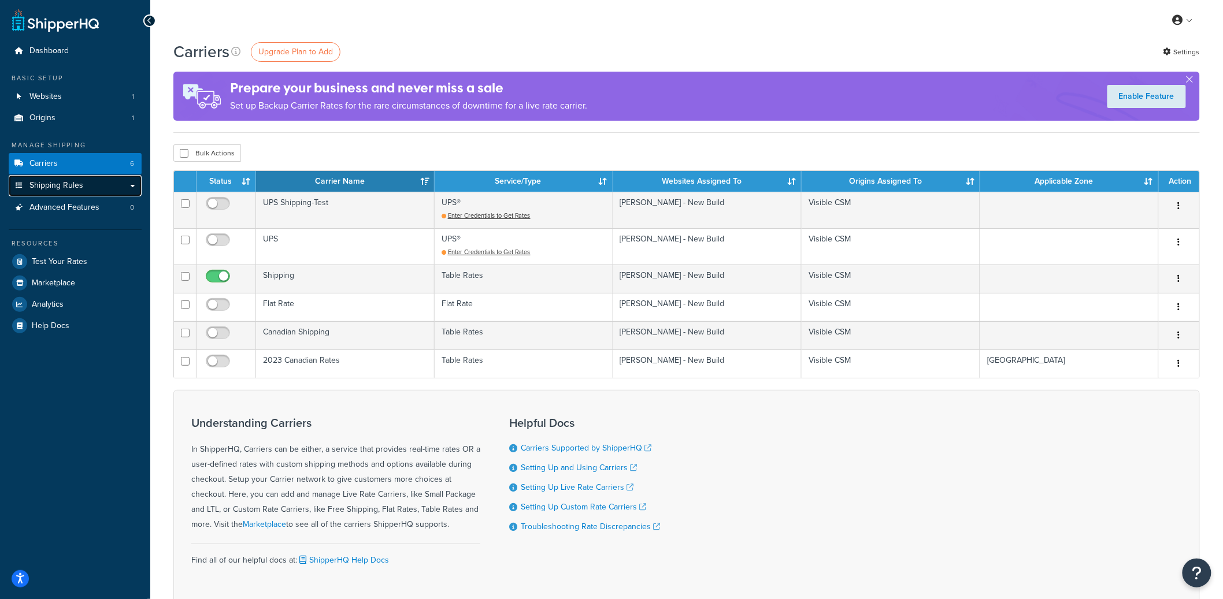
click at [81, 188] on span "Shipping Rules" at bounding box center [56, 186] width 54 height 10
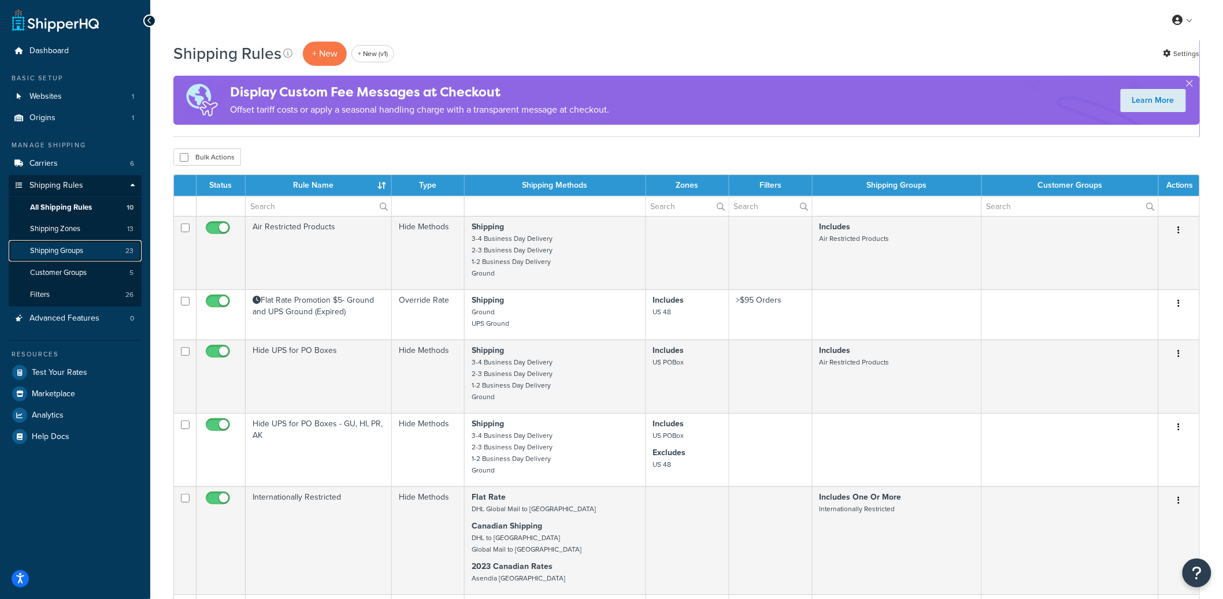
click at [83, 254] on span "Shipping Groups" at bounding box center [56, 251] width 53 height 10
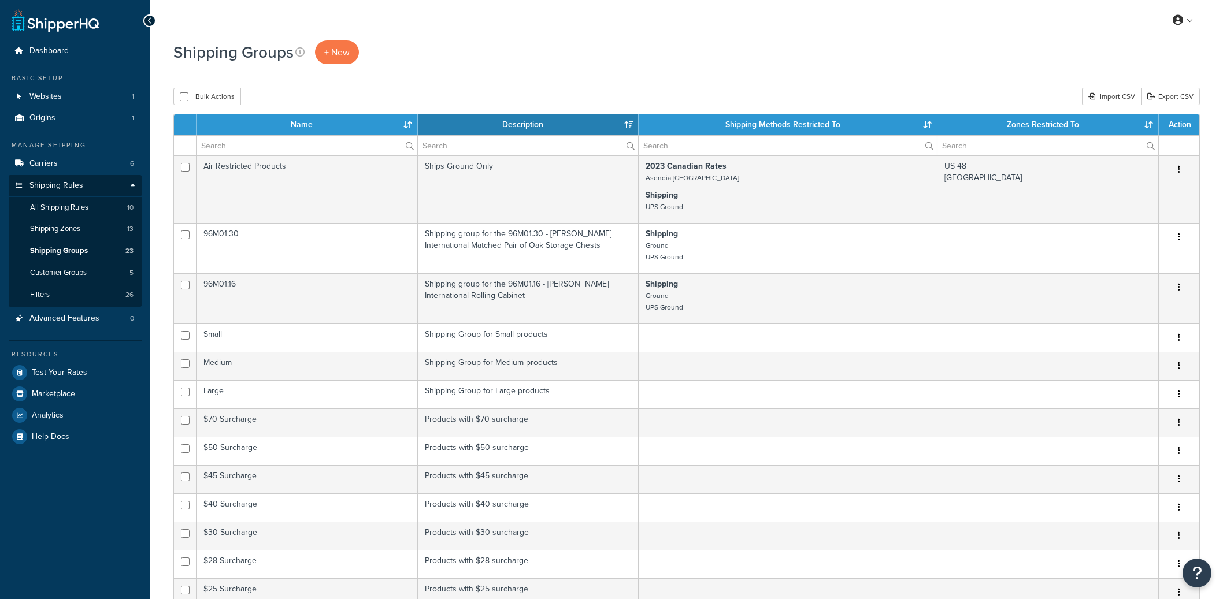
select select "15"
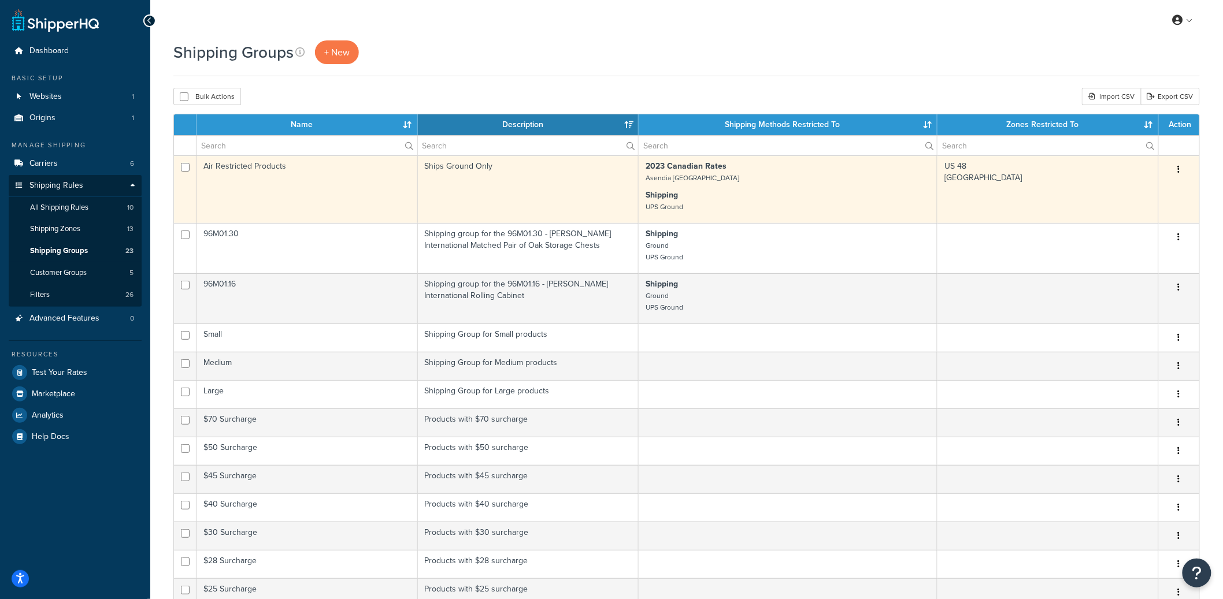
click at [336, 195] on td "Air Restricted Products" at bounding box center [306, 189] width 221 height 68
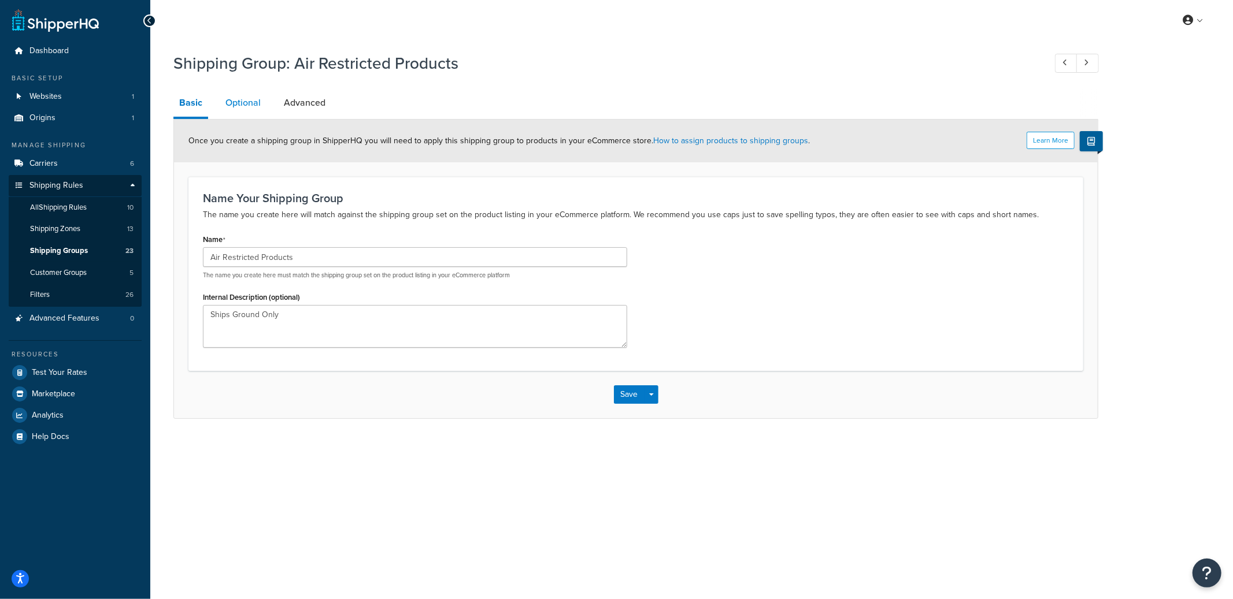
click at [251, 112] on link "Optional" at bounding box center [243, 103] width 47 height 28
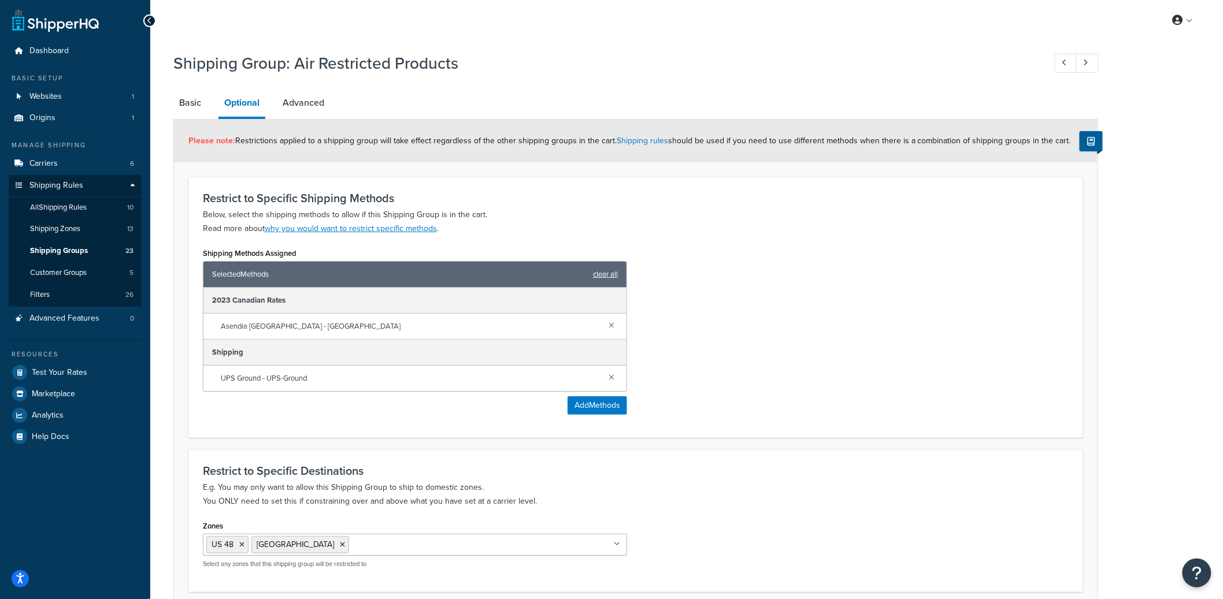
click at [609, 277] on link "clear all" at bounding box center [605, 274] width 25 height 16
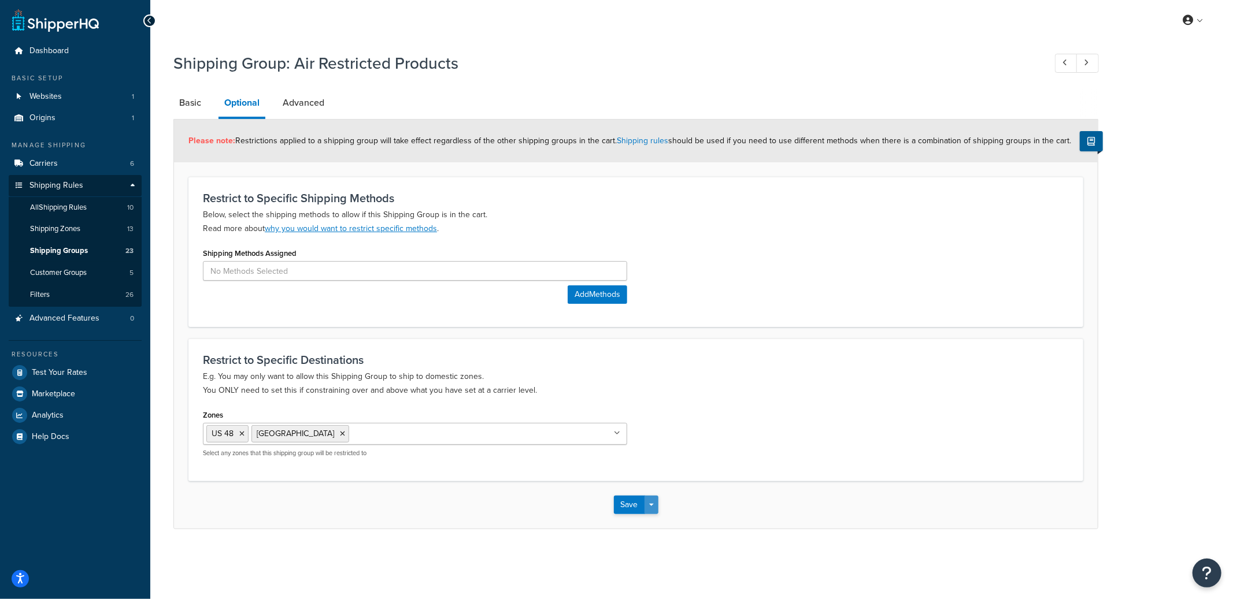
click at [656, 502] on button "Save Dropdown" at bounding box center [651, 505] width 14 height 18
click at [656, 517] on button "Save and Edit" at bounding box center [670, 526] width 112 height 24
click at [651, 494] on div "Save Save Dropdown Save and Edit Save and Duplicate Save and Create New" at bounding box center [636, 504] width 924 height 47
click at [654, 499] on button "Save Dropdown" at bounding box center [651, 505] width 14 height 18
click at [657, 516] on button "Save and Edit" at bounding box center [670, 526] width 112 height 24
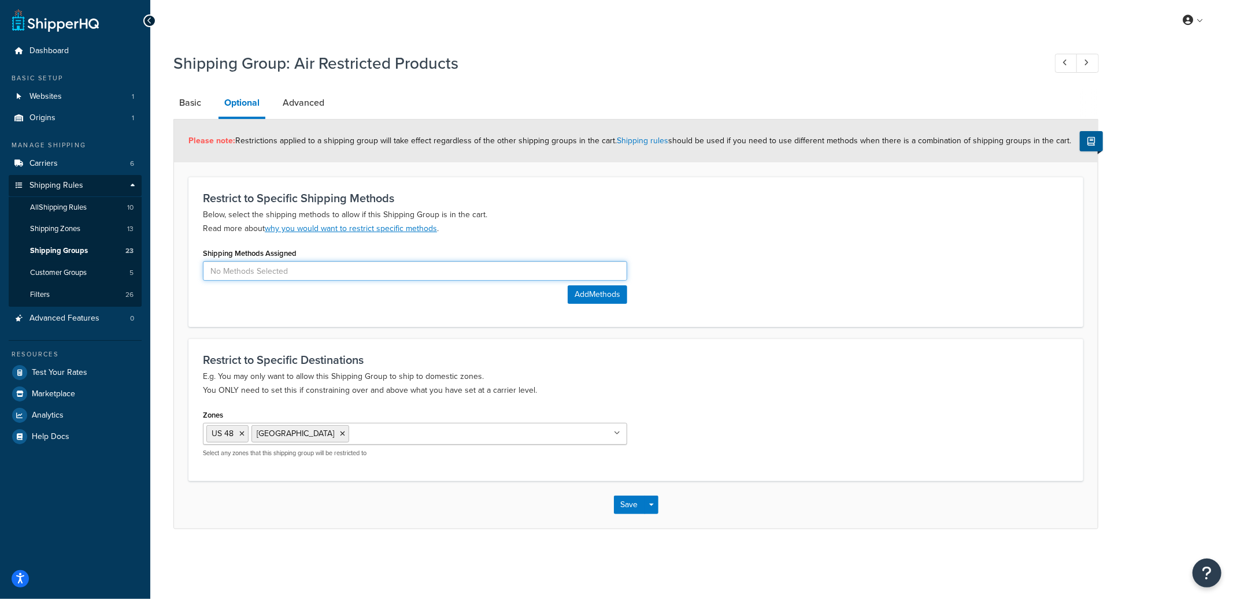
click at [480, 275] on input at bounding box center [415, 271] width 424 height 20
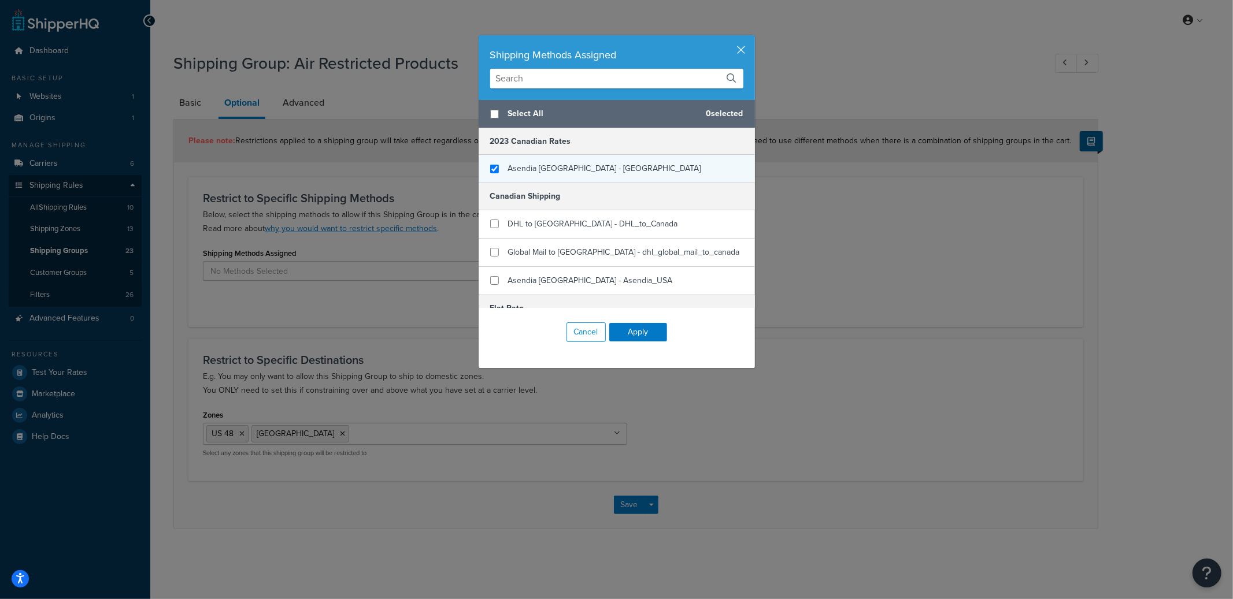
checkbox input "true"
click at [551, 175] on div "Asendia USA - asendia_usa" at bounding box center [604, 169] width 193 height 16
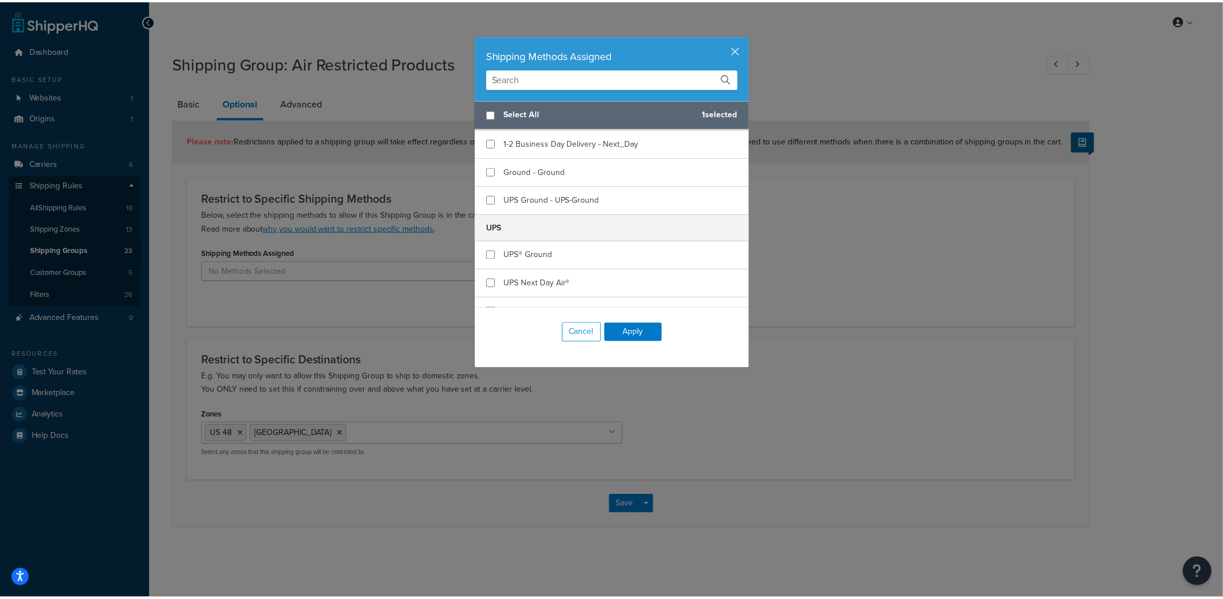
scroll to position [321, 0]
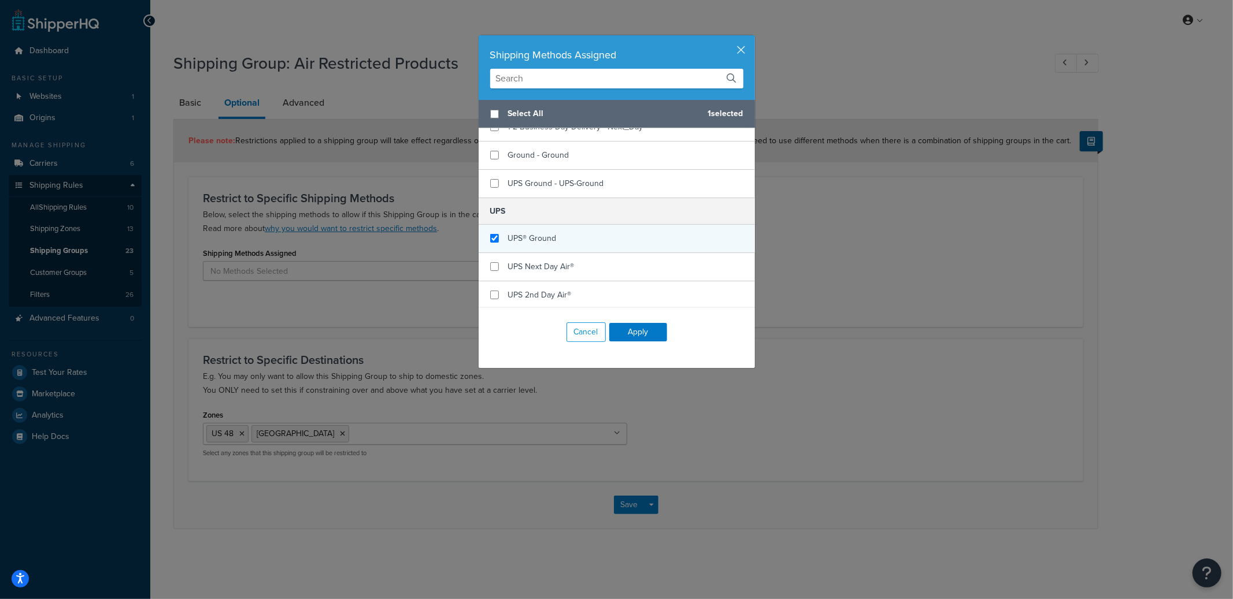
checkbox input "true"
click at [573, 241] on div "UPS® Ground" at bounding box center [617, 239] width 276 height 28
click at [622, 329] on button "Apply" at bounding box center [638, 332] width 58 height 18
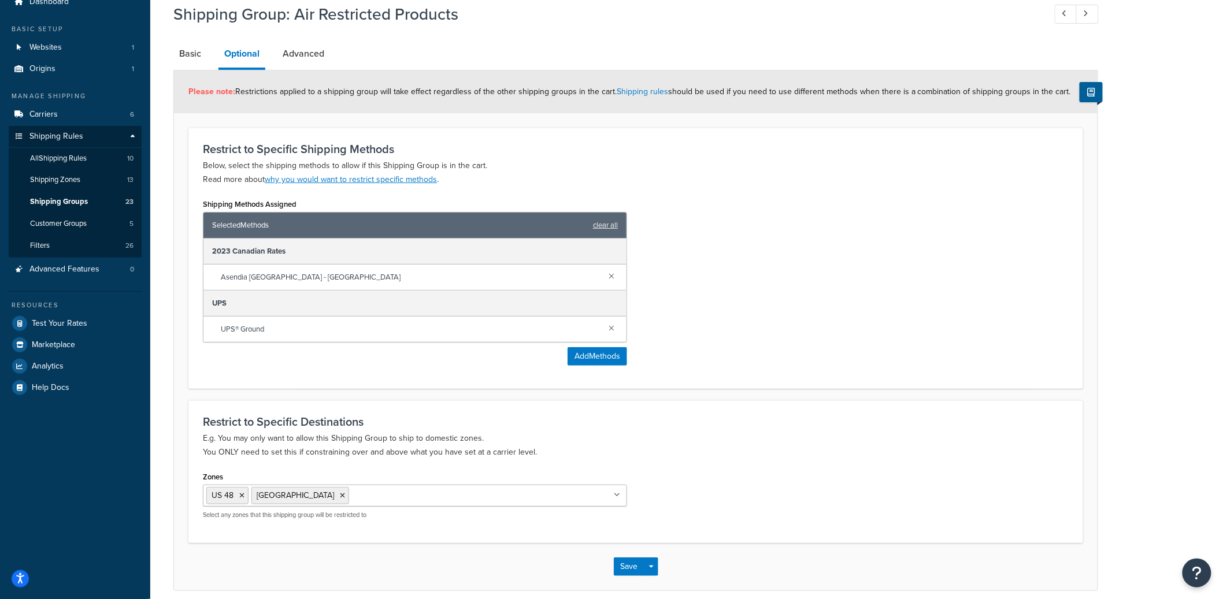
scroll to position [99, 0]
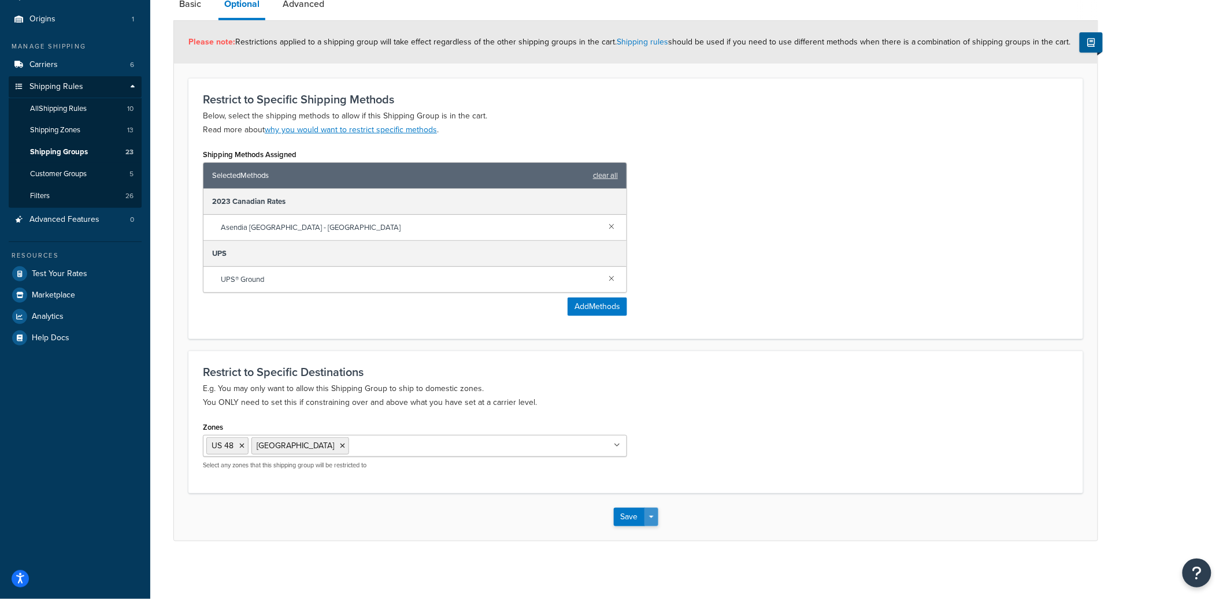
click at [649, 513] on button "Save Dropdown" at bounding box center [651, 517] width 14 height 18
click at [652, 529] on button "Save and Edit" at bounding box center [670, 538] width 112 height 24
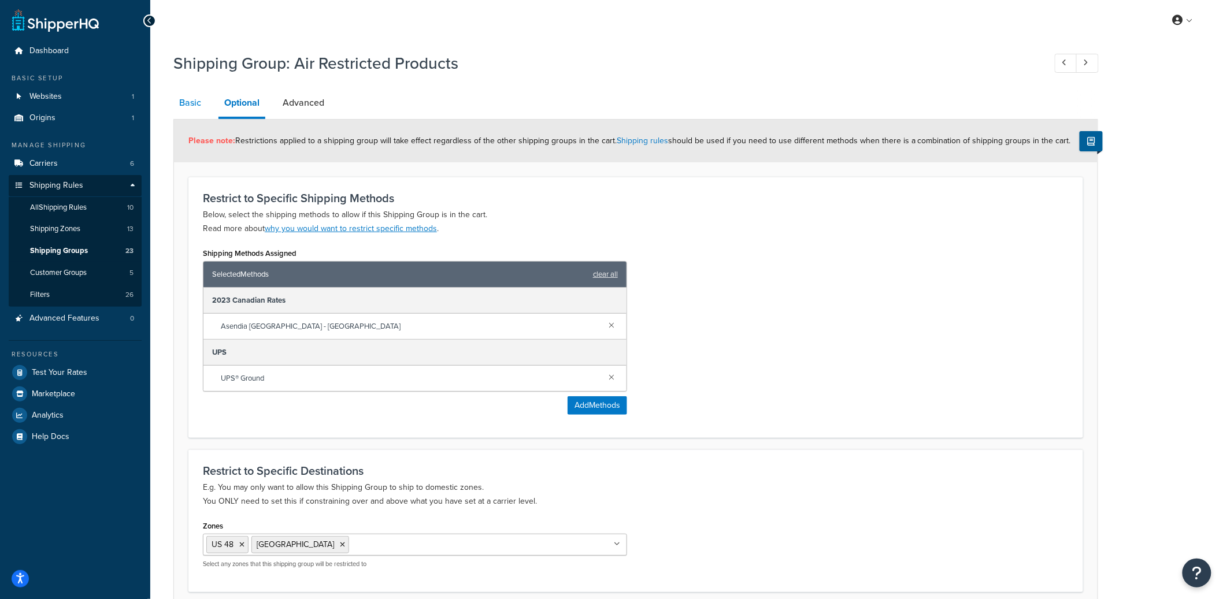
click at [194, 104] on link "Basic" at bounding box center [190, 103] width 34 height 28
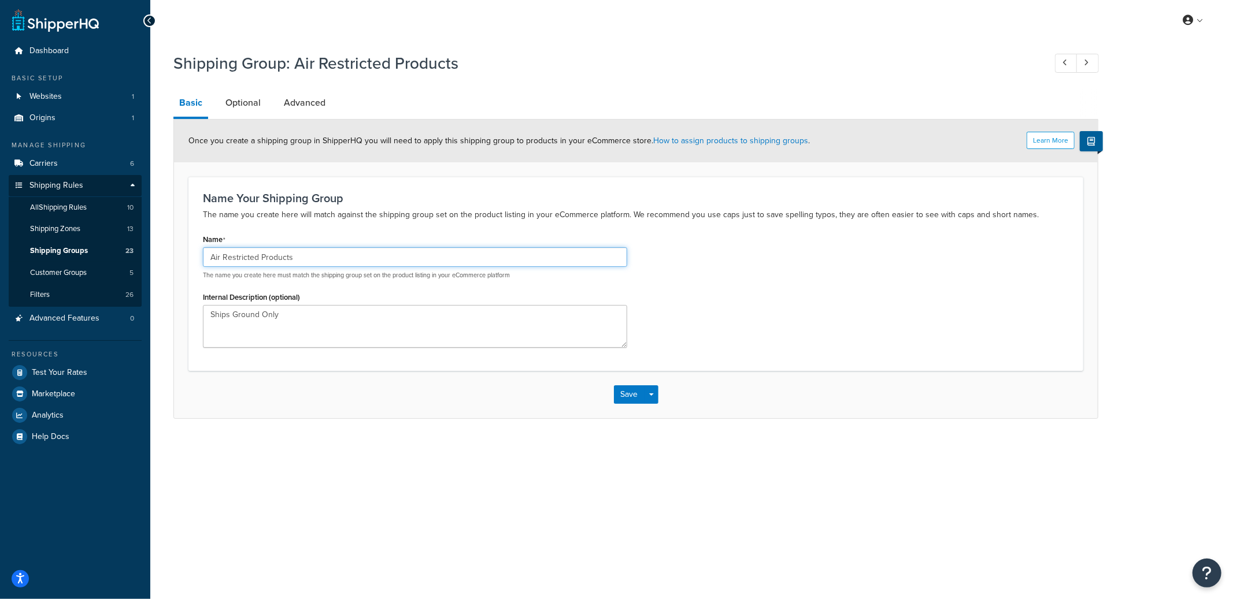
click at [257, 265] on input "Air Restricted Products" at bounding box center [415, 257] width 424 height 20
click at [240, 87] on div "Shipping Group: Air Restricted Products Basic Optional Advanced Learn More Once…" at bounding box center [635, 232] width 925 height 373
click at [239, 98] on link "Optional" at bounding box center [243, 103] width 47 height 28
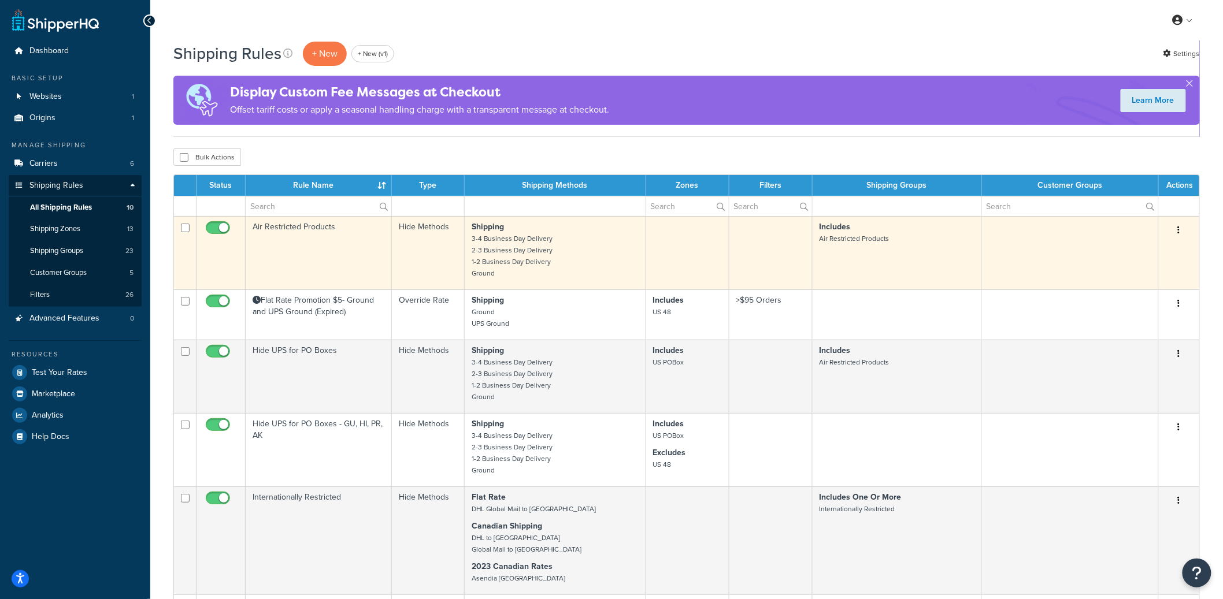
click at [342, 257] on td "Air Restricted Products" at bounding box center [319, 252] width 146 height 73
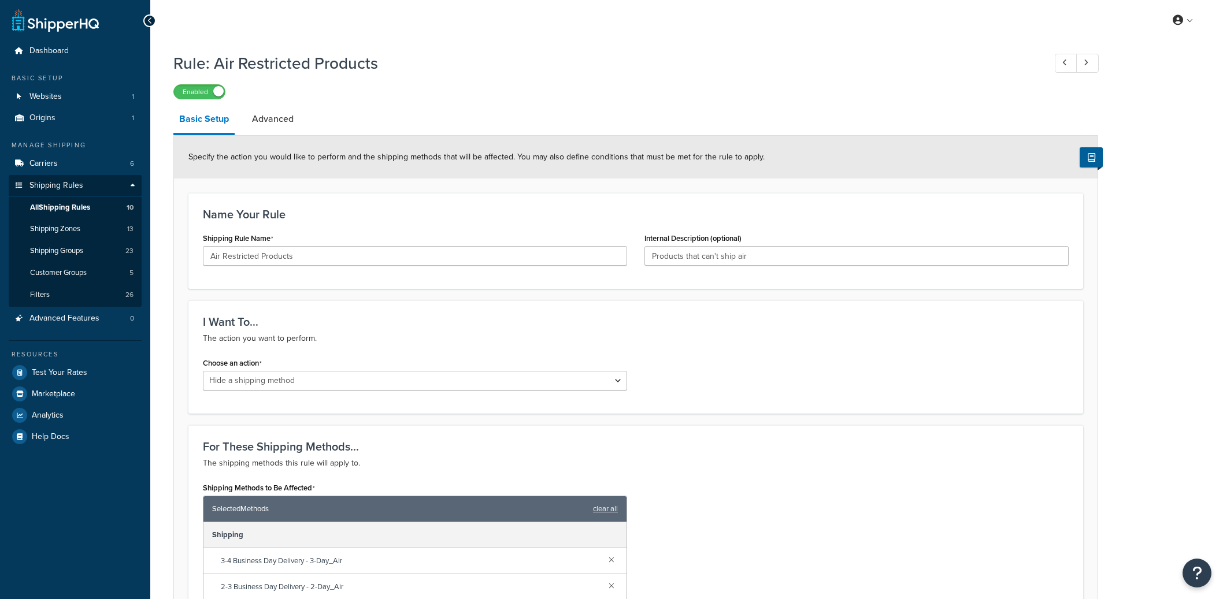
select select "HIDE"
click at [277, 255] on input "Air Restricted Products" at bounding box center [415, 256] width 424 height 20
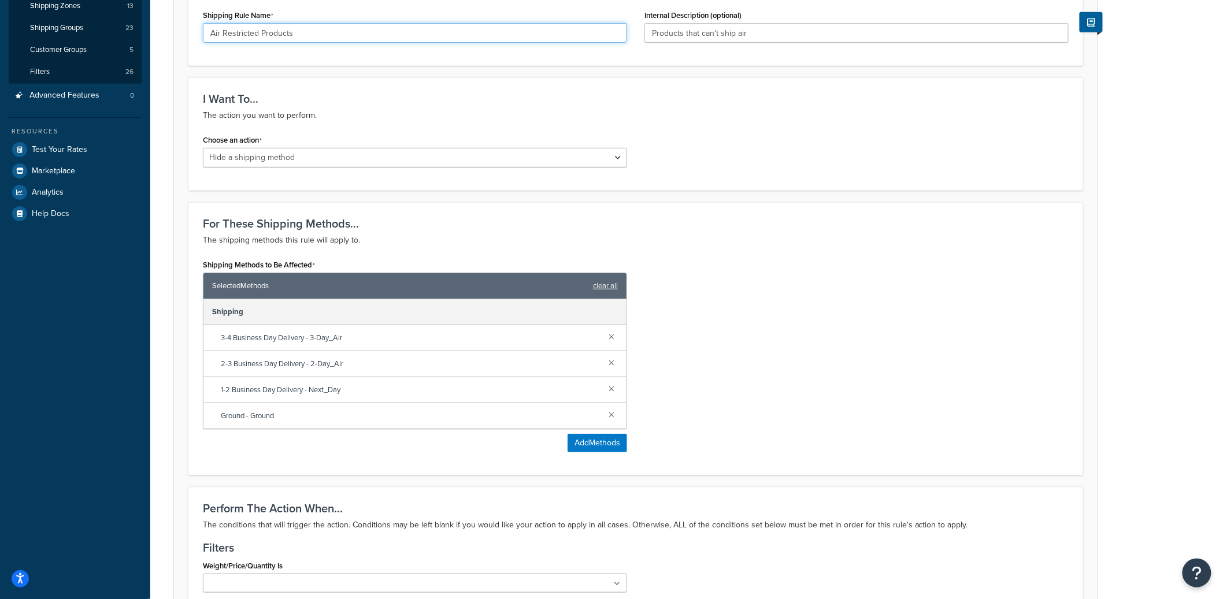
scroll to position [182, 0]
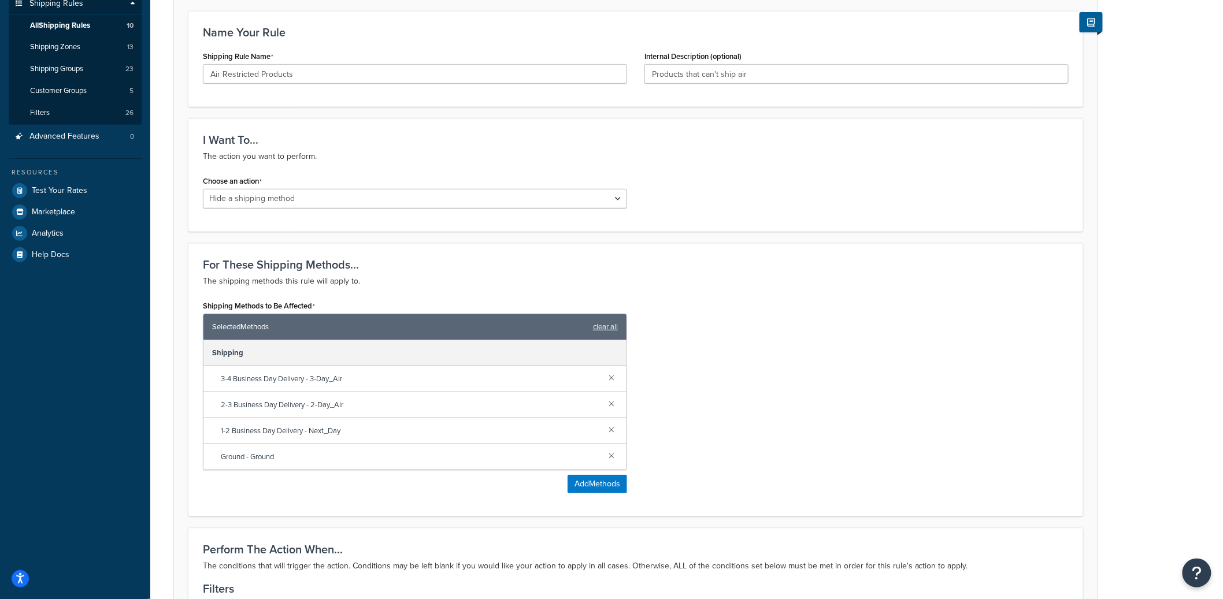
click at [528, 147] on div "I Want To... The action you want to perform." at bounding box center [636, 149] width 866 height 30
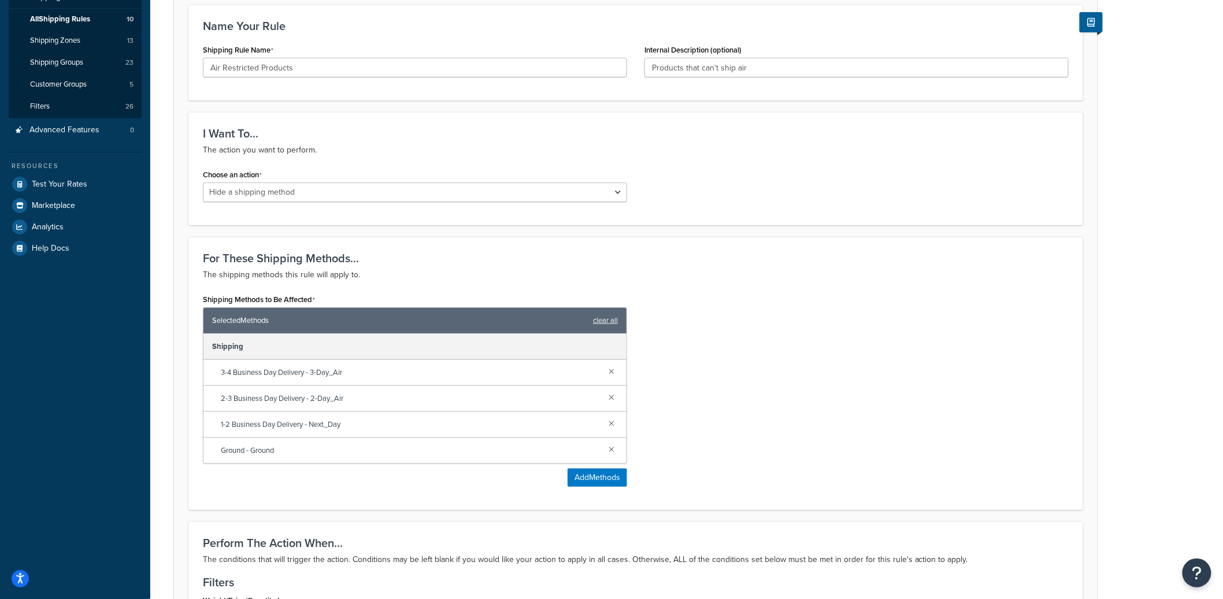
scroll to position [183, 0]
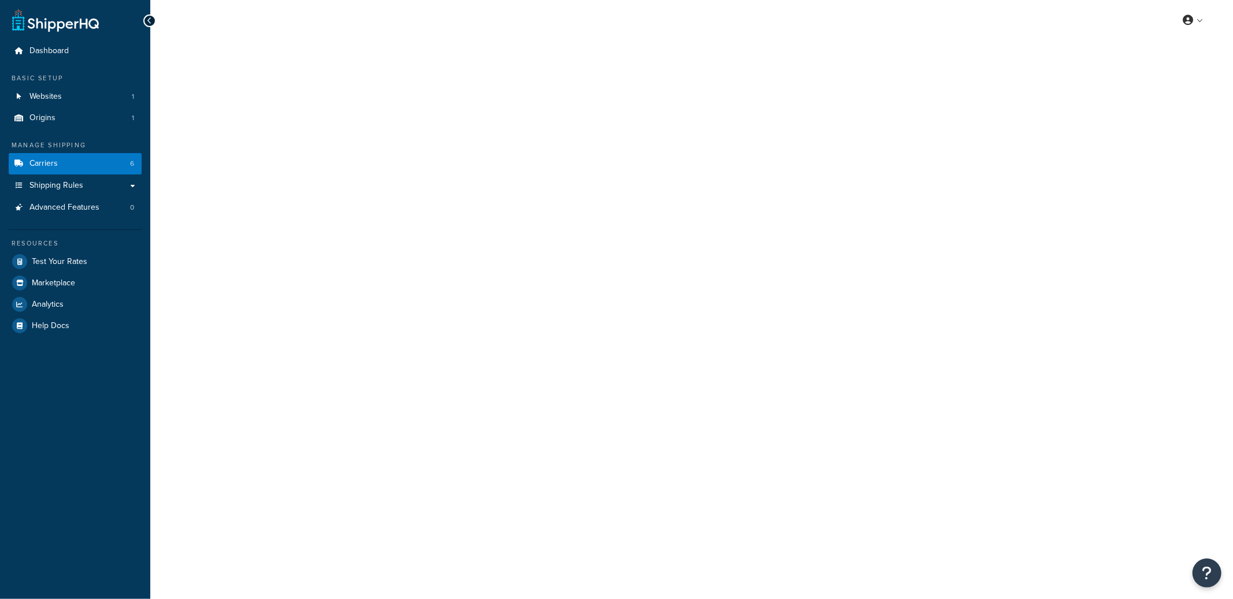
select select "25"
